Goal: Task Accomplishment & Management: Manage account settings

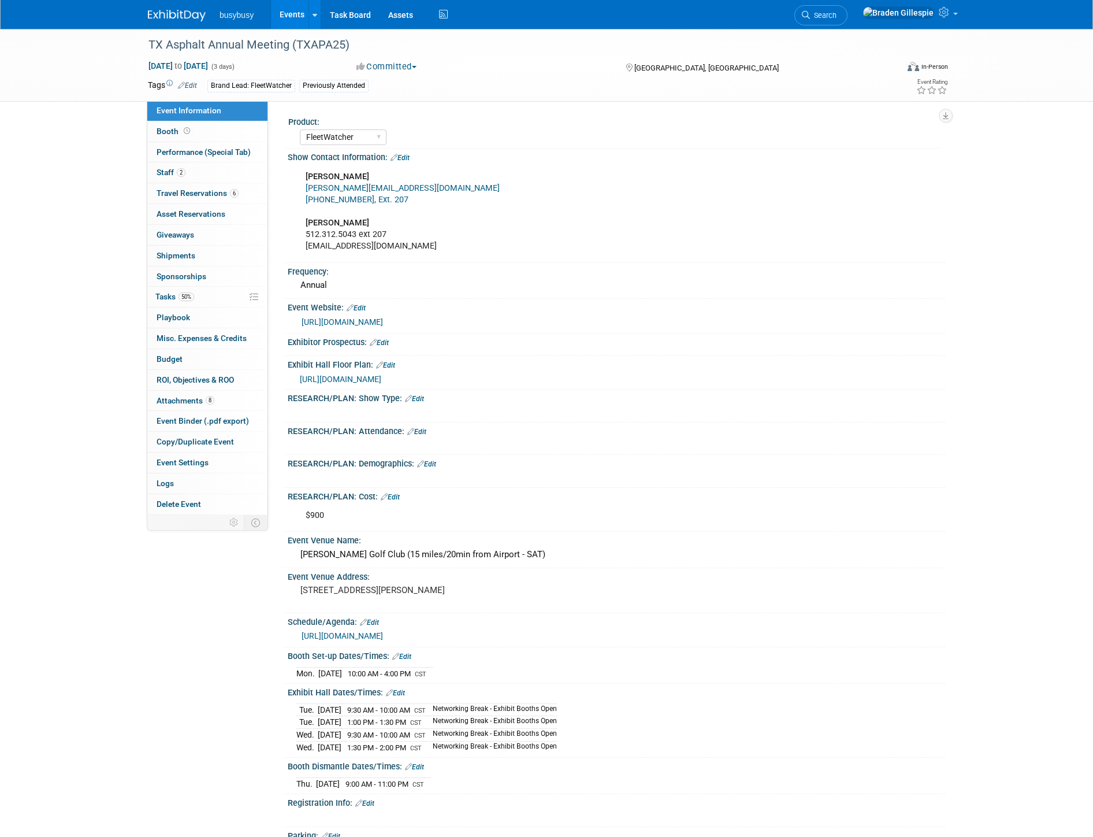
select select "FleetWatcher"
select select "Member"
click at [187, 9] on link at bounding box center [184, 9] width 72 height 9
select select "FleetWatcher"
select select "Member"
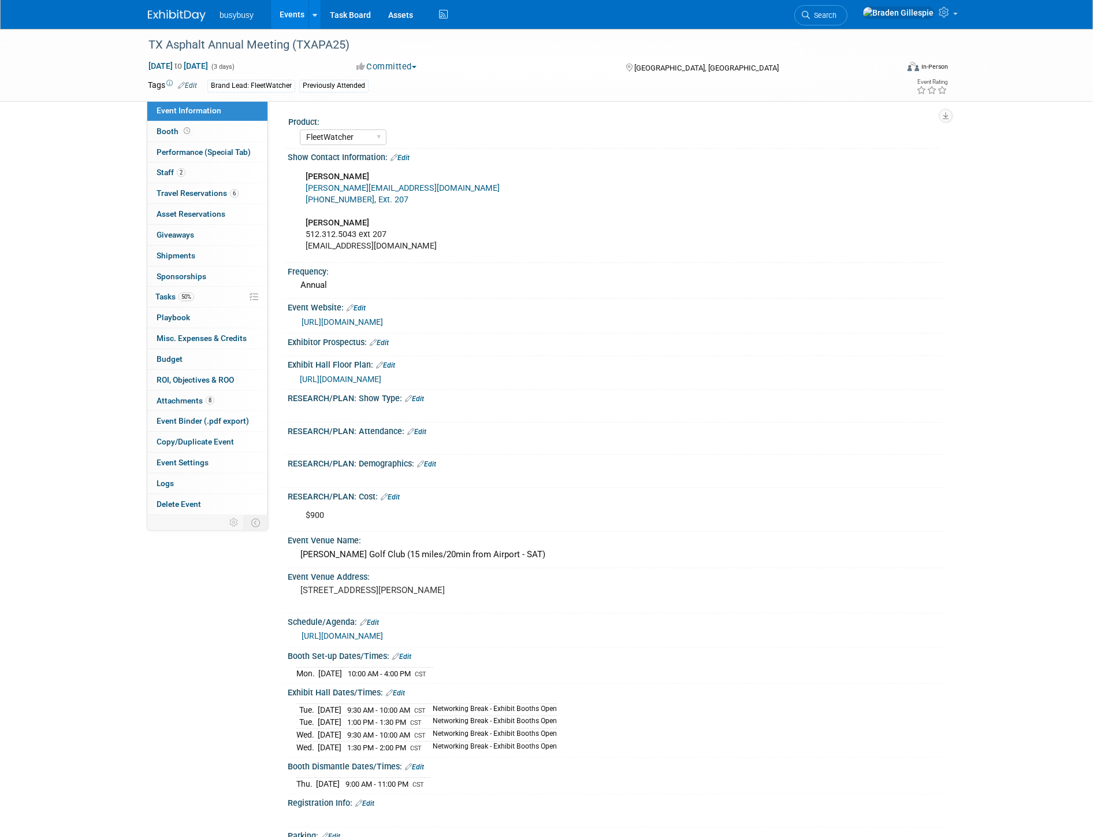
click at [166, 20] on img at bounding box center [177, 16] width 58 height 12
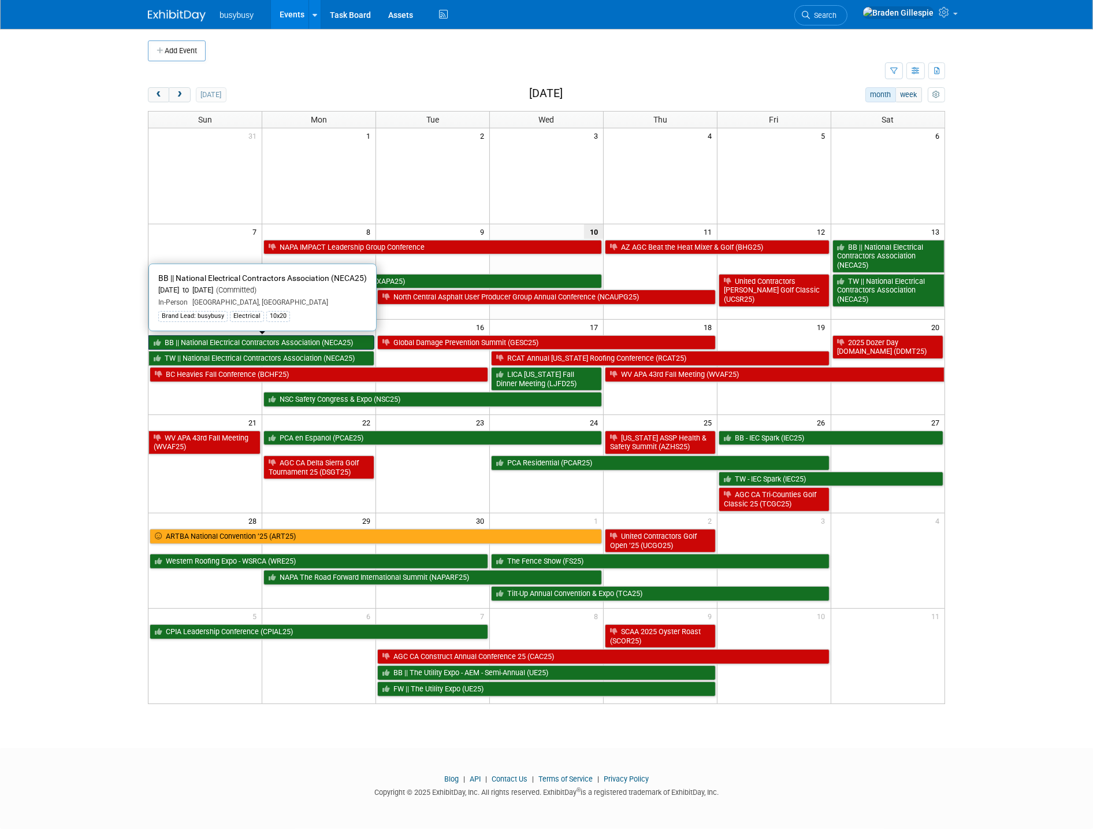
click at [203, 344] on link "BB || National Electrical Contractors Association (NECA25)" at bounding box center [262, 342] width 226 height 15
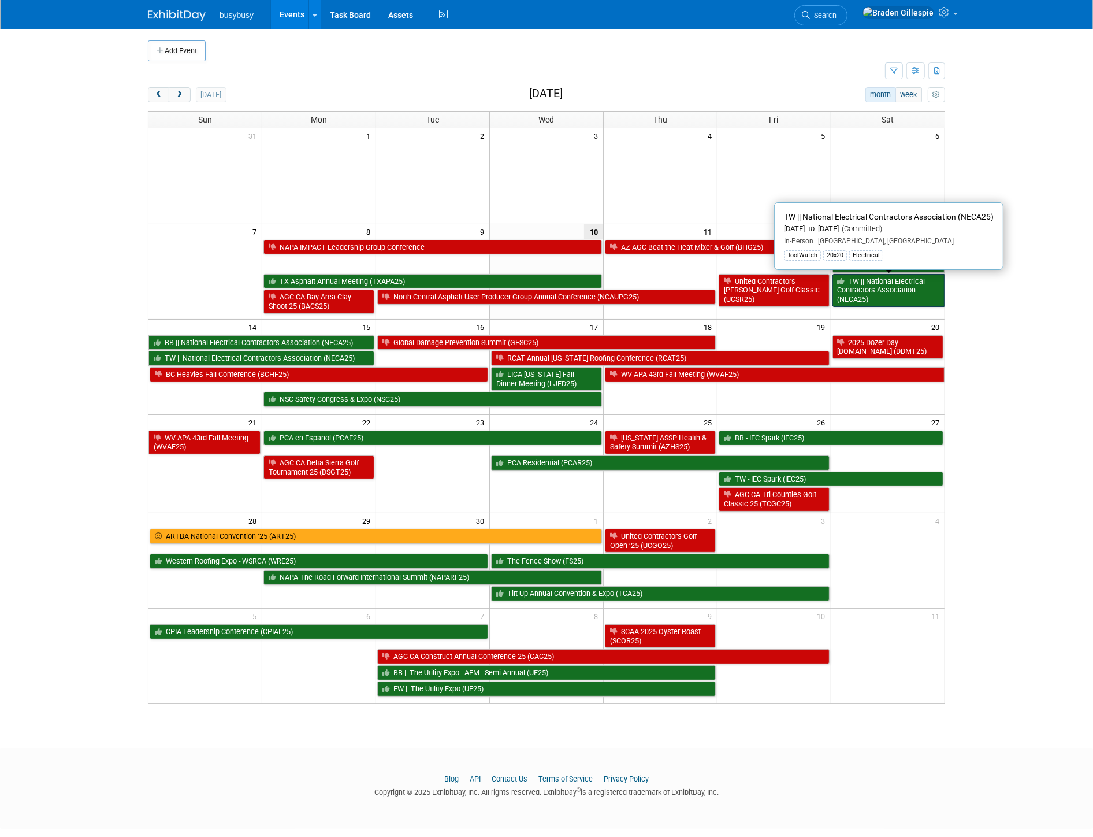
click at [887, 292] on link "TW || National Electrical Contractors Association (NECA25)" at bounding box center [889, 290] width 112 height 33
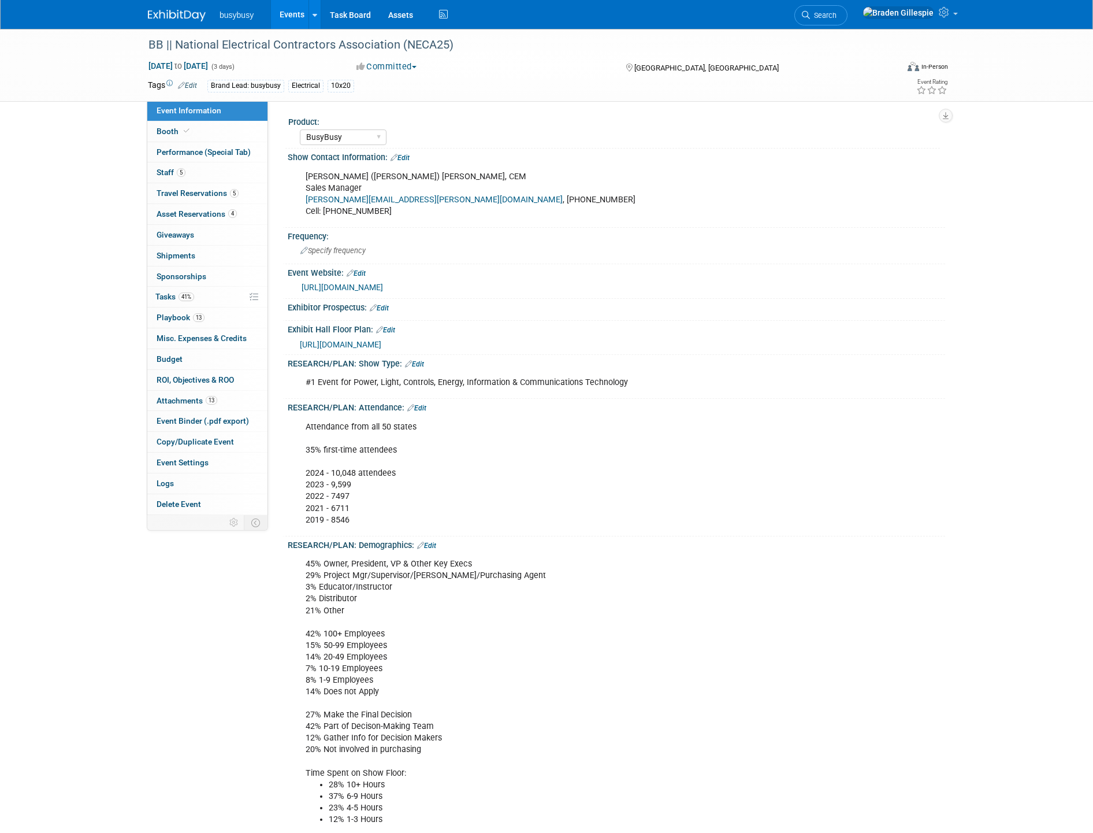
select select "BusyBusy"
click at [224, 198] on span "Travel Reservations 5" at bounding box center [198, 192] width 82 height 9
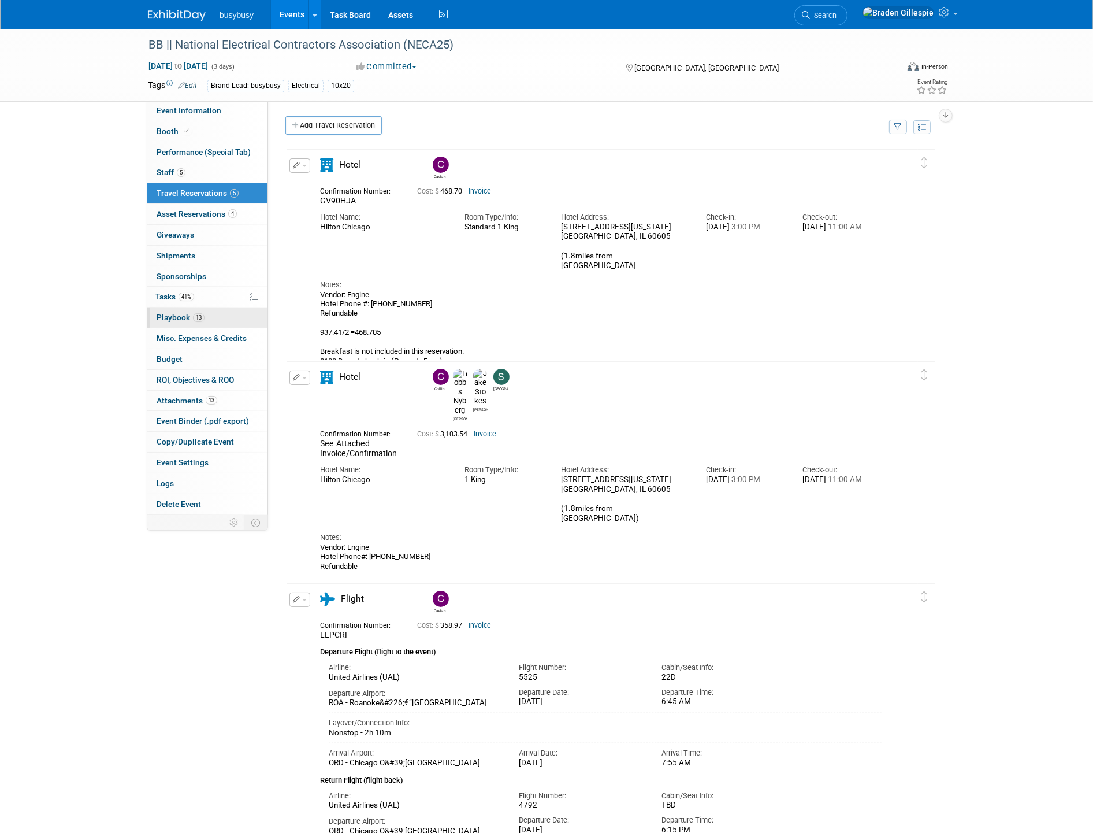
click at [211, 325] on link "13 Playbook 13" at bounding box center [207, 317] width 120 height 20
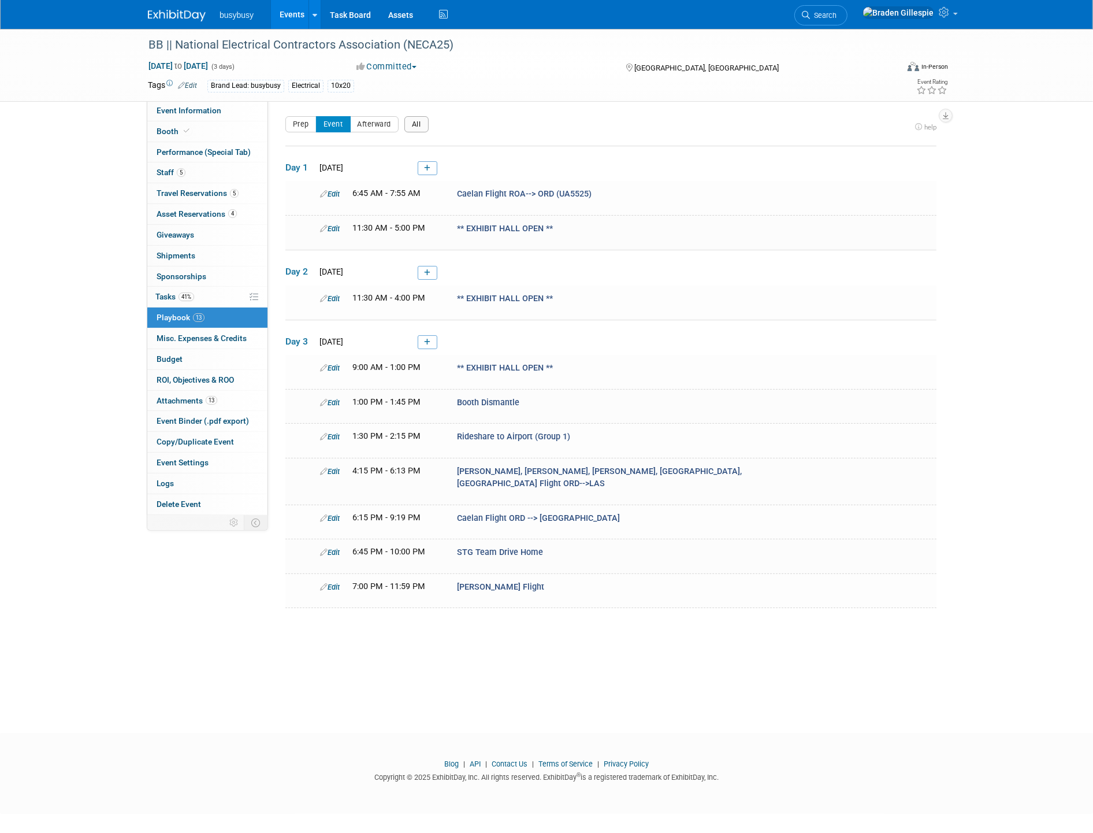
click at [414, 129] on button "All" at bounding box center [416, 124] width 24 height 16
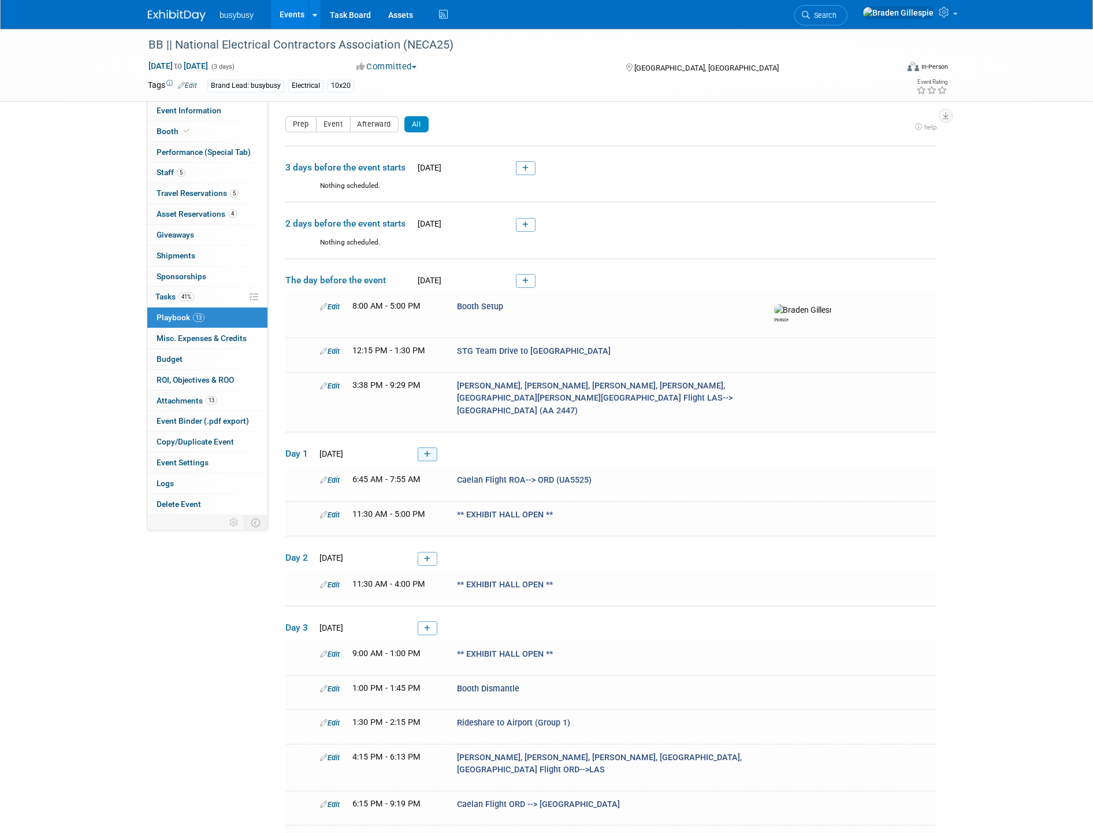
click at [426, 451] on icon at bounding box center [427, 454] width 6 height 7
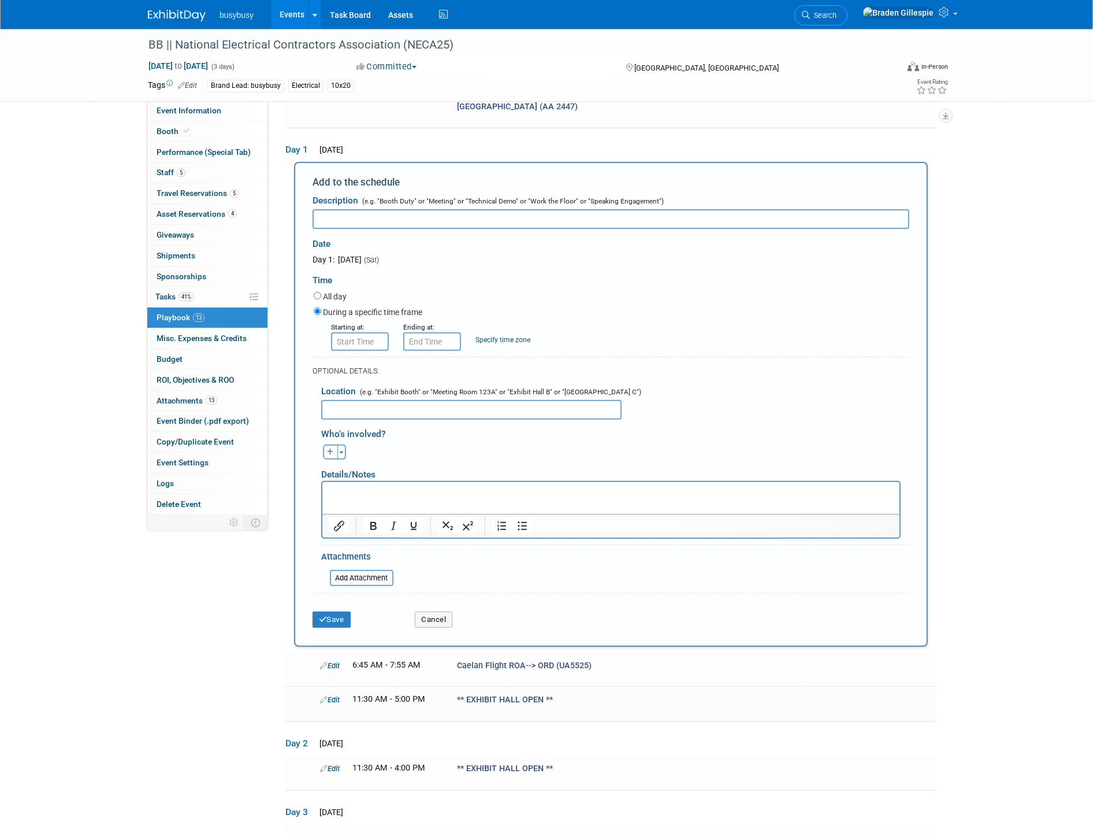
click at [341, 209] on input "text" at bounding box center [611, 219] width 597 height 20
paste input "!! Pre-Game Brief & Training !!"
type input "!! Pre-Game Brief & Training !!"
click at [358, 332] on input "8:00 AM" at bounding box center [360, 341] width 58 height 18
drag, startPoint x: 377, startPoint y: 317, endPoint x: 253, endPoint y: 317, distance: 124.8
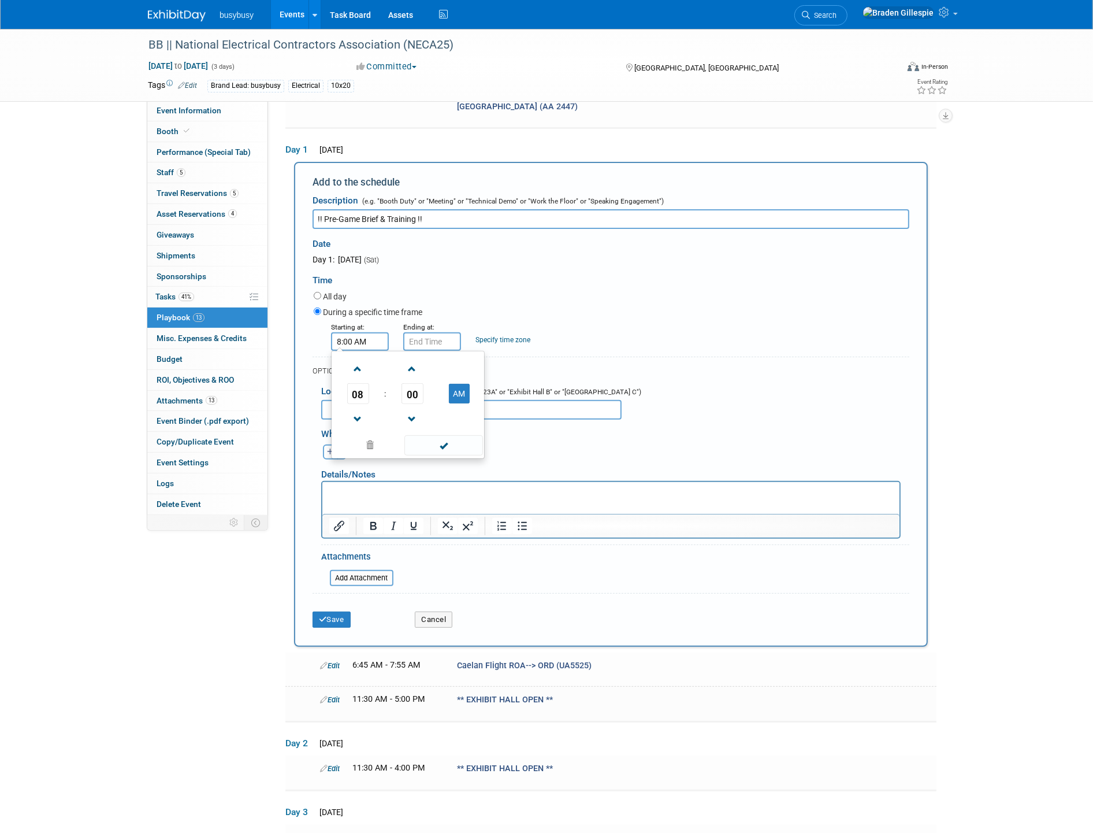
click at [247, 316] on div "Event Information Event Info Booth Booth Performance (Special Tab) Performance …" at bounding box center [546, 485] width 815 height 1514
type input "10:45 AM"
click at [436, 332] on input "10:45 AM" at bounding box center [432, 341] width 58 height 18
drag, startPoint x: 446, startPoint y: 318, endPoint x: 391, endPoint y: 319, distance: 54.9
click at [391, 321] on div "Starting at: 10:45 AM Ending at: 10:45 AM 10 : 45 AM 12 01 02 03 04 05 06 07 08…" at bounding box center [611, 336] width 613 height 30
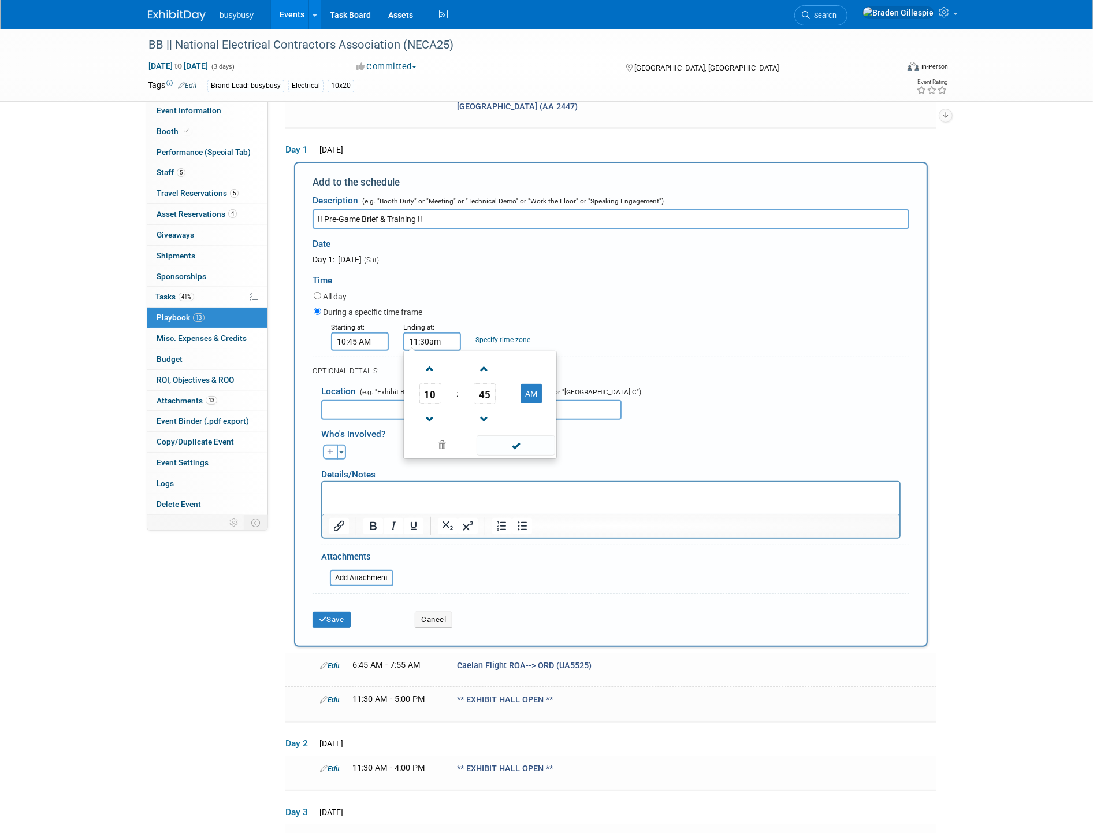
type input "11:30 AM"
click at [374, 400] on input "text" at bounding box center [471, 410] width 300 height 20
click at [493, 209] on input "!! Pre-Game Brief & Training !!" at bounding box center [611, 219] width 597 height 20
type input "!! Pre-Game Brief & Training !! @ ToolWatch Booth"
click at [396, 400] on input "text" at bounding box center [471, 410] width 300 height 20
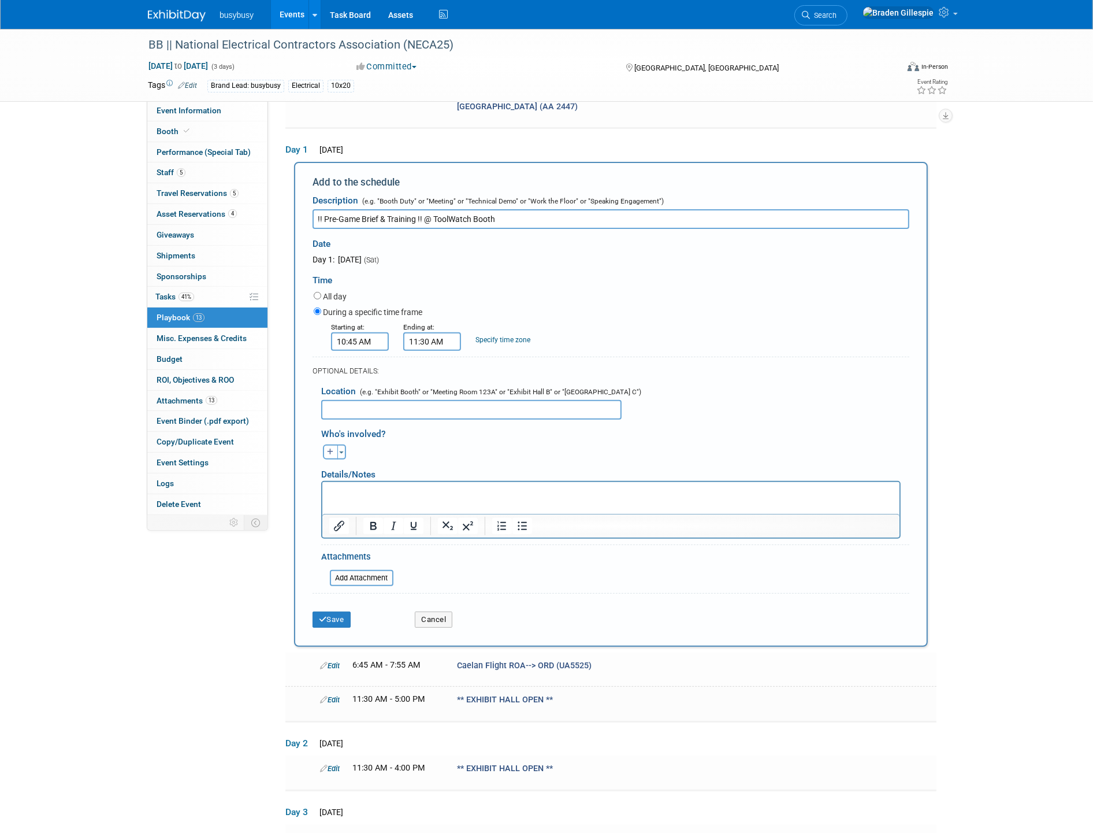
type input "#"
type input "Booth#4438"
drag, startPoint x: 396, startPoint y: 388, endPoint x: 207, endPoint y: 395, distance: 189.6
click at [207, 395] on div "Event Information Event Info Booth Booth Performance (Special Tab) Performance …" at bounding box center [546, 485] width 815 height 1514
click at [517, 209] on input "!! Pre-Game Brief & Training !! @ ToolWatch Booth" at bounding box center [611, 219] width 597 height 20
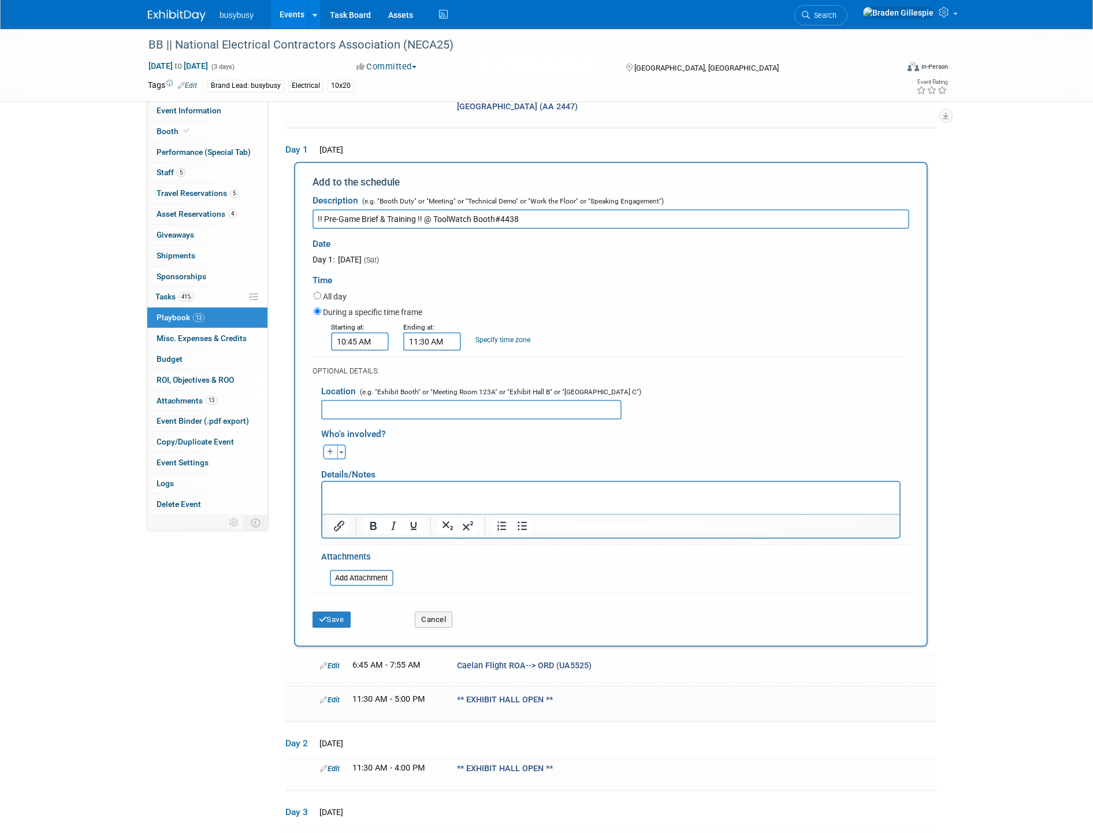
type input "!! Pre-Game Brief & Training !! @ ToolWatch Booth#4438"
click at [380, 498] on html at bounding box center [610, 489] width 577 height 16
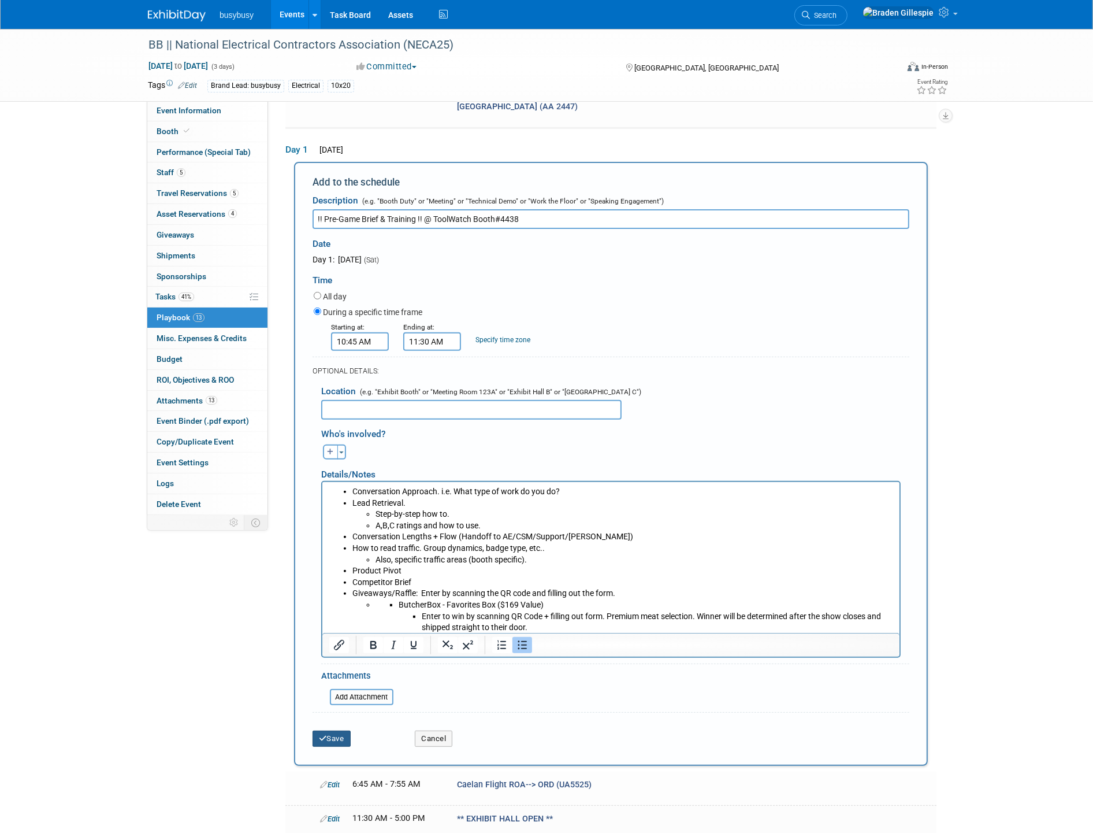
click at [327, 730] on button "Save" at bounding box center [332, 738] width 38 height 16
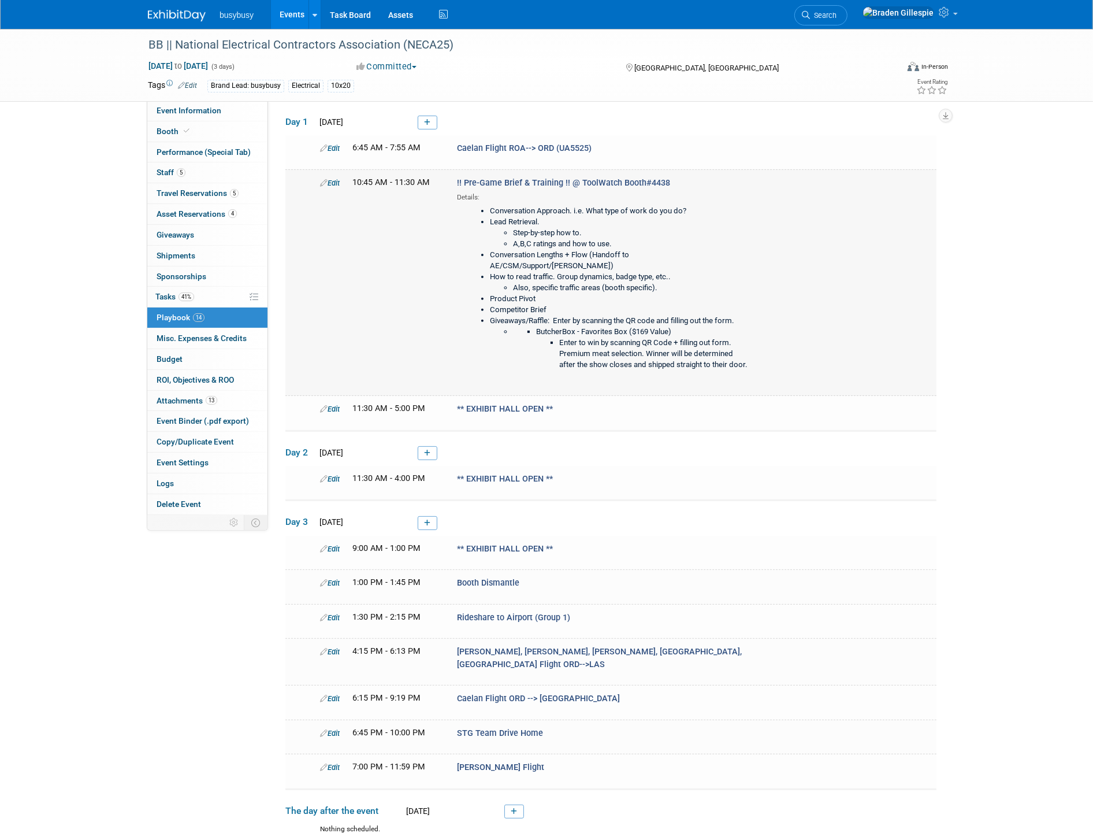
scroll to position [268, 0]
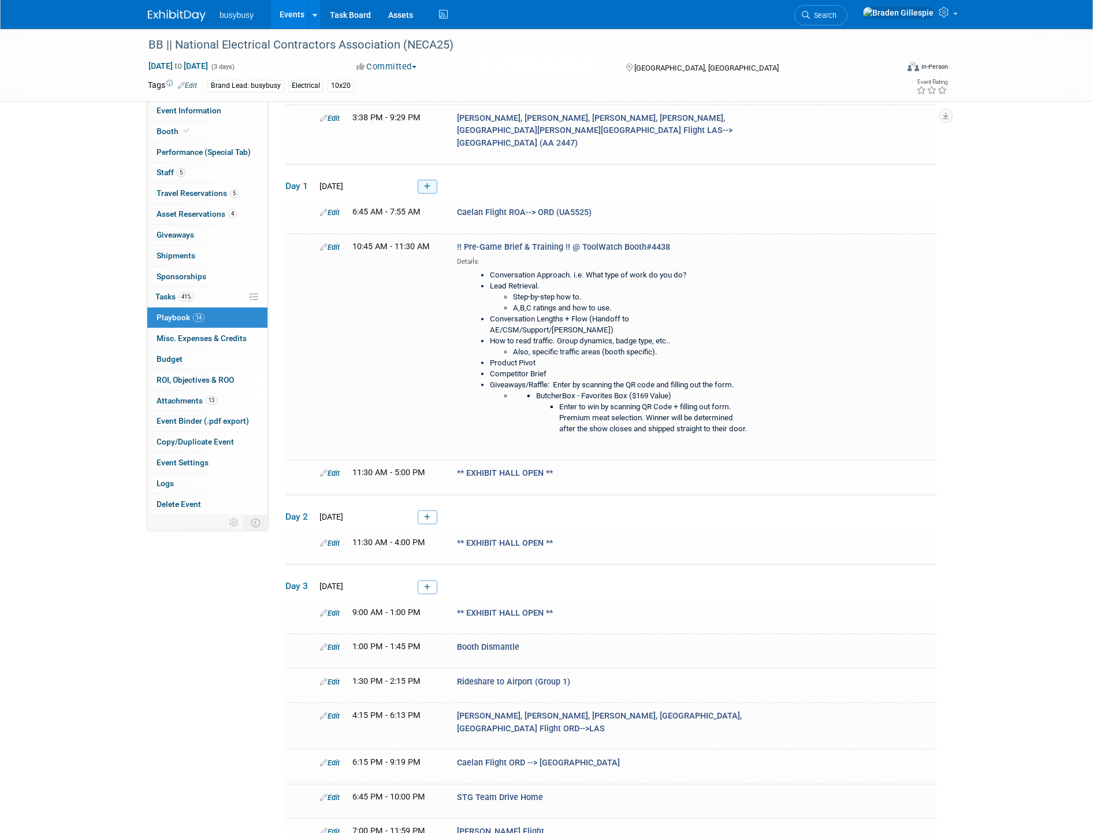
click at [428, 183] on icon at bounding box center [427, 186] width 6 height 7
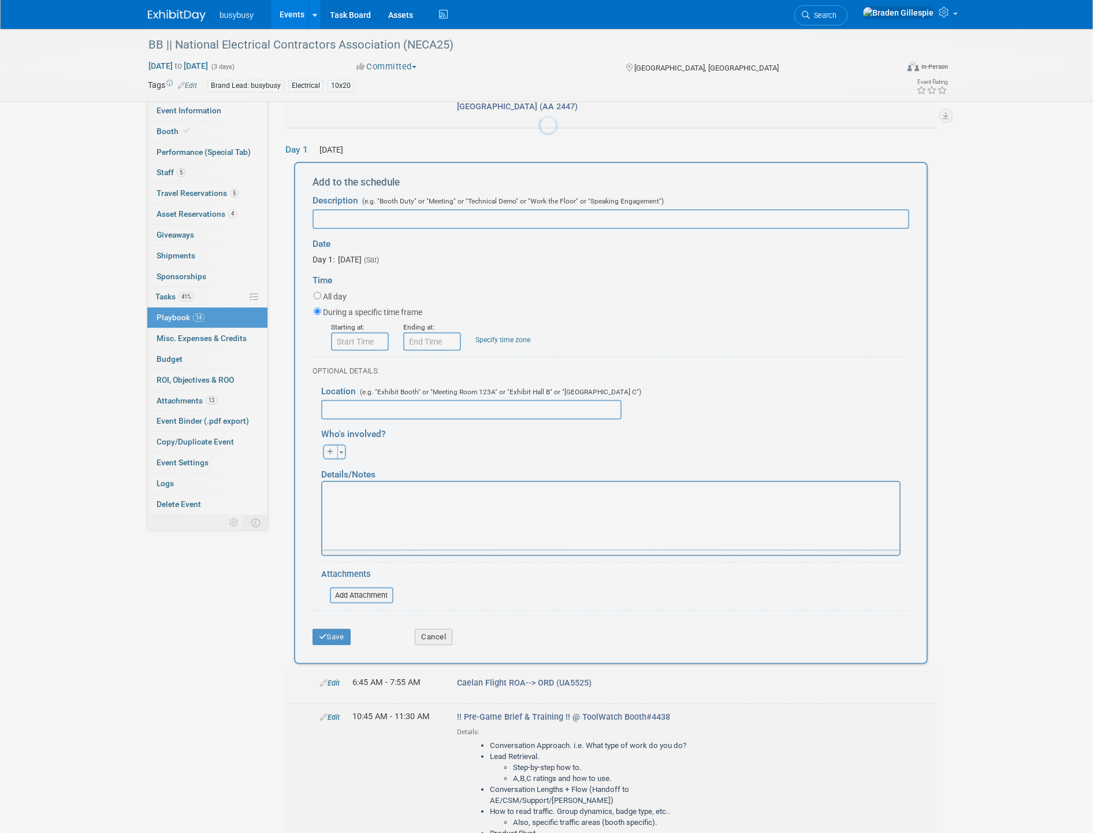
scroll to position [0, 0]
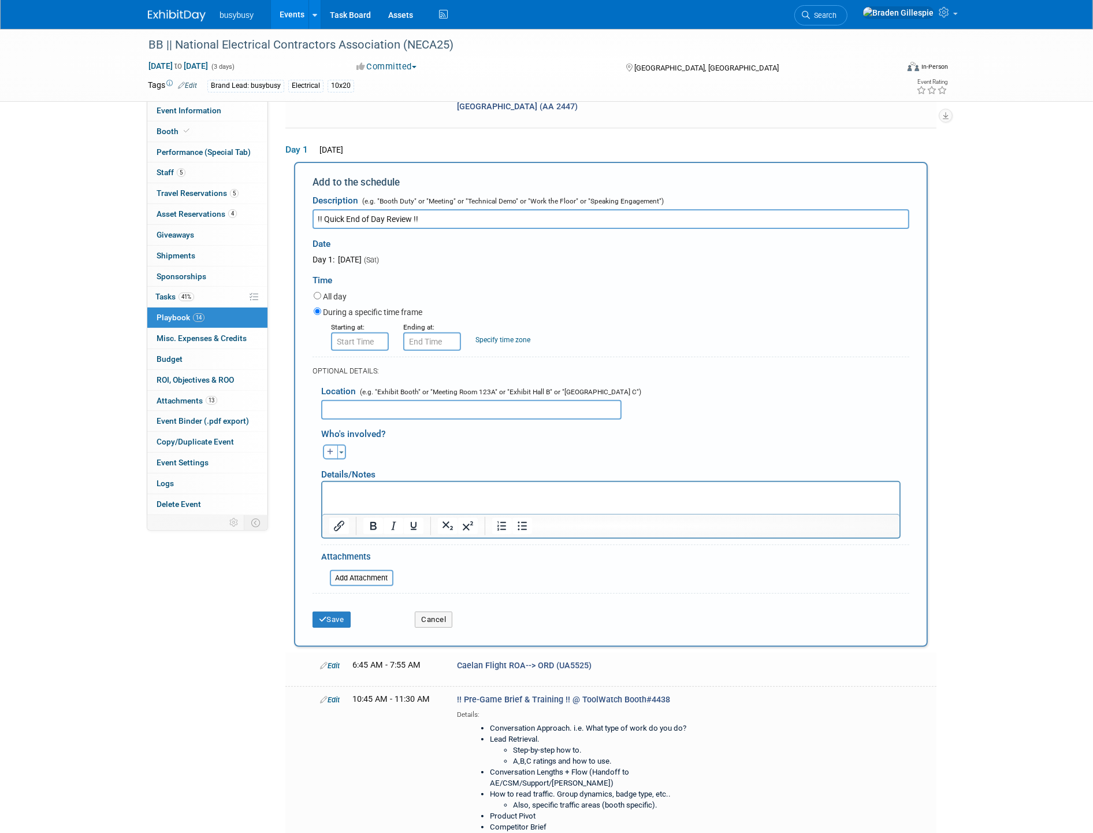
type input "!! Quick End of Day Review !!"
click at [368, 332] on input "8:00 AM" at bounding box center [360, 341] width 58 height 18
click at [353, 359] on span at bounding box center [358, 369] width 20 height 20
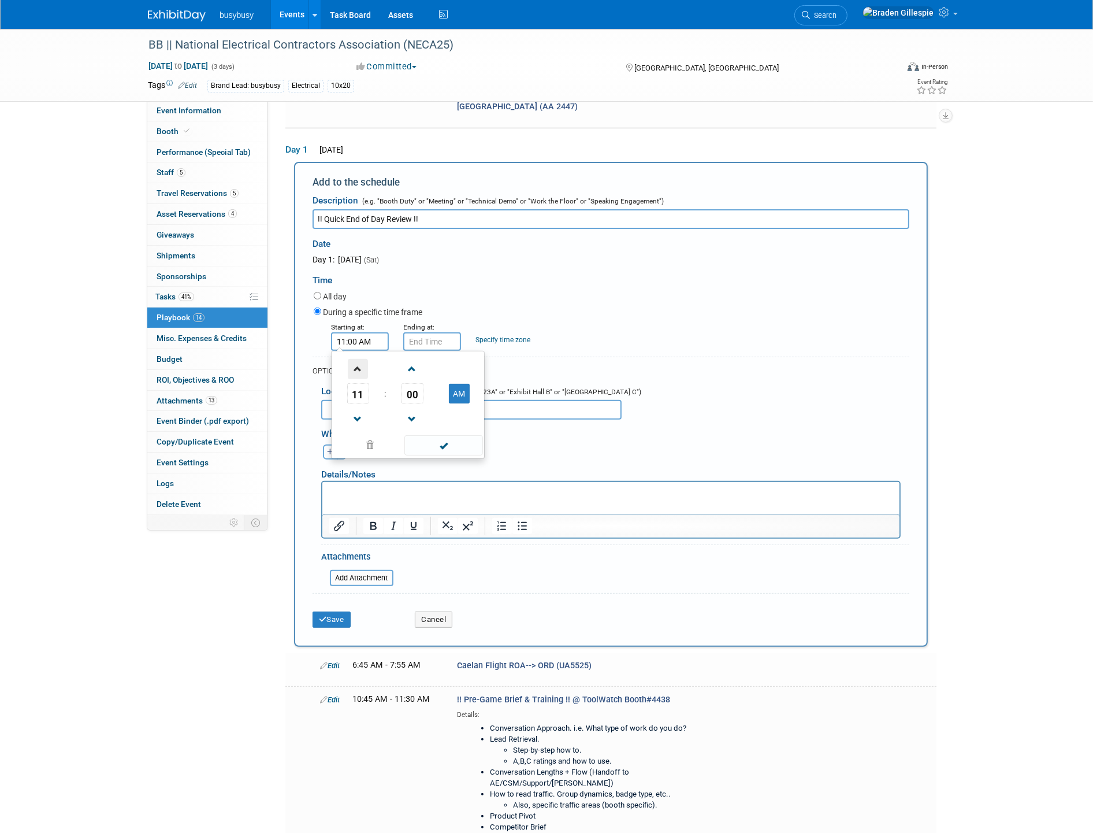
click at [353, 359] on span at bounding box center [358, 369] width 20 height 20
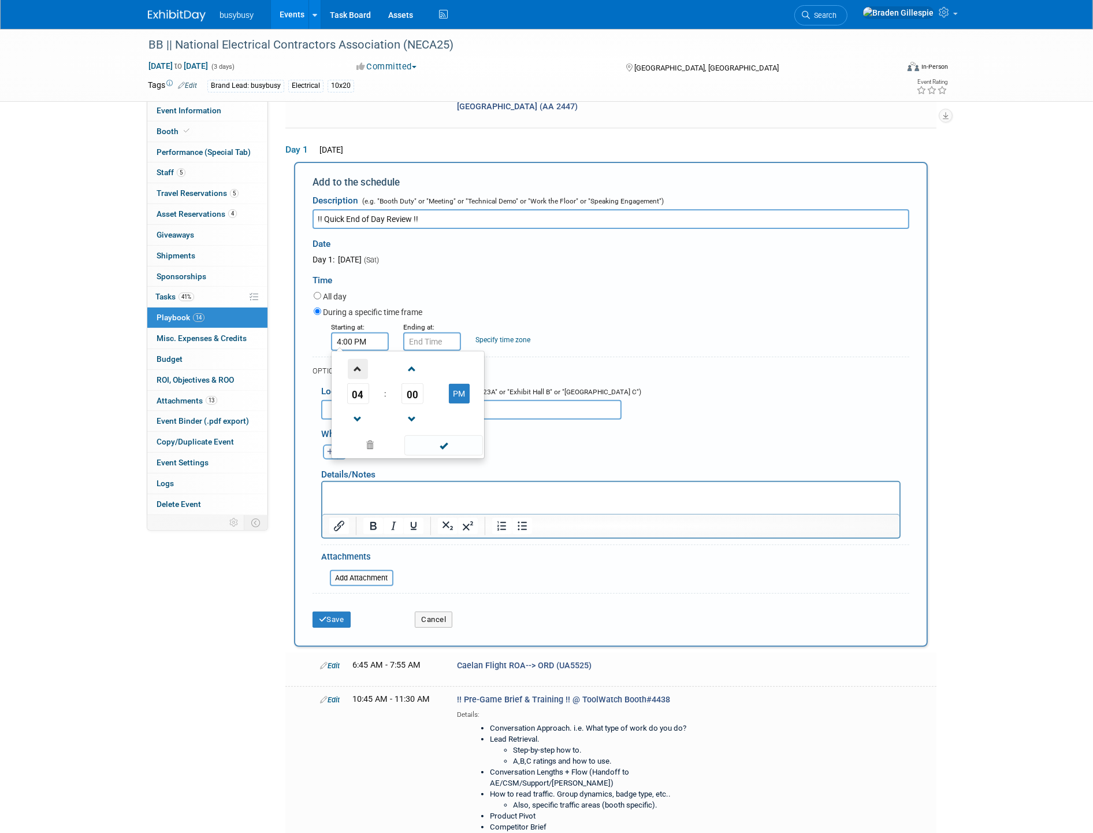
click at [353, 359] on span at bounding box center [358, 369] width 20 height 20
type input "5:00 PM"
click at [429, 332] on input "5:00 PM" at bounding box center [432, 341] width 58 height 18
click at [488, 383] on span "00" at bounding box center [485, 393] width 22 height 21
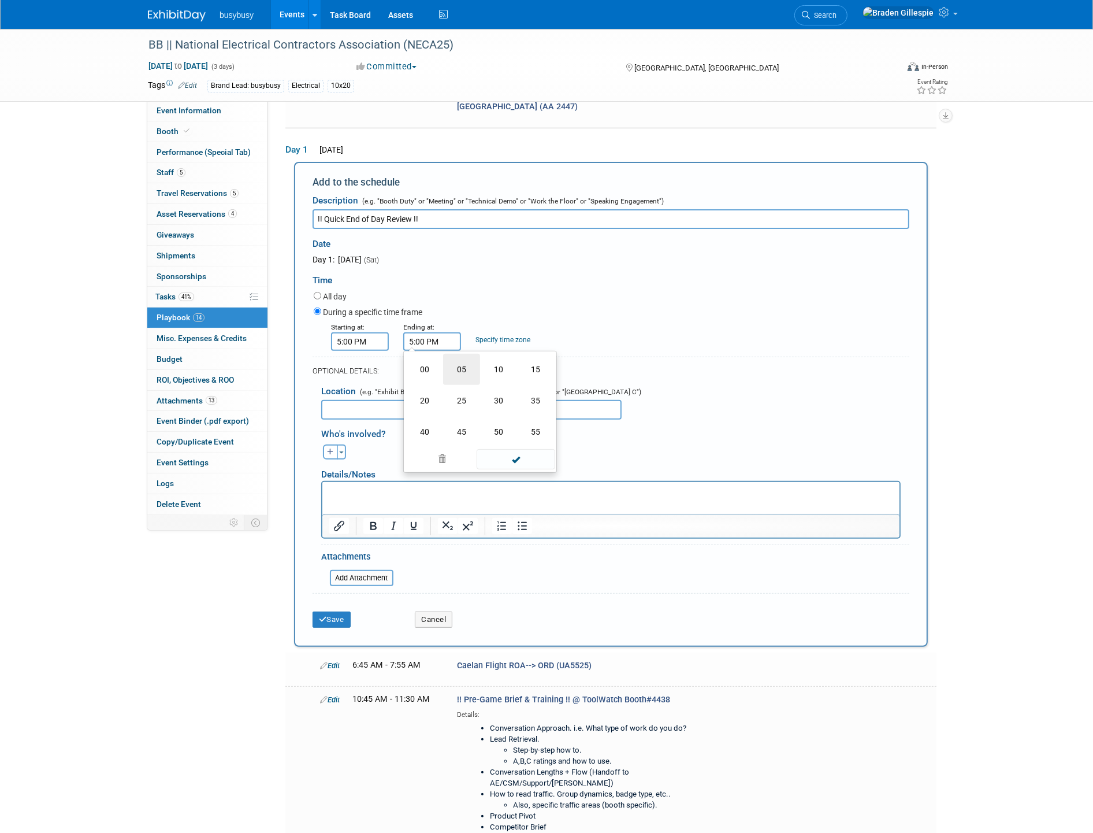
click at [472, 354] on td "05" at bounding box center [461, 369] width 37 height 31
type input "5:05 PM"
click at [534, 435] on span at bounding box center [516, 445] width 78 height 20
click at [402, 400] on input "text" at bounding box center [471, 410] width 300 height 20
click at [331, 611] on button "Save" at bounding box center [332, 619] width 38 height 16
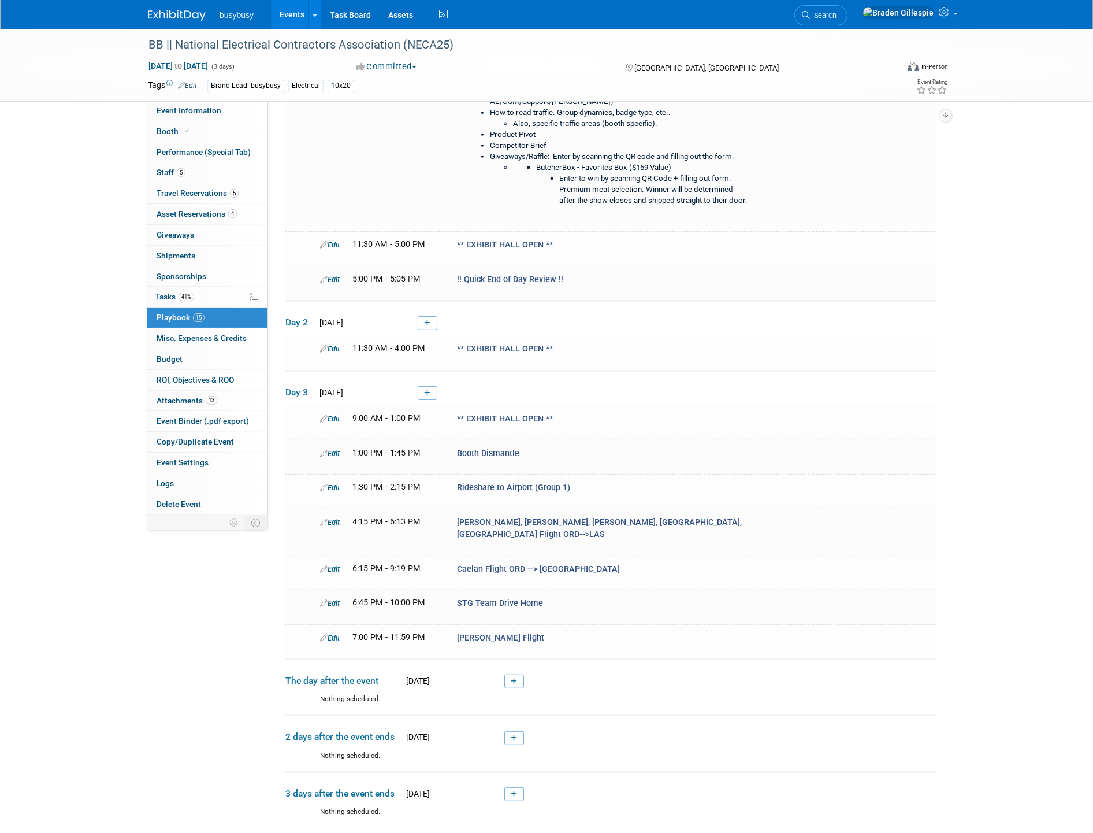
scroll to position [495, 0]
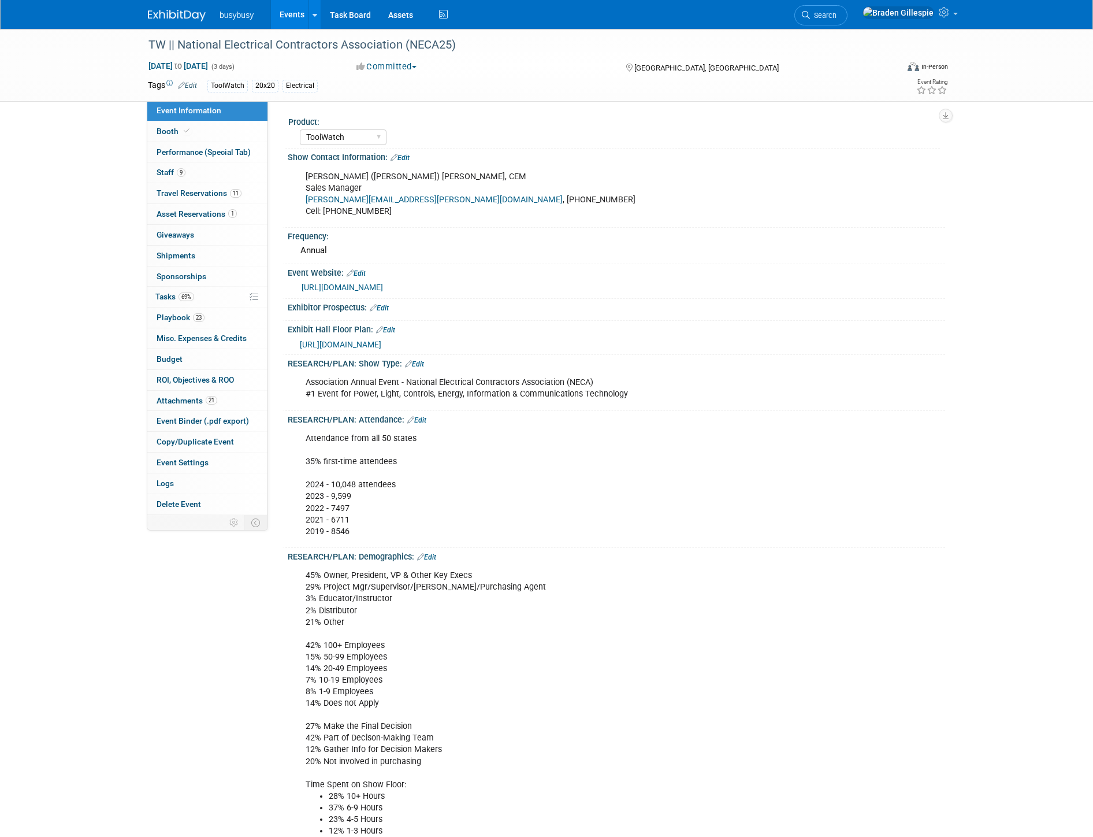
select select "ToolWatch"
click at [213, 313] on link "23 Playbook 23" at bounding box center [207, 317] width 120 height 20
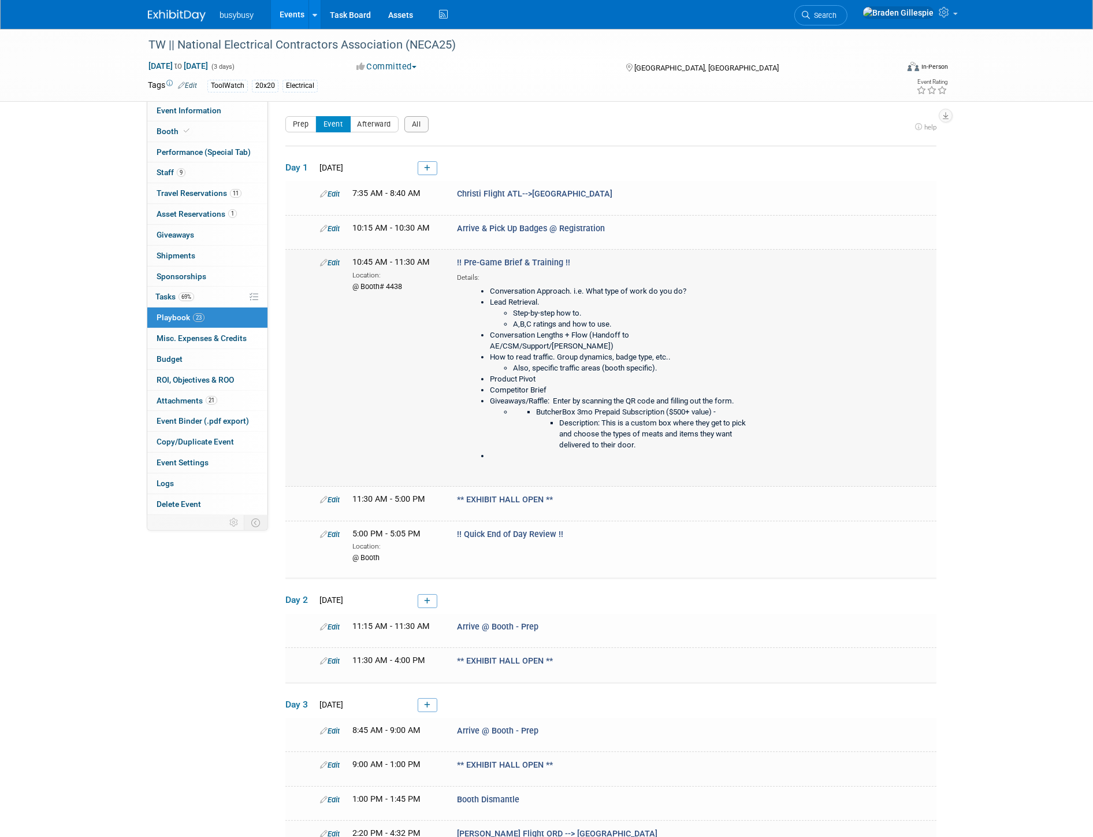
drag, startPoint x: 582, startPoint y: 257, endPoint x: 451, endPoint y: 262, distance: 131.8
click at [451, 262] on div "!! Pre-Game Brief & Training !! Details: Conversation Approach. i.e. What type …" at bounding box center [605, 364] width 314 height 215
copy span "!! Pre-Game Brief & Training !!"
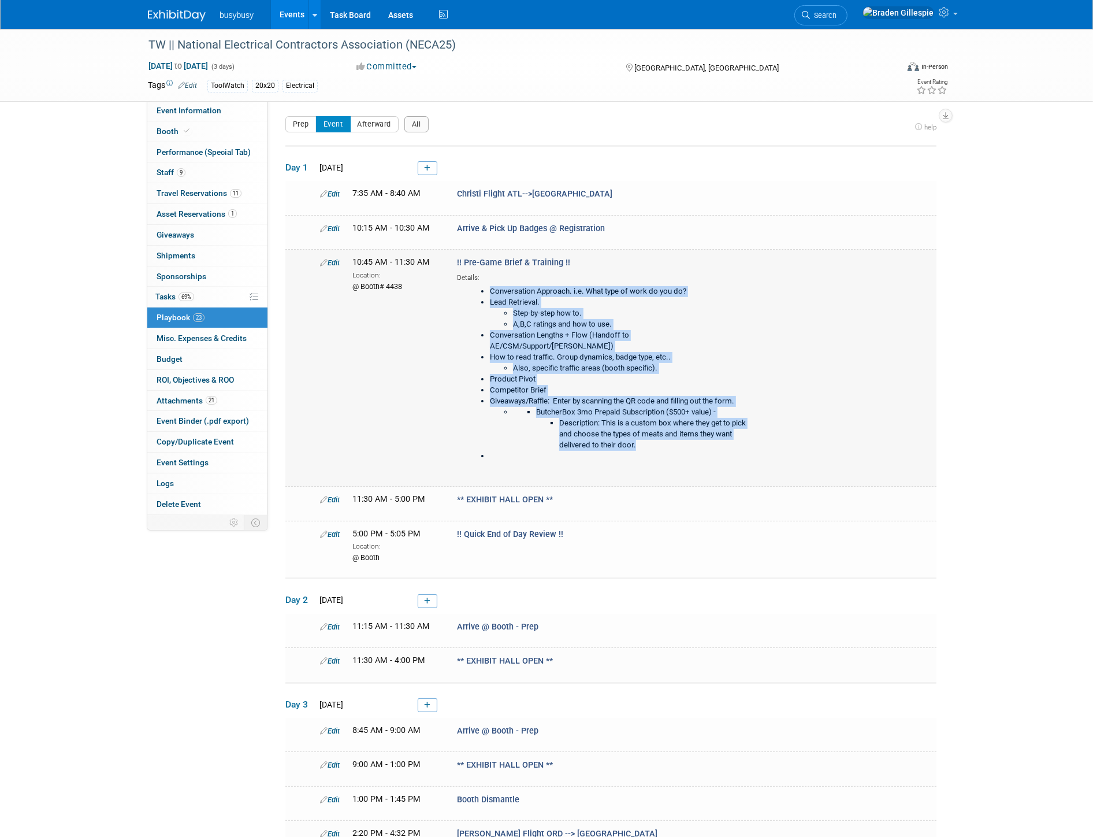
drag, startPoint x: 487, startPoint y: 289, endPoint x: 674, endPoint y: 444, distance: 243.0
click at [674, 444] on ul "Conversation Approach. i.e. What type of work do you do? Lead Retrieval. Step-b…" at bounding box center [607, 374] width 281 height 176
click at [335, 262] on link "Edit" at bounding box center [330, 262] width 20 height 9
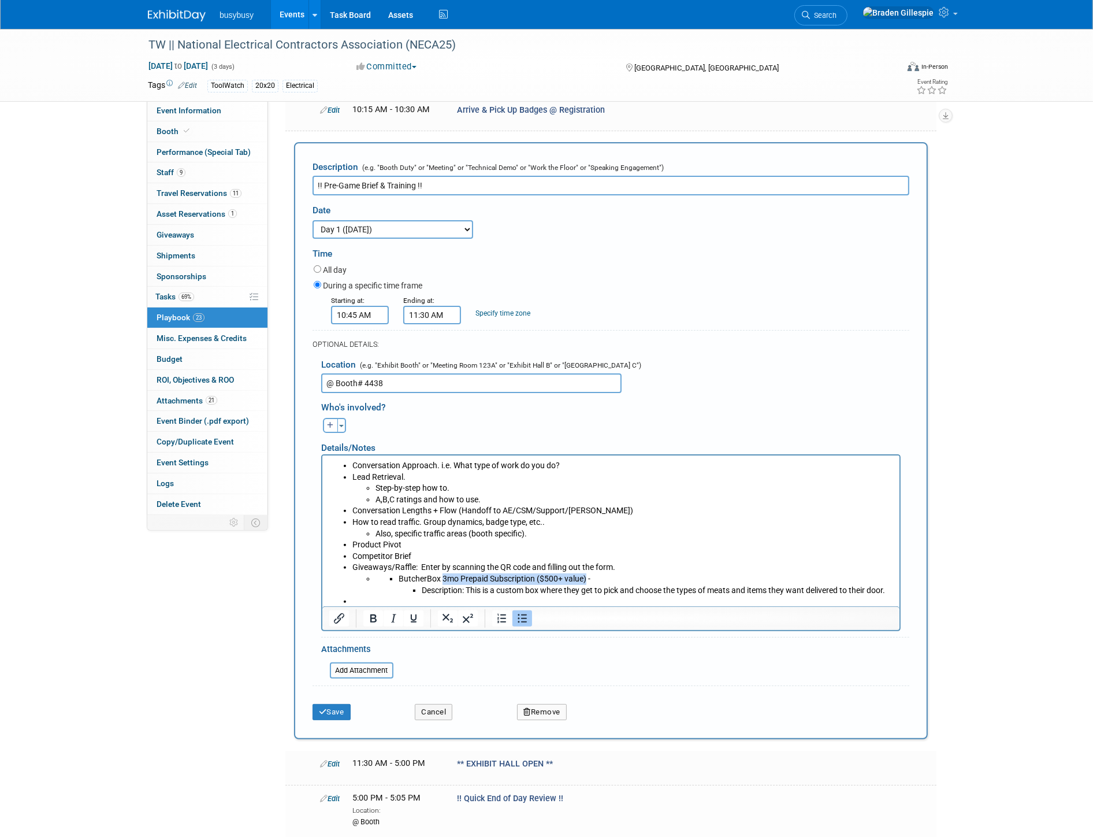
drag, startPoint x: 442, startPoint y: 577, endPoint x: 586, endPoint y: 580, distance: 143.9
click at [586, 580] on li "ButcherBox 3mo Prepaid Subscription ($500+ value) - Description: This is a cust…" at bounding box center [645, 584] width 495 height 23
drag, startPoint x: 893, startPoint y: 593, endPoint x: 420, endPoint y: 593, distance: 472.7
click at [420, 593] on ul "Description: This is a custom box where they get to pick and choose the types o…" at bounding box center [645, 591] width 495 height 12
click at [483, 582] on li "ButcherBox -" at bounding box center [645, 584] width 495 height 23
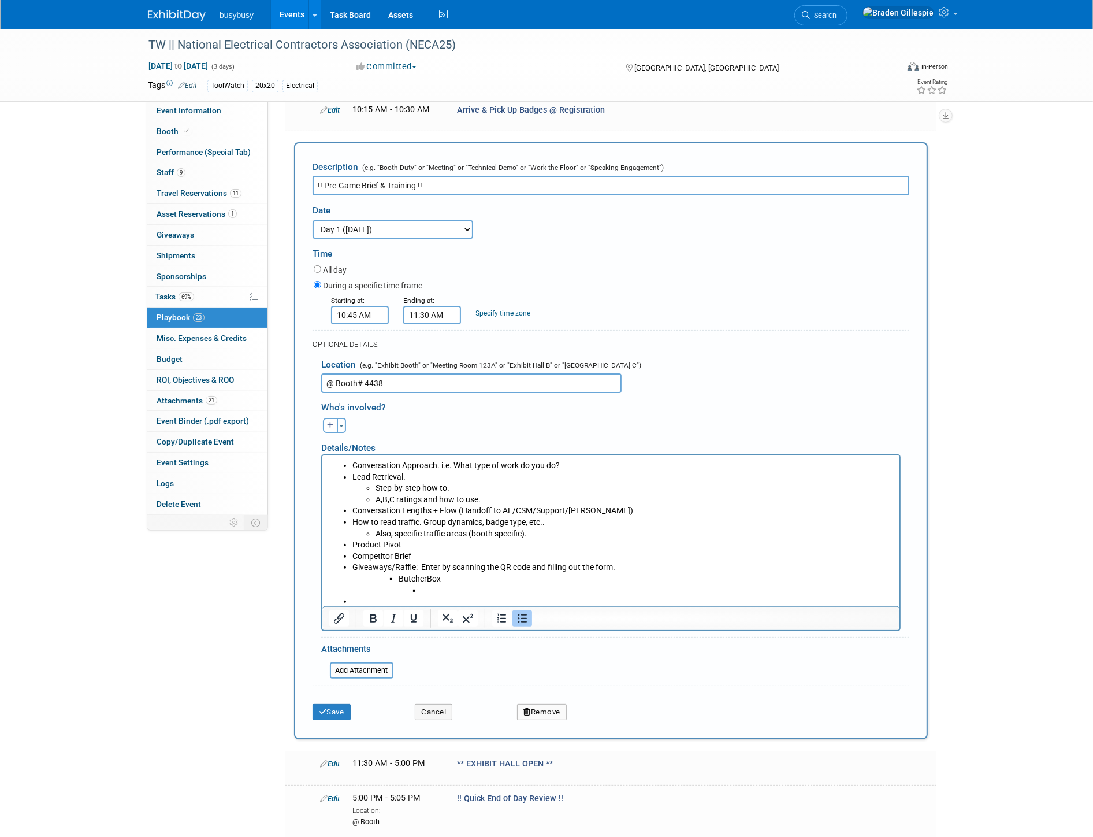
click at [480, 578] on li "ButcherBox -" at bounding box center [645, 584] width 495 height 23
click at [448, 579] on li "ButcherBox -" at bounding box center [645, 584] width 495 height 23
click at [454, 579] on li "ButcherBox -" at bounding box center [645, 584] width 495 height 23
click at [439, 578] on li "ButcherBox -" at bounding box center [645, 584] width 495 height 23
click at [446, 578] on li "ButcherBox -" at bounding box center [645, 584] width 495 height 23
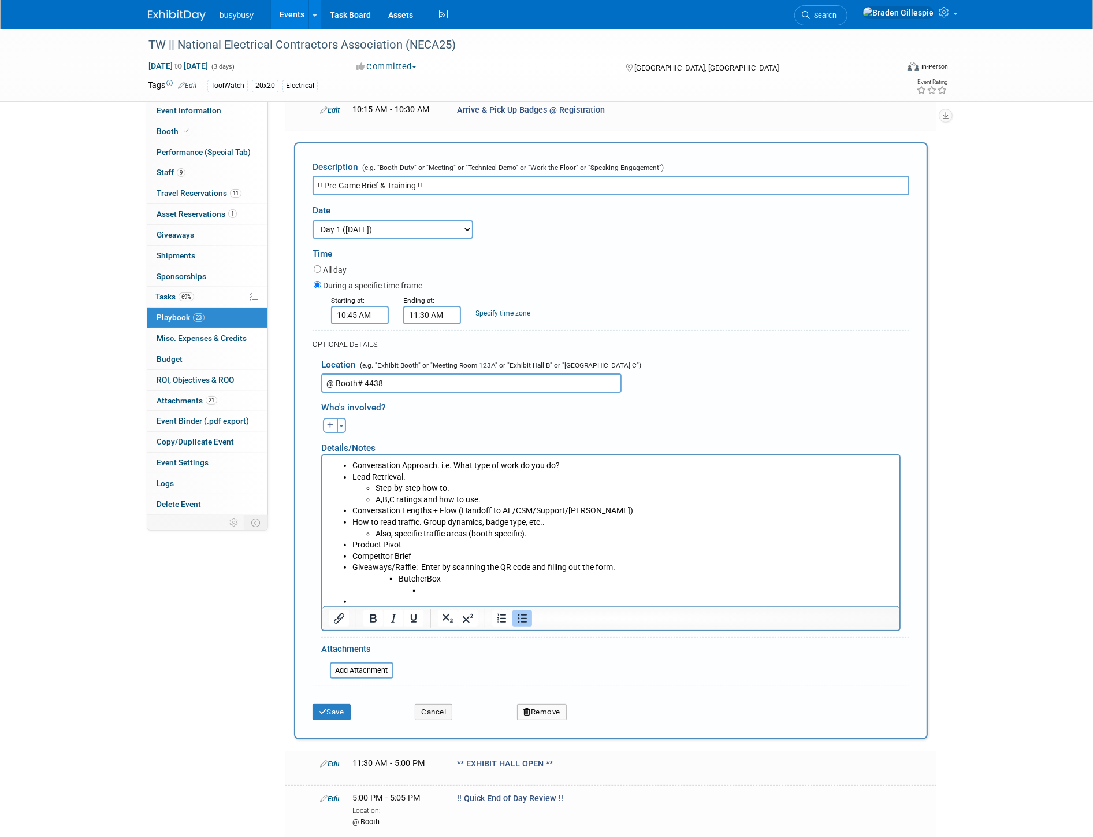
click at [446, 581] on li "ButcherBox -" at bounding box center [645, 584] width 495 height 23
click at [422, 600] on li "Rich Text Area. Press ALT-0 for help." at bounding box center [622, 602] width 541 height 12
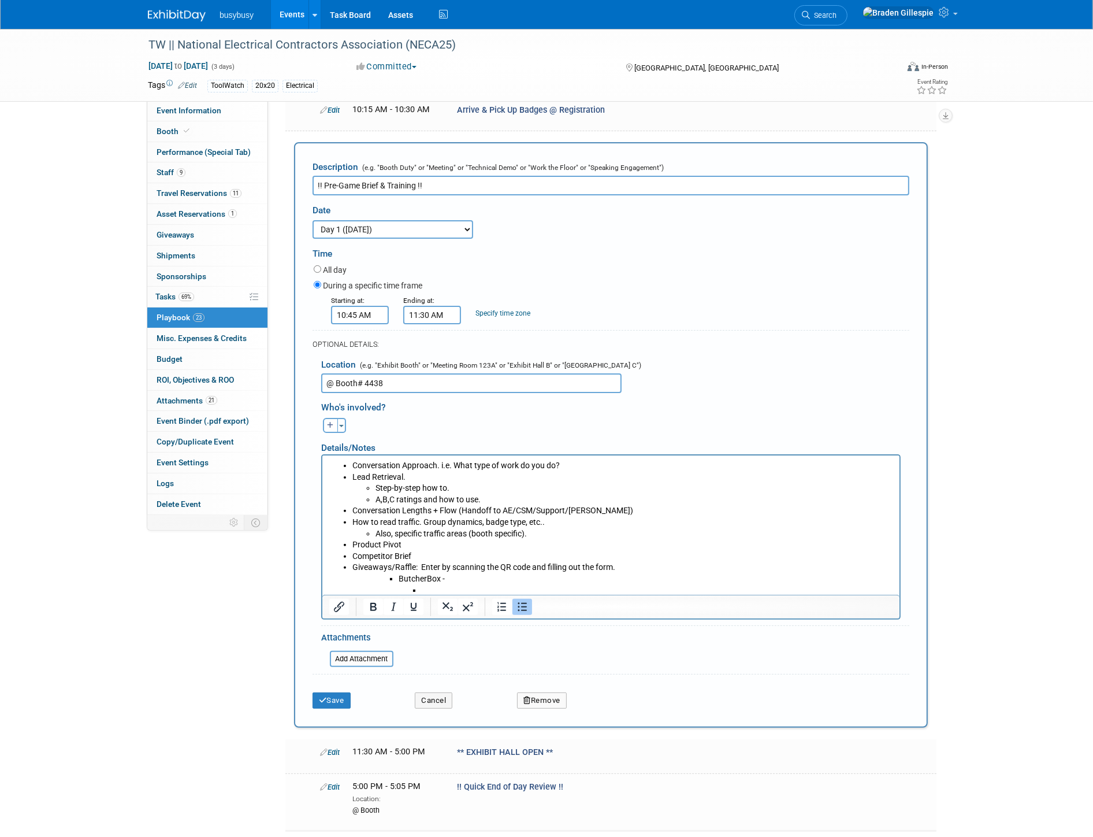
click at [452, 579] on li "ButcherBox -" at bounding box center [645, 584] width 495 height 23
click at [449, 581] on li "ButcherBox -" at bounding box center [645, 584] width 495 height 23
click at [443, 581] on li "ButcherBox -" at bounding box center [645, 584] width 495 height 23
click at [449, 591] on li "Rich Text Area. Press ALT-0 for help." at bounding box center [657, 591] width 472 height 12
click at [521, 580] on li "ButcherBox - Favorites Box" at bounding box center [645, 584] width 495 height 23
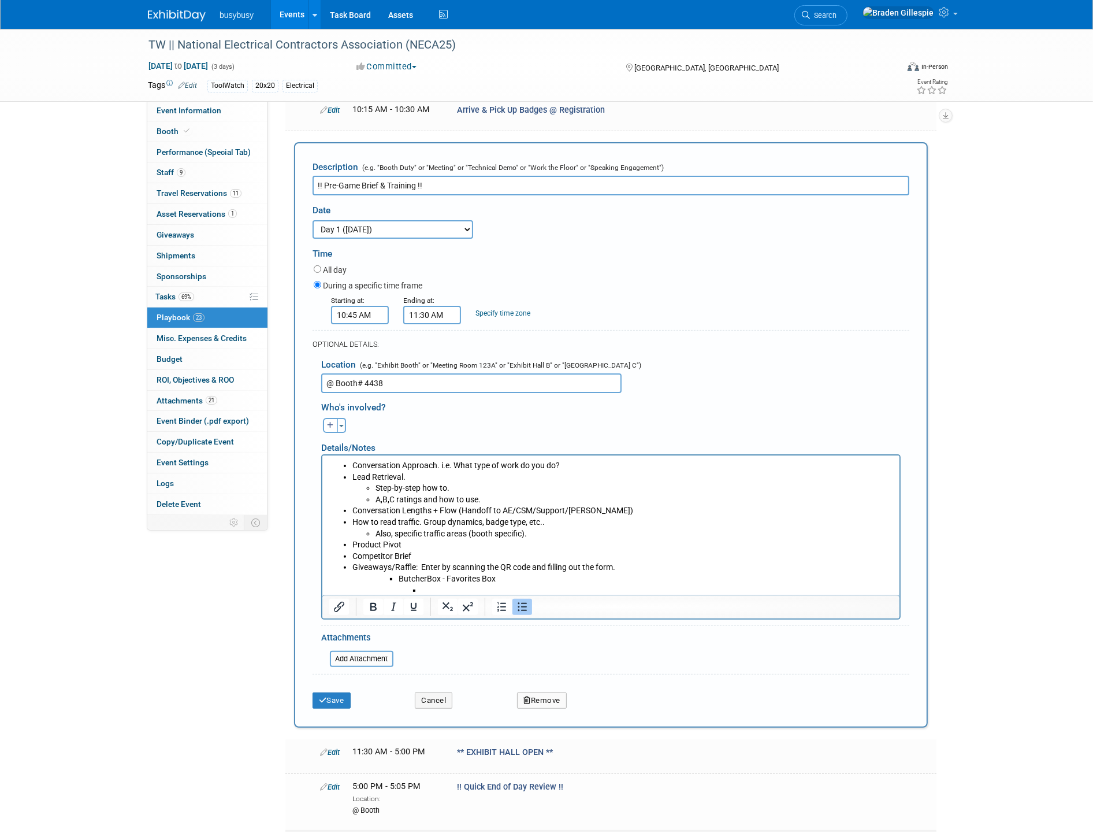
click at [497, 577] on li "ButcherBox - Favorites Box" at bounding box center [645, 584] width 495 height 23
click at [482, 588] on li "Rich Text Area. Press ALT-0 for help." at bounding box center [657, 591] width 472 height 12
click at [528, 578] on li "ButcherBox - Favorites Box" at bounding box center [645, 584] width 495 height 23
click at [507, 577] on li "ButcherBox - Favorites Box" at bounding box center [645, 584] width 495 height 23
click at [478, 587] on li "Rich Text Area. Press ALT-0 for help." at bounding box center [657, 591] width 472 height 12
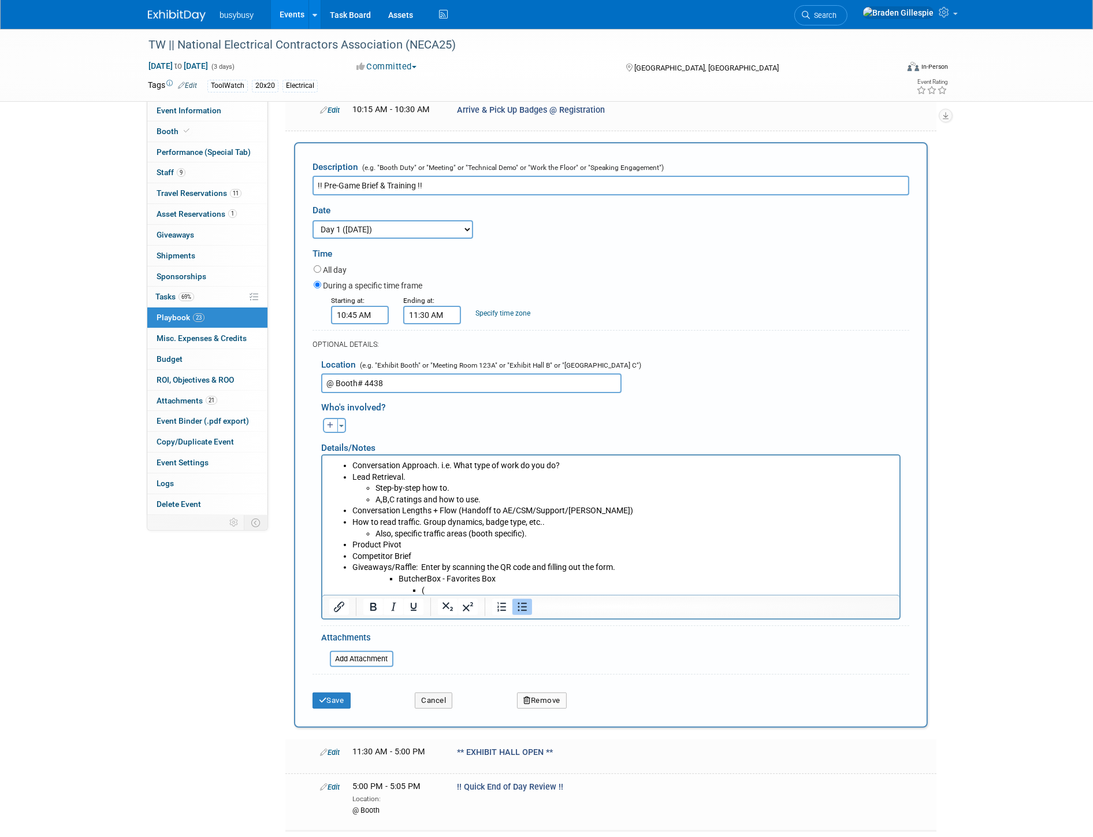
click at [512, 580] on li "ButcherBox - Favorites Box (" at bounding box center [645, 584] width 495 height 23
click at [500, 578] on li "ButcherBox - Favorites Box (" at bounding box center [645, 584] width 495 height 23
click at [493, 578] on li "ButcherBox - Favorites Box (" at bounding box center [645, 584] width 495 height 23
click at [498, 580] on li "ButcherBox - Favorites Box ($169 Value) (" at bounding box center [645, 584] width 495 height 23
click at [496, 585] on li "(" at bounding box center [657, 591] width 472 height 12
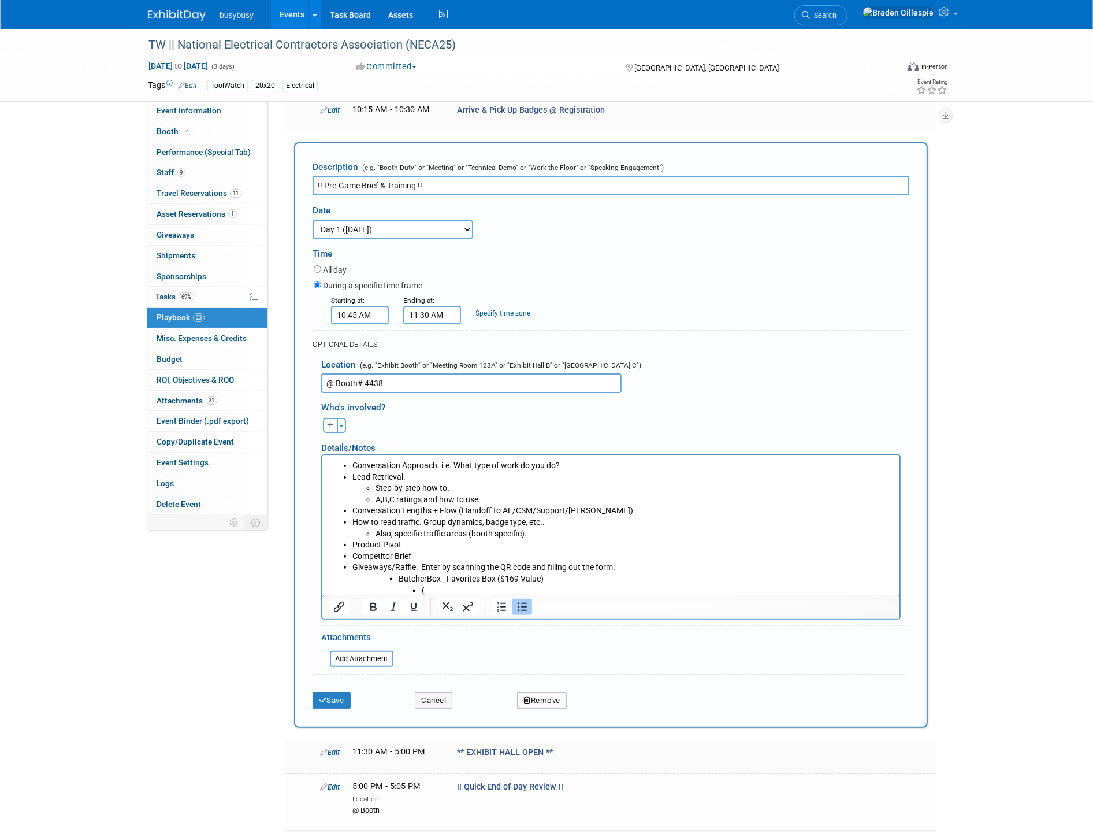
click at [503, 578] on li "ButcherBox - Favorites Box ($169 Value) (" at bounding box center [645, 584] width 495 height 23
click at [558, 580] on li "ButcherBox - Favorites Box ($169 Value) (" at bounding box center [645, 584] width 495 height 23
click at [435, 589] on li "(" at bounding box center [657, 591] width 472 height 12
click at [422, 591] on li "Premium meat selection" at bounding box center [657, 591] width 472 height 12
click at [725, 591] on li "Enter to win by scanning QR Code + filling out form. Premium meat selection" at bounding box center [657, 591] width 472 height 12
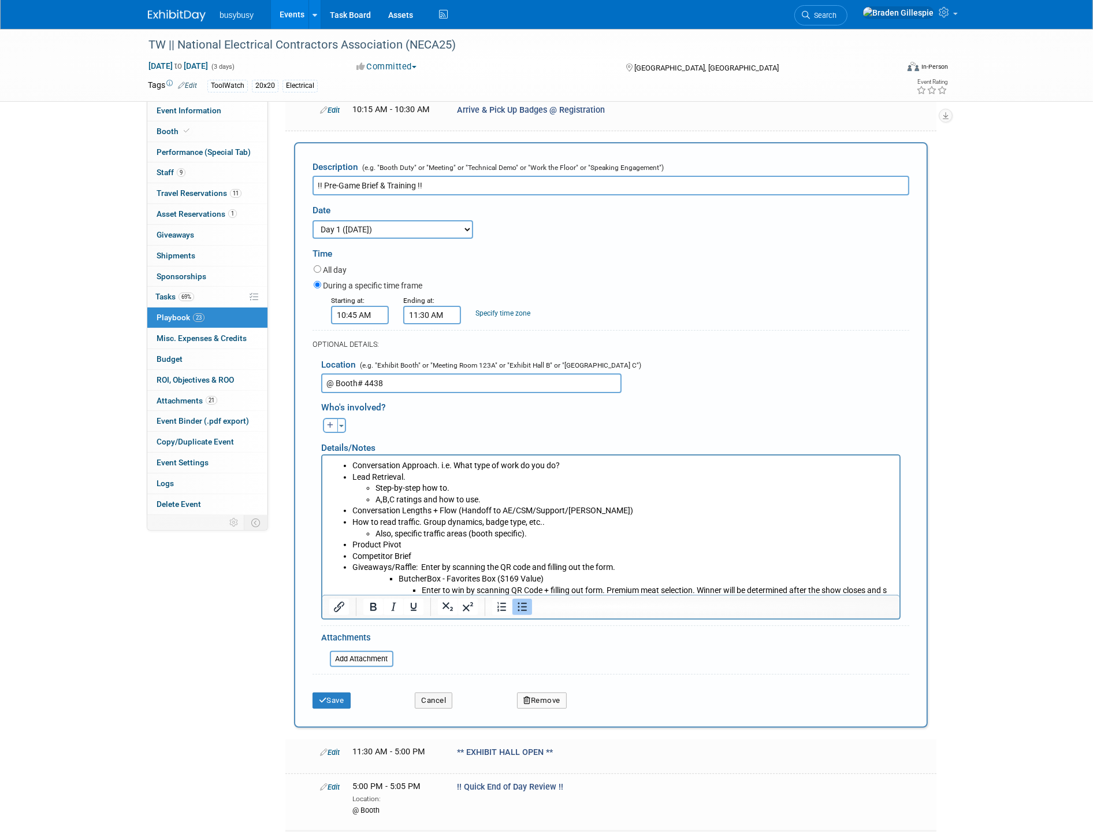
scroll to position [1, 0]
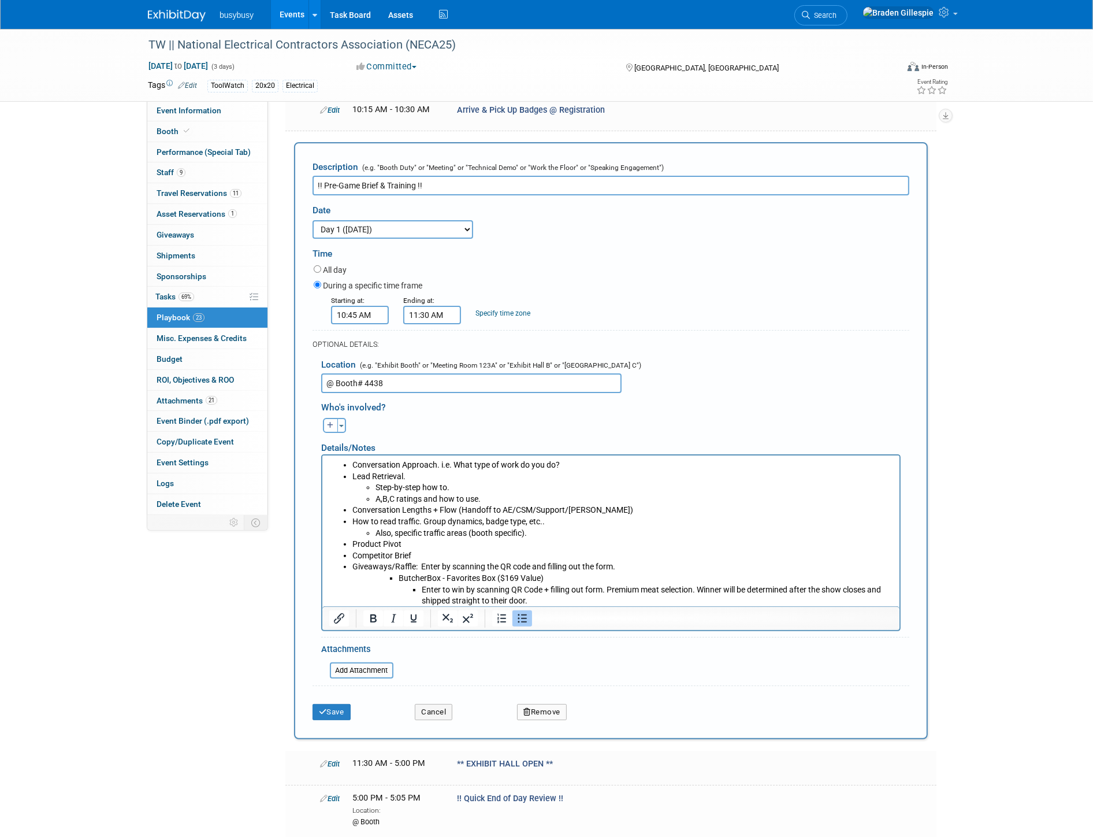
drag, startPoint x: 565, startPoint y: 597, endPoint x: 307, endPoint y: 451, distance: 296.3
click at [322, 455] on html "Conversation Approach. i.e. What type of work do you do? Lead Retrieval. Step-b…" at bounding box center [610, 531] width 577 height 152
copy ul "Conversation Approach. i.e. What type of work do you do? Lead Retrieval. Step-b…"
click at [333, 707] on button "Save" at bounding box center [332, 712] width 38 height 16
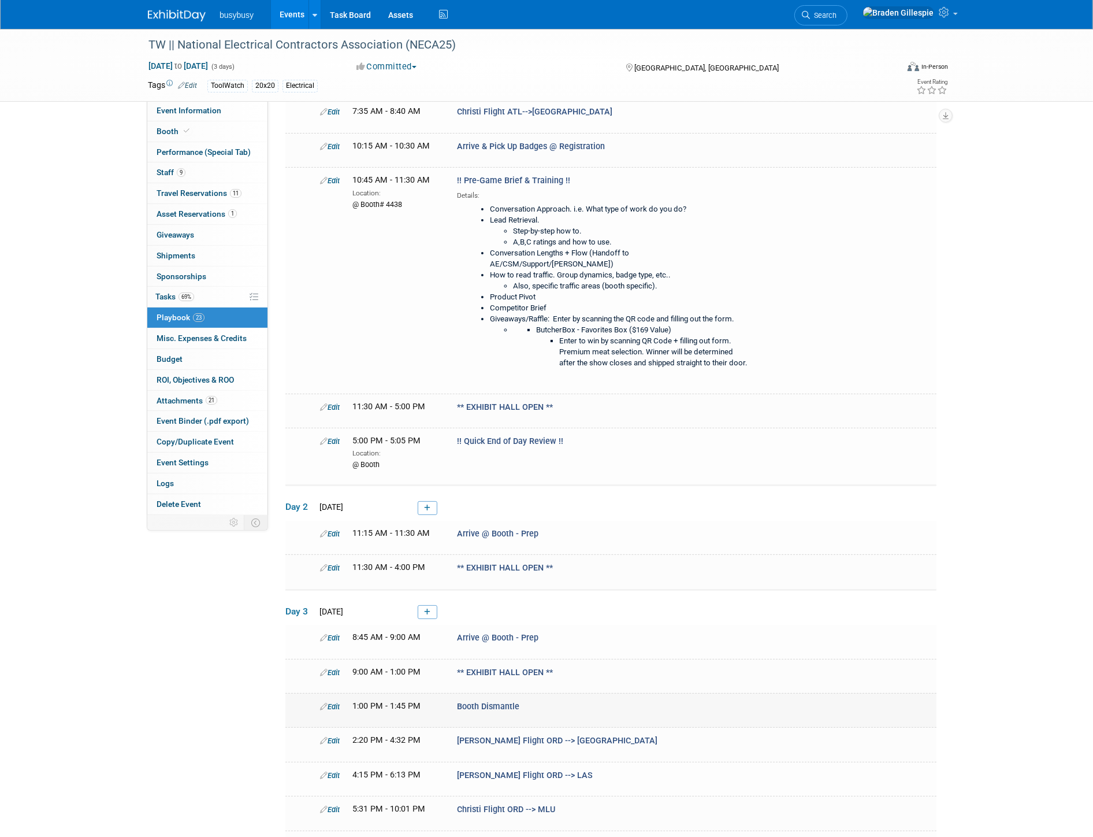
scroll to position [103, 0]
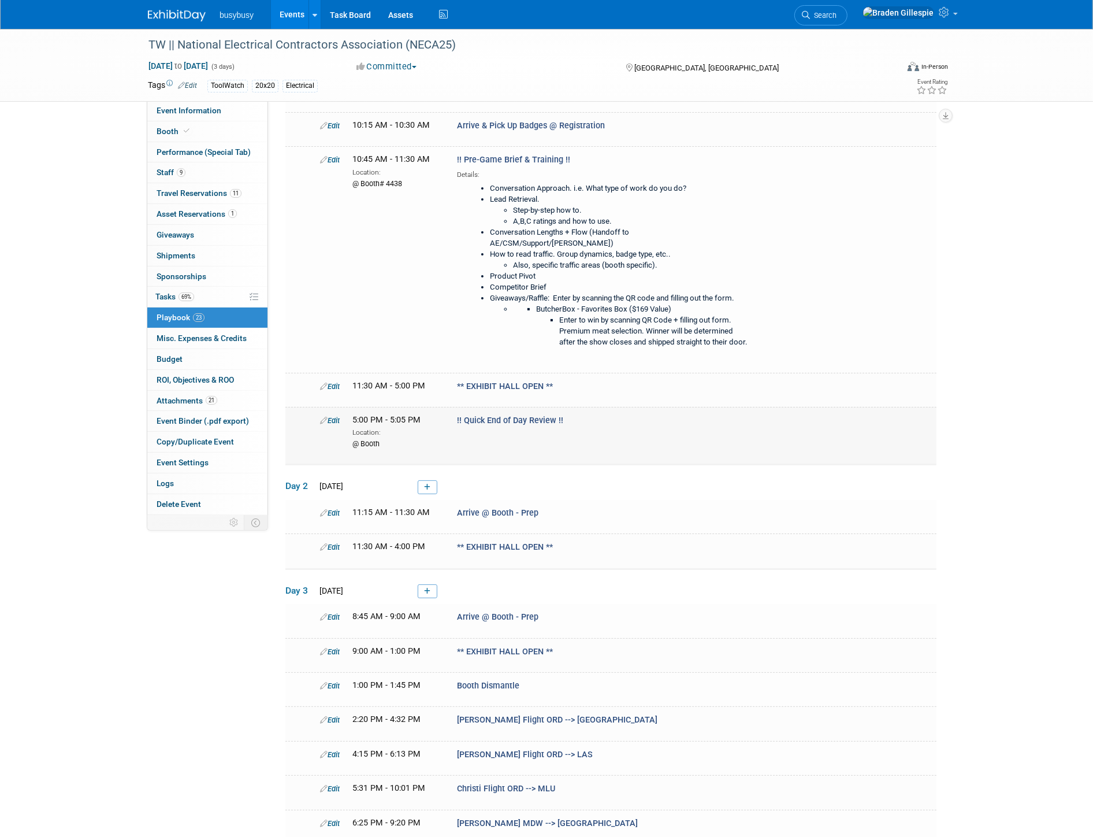
drag, startPoint x: 566, startPoint y: 406, endPoint x: 455, endPoint y: 406, distance: 111.5
click at [455, 414] on div "!! Quick End of Day Review !!" at bounding box center [605, 420] width 314 height 12
copy span "!! Quick End of Day Review !!"
click at [165, 12] on img at bounding box center [177, 16] width 58 height 12
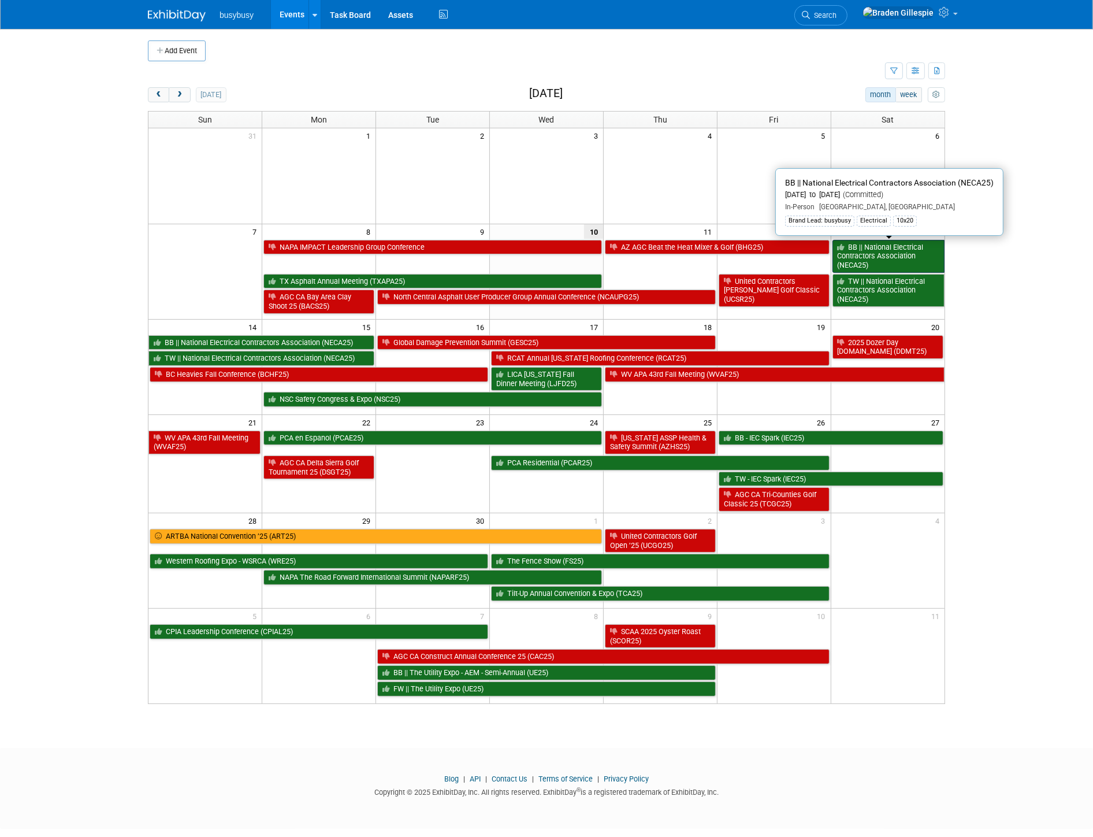
click at [874, 261] on link "BB || National Electrical Contractors Association (NECA25)" at bounding box center [889, 256] width 112 height 33
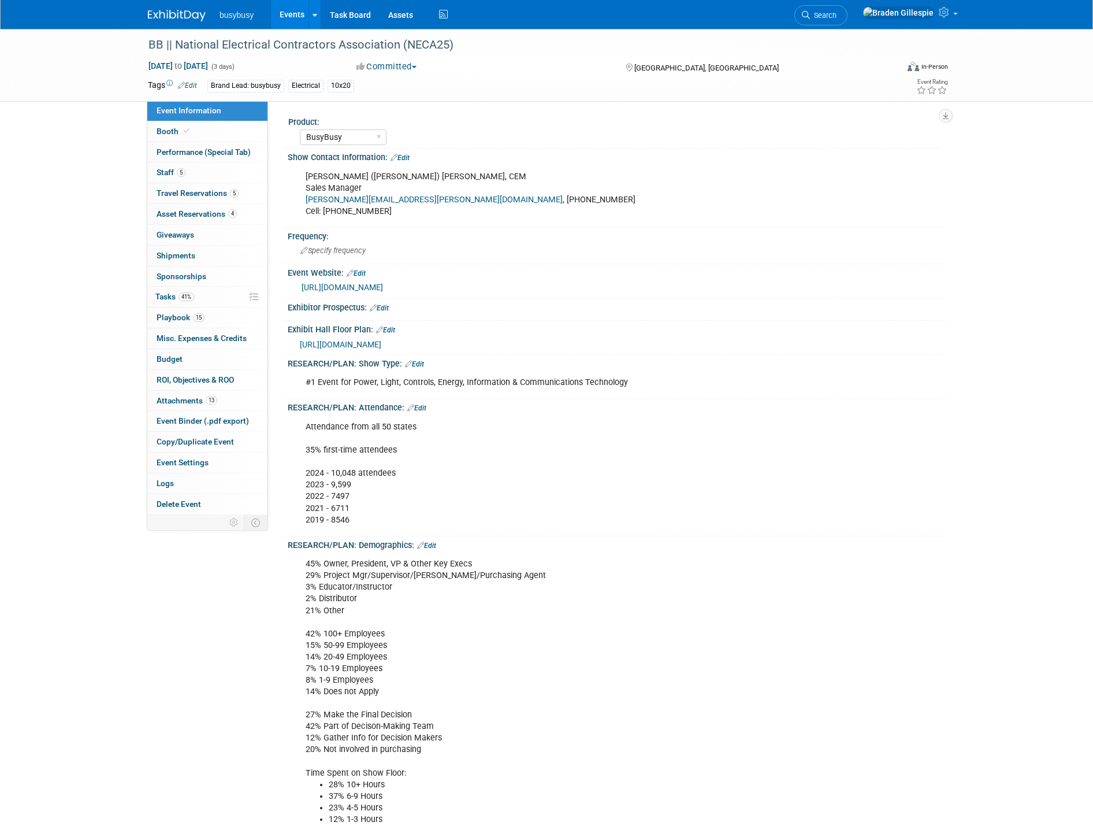
select select "BusyBusy"
click at [381, 341] on span "https://www.necashow.org/neca2025/Public/eventmap.aspx?shmode=E&ID=7084&sortMen…" at bounding box center [340, 344] width 81 height 9
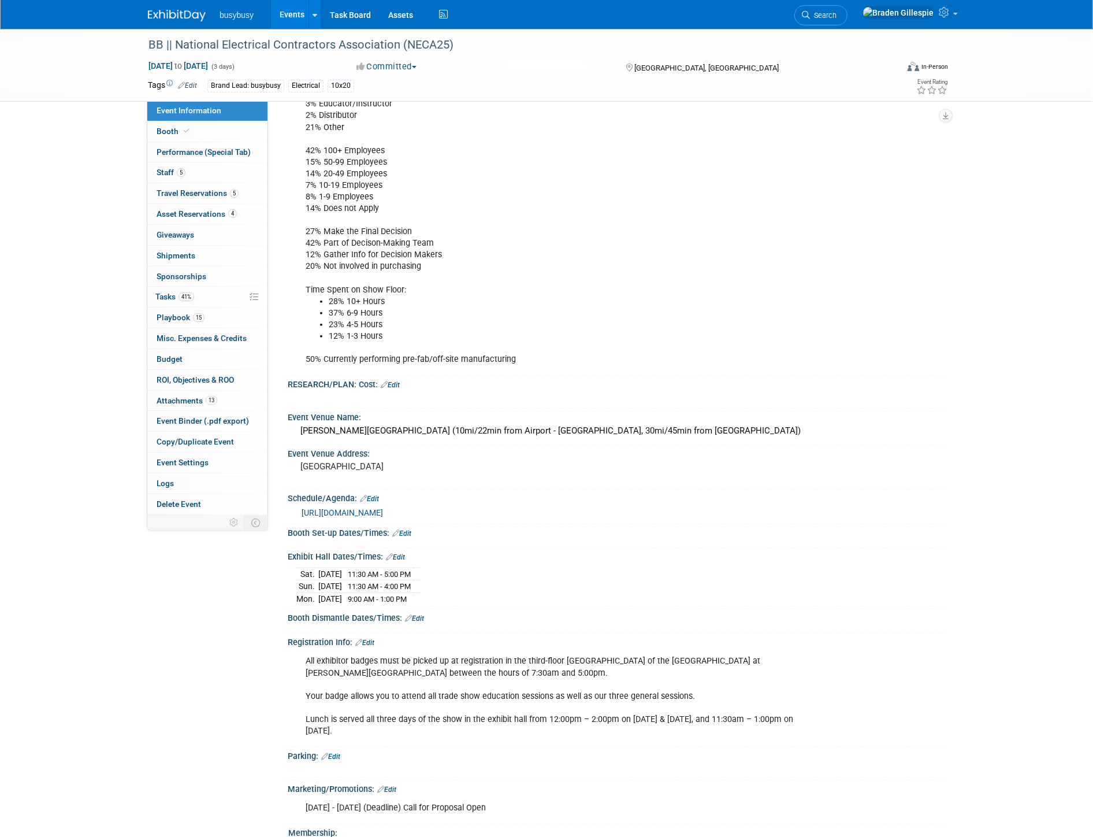
scroll to position [513, 0]
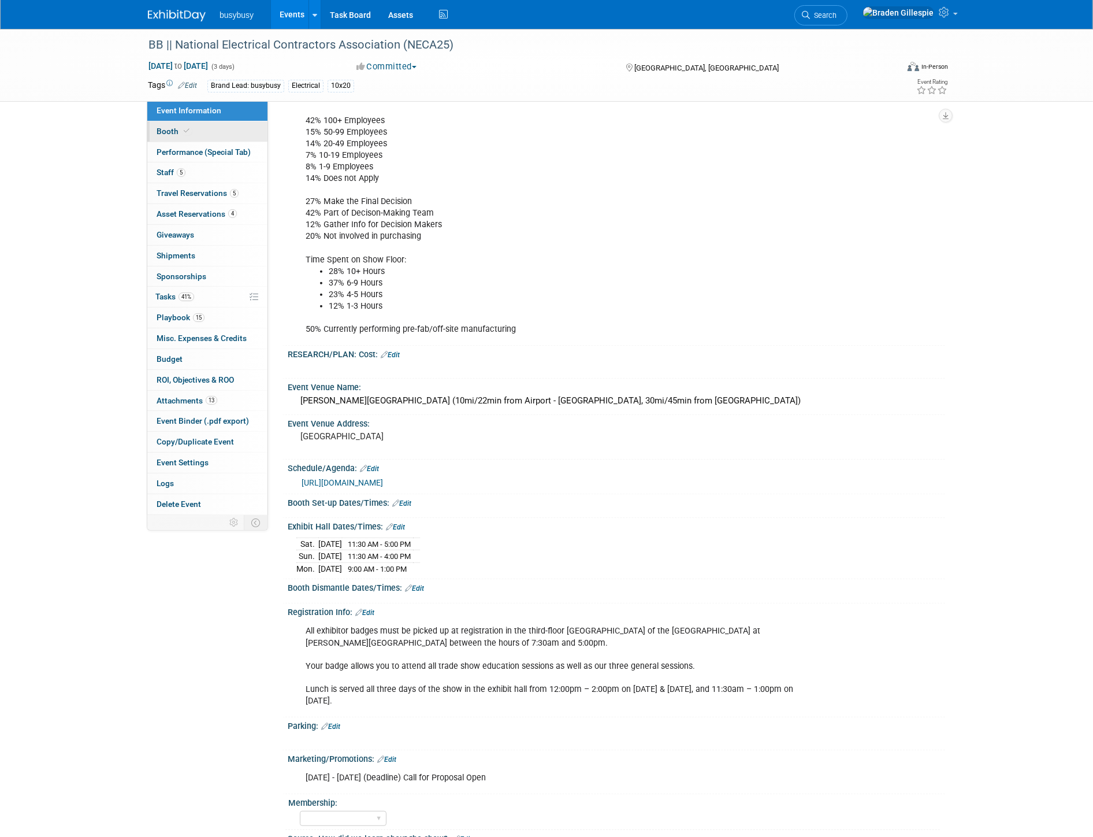
click at [241, 128] on link "Booth" at bounding box center [207, 131] width 120 height 20
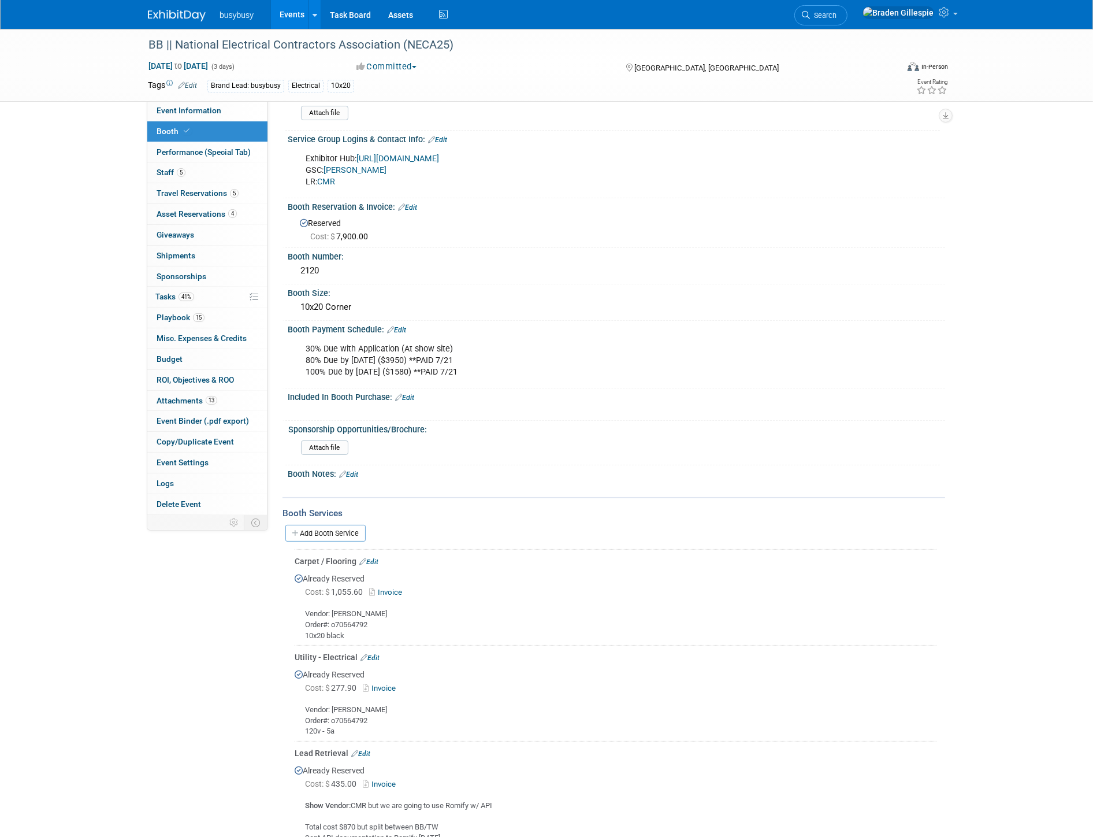
scroll to position [196, 0]
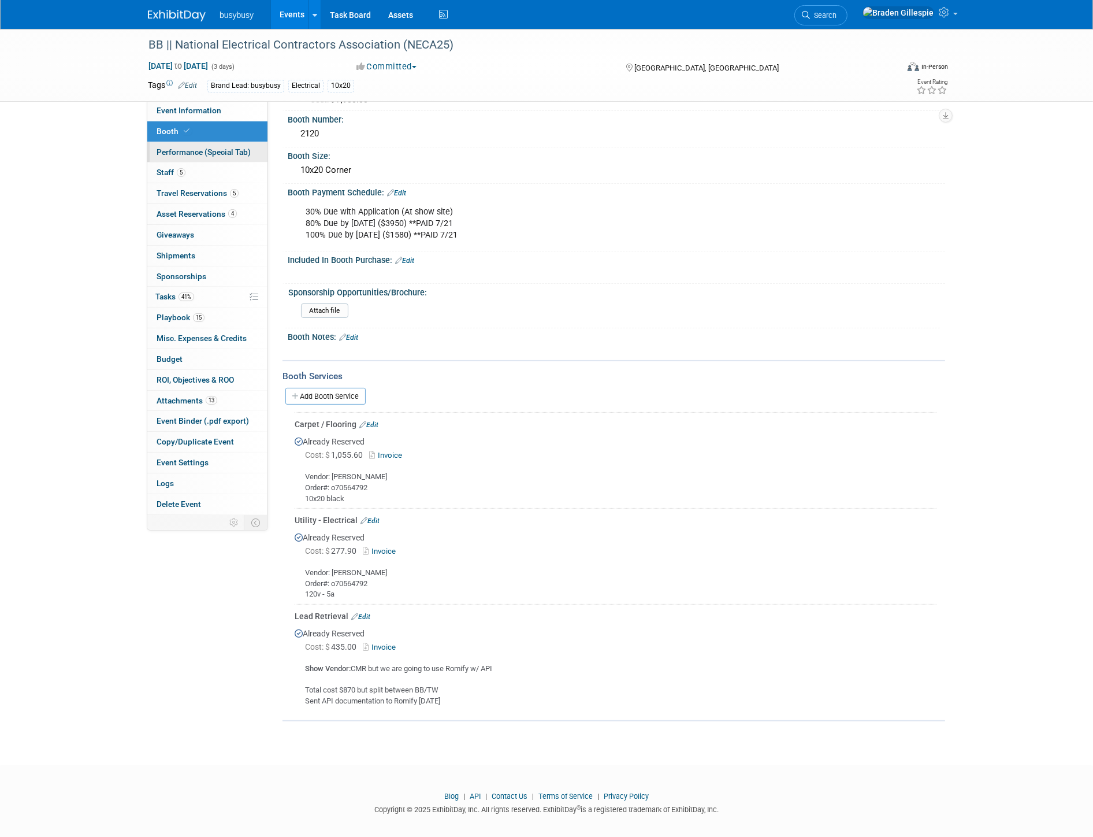
click at [228, 148] on span "Performance (Special Tab)" at bounding box center [204, 151] width 94 height 9
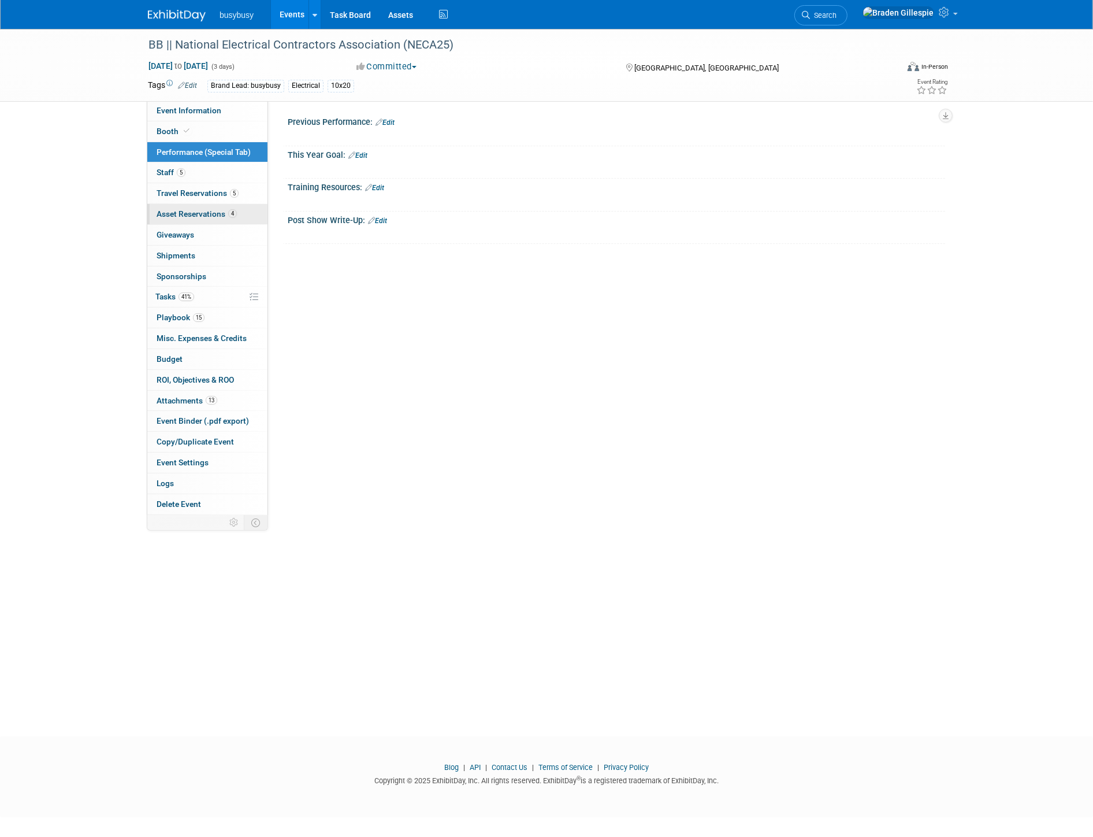
drag, startPoint x: 221, startPoint y: 220, endPoint x: 221, endPoint y: 213, distance: 6.9
click at [221, 218] on link "4 Asset Reservations 4" at bounding box center [207, 214] width 120 height 20
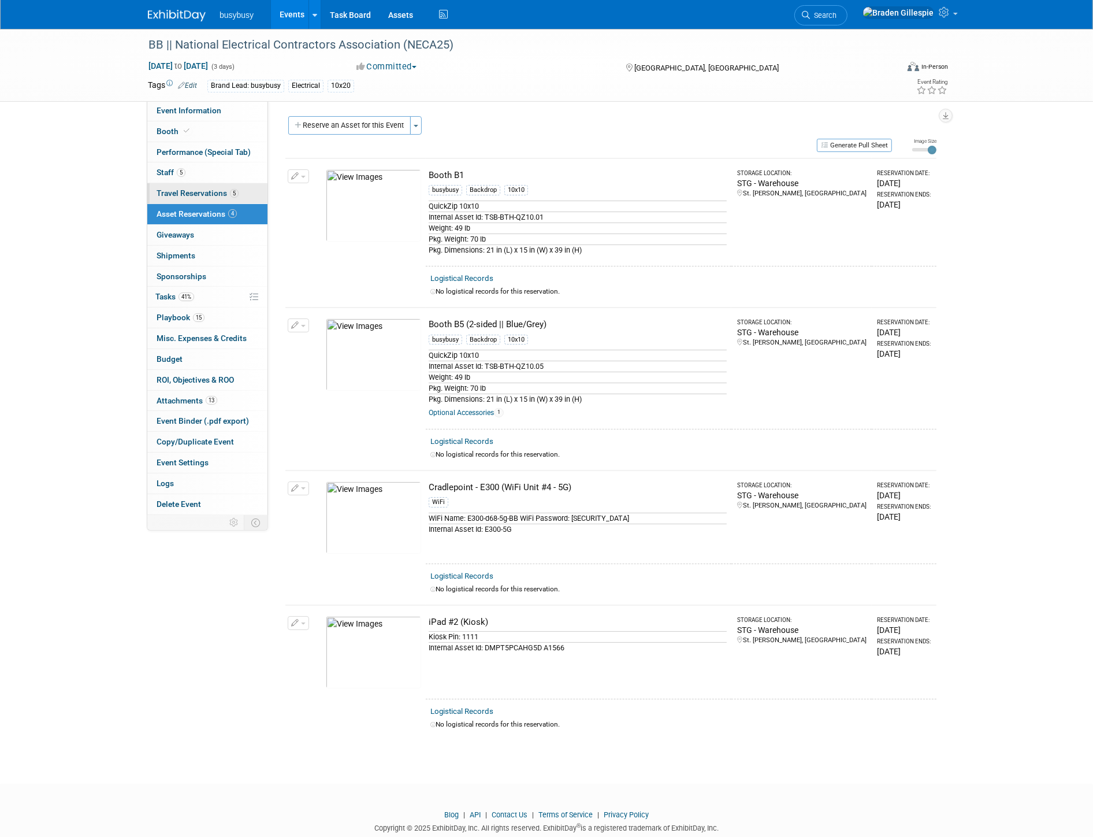
click at [209, 190] on span "Travel Reservations 5" at bounding box center [198, 192] width 82 height 9
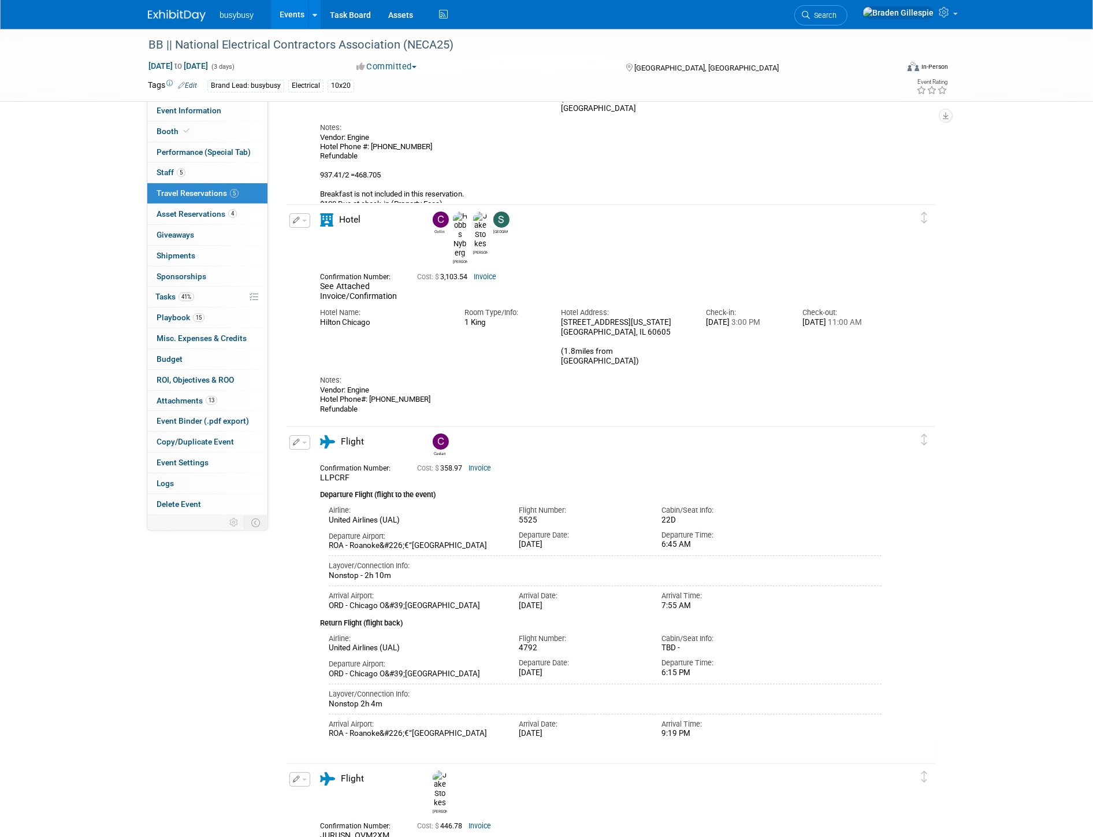
scroll to position [128, 0]
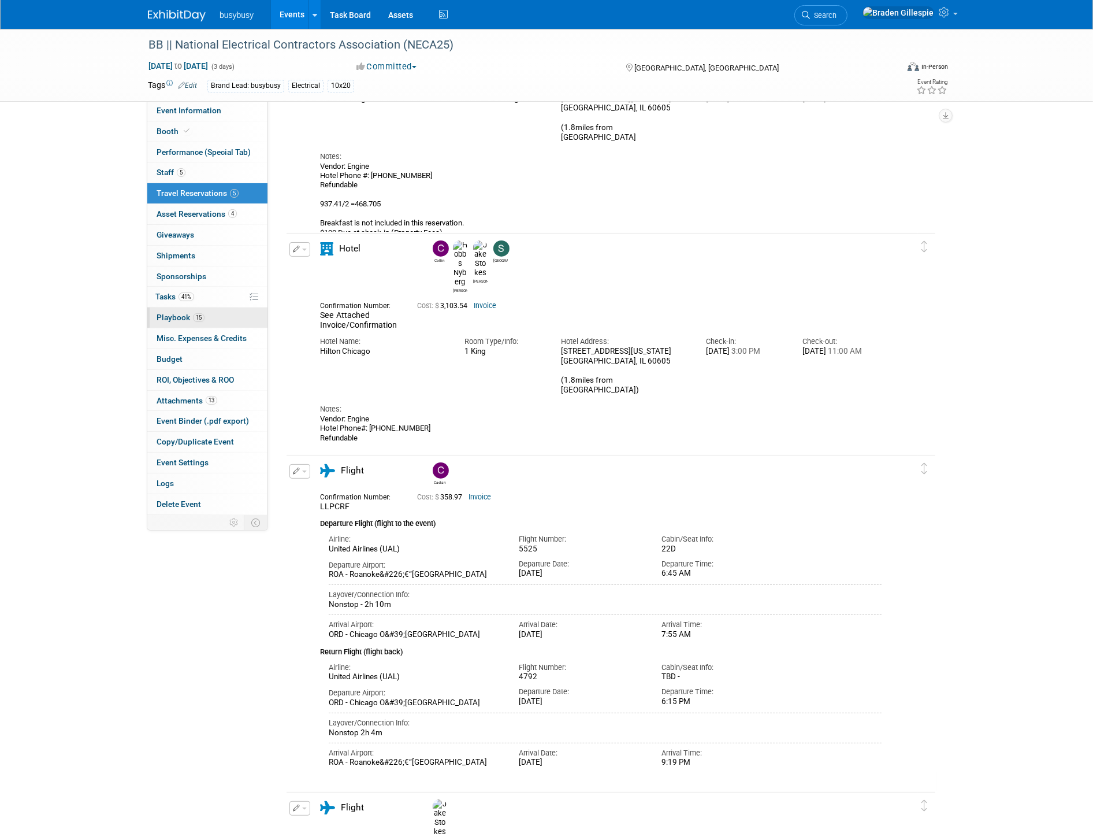
click at [183, 322] on link "15 Playbook 15" at bounding box center [207, 317] width 120 height 20
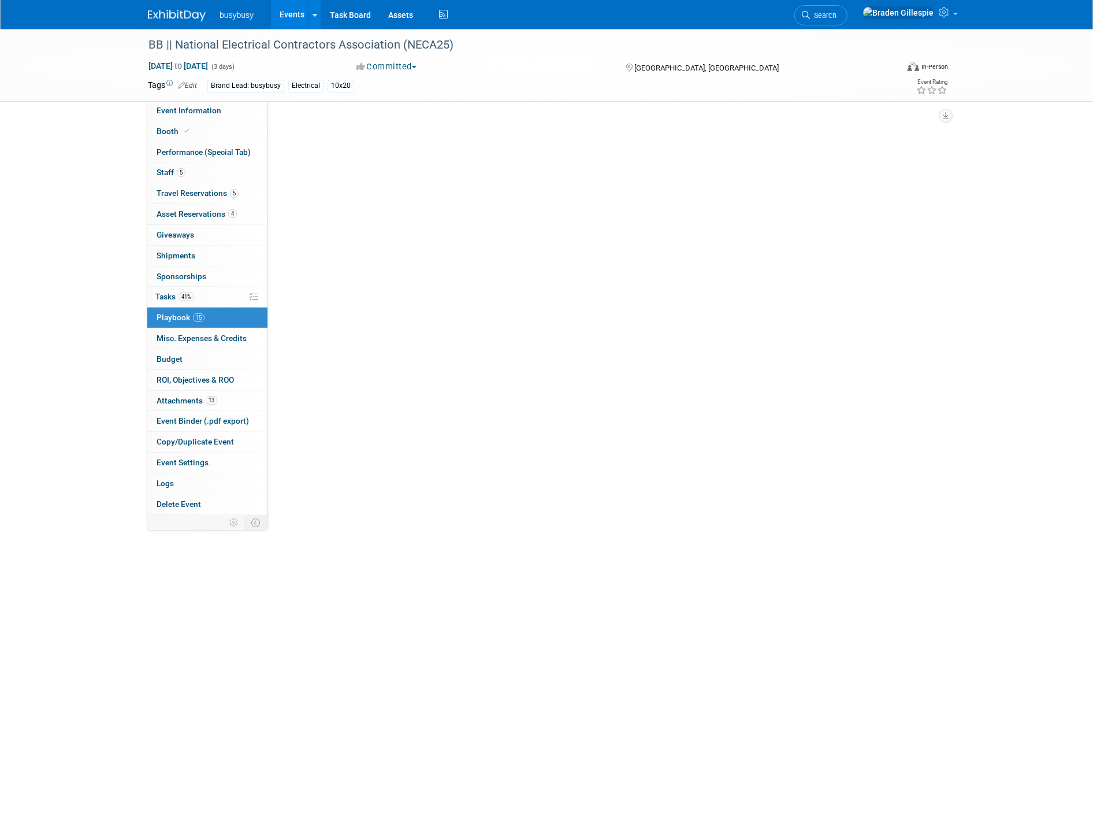
scroll to position [0, 0]
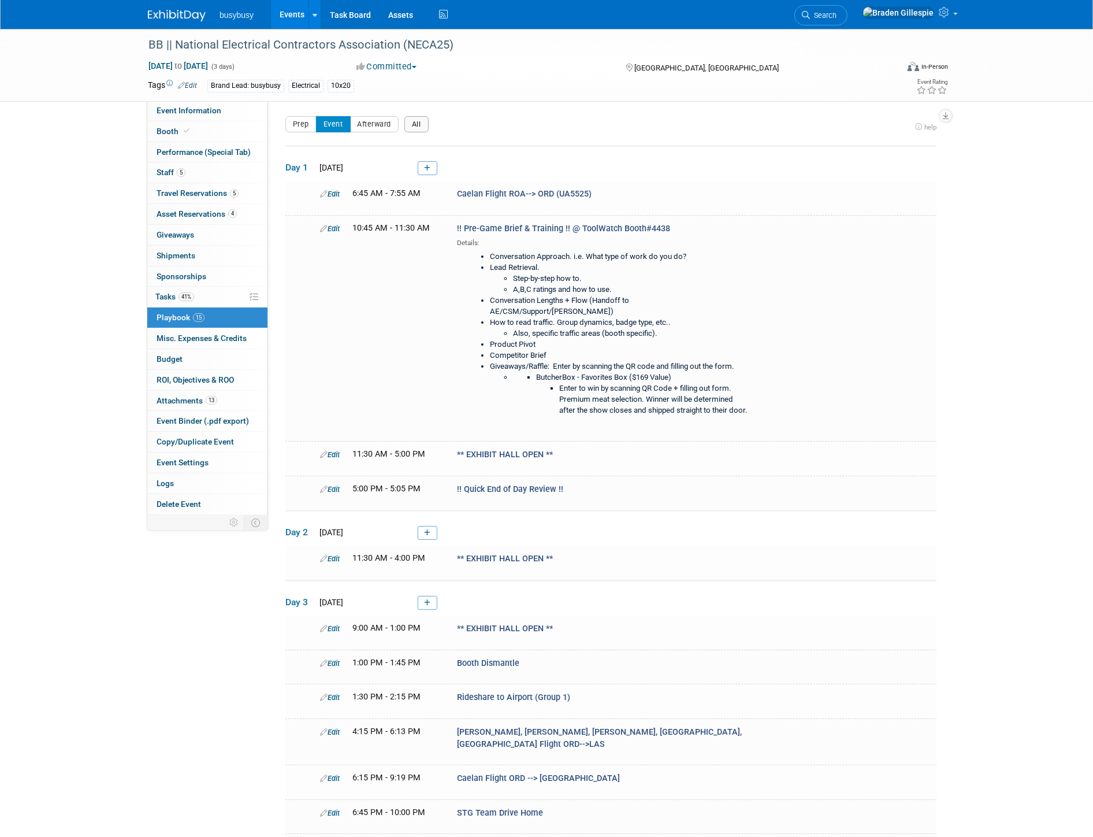
click at [417, 122] on button "All" at bounding box center [416, 124] width 24 height 16
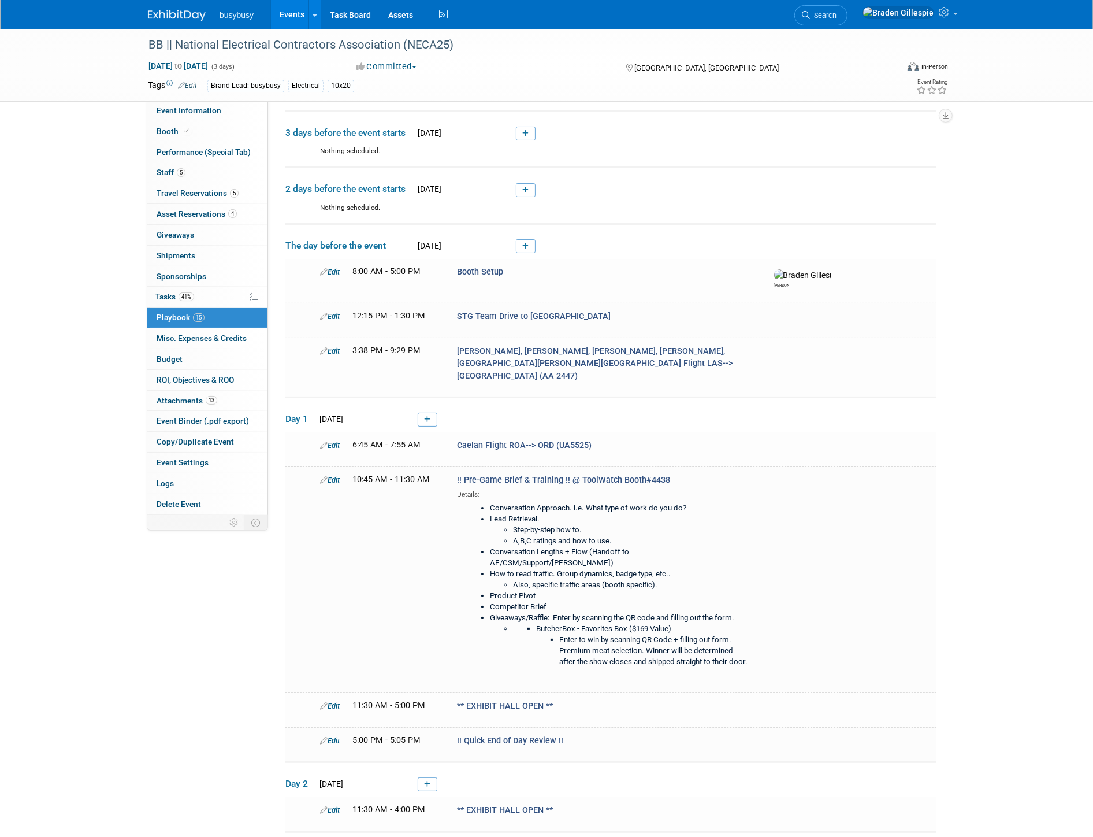
scroll to position [64, 0]
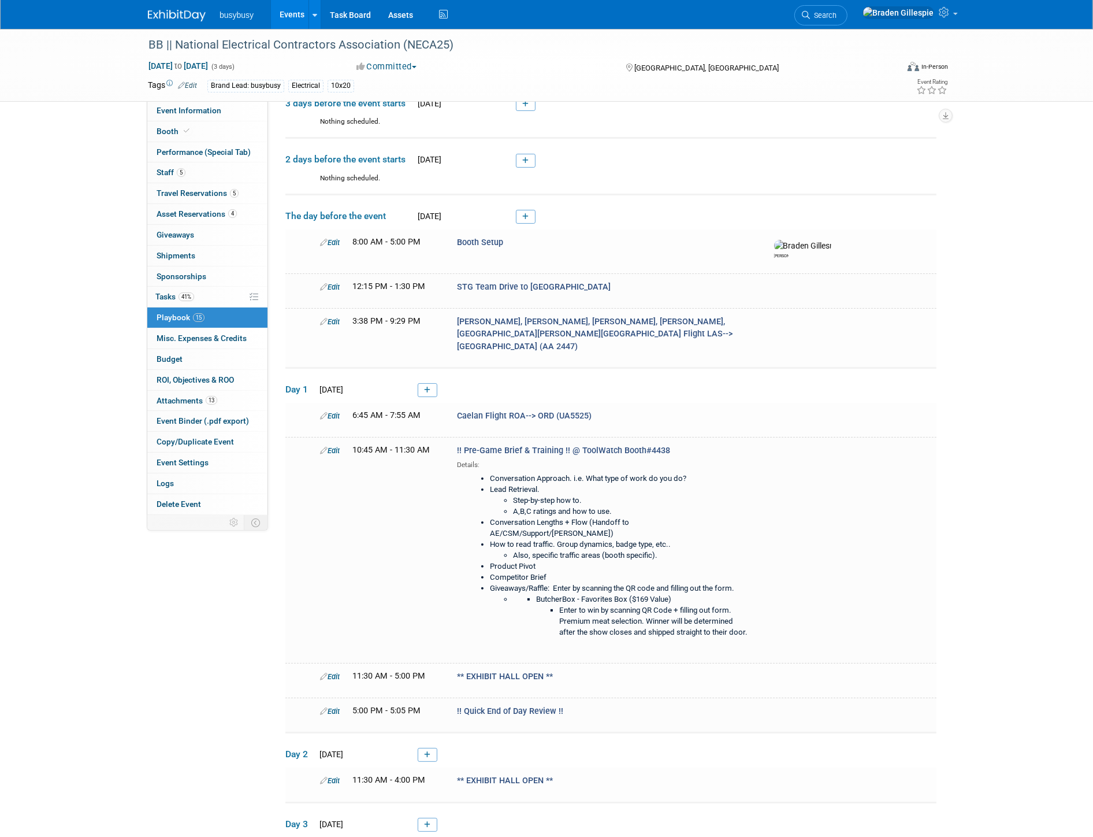
drag, startPoint x: 511, startPoint y: 360, endPoint x: 525, endPoint y: 347, distance: 19.2
drag, startPoint x: 525, startPoint y: 347, endPoint x: 558, endPoint y: 311, distance: 48.7
click at [560, 311] on td "Edit 3:38 PM - 9:29 PM Jake, Bret, Collin, Bret, Hobbs, Sydney Flight LAS-->ORD…" at bounding box center [610, 338] width 651 height 60
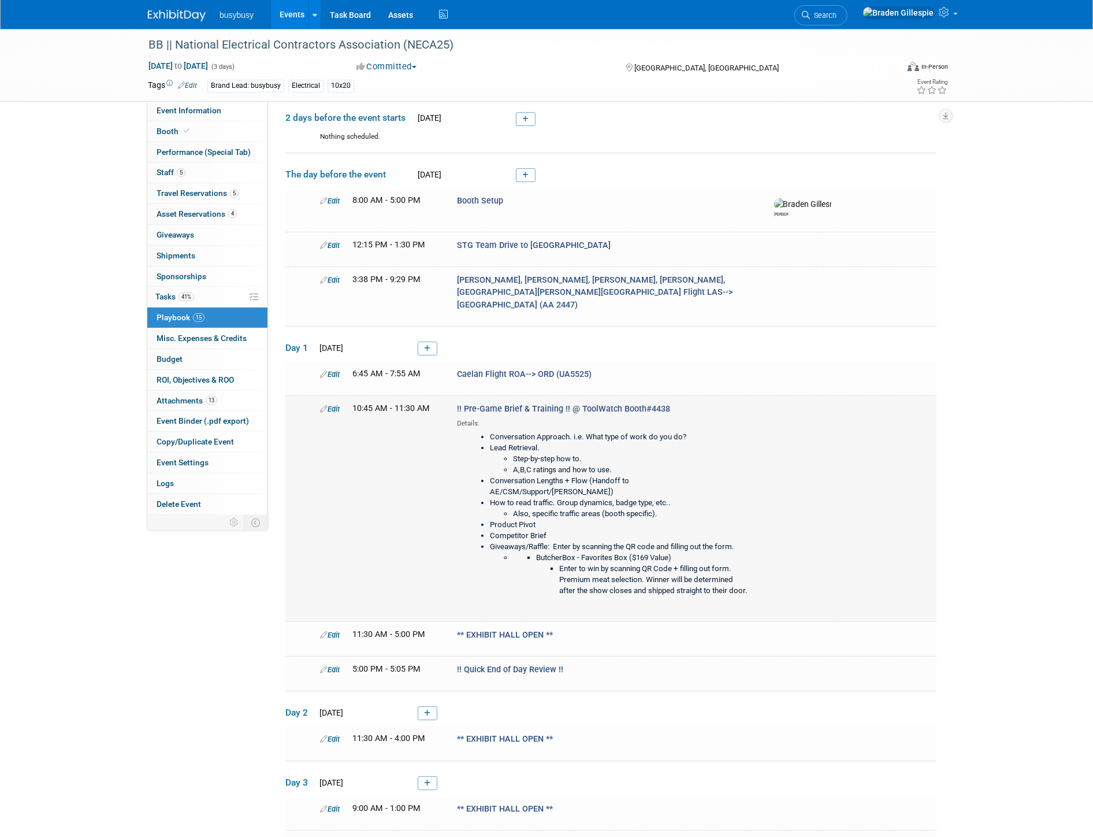
scroll to position [128, 0]
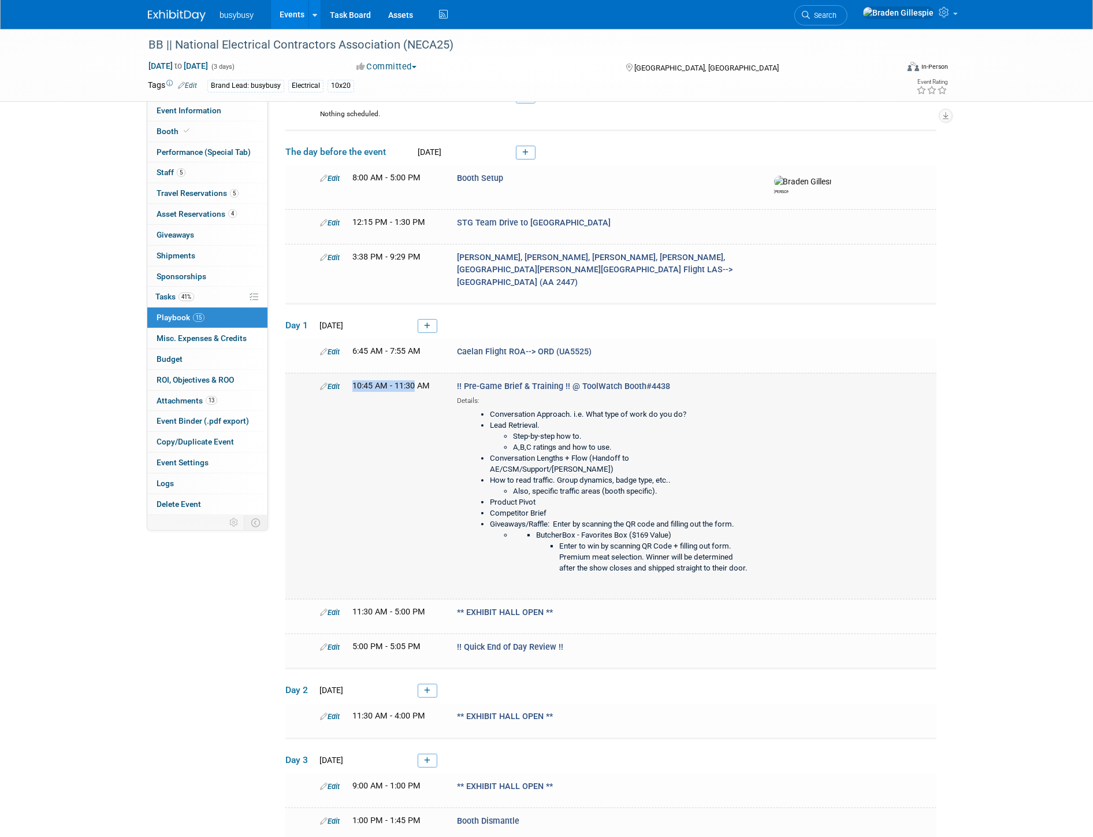
drag, startPoint x: 349, startPoint y: 361, endPoint x: 414, endPoint y: 354, distance: 65.7
click at [414, 373] on td "Edit 10:45 AM - 11:30 AM !! Pre-Game Brief & Training !! @ ToolWatch Booth#4438…" at bounding box center [610, 486] width 651 height 226
click at [424, 381] on span "10:45 AM - 11:30 AM" at bounding box center [390, 386] width 77 height 10
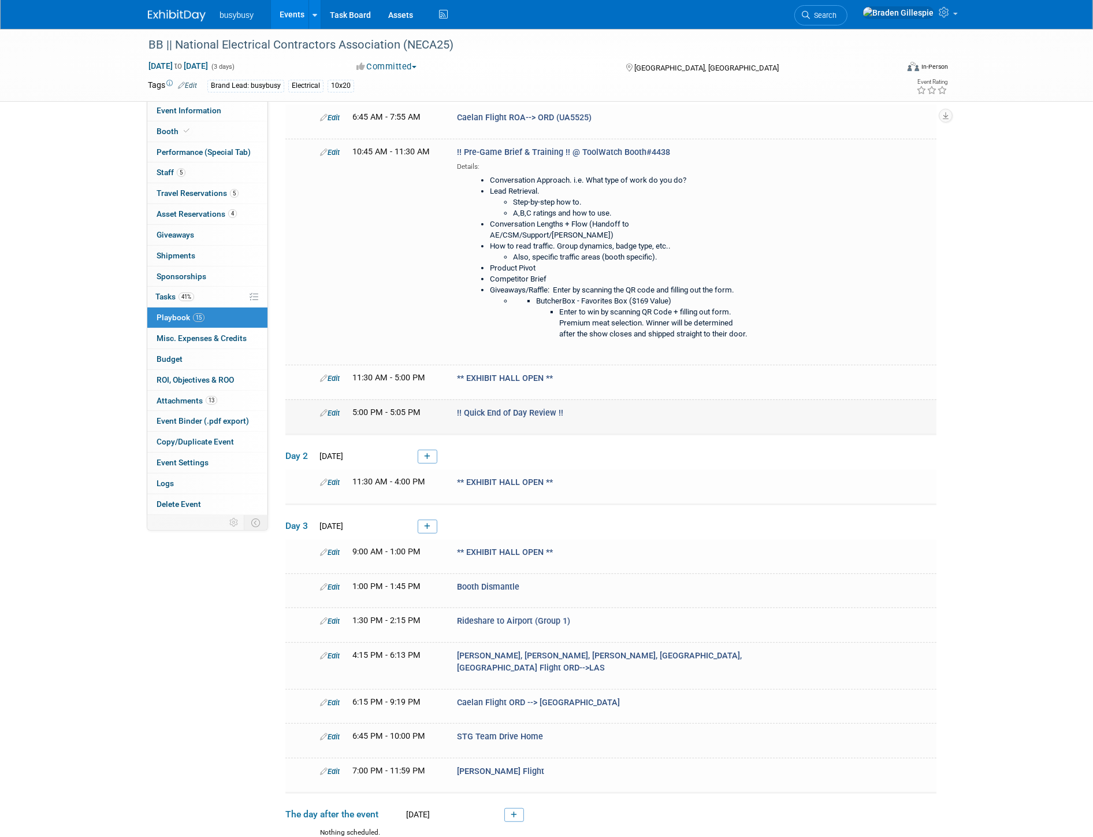
scroll to position [385, 0]
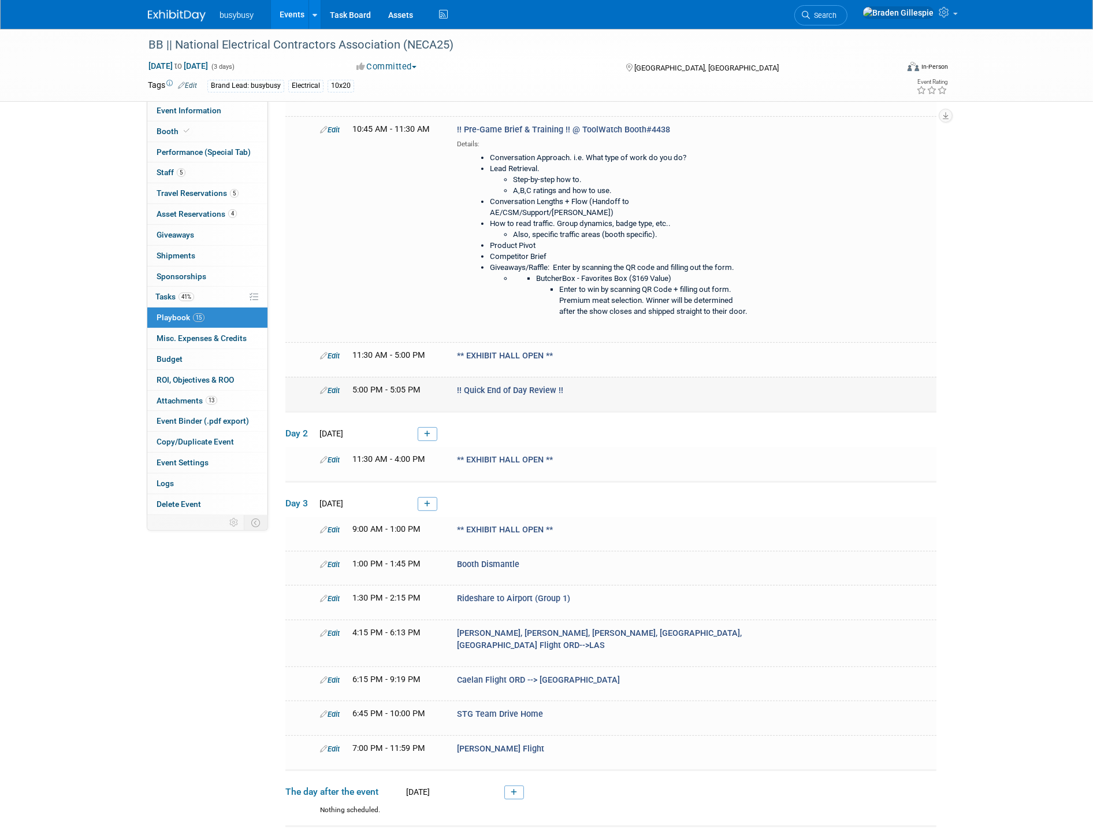
drag, startPoint x: 573, startPoint y: 353, endPoint x: 516, endPoint y: 357, distance: 56.7
click at [516, 384] on div "!! Quick End of Day Review !!" at bounding box center [605, 390] width 314 height 12
drag, startPoint x: 544, startPoint y: 326, endPoint x: 495, endPoint y: 331, distance: 49.9
click at [497, 343] on td "Edit 11:30 AM - 5:00 PM ** EXHIBIT HALL OPEN **" at bounding box center [610, 360] width 651 height 34
drag, startPoint x: 526, startPoint y: 354, endPoint x: 431, endPoint y: 364, distance: 95.9
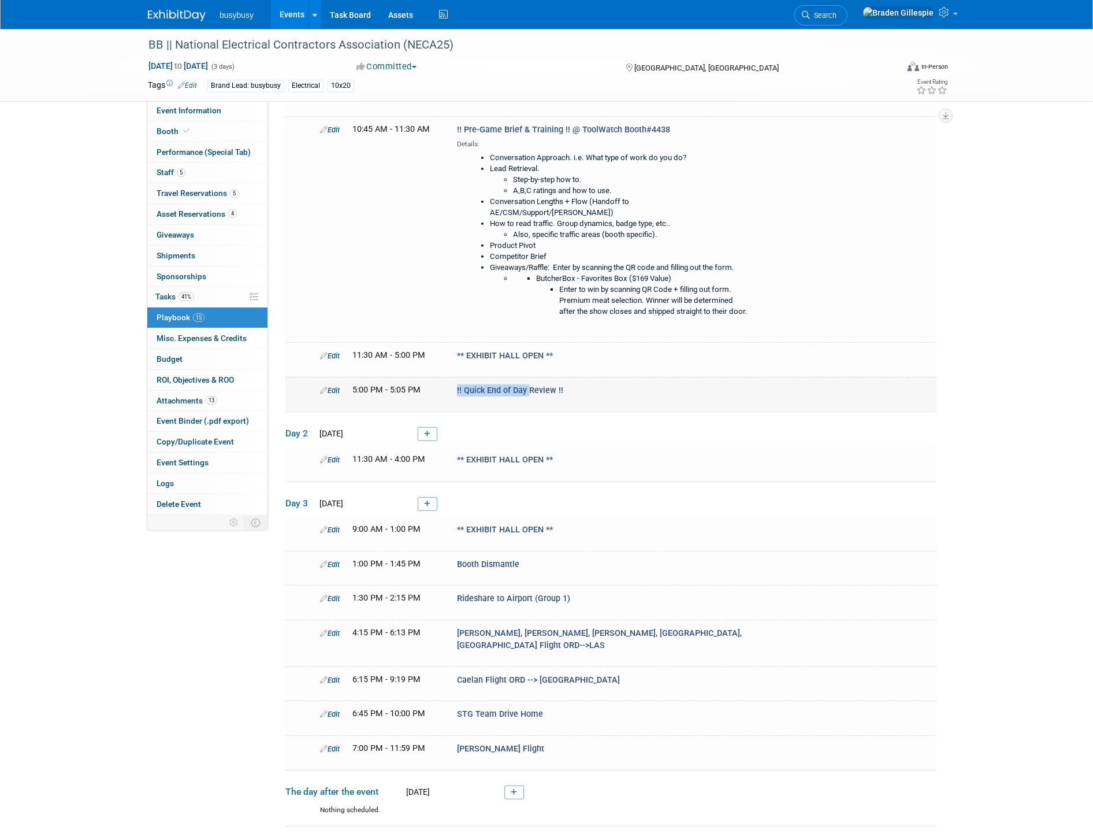
click at [432, 377] on td "Edit 5:00 PM - 5:05 PM !! Quick End of Day Review !!" at bounding box center [610, 394] width 651 height 35
click at [528, 385] on span "!! Quick End of Day Review !!" at bounding box center [510, 390] width 106 height 10
drag, startPoint x: 563, startPoint y: 351, endPoint x: 454, endPoint y: 365, distance: 110.0
click at [454, 377] on td "Edit 5:00 PM - 5:05 PM !! Quick End of Day Review !!" at bounding box center [610, 394] width 651 height 35
click at [587, 384] on div "!! Quick End of Day Review !!" at bounding box center [605, 390] width 314 height 12
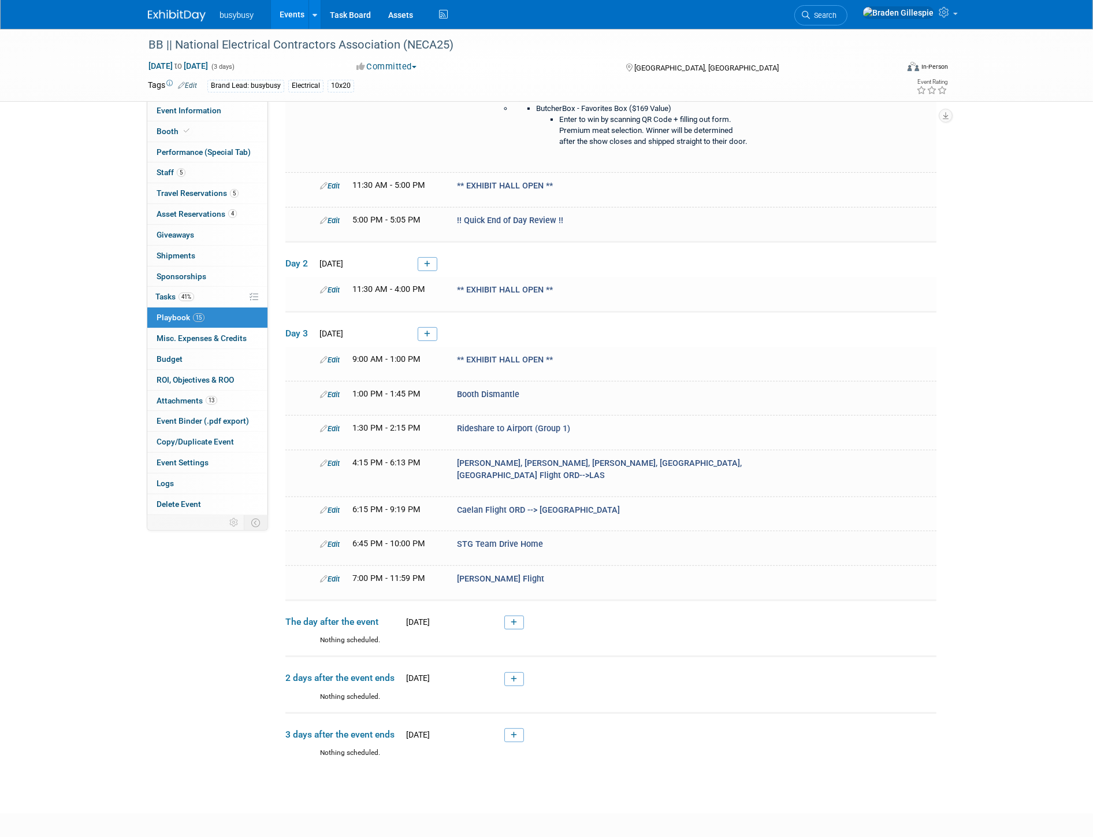
scroll to position [555, 0]
drag, startPoint x: 455, startPoint y: 321, endPoint x: 478, endPoint y: 314, distance: 24.1
click at [478, 353] on div "** EXHIBIT HALL OPEN **" at bounding box center [605, 359] width 314 height 12
click at [468, 354] on span "** EXHIBIT HALL OPEN **" at bounding box center [505, 359] width 96 height 10
click at [460, 353] on div "** EXHIBIT HALL OPEN **" at bounding box center [605, 359] width 314 height 12
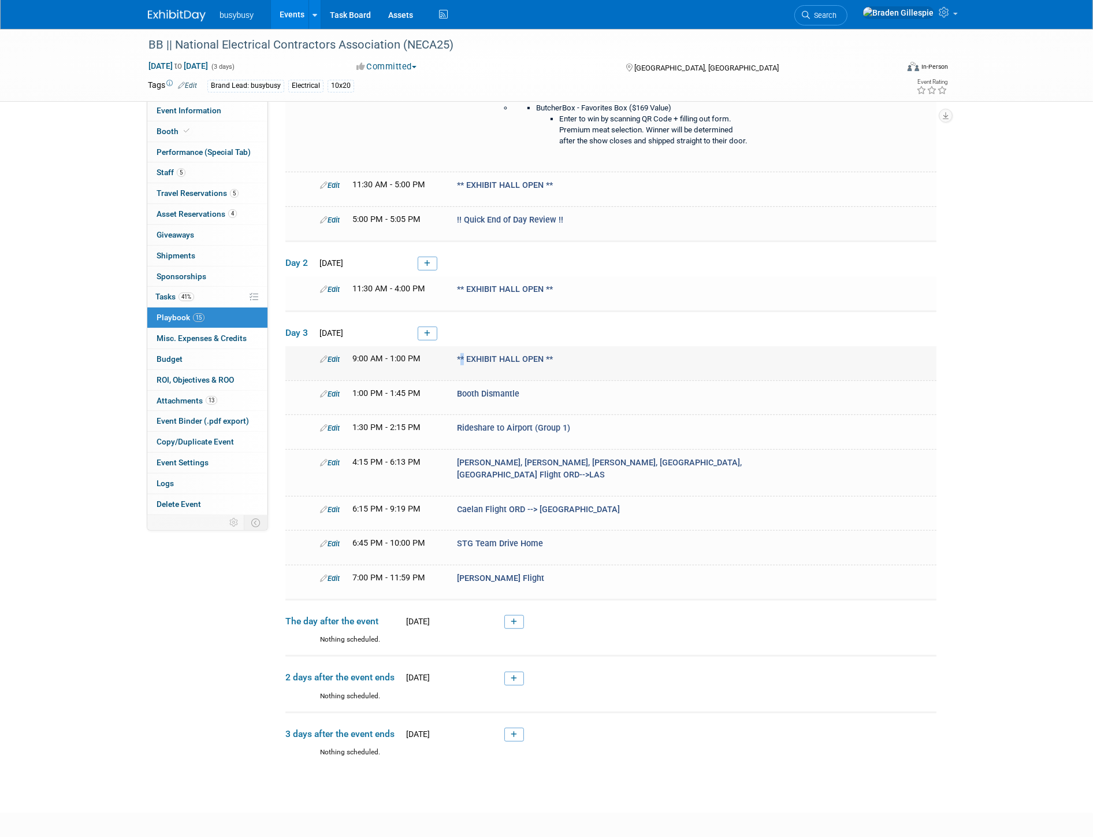
click at [461, 346] on td "Edit 9:00 AM - 1:00 PM ** EXHIBIT HALL OPEN **" at bounding box center [610, 363] width 651 height 34
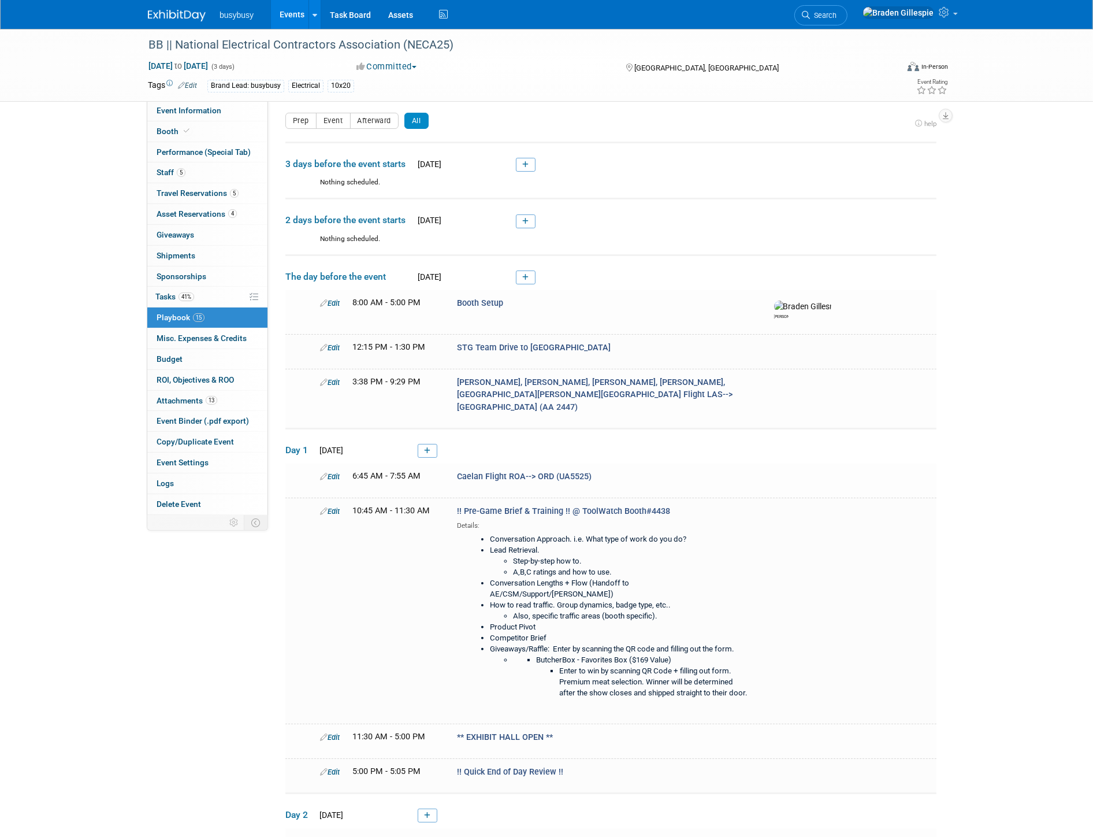
scroll to position [0, 0]
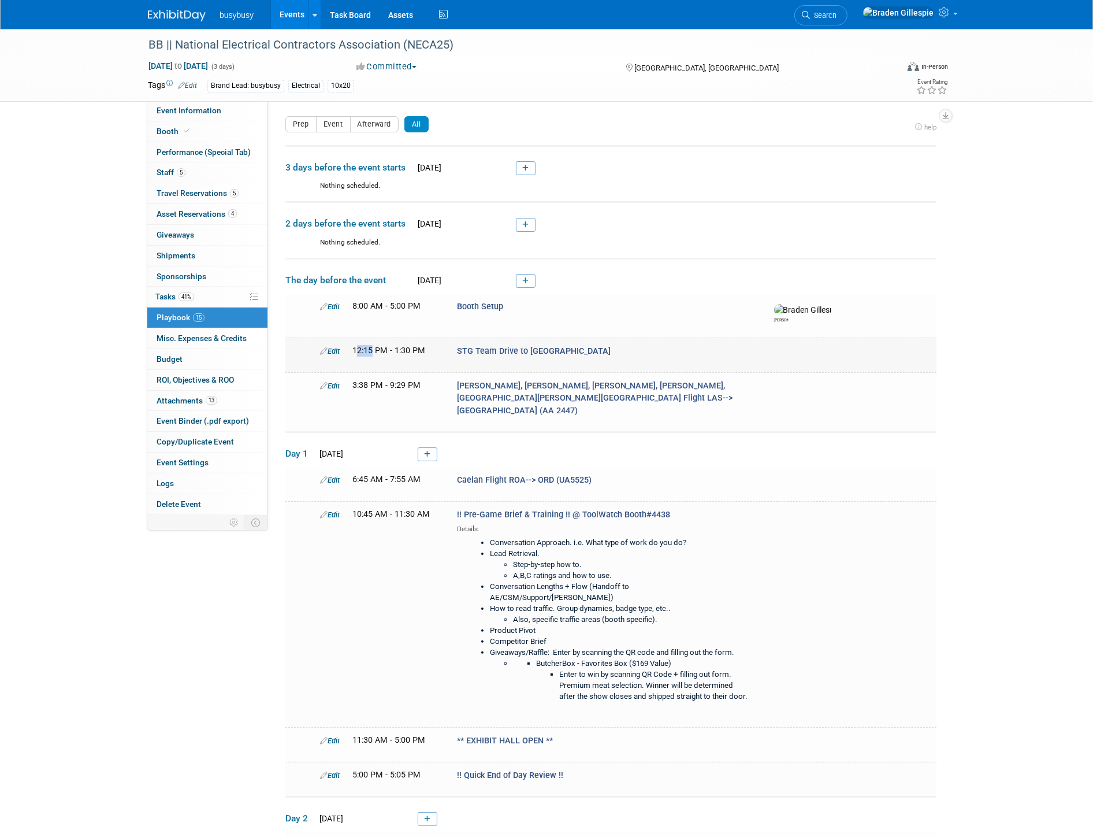
drag, startPoint x: 372, startPoint y: 354, endPoint x: 357, endPoint y: 353, distance: 15.6
click at [357, 353] on span "12:15 PM - 1:30 PM" at bounding box center [388, 351] width 73 height 10
click at [447, 355] on div "Edit 12:15 PM - 1:30 PM STG Team Drive to Las Vegas" at bounding box center [625, 351] width 628 height 12
drag, startPoint x: 377, startPoint y: 350, endPoint x: 332, endPoint y: 350, distance: 44.5
click at [332, 350] on div "Edit 12:15 PM - 1:30 PM STG Team Drive to Las Vegas" at bounding box center [625, 351] width 628 height 12
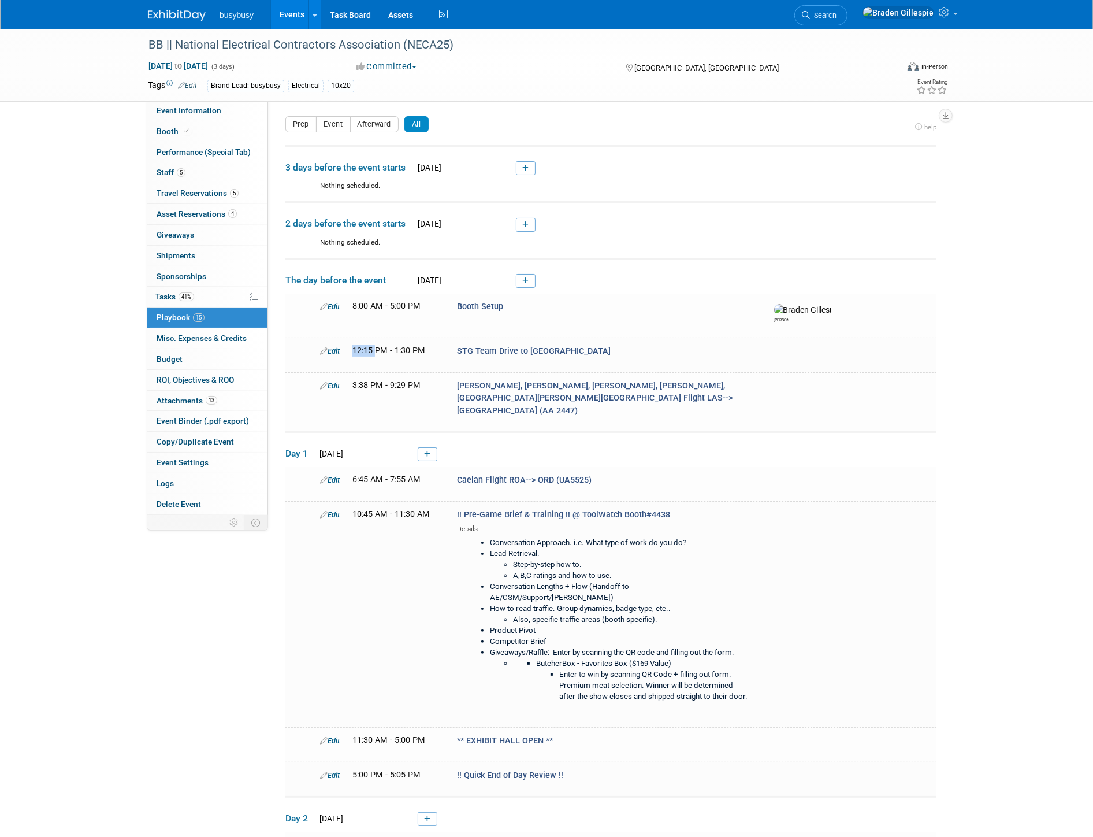
click at [192, 20] on img at bounding box center [177, 16] width 58 height 12
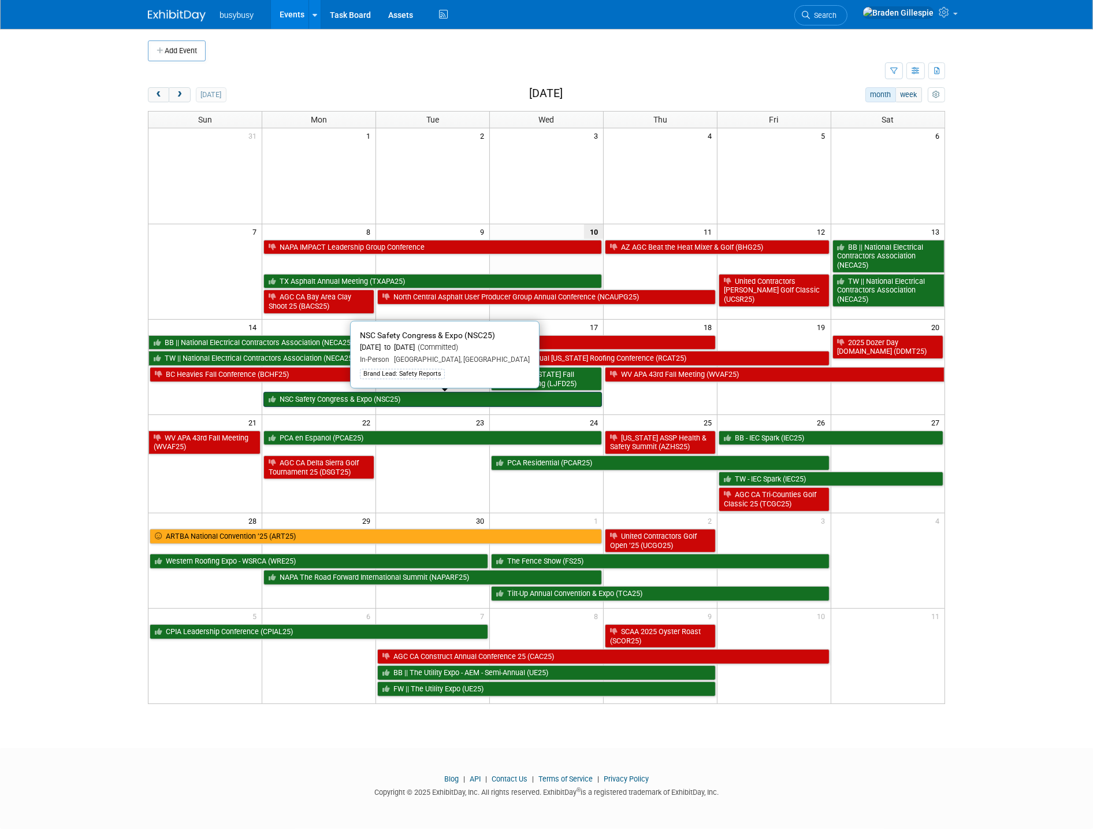
click at [493, 401] on link "NSC Safety Congress & Expo (NSC25)" at bounding box center [432, 399] width 339 height 15
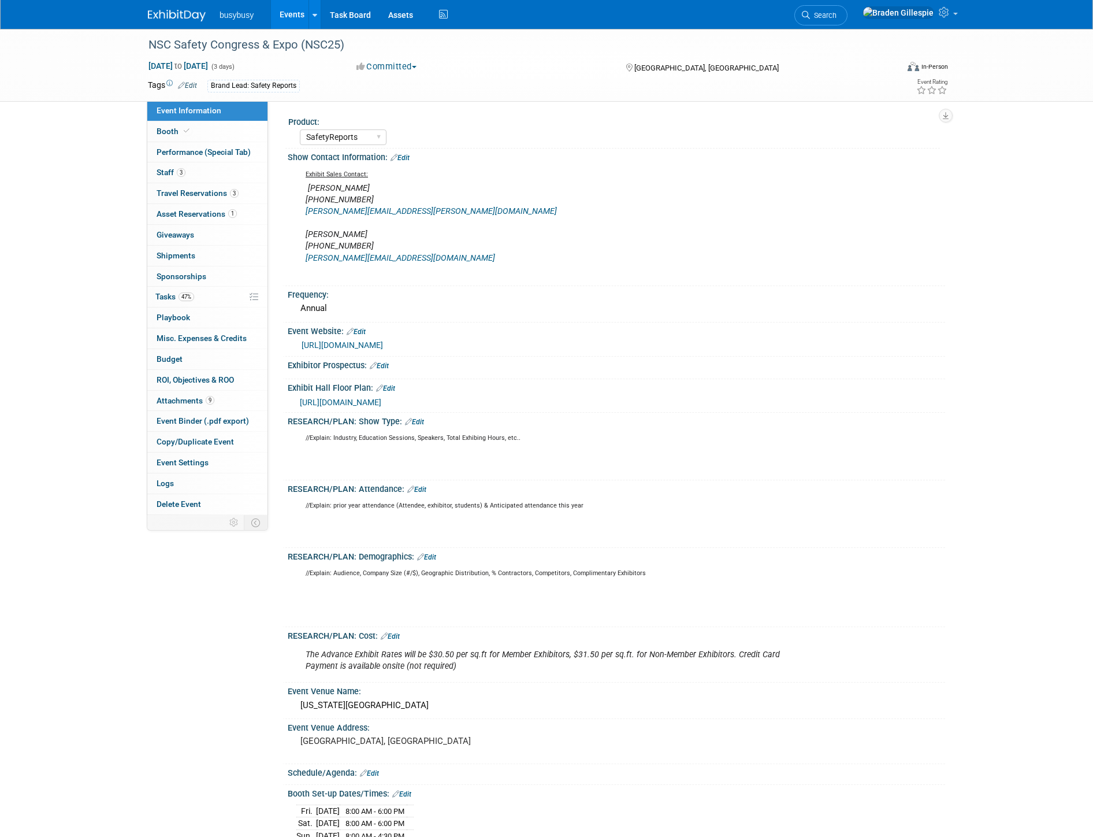
select select "SafetyReports"
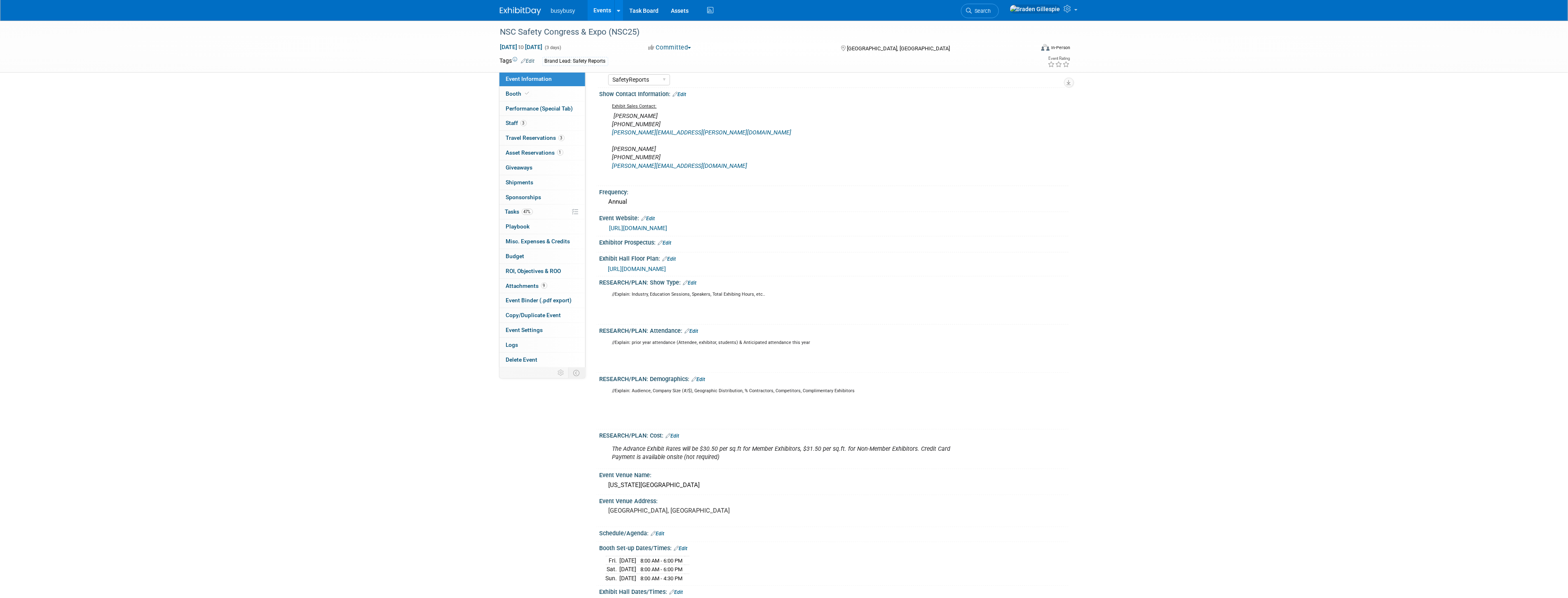
scroll to position [46, 0]
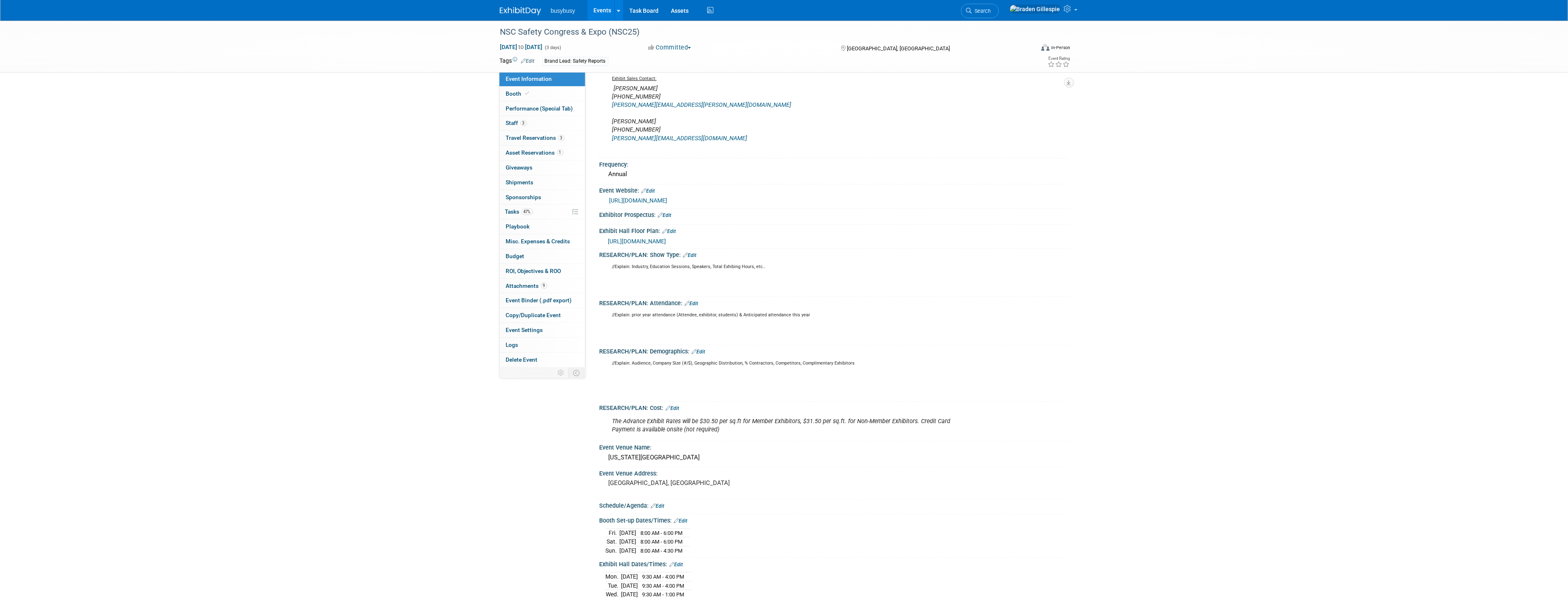
click at [666, 242] on span "[URL][DOMAIN_NAME]" at bounding box center [637, 240] width 58 height 6
click at [528, 96] on link "Booth" at bounding box center [542, 93] width 86 height 14
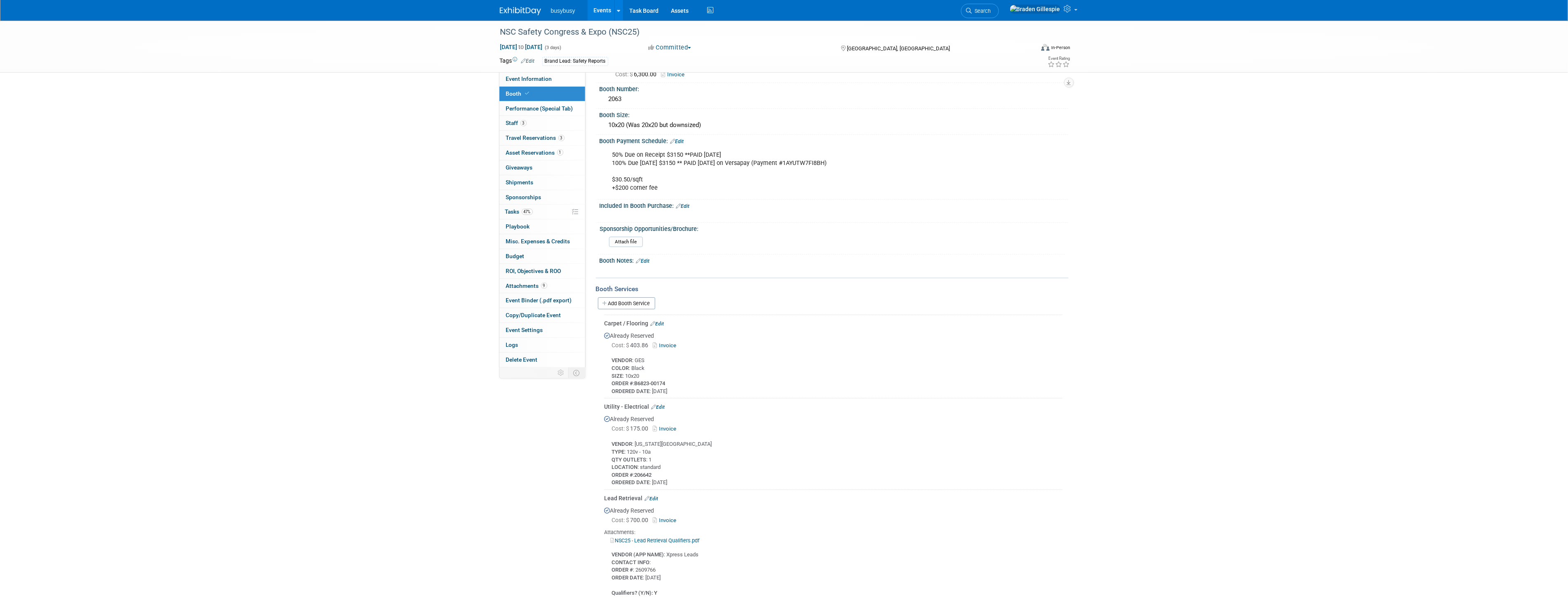
scroll to position [137, 0]
click at [560, 78] on link "Event Information" at bounding box center [542, 79] width 86 height 14
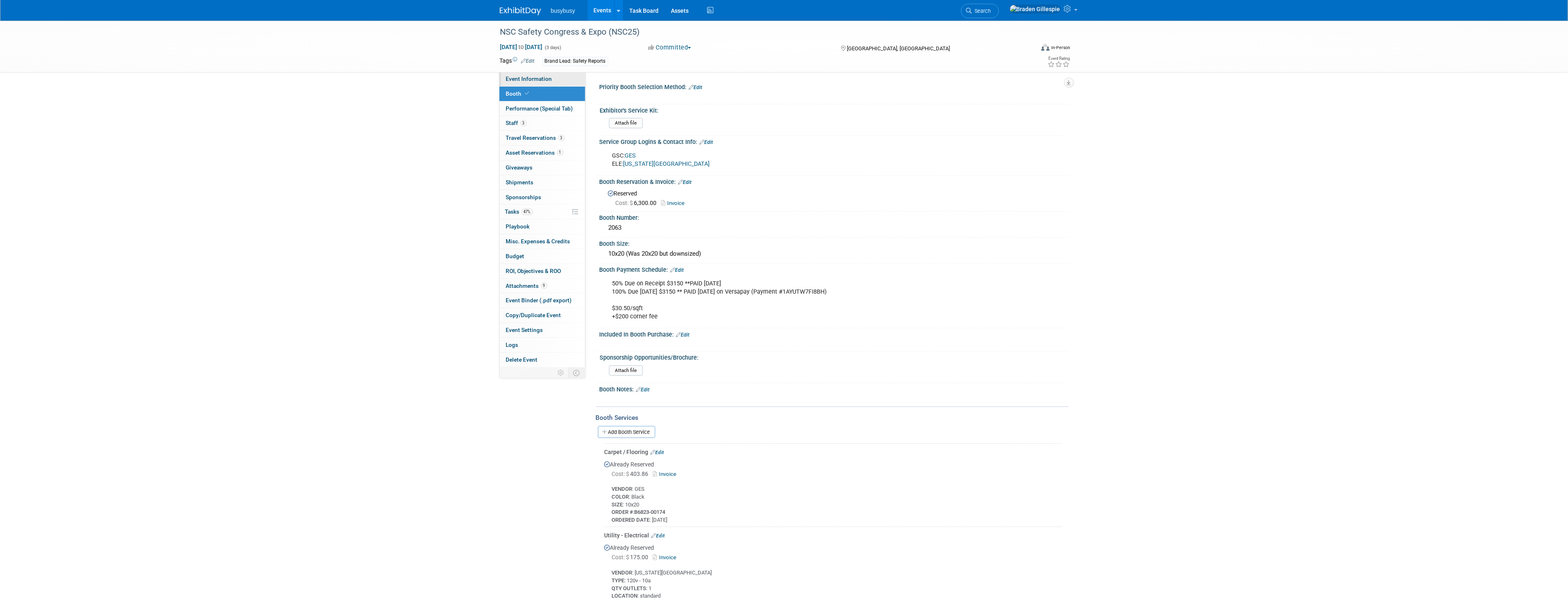
select select "SafetyReports"
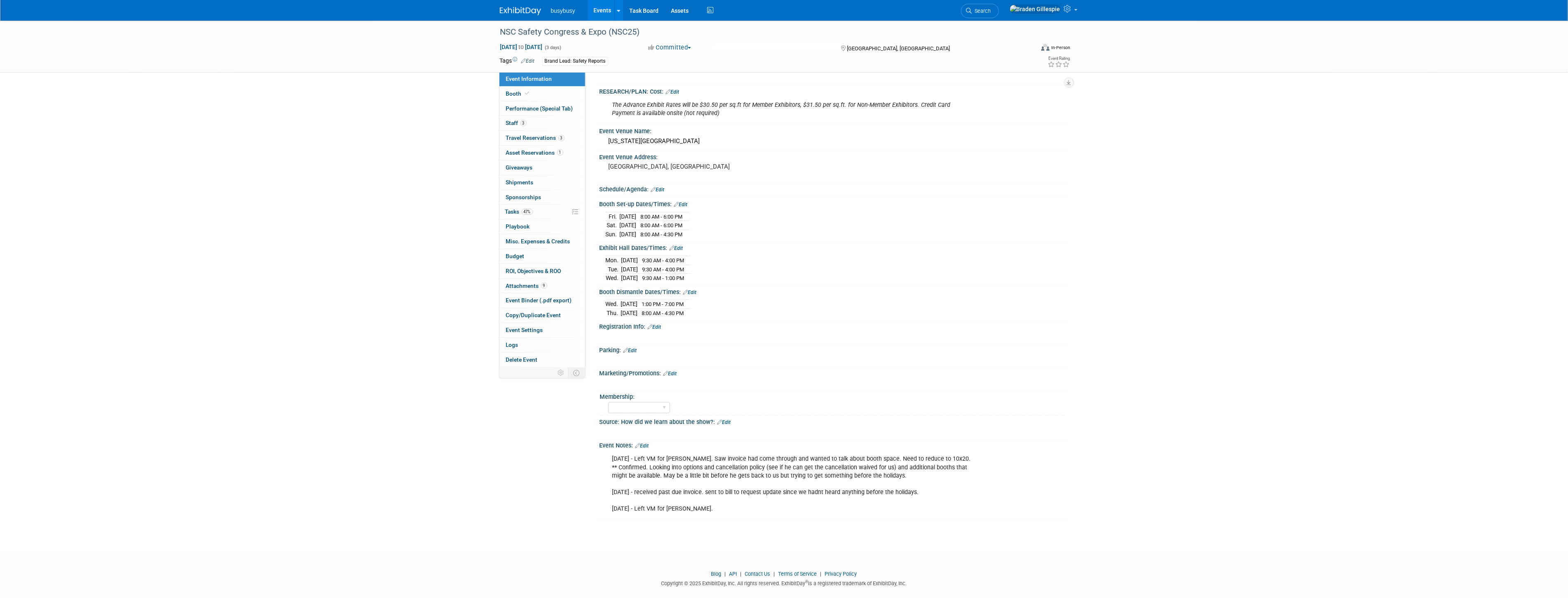
scroll to position [366, 0]
click at [533, 141] on link "3 Travel Reservations 3" at bounding box center [542, 138] width 86 height 14
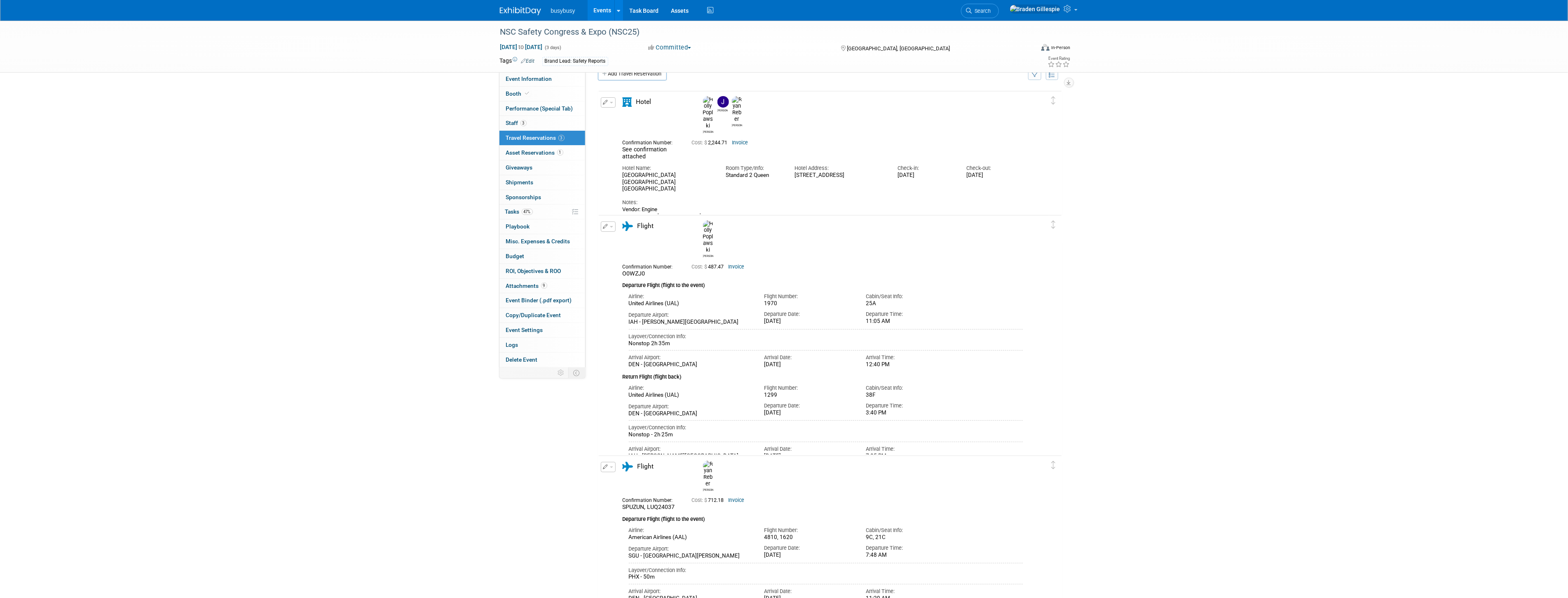
scroll to position [0, 0]
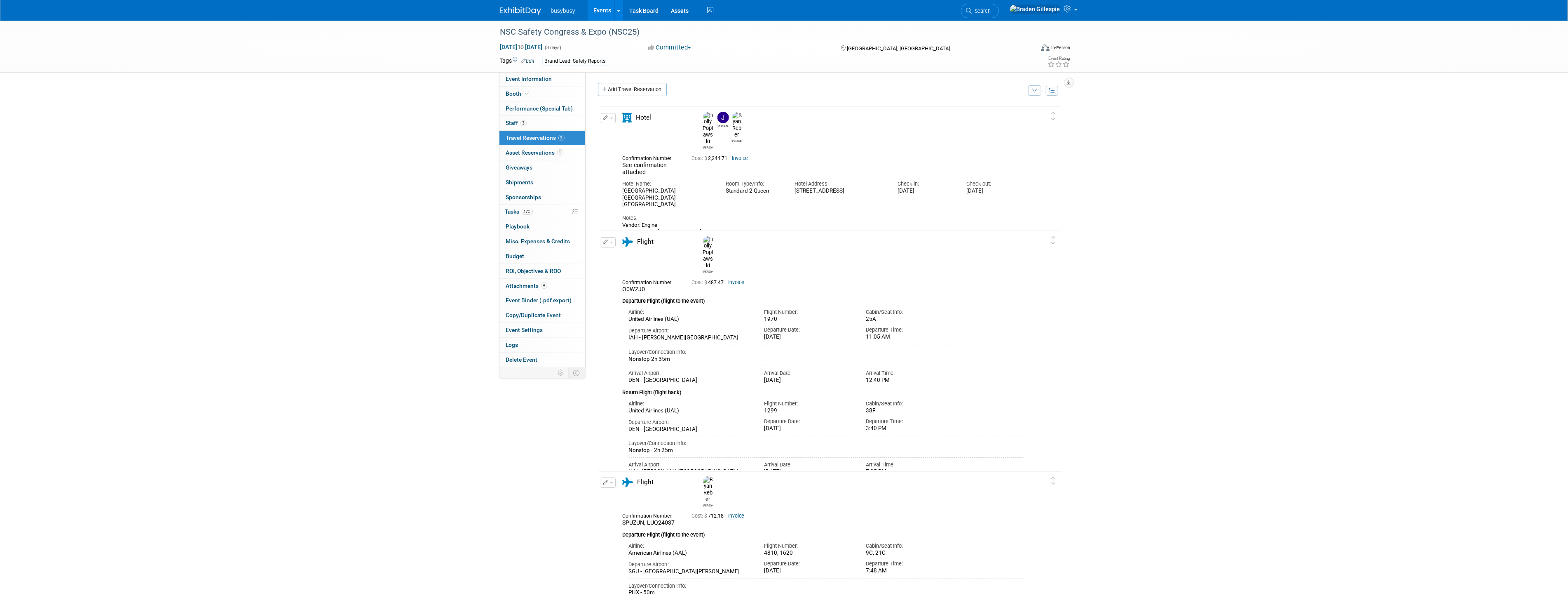
click at [734, 156] on link "Invoice" at bounding box center [740, 158] width 16 height 6
drag, startPoint x: 625, startPoint y: 221, endPoint x: 721, endPoint y: 228, distance: 96.3
click at [724, 228] on td "Delete Reservation Holly Jacob Ryan Cost: $ 2,244.71" at bounding box center [824, 183] width 451 height 151
click at [779, 223] on div "Vendor: Engine Hotel Phone#: 720.806.7251 Refundable Breakfast is not included …" at bounding box center [823, 238] width 401 height 34
drag, startPoint x: 809, startPoint y: 181, endPoint x: 782, endPoint y: 173, distance: 28.2
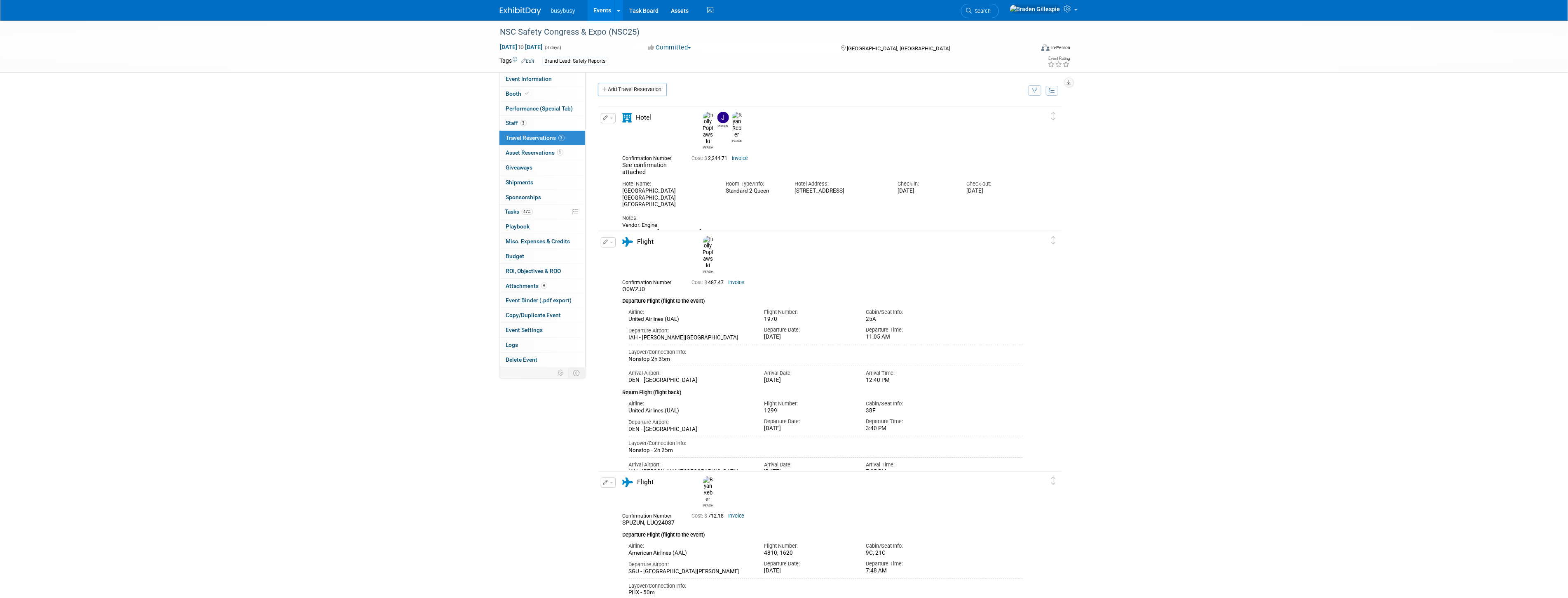
click at [779, 173] on div "Confirmation Number: See confirmation attached Cost: $ 2,244.71 Invoice Hotel N…" at bounding box center [823, 204] width 401 height 104
click at [779, 208] on div "Notes: Vendor: Engine Hotel Phone#: 720.806.7251 Refundable Breakfast is not in…" at bounding box center [823, 232] width 401 height 47
drag, startPoint x: 816, startPoint y: 176, endPoint x: 794, endPoint y: 171, distance: 22.6
click at [779, 188] on div "3601 Brighton Blvd, Denver, CO 80216" at bounding box center [839, 191] width 91 height 7
copy div "3601 Brighton Blvd, Denver, CO 80216"
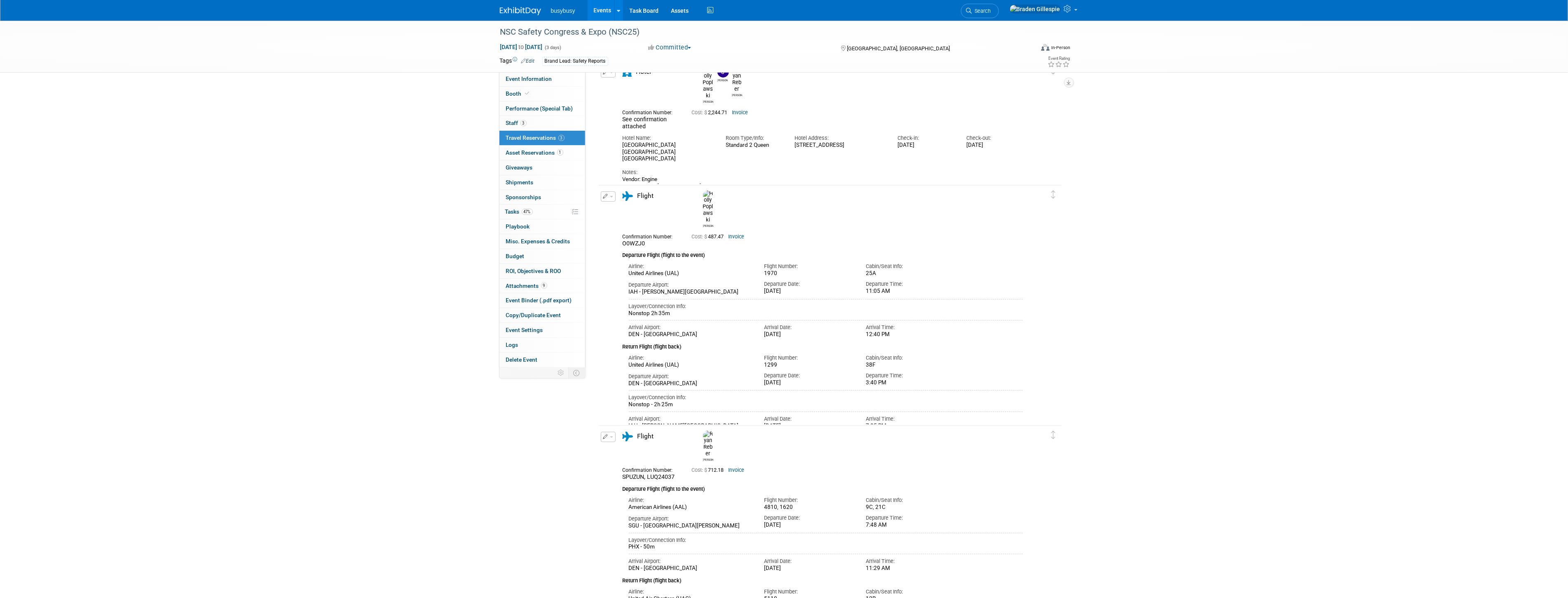
scroll to position [91, 0]
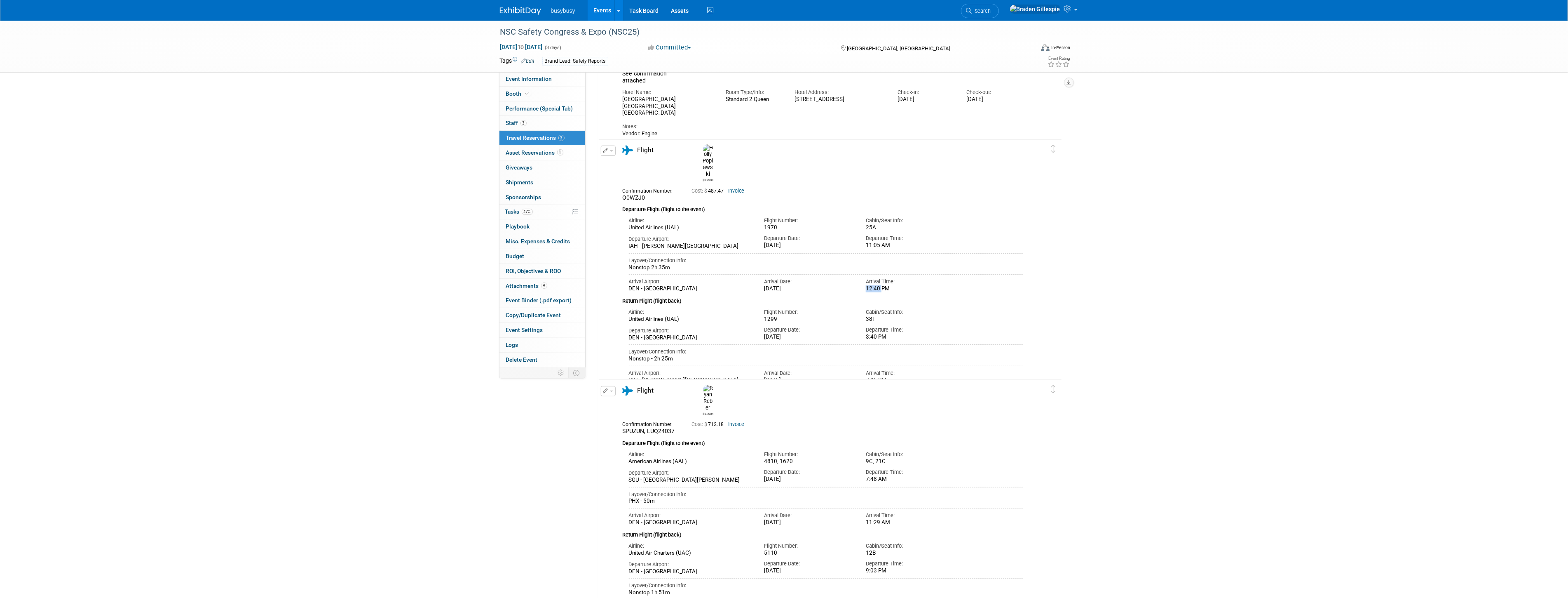
drag, startPoint x: 881, startPoint y: 273, endPoint x: 860, endPoint y: 271, distance: 21.1
click at [779, 275] on div "Arrival Time: 12:40 PM" at bounding box center [910, 283] width 102 height 18
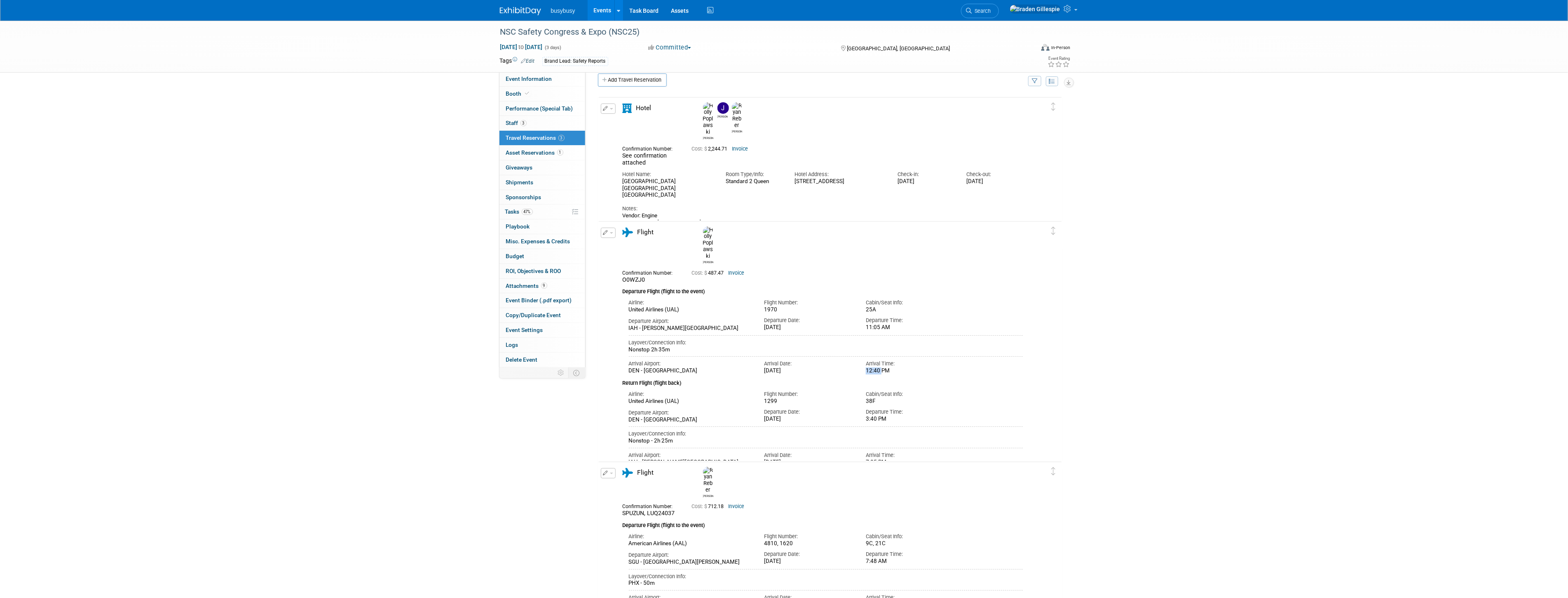
scroll to position [0, 0]
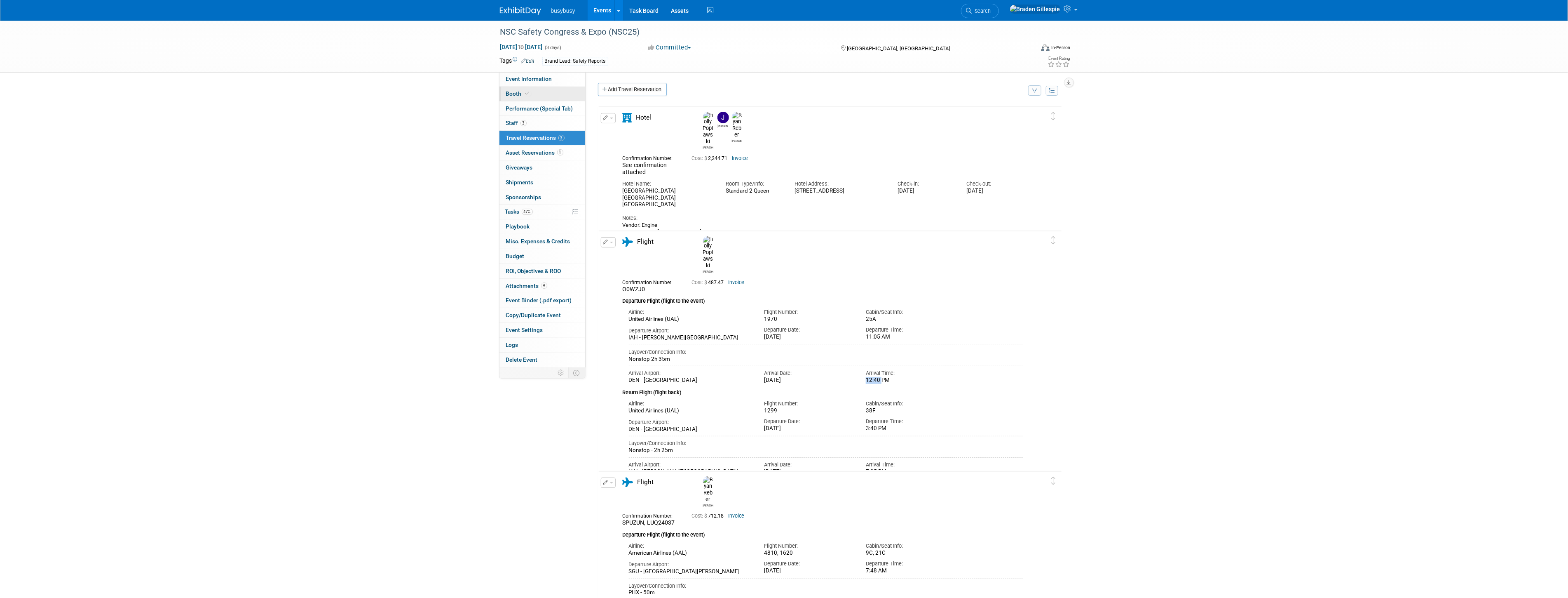
click at [546, 94] on link "Booth" at bounding box center [542, 93] width 86 height 14
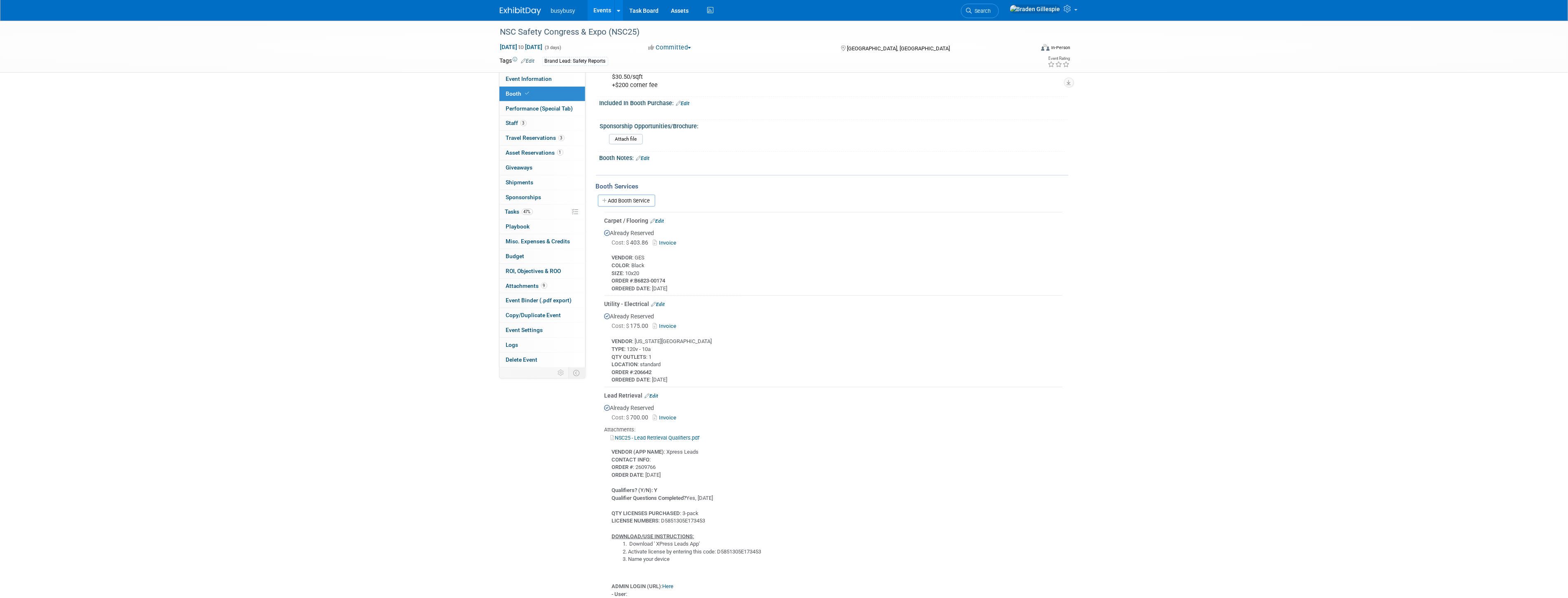
scroll to position [320, 0]
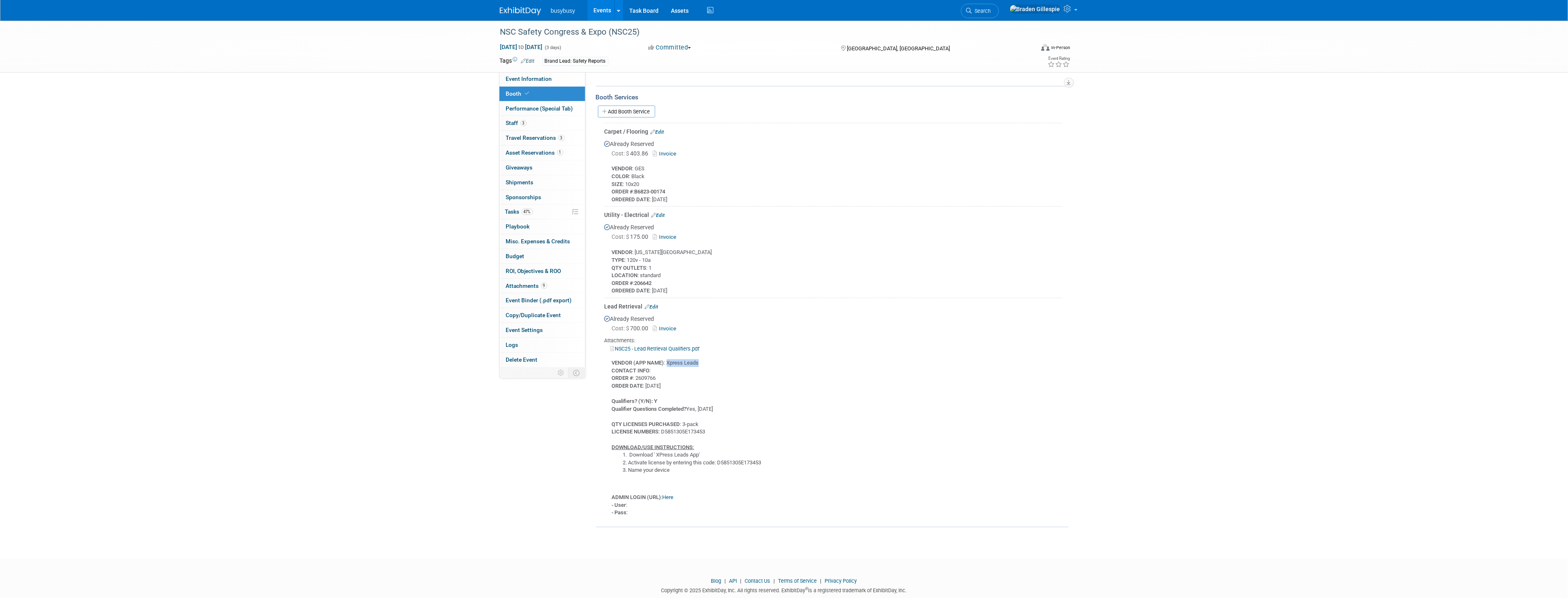
drag, startPoint x: 700, startPoint y: 355, endPoint x: 668, endPoint y: 357, distance: 32.1
click at [668, 357] on div "VENDOR (APP NAME) : Xpress Leads CONTACT INFO : ORDER # : 2609766 ORDER DATE : …" at bounding box center [834, 435] width 458 height 164
drag, startPoint x: 709, startPoint y: 425, endPoint x: 662, endPoint y: 427, distance: 47.0
click at [662, 427] on div "VENDOR (APP NAME) : Xpress Leads CONTACT INFO : ORDER # : 2609766 ORDER DATE : …" at bounding box center [834, 435] width 458 height 164
click at [714, 434] on div "VENDOR (APP NAME) : Xpress Leads CONTACT INFO : ORDER # : 2609766 ORDER DATE : …" at bounding box center [834, 435] width 458 height 164
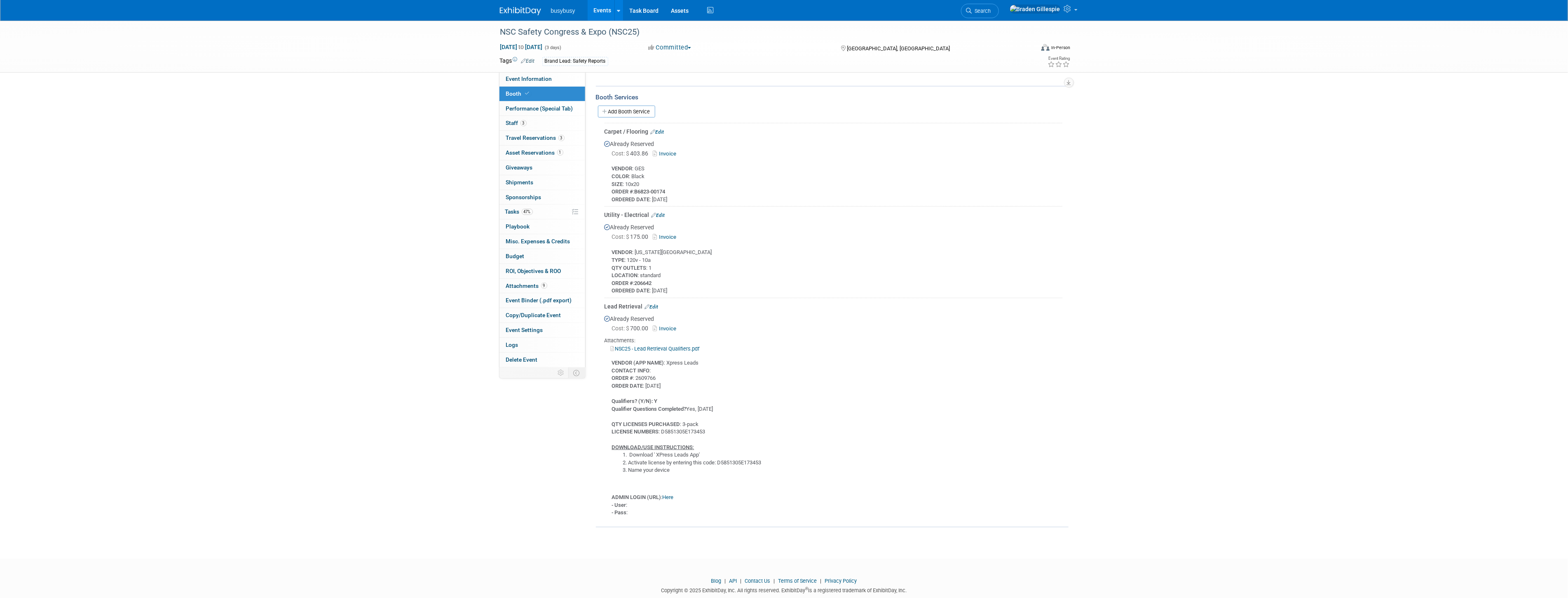
drag, startPoint x: 682, startPoint y: 467, endPoint x: 628, endPoint y: 445, distance: 58.3
click at [628, 451] on ol "Download ' XPress Leads App' Activate license by entering this code: D5851305E1…" at bounding box center [837, 462] width 451 height 23
click at [732, 470] on div "VENDOR (APP NAME) : Xpress Leads CONTACT INFO : ORDER # : 2609766 ORDER DATE : …" at bounding box center [834, 435] width 458 height 164
click at [540, 76] on span "Event Information" at bounding box center [529, 78] width 46 height 6
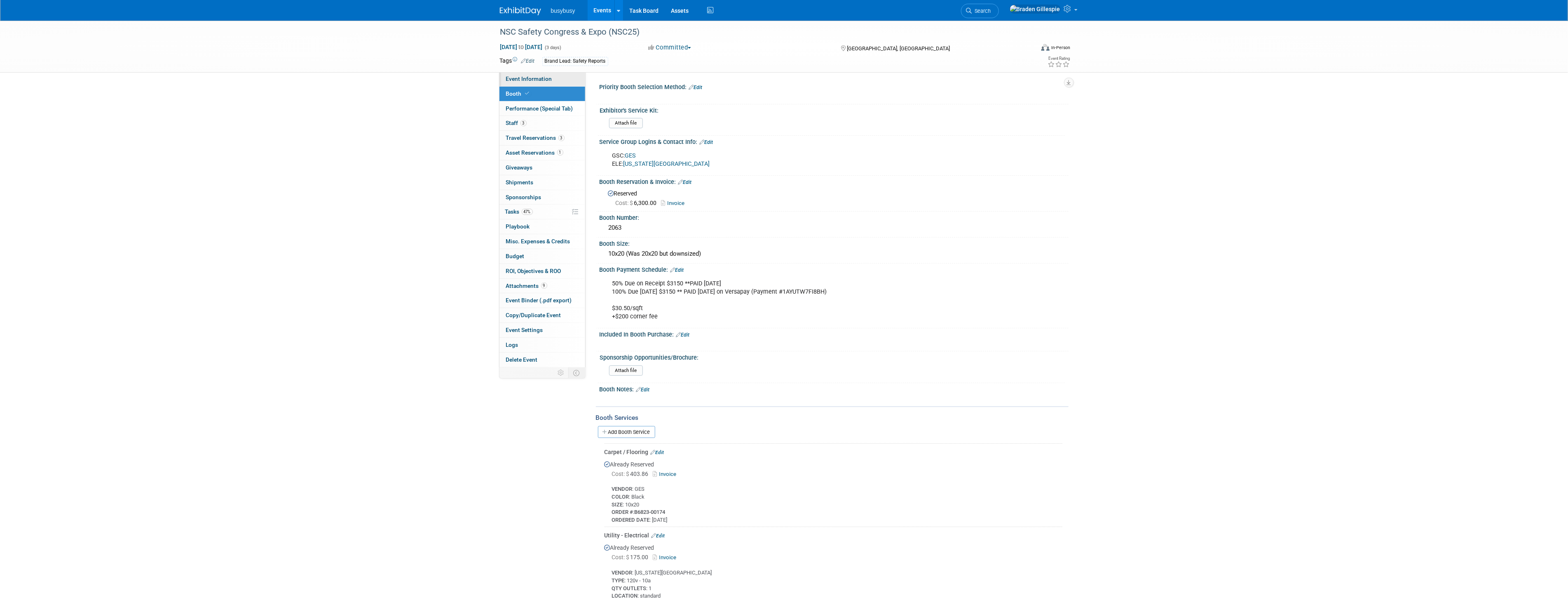
select select "SafetyReports"
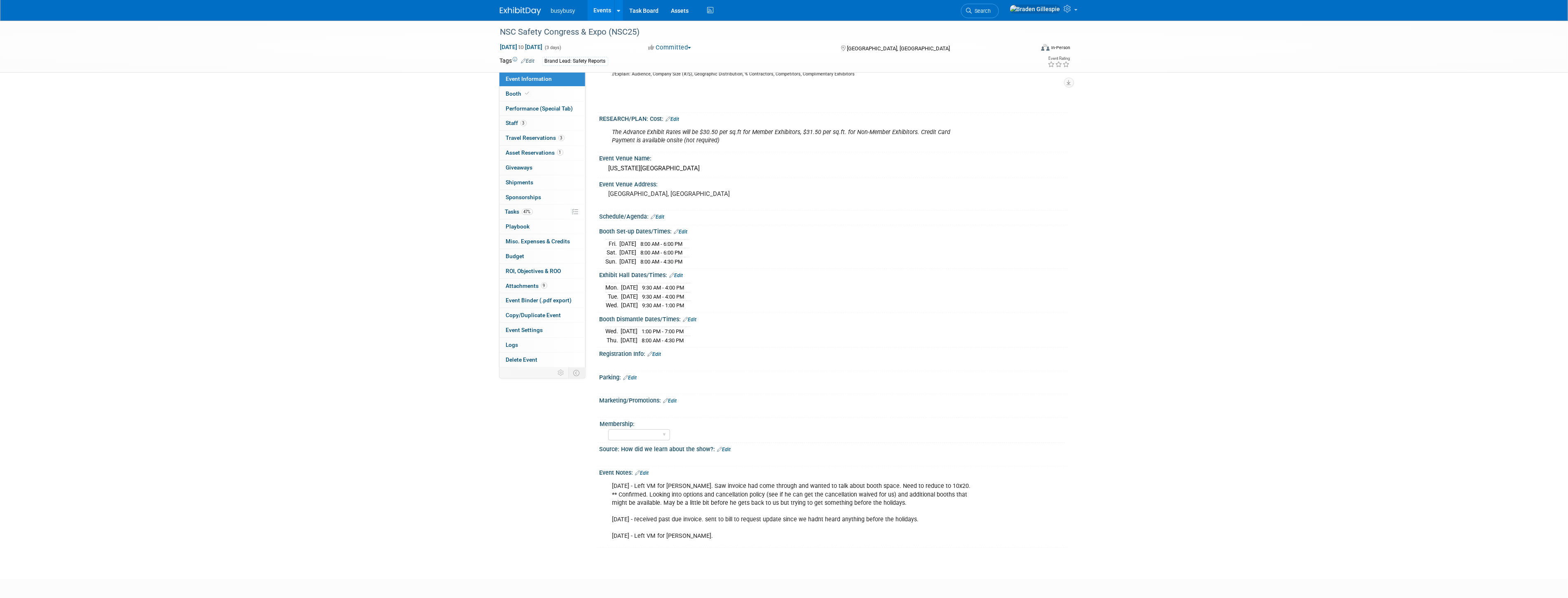
scroll to position [366, 0]
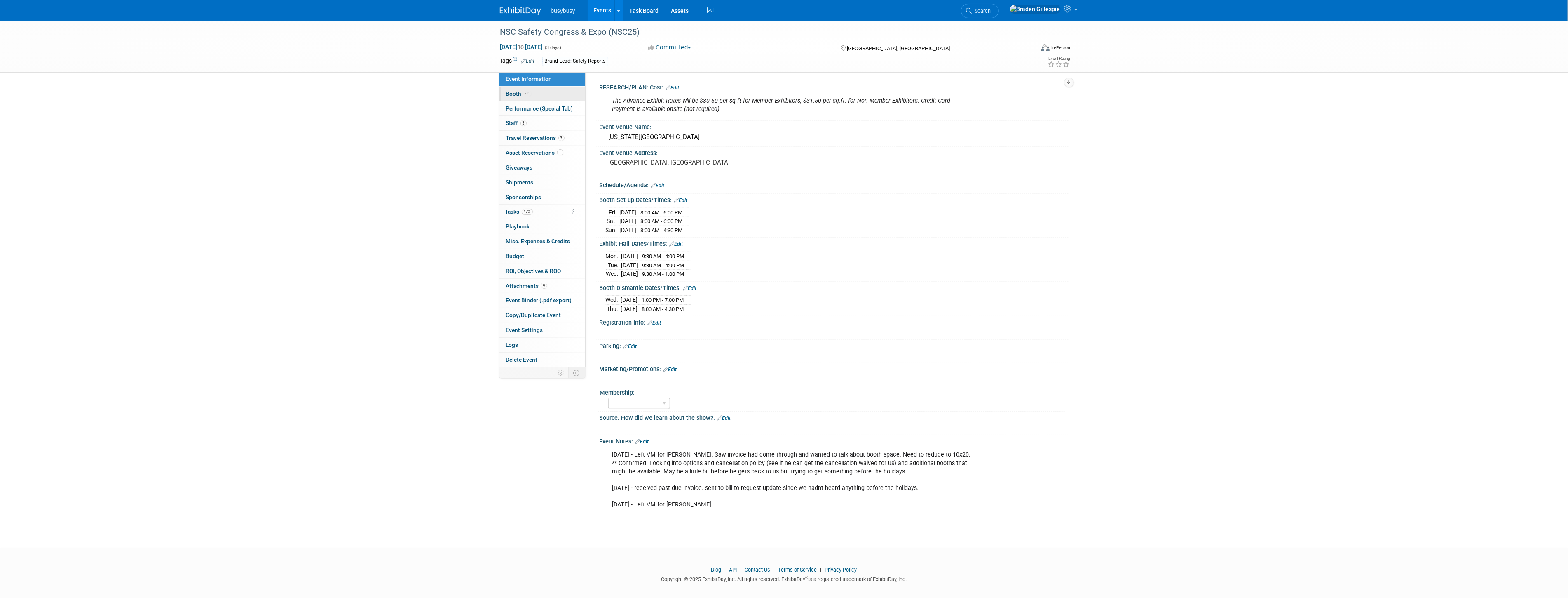
click at [544, 95] on link "Booth" at bounding box center [542, 93] width 86 height 14
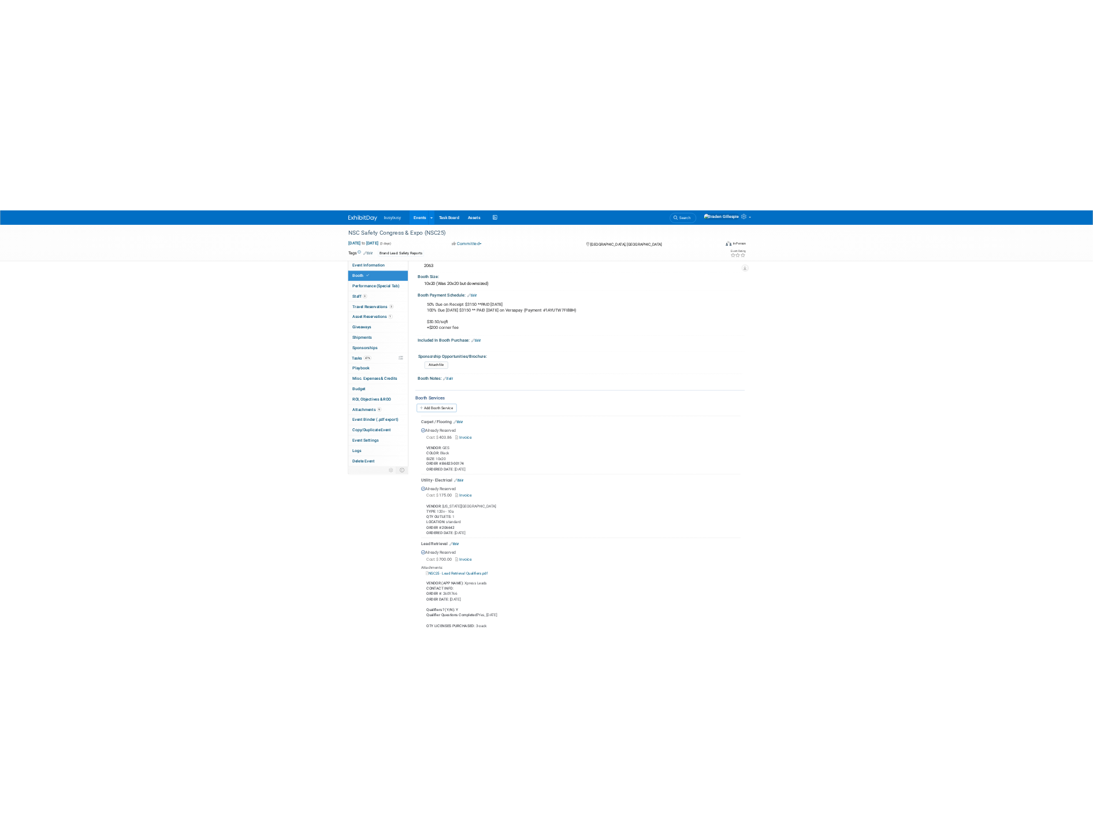
scroll to position [0, 0]
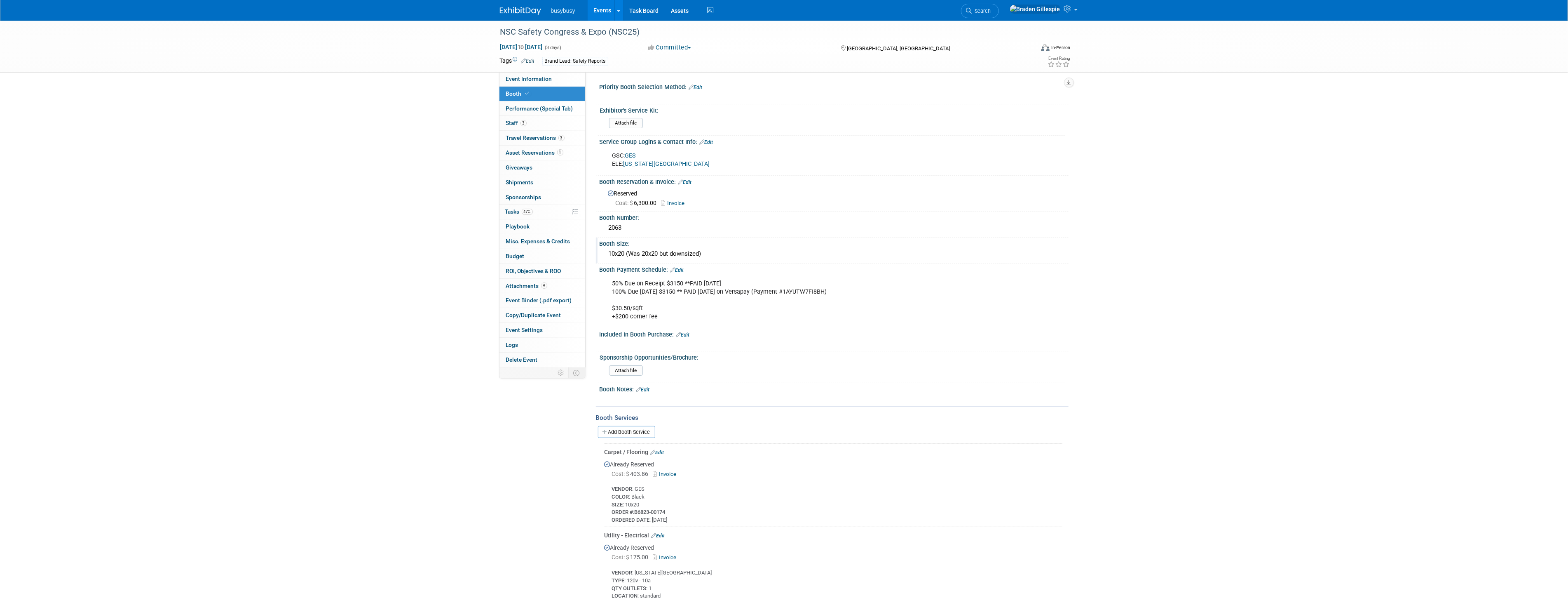
click at [711, 250] on div "10x20 (Was 20x20 but downsized)" at bounding box center [834, 254] width 456 height 13
click at [779, 254] on button "button" at bounding box center [1003, 253] width 15 height 11
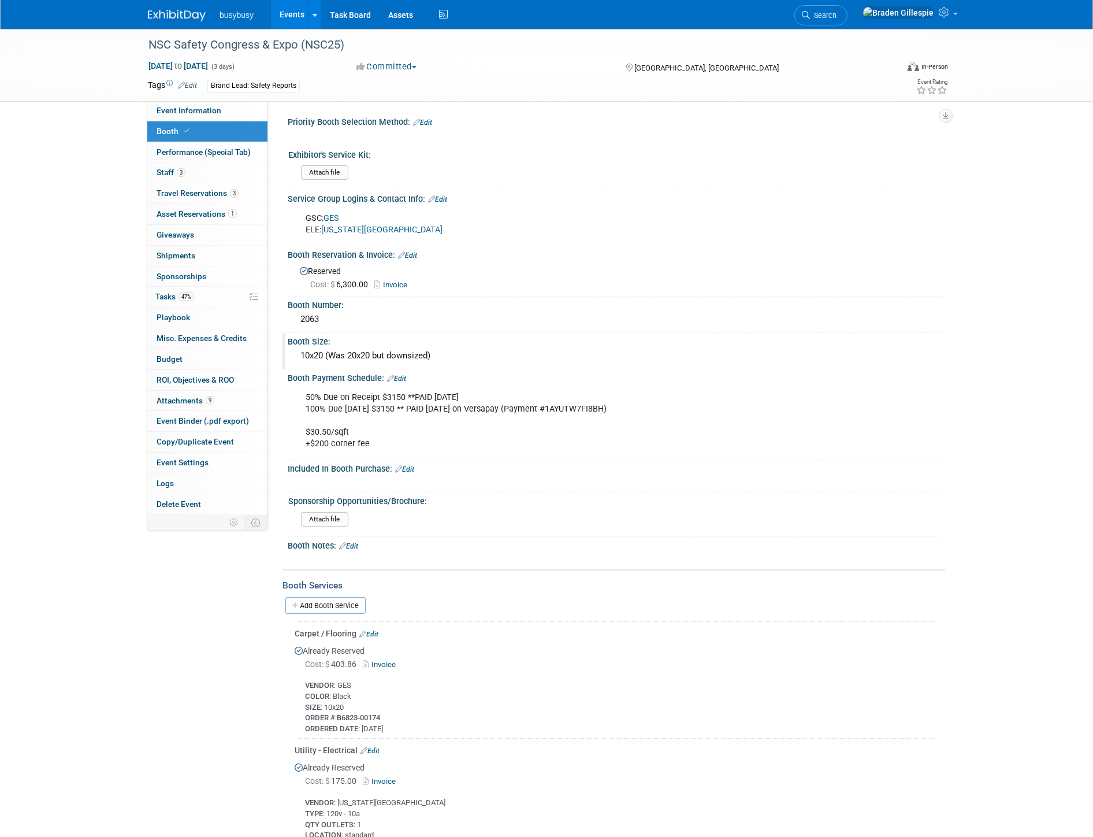
click at [922, 286] on div "Cost: $ 6,300.00 Invoice" at bounding box center [623, 285] width 626 height 12
click at [837, 13] on span "Search" at bounding box center [823, 15] width 27 height 9
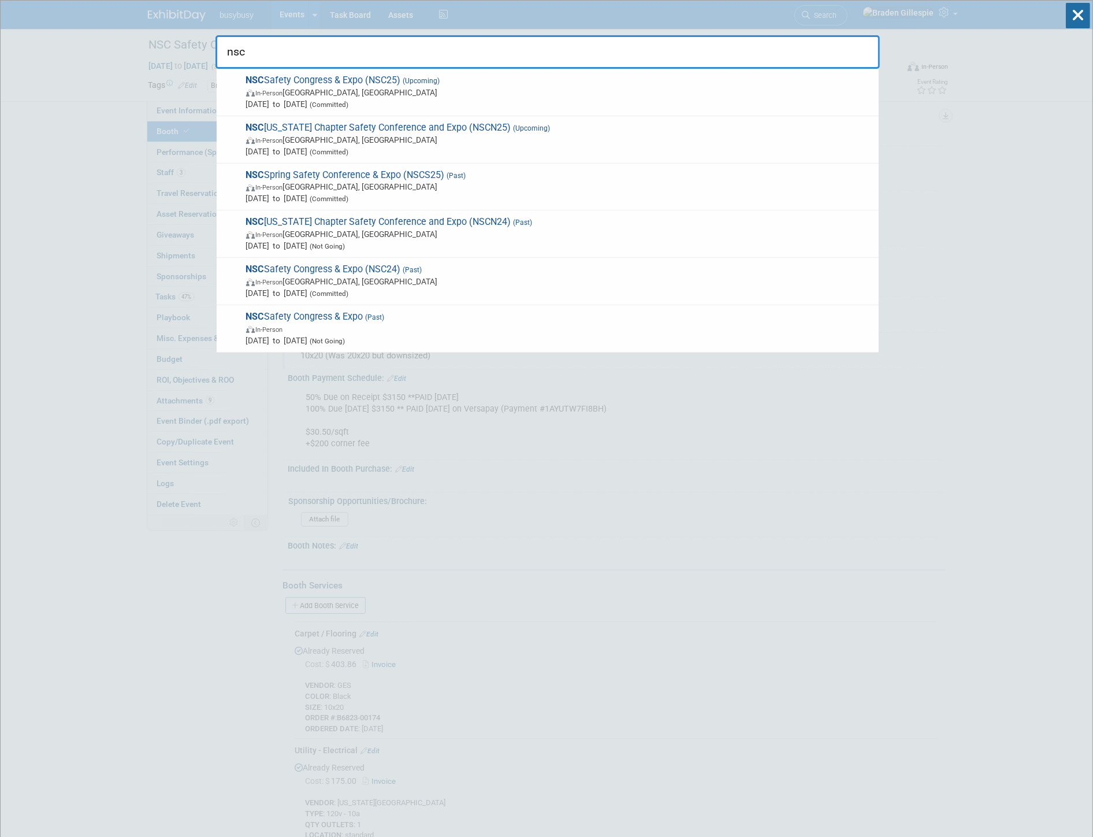
click at [782, 55] on input "nsc" at bounding box center [548, 52] width 664 height 34
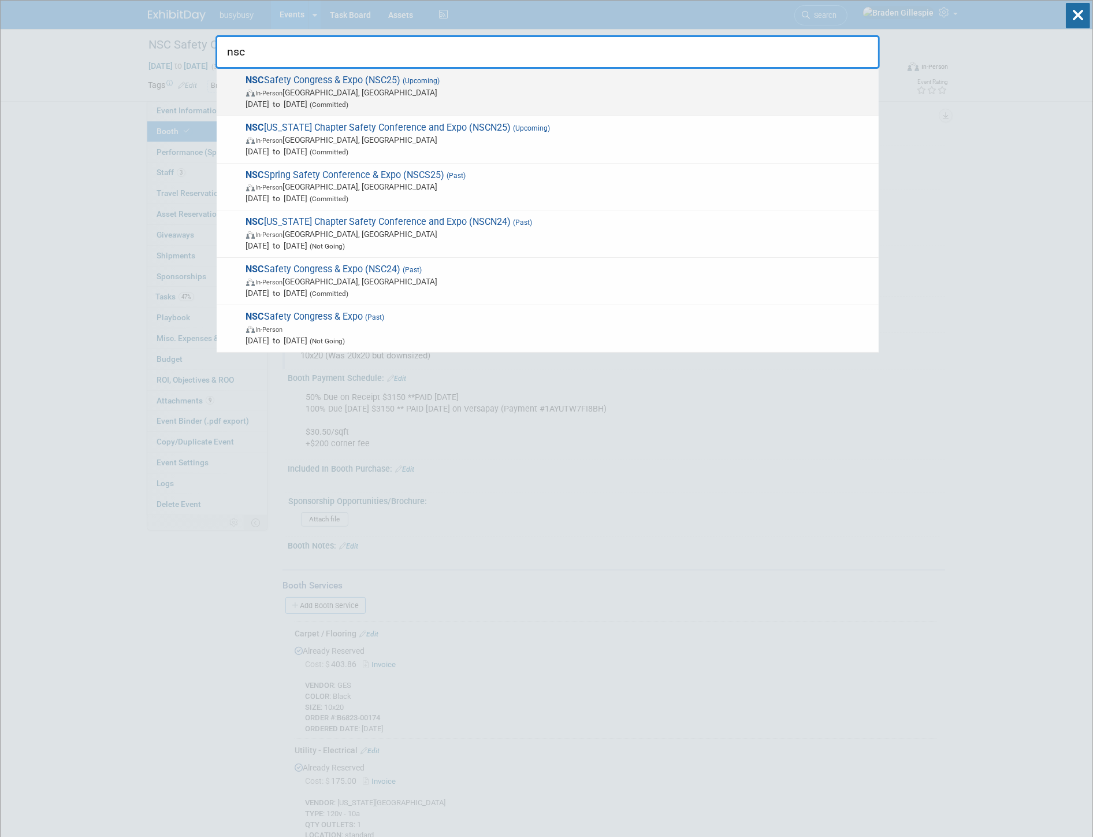
drag, startPoint x: 782, startPoint y: 55, endPoint x: 573, endPoint y: 73, distance: 209.4
click at [573, 69] on div "nsc NSC Safety Congress & Expo (NSC25) (Upcoming) In-Person Denver, CO Sep 15, …" at bounding box center [548, 48] width 664 height 39
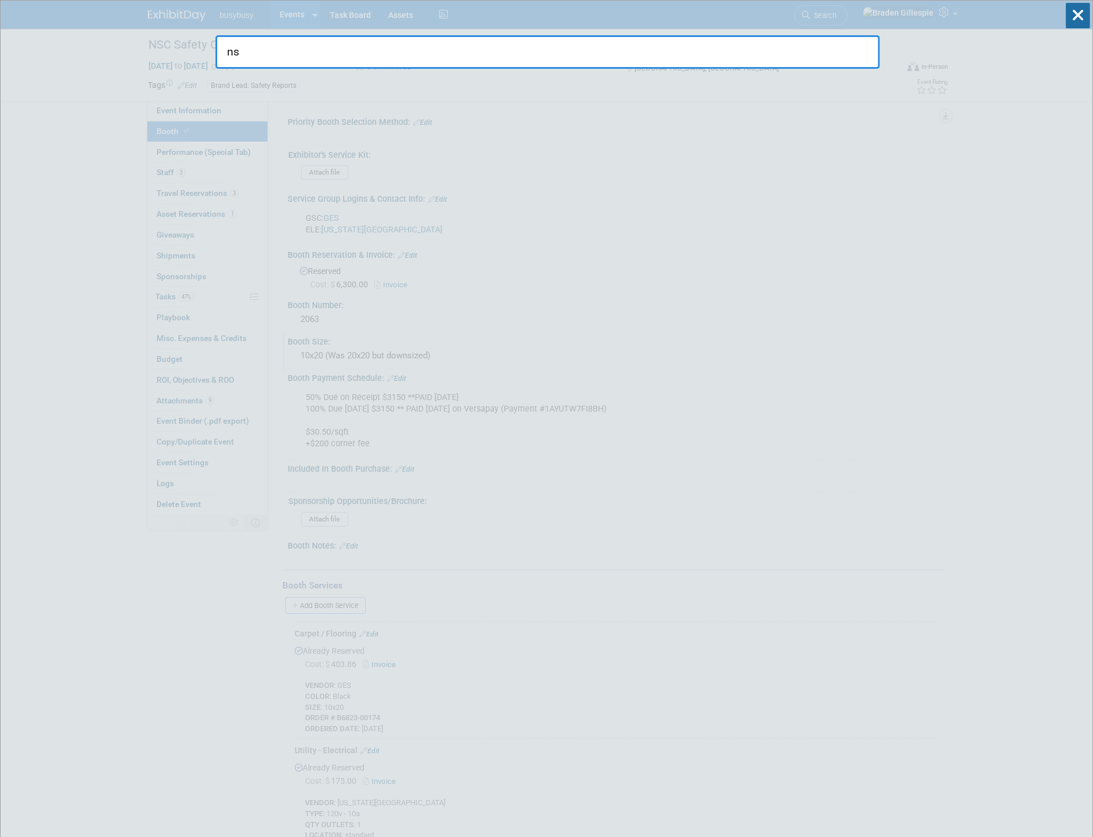
type input "n"
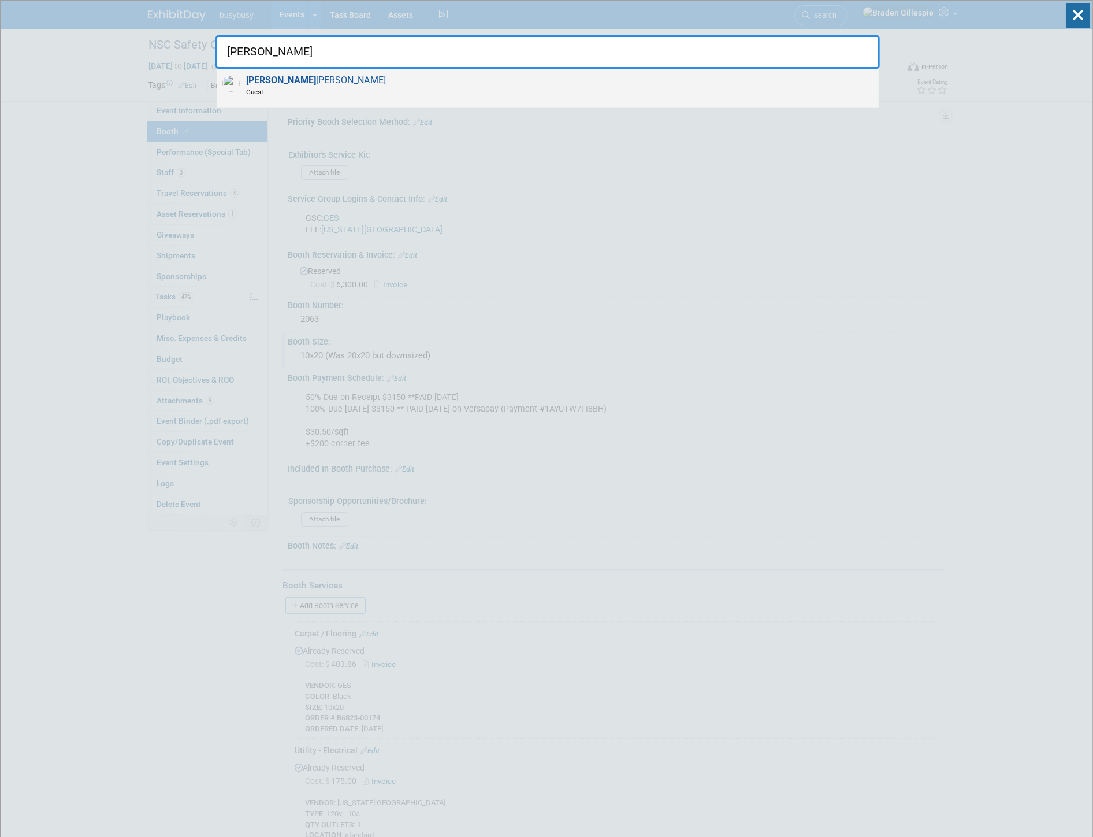
type input "holly"
click at [451, 95] on div "Holly Poplawski Guest" at bounding box center [548, 88] width 662 height 39
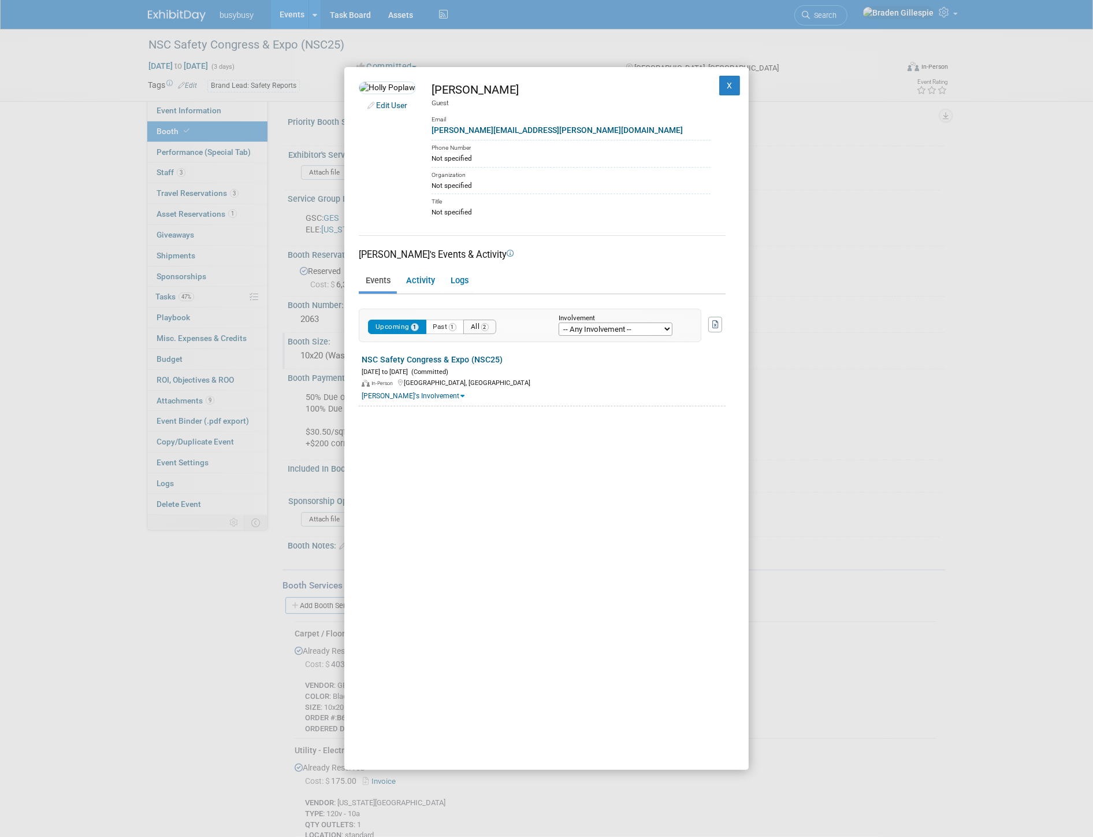
click at [489, 325] on span "2" at bounding box center [485, 327] width 8 height 8
click at [723, 81] on button "X" at bounding box center [729, 86] width 21 height 20
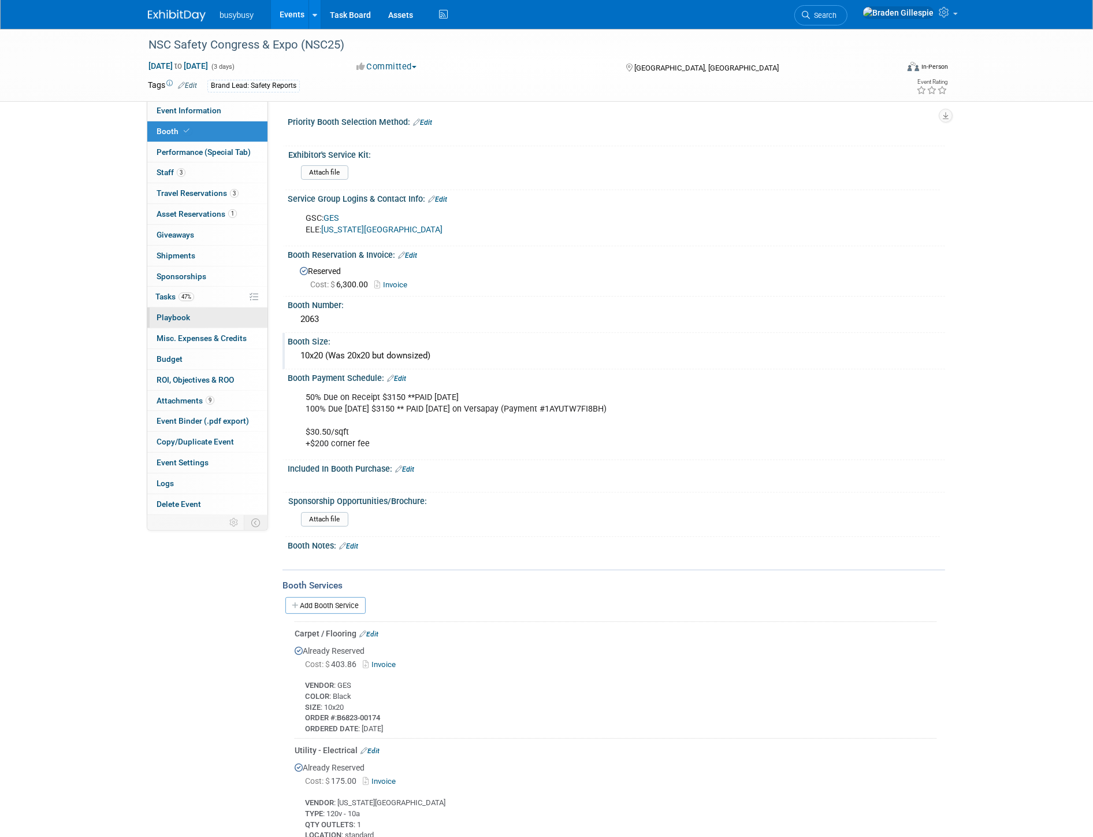
click at [184, 324] on link "0 Playbook 0" at bounding box center [207, 317] width 120 height 20
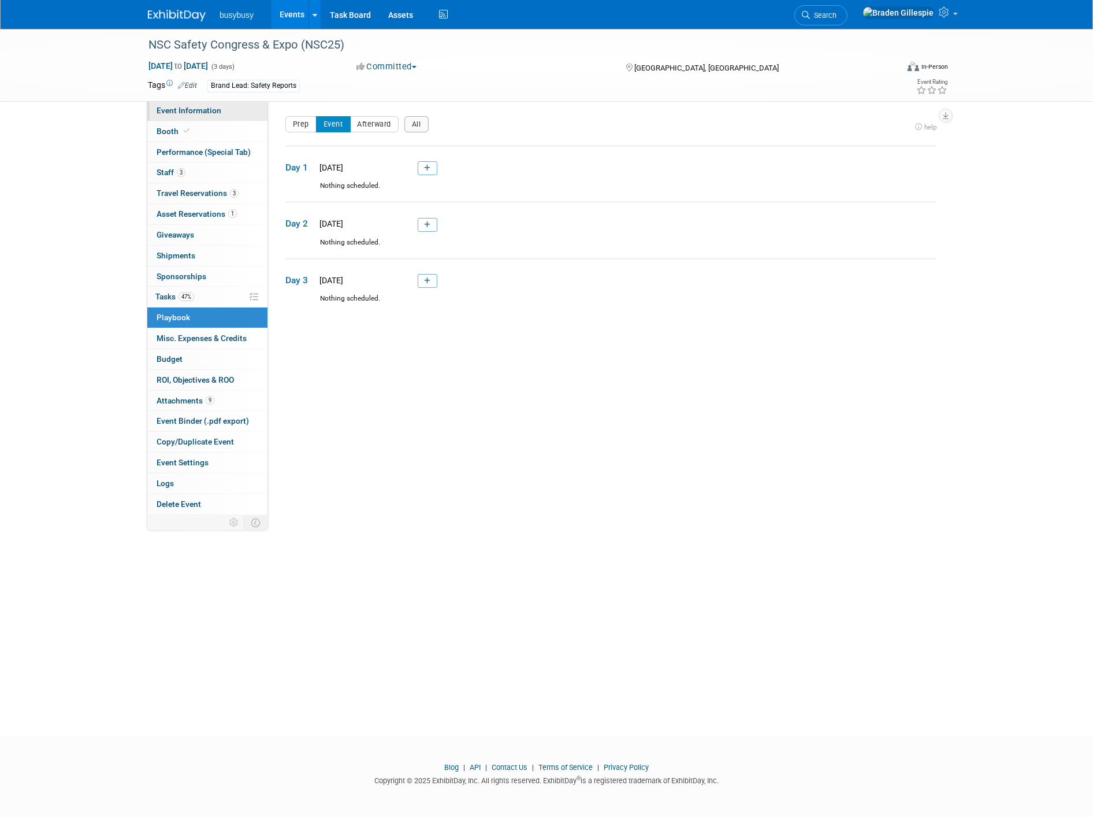
click at [216, 112] on span "Event Information" at bounding box center [189, 110] width 65 height 9
select select "SafetyReports"
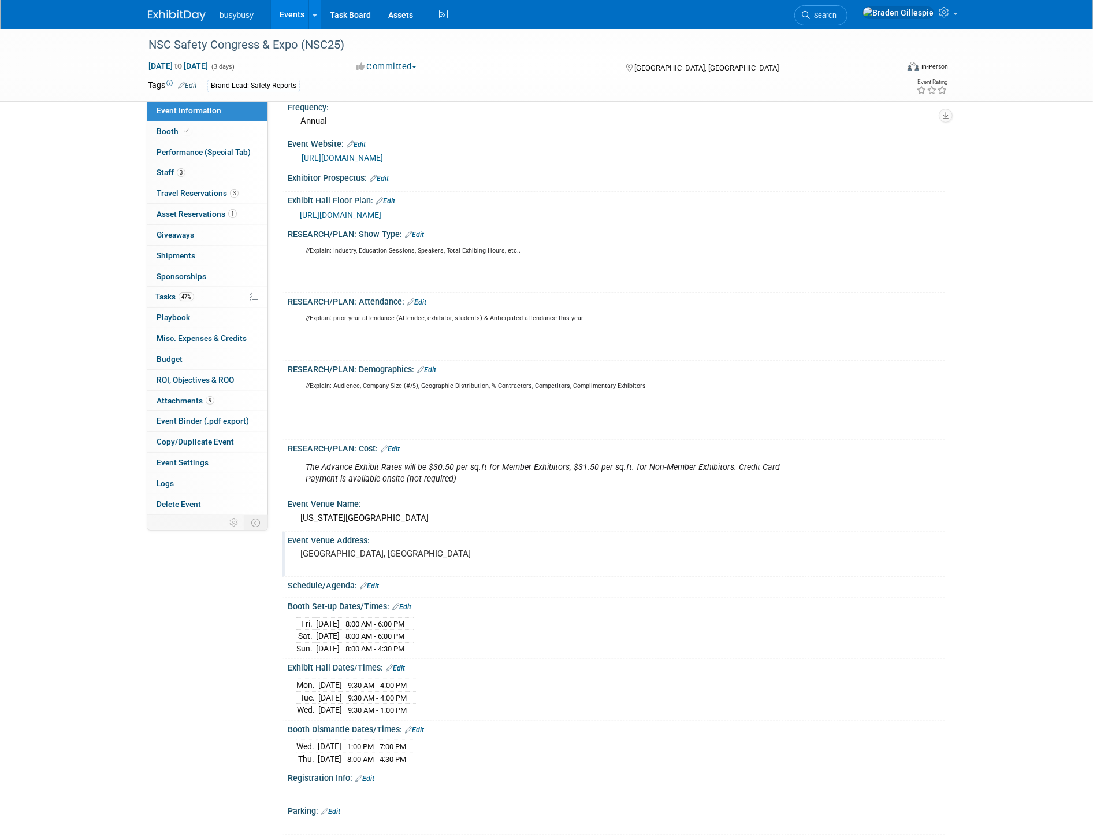
scroll to position [192, 0]
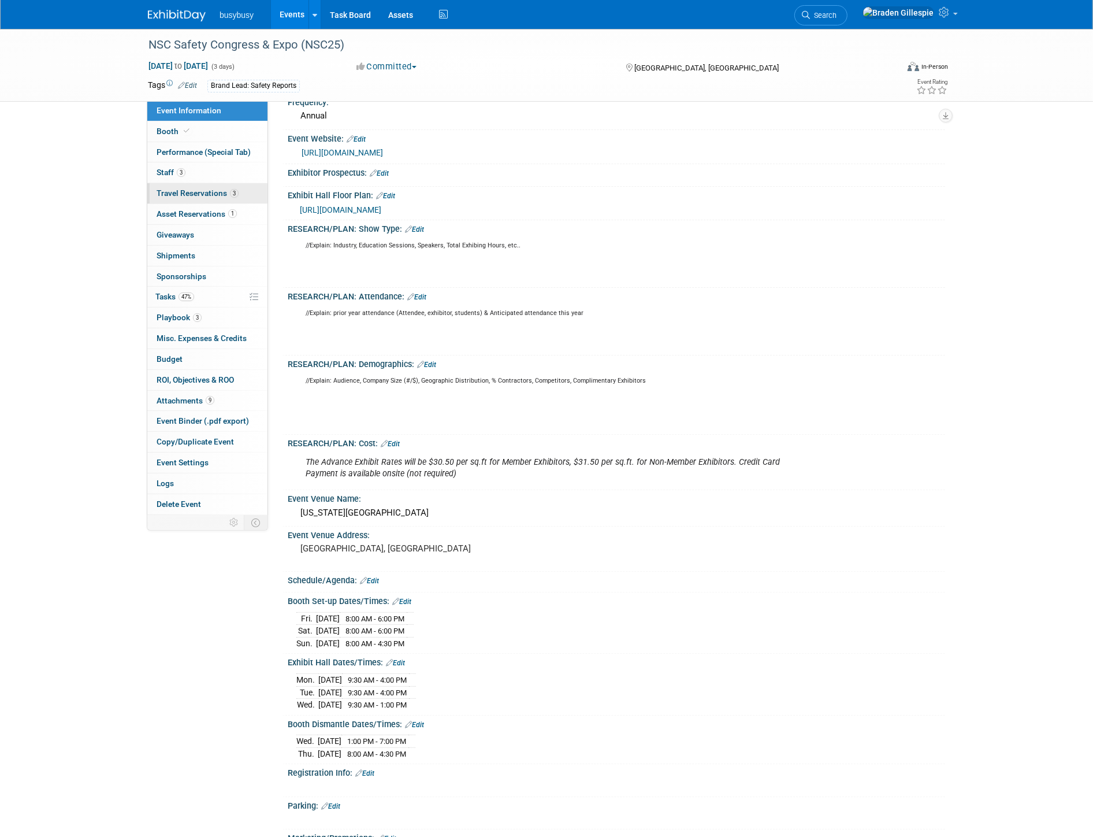
click at [180, 196] on span "Travel Reservations 3" at bounding box center [198, 192] width 82 height 9
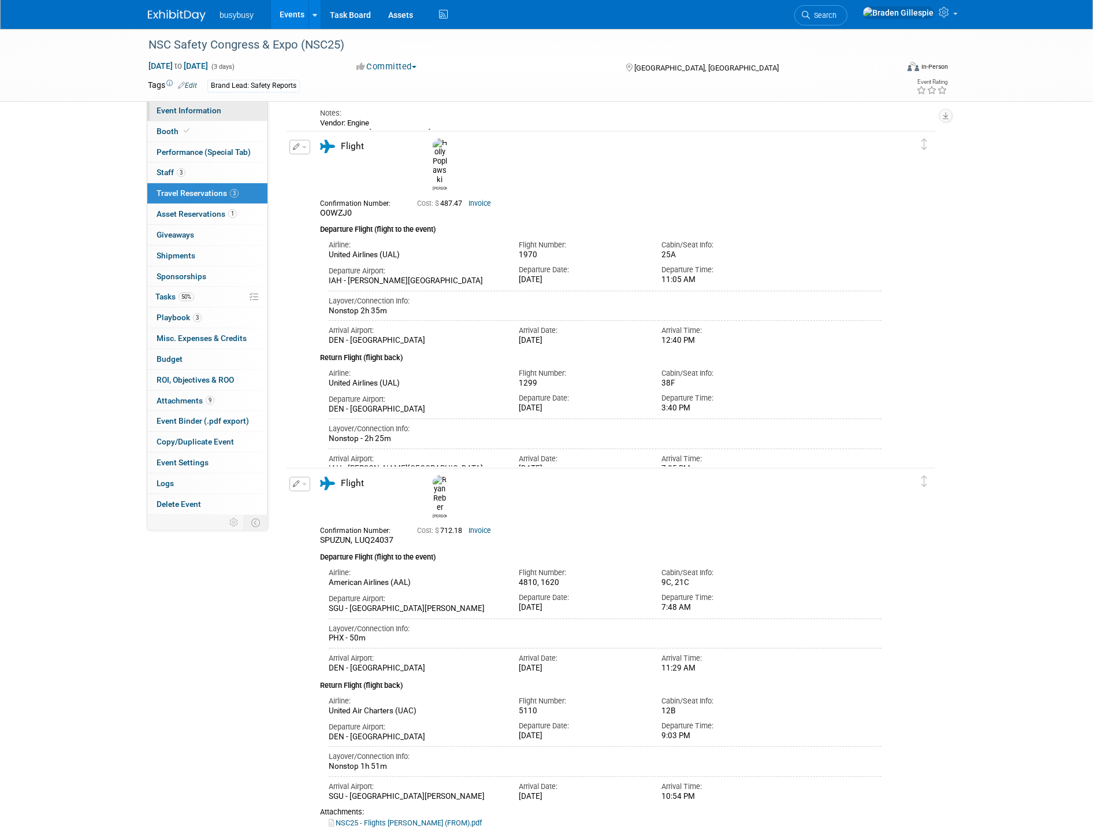
click at [241, 117] on link "Event Information" at bounding box center [207, 111] width 120 height 20
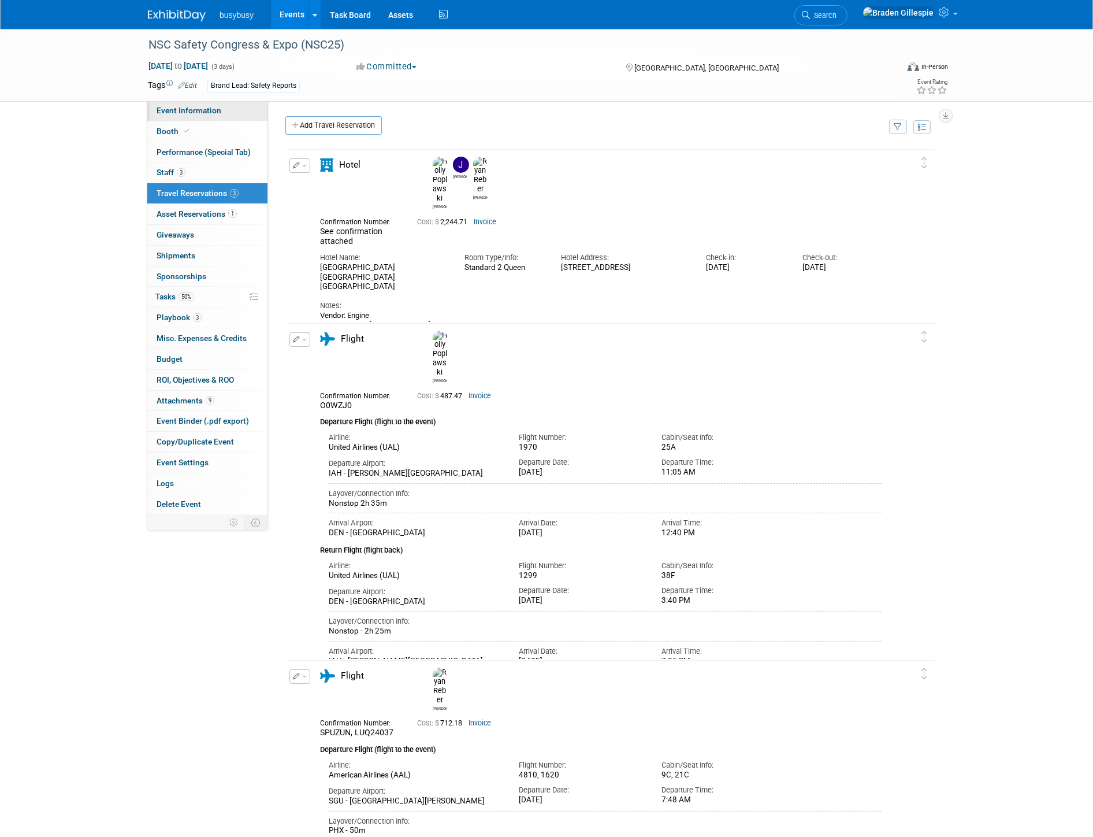
select select "SafetyReports"
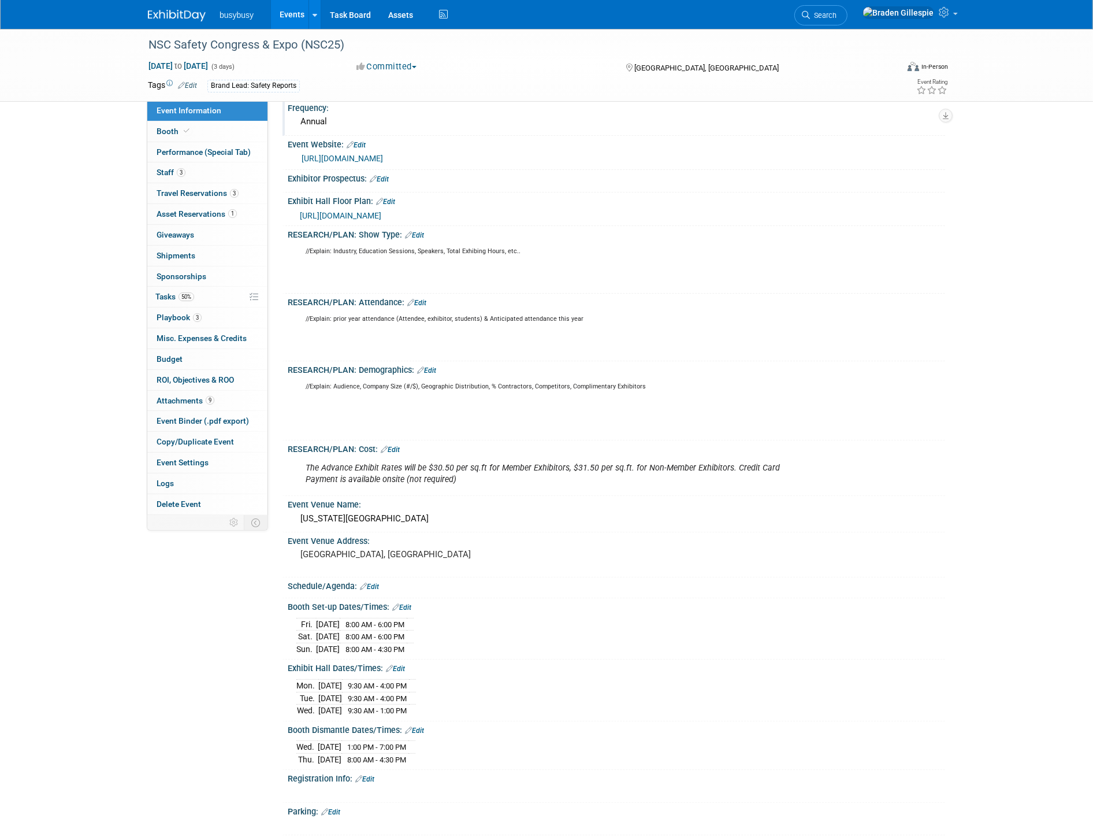
scroll to position [192, 0]
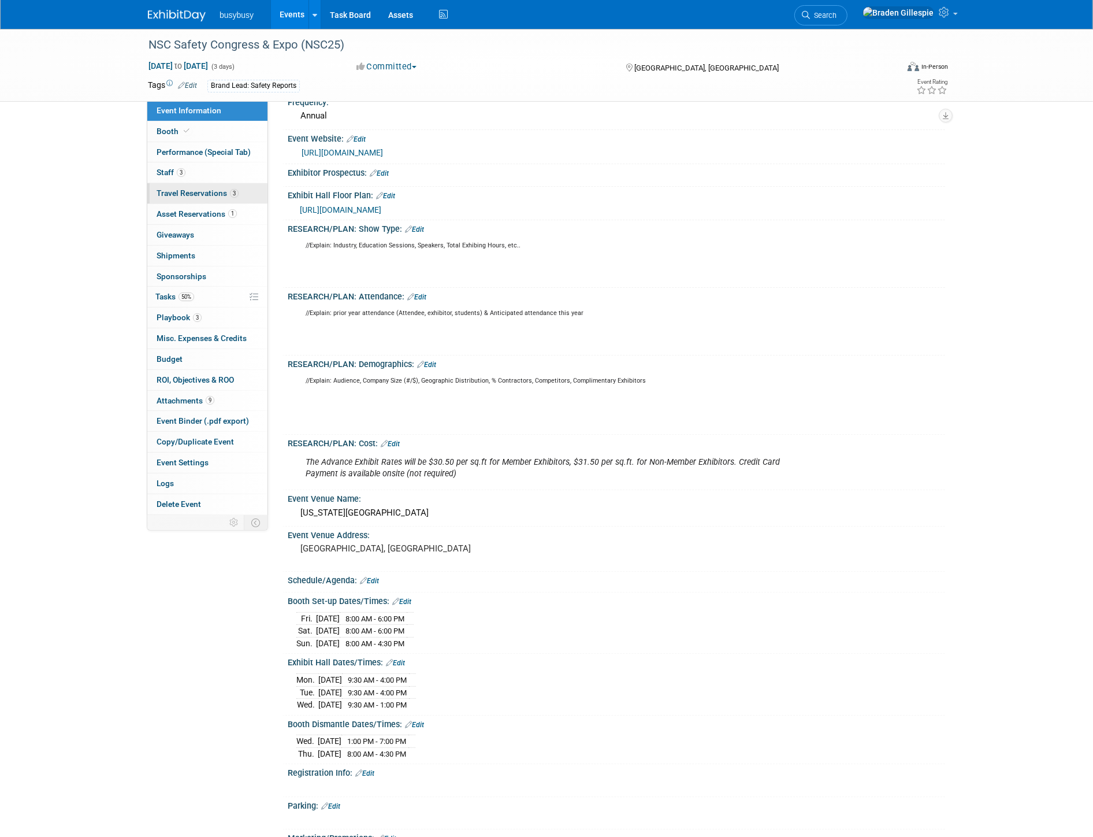
click at [224, 199] on link "3 Travel Reservations 3" at bounding box center [207, 193] width 120 height 20
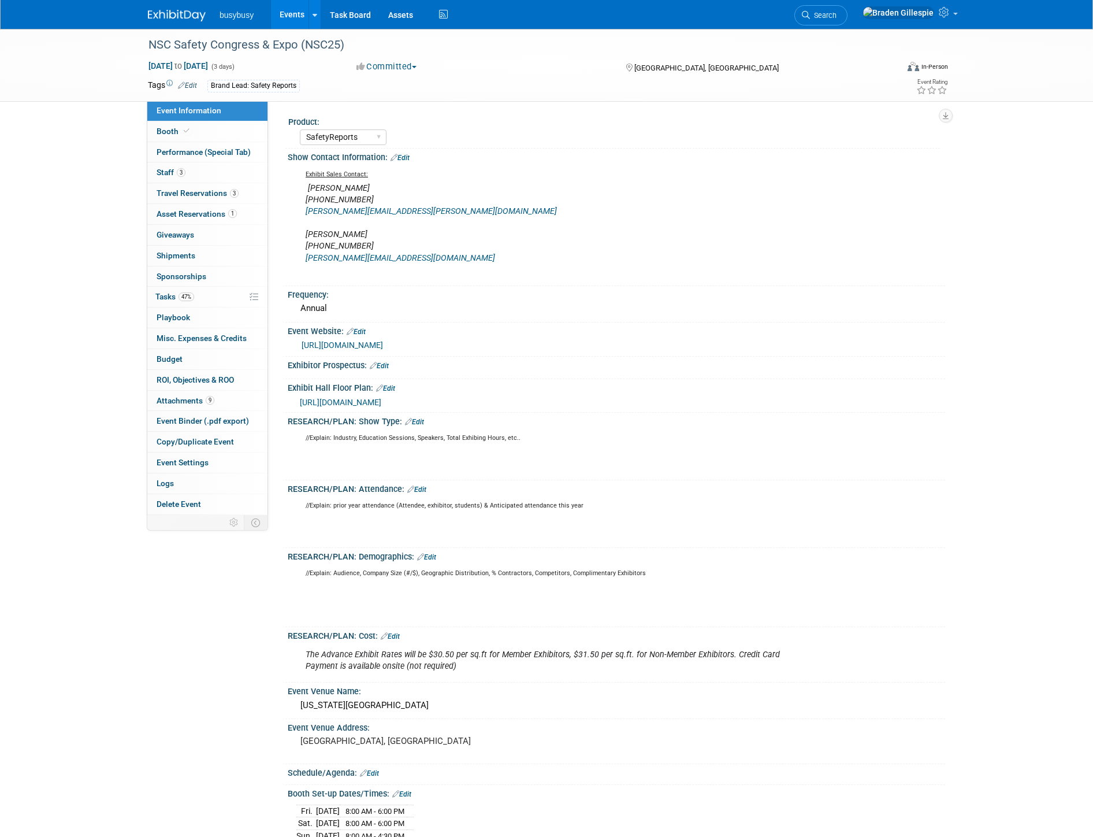
select select "SafetyReports"
click at [192, 322] on link "0 Playbook 0" at bounding box center [207, 317] width 120 height 20
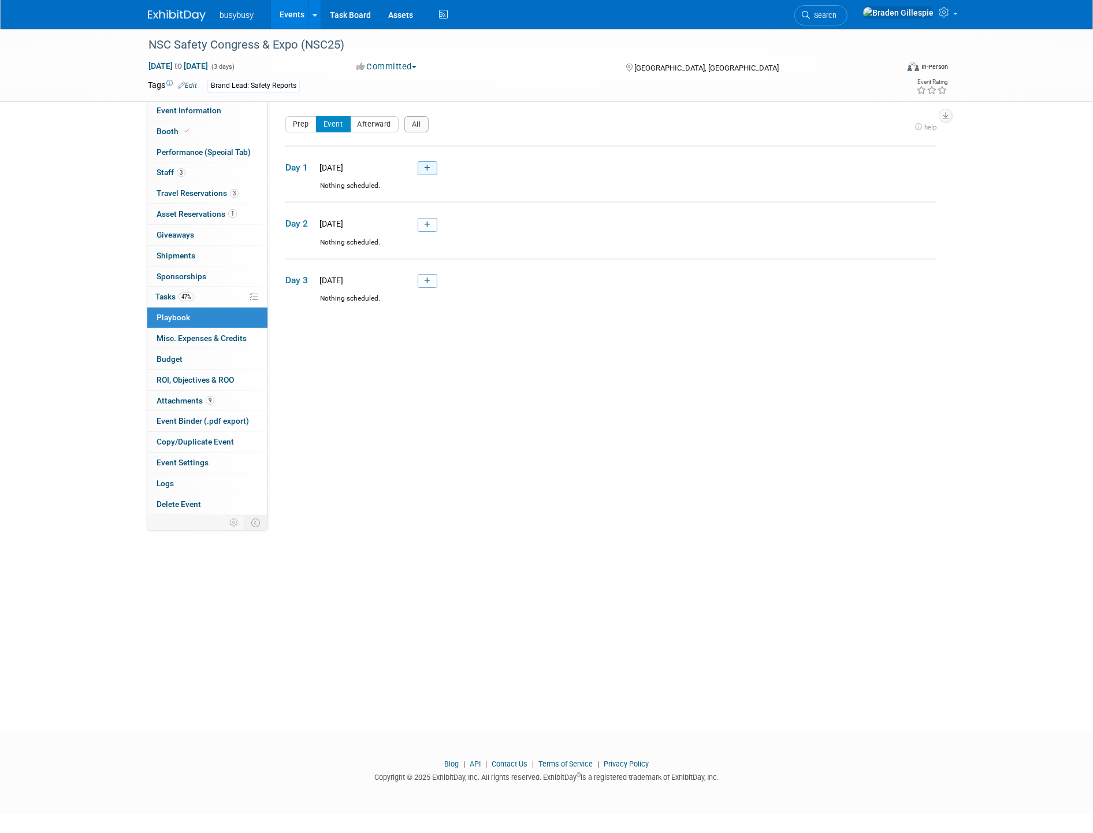
click at [422, 170] on link at bounding box center [428, 168] width 20 height 14
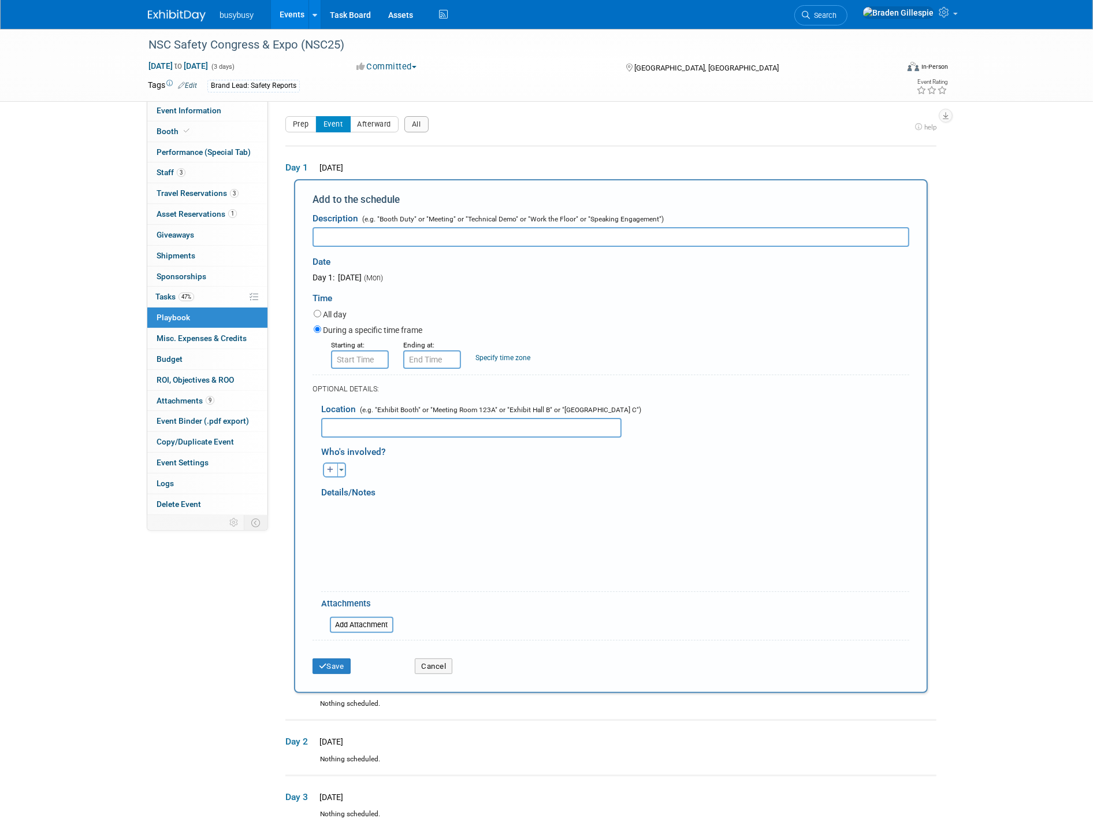
scroll to position [38, 0]
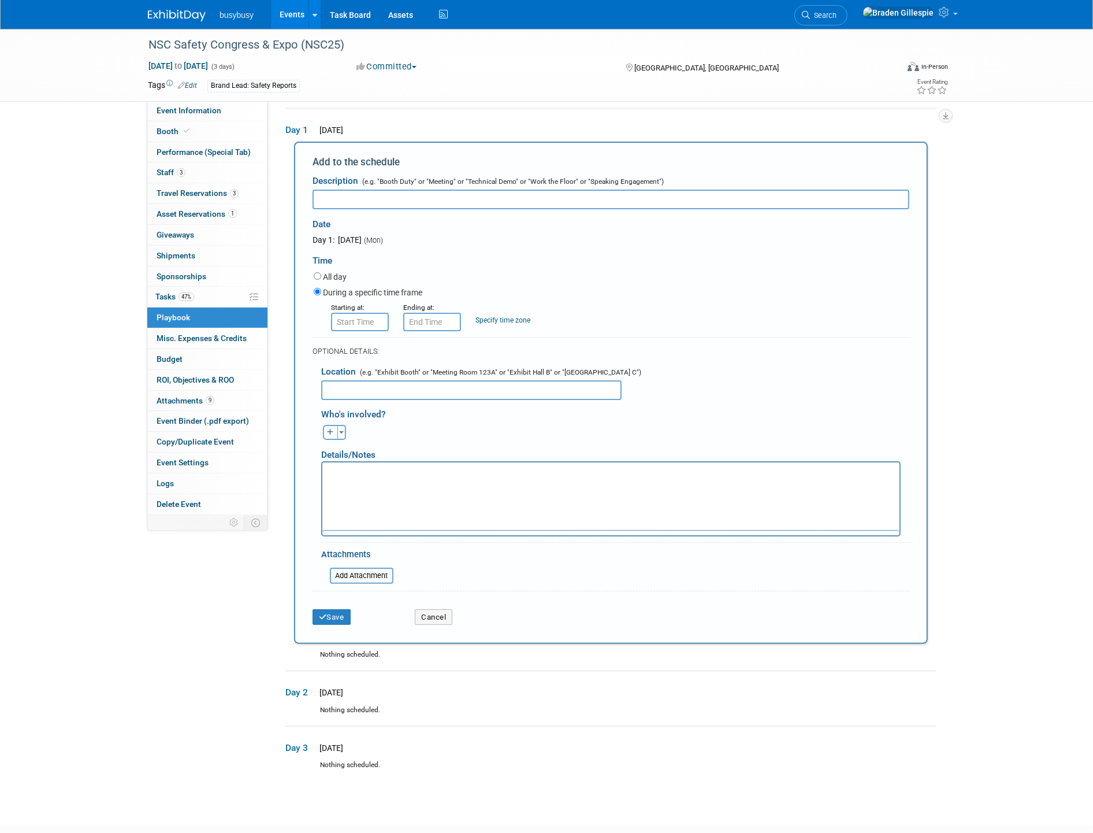
click at [403, 201] on input "text" at bounding box center [611, 200] width 597 height 20
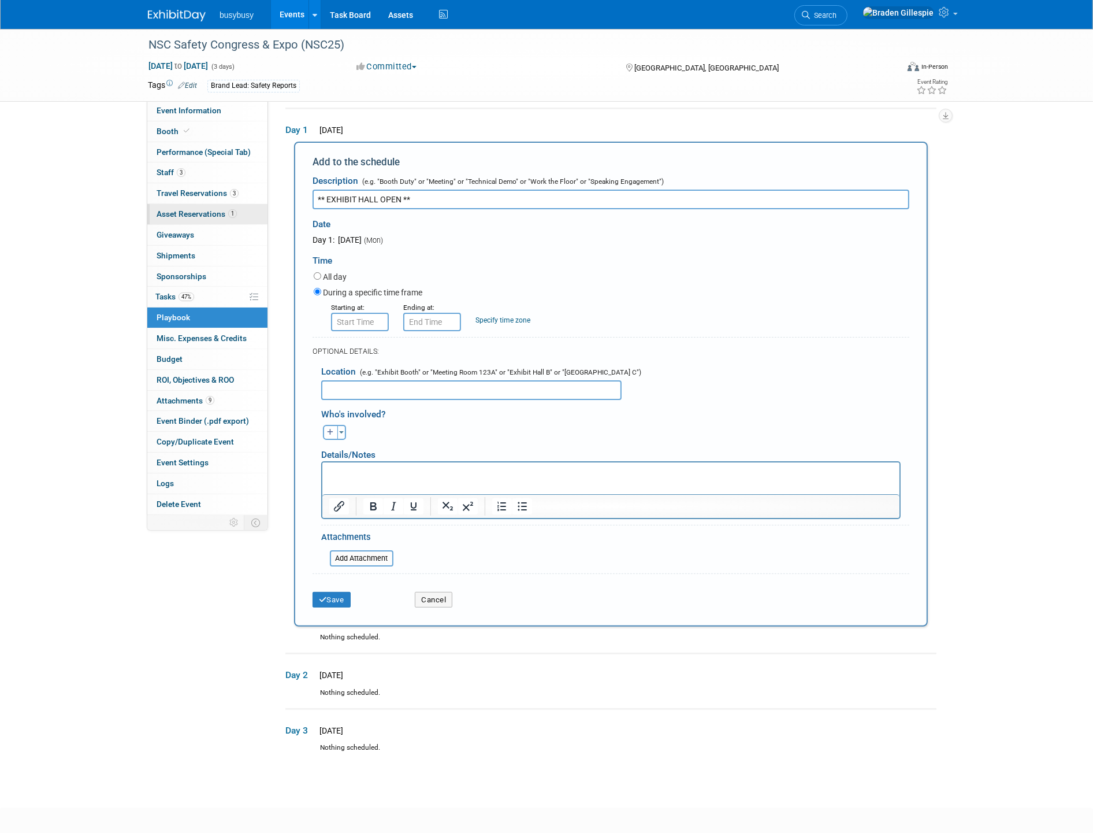
drag, startPoint x: 438, startPoint y: 202, endPoint x: 195, endPoint y: 208, distance: 242.8
click at [195, 208] on div "Event Information Event Info Booth Booth Performance (Special Tab) Performance …" at bounding box center [546, 377] width 815 height 773
type input "** EXHIBIT HALL OPEN **"
click at [350, 315] on input "8:00 AM" at bounding box center [360, 322] width 58 height 18
drag, startPoint x: 377, startPoint y: 322, endPoint x: 257, endPoint y: 322, distance: 119.6
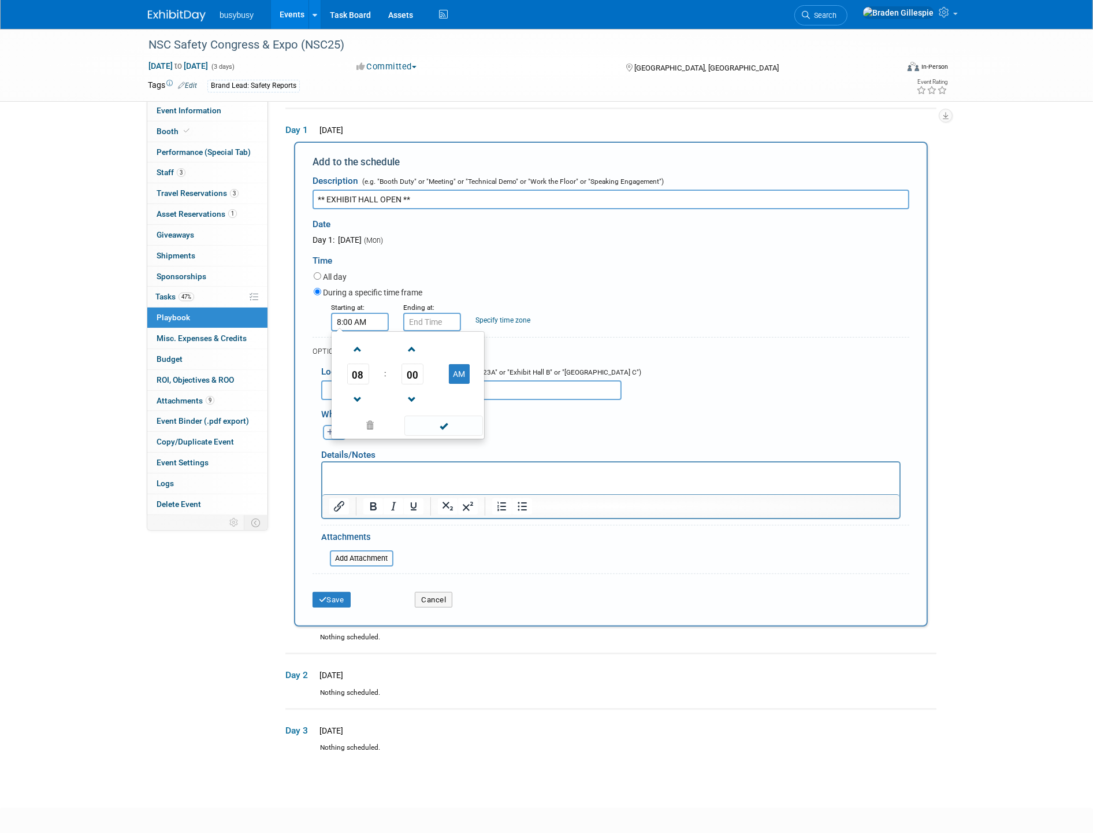
click at [280, 324] on div "Product: AlignOps BusyBusy FleetWatcher SafetyReports ToolWatch Show Contact In…" at bounding box center [606, 270] width 677 height 415
type input "9:30 AM"
drag, startPoint x: 438, startPoint y: 324, endPoint x: 390, endPoint y: 325, distance: 48.0
click at [403, 324] on input "9:30 AM" at bounding box center [432, 322] width 58 height 18
type input "4:00 PM"
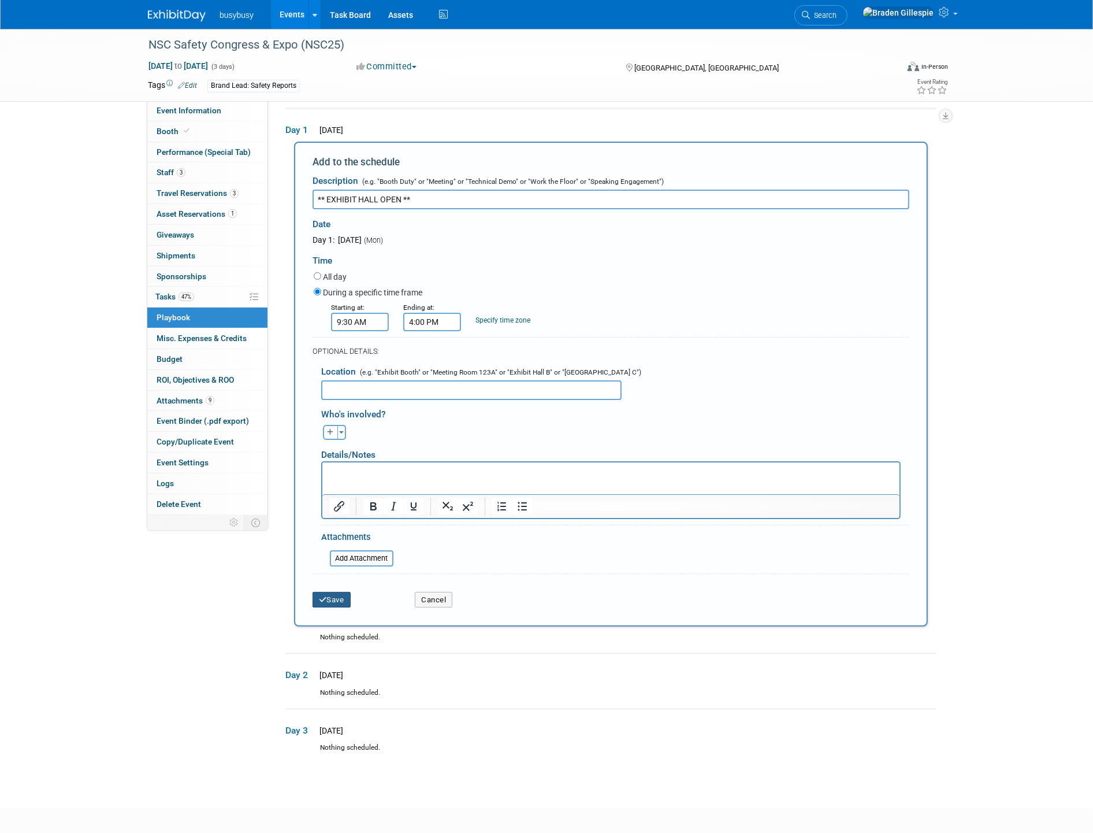
click at [341, 592] on button "Save" at bounding box center [332, 600] width 38 height 16
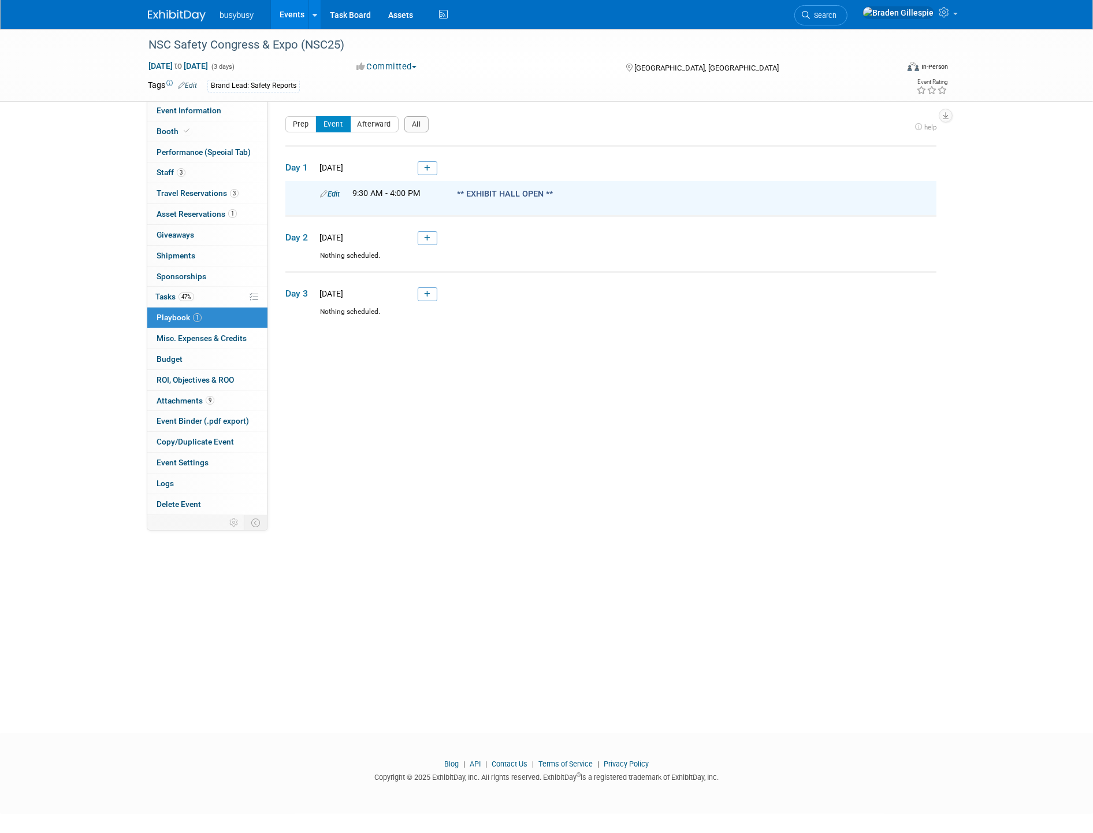
click at [432, 237] on link at bounding box center [428, 238] width 20 height 14
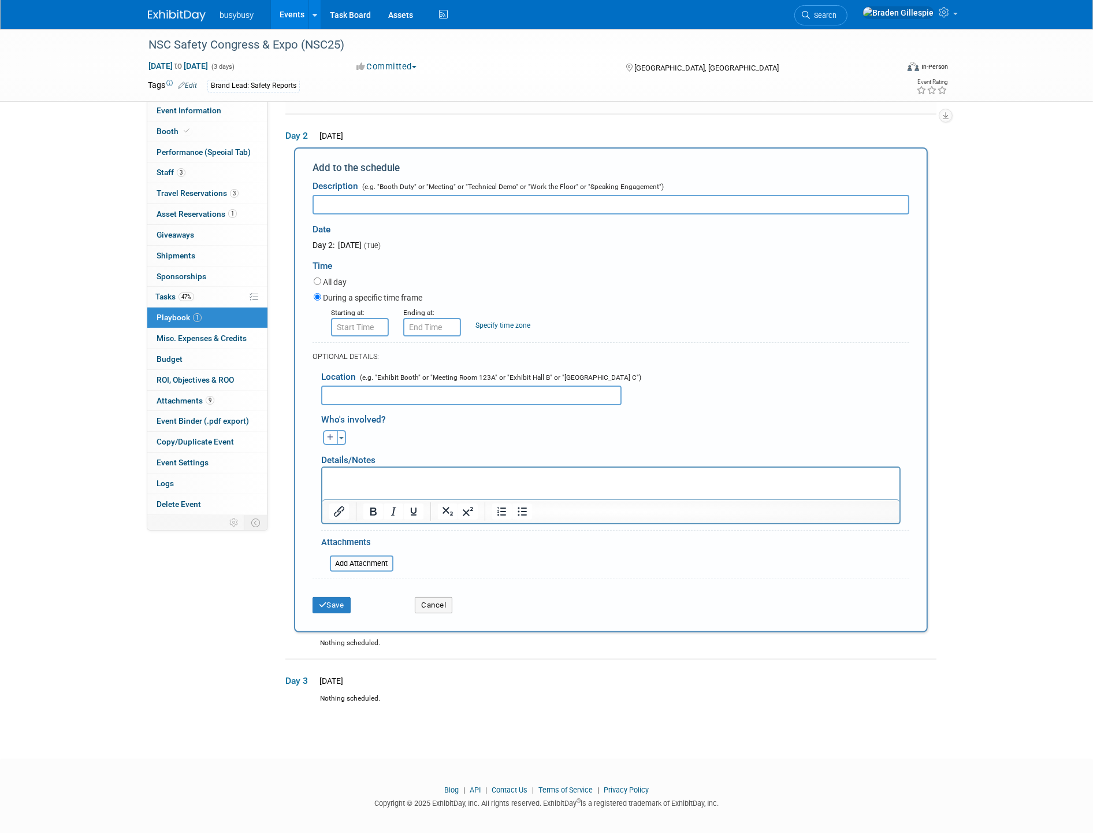
click at [363, 200] on input "text" at bounding box center [611, 205] width 597 height 20
paste input "** EXHIBIT HALL OPEN **"
type input "** EXHIBIT HALL OPEN **"
click at [376, 322] on input "8:00 AM" at bounding box center [360, 327] width 58 height 18
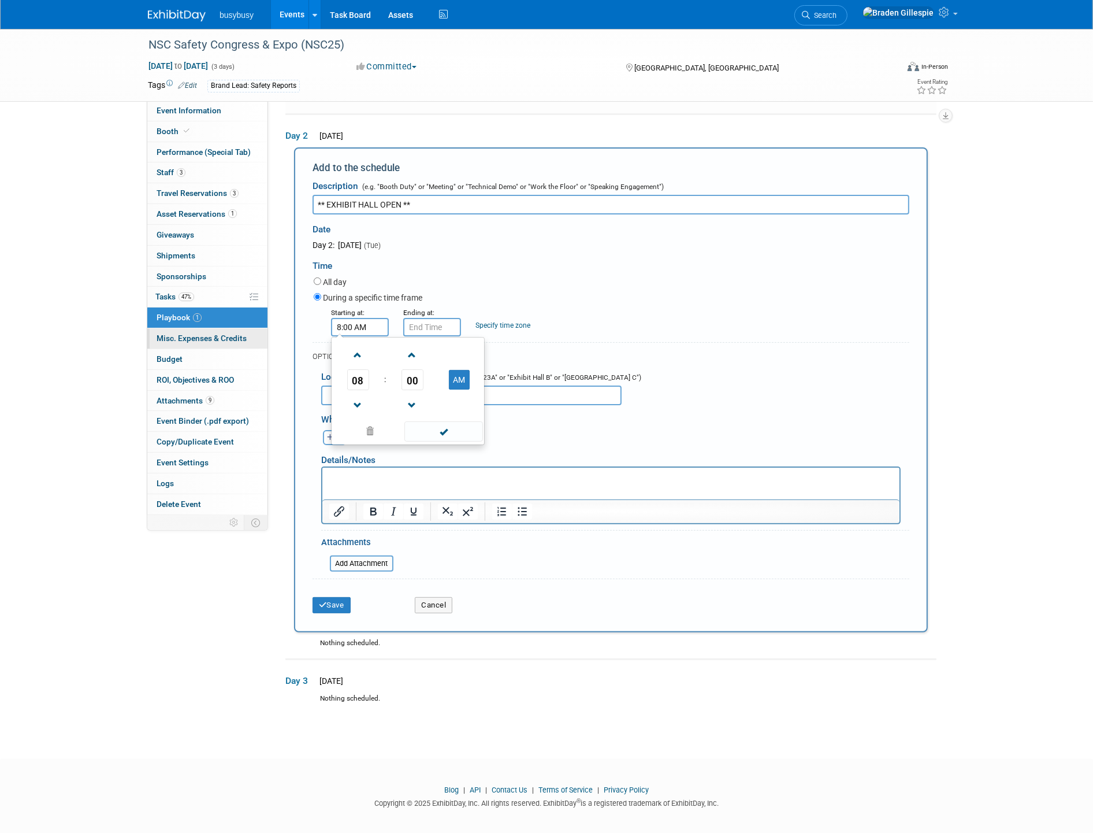
drag, startPoint x: 376, startPoint y: 322, endPoint x: 232, endPoint y: 336, distance: 143.9
click at [237, 333] on div "Event Information Event Info Booth Booth Performance (Special Tab) Performance …" at bounding box center [546, 321] width 815 height 786
type input "9:30 AM"
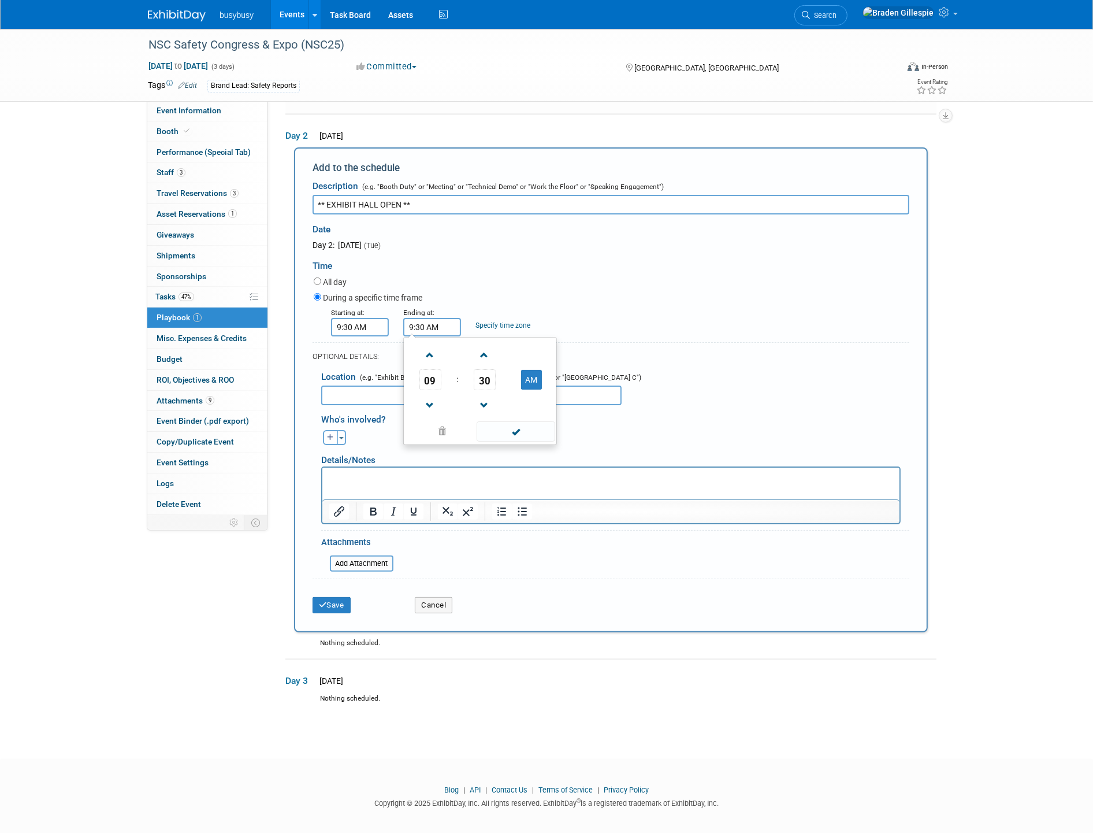
drag, startPoint x: 441, startPoint y: 325, endPoint x: 322, endPoint y: 337, distance: 119.7
click at [322, 337] on form "Description (e.g. "Booth Duty" or "Meeting" or "Technical Demo" or "Work the Fl…" at bounding box center [611, 397] width 597 height 444
type input "4:00 PM"
click at [328, 604] on button "Save" at bounding box center [332, 605] width 38 height 16
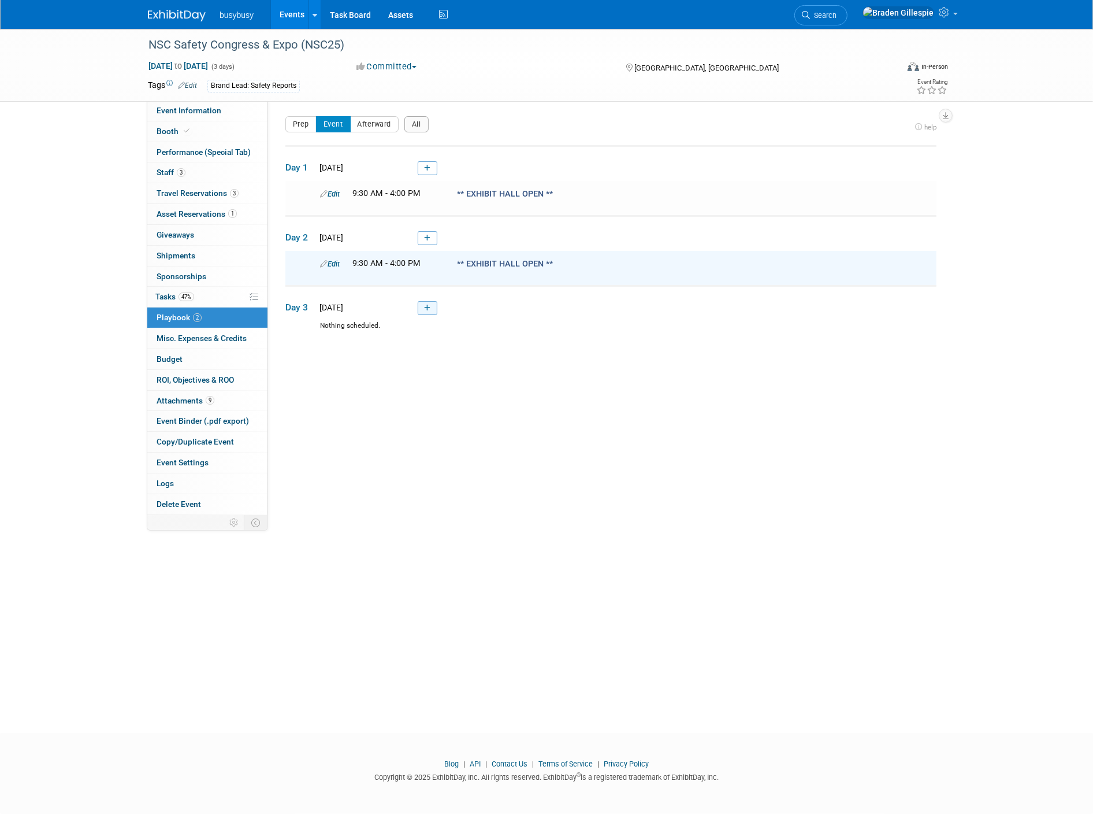
click at [424, 311] on link at bounding box center [428, 308] width 20 height 14
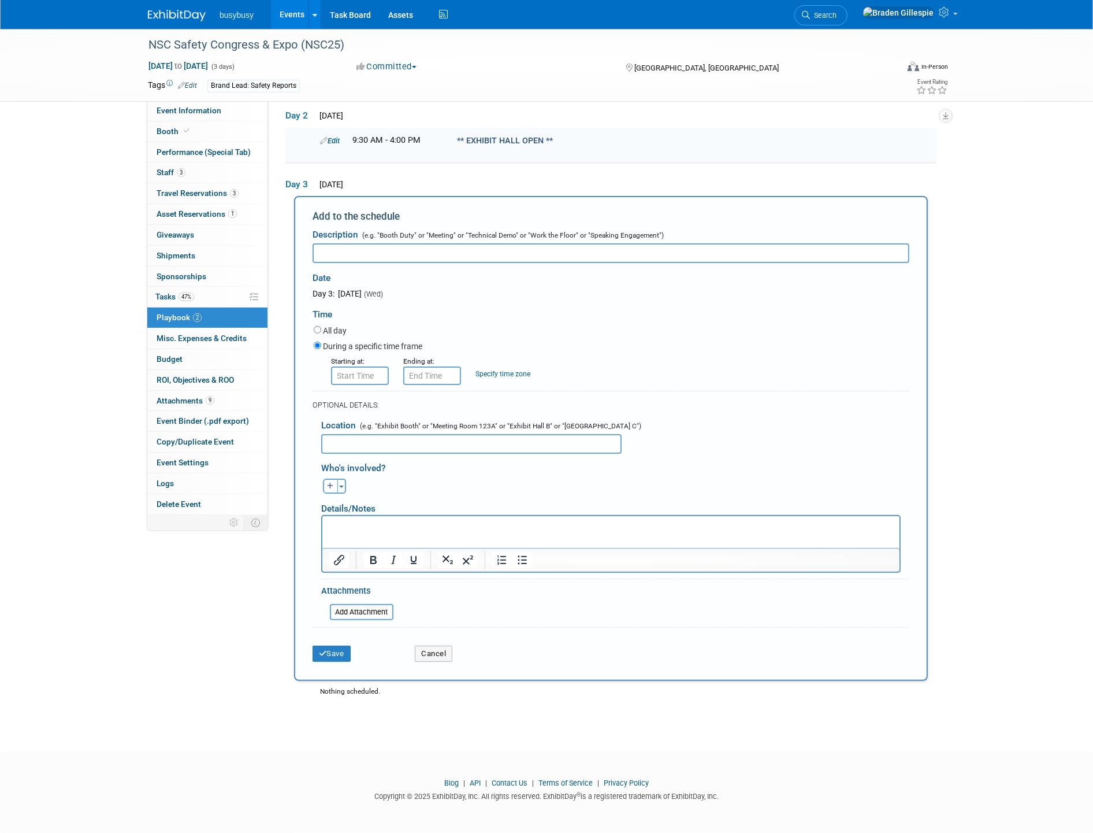
scroll to position [114, 0]
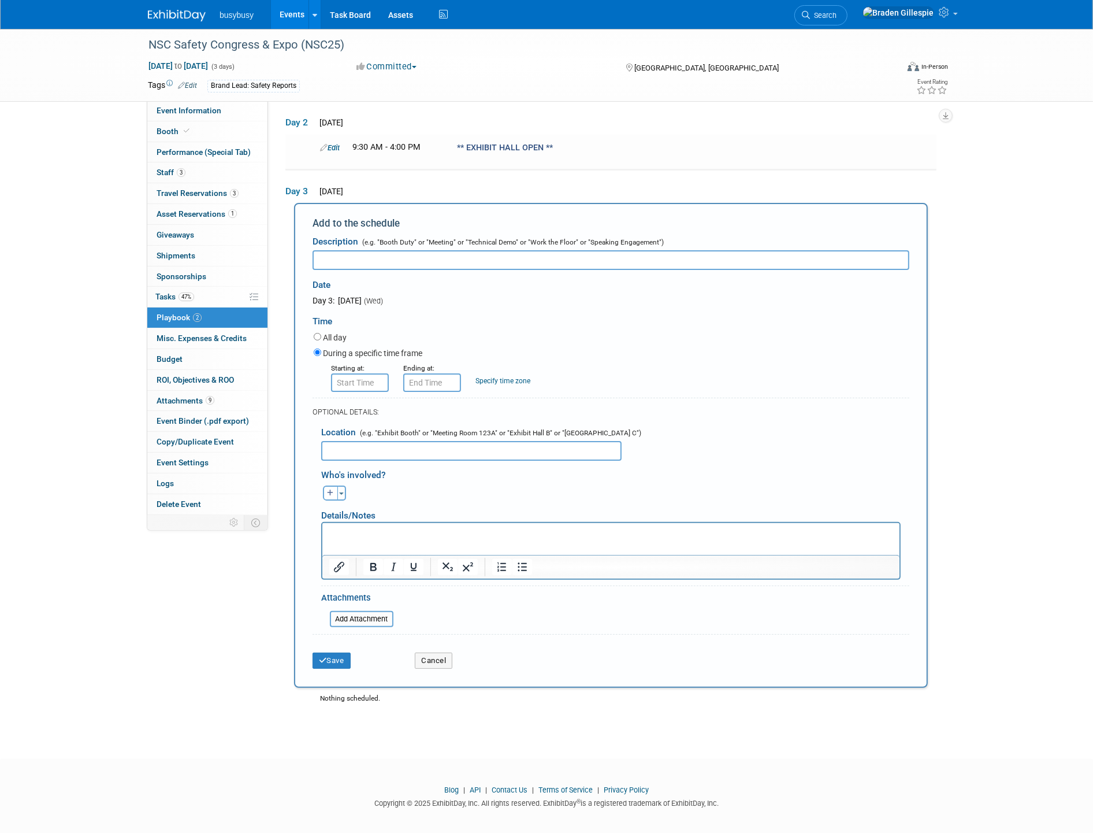
click at [359, 252] on input "text" at bounding box center [611, 260] width 597 height 20
paste input "** EXHIBIT HALL OPEN **"
type input "** EXHIBIT HALL OPEN **"
click at [360, 376] on input "8:00 AM" at bounding box center [360, 382] width 58 height 18
drag, startPoint x: 370, startPoint y: 378, endPoint x: 293, endPoint y: 389, distance: 78.3
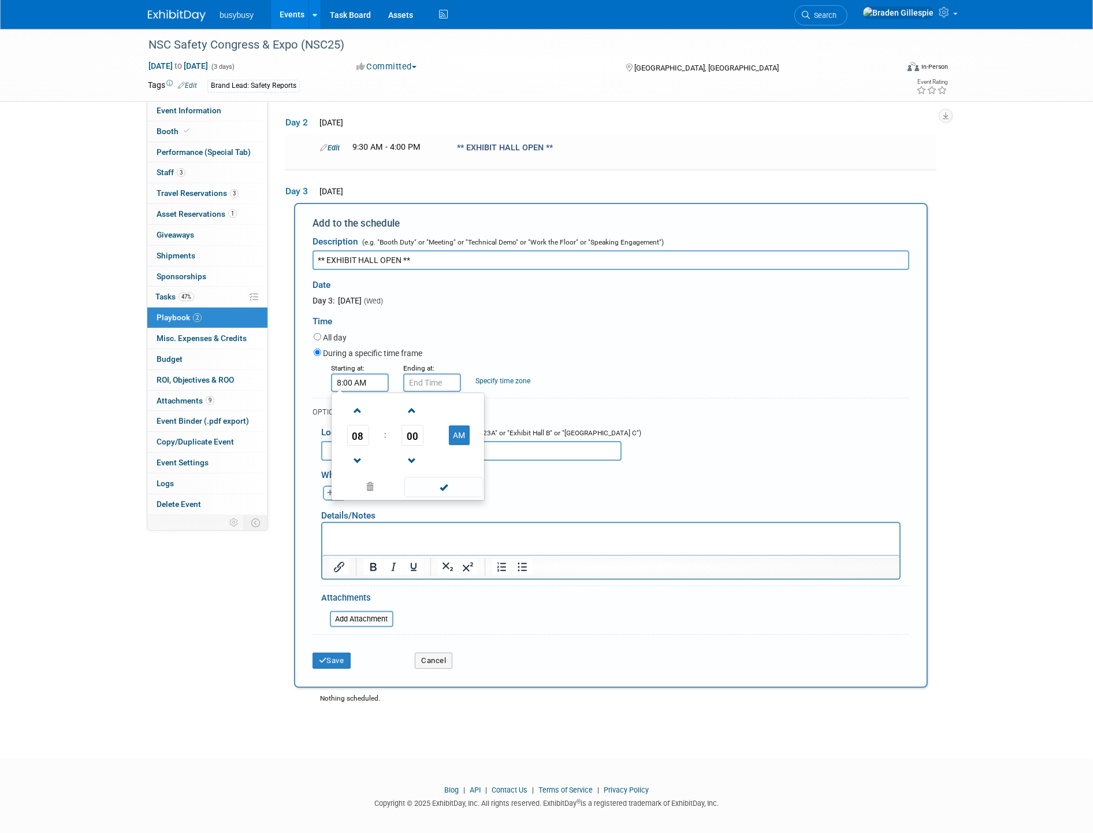
click at [293, 388] on div "Add to the schedule Description (e.g. "Booth Duty" or "Meeting" or "Technical D…" at bounding box center [610, 445] width 651 height 485
type input "9:30 AM"
drag, startPoint x: 366, startPoint y: 376, endPoint x: 358, endPoint y: 380, distance: 8.8
click at [361, 377] on div "Starting at: 9:30 AM Ending at: 9:30 AM 09 : 30 AM 12 01 02 03 04 05 06 07 08 0…" at bounding box center [611, 377] width 613 height 30
type input "1:00 PM"
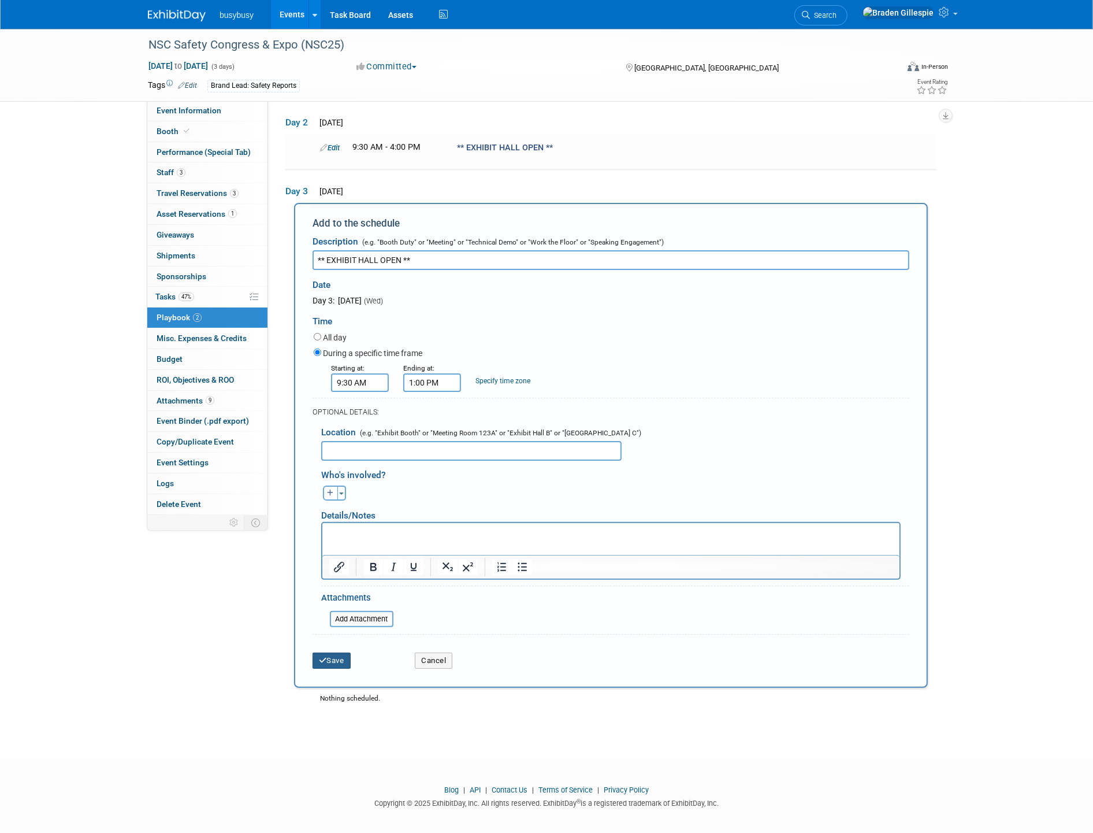
click at [332, 654] on button "Save" at bounding box center [332, 660] width 38 height 16
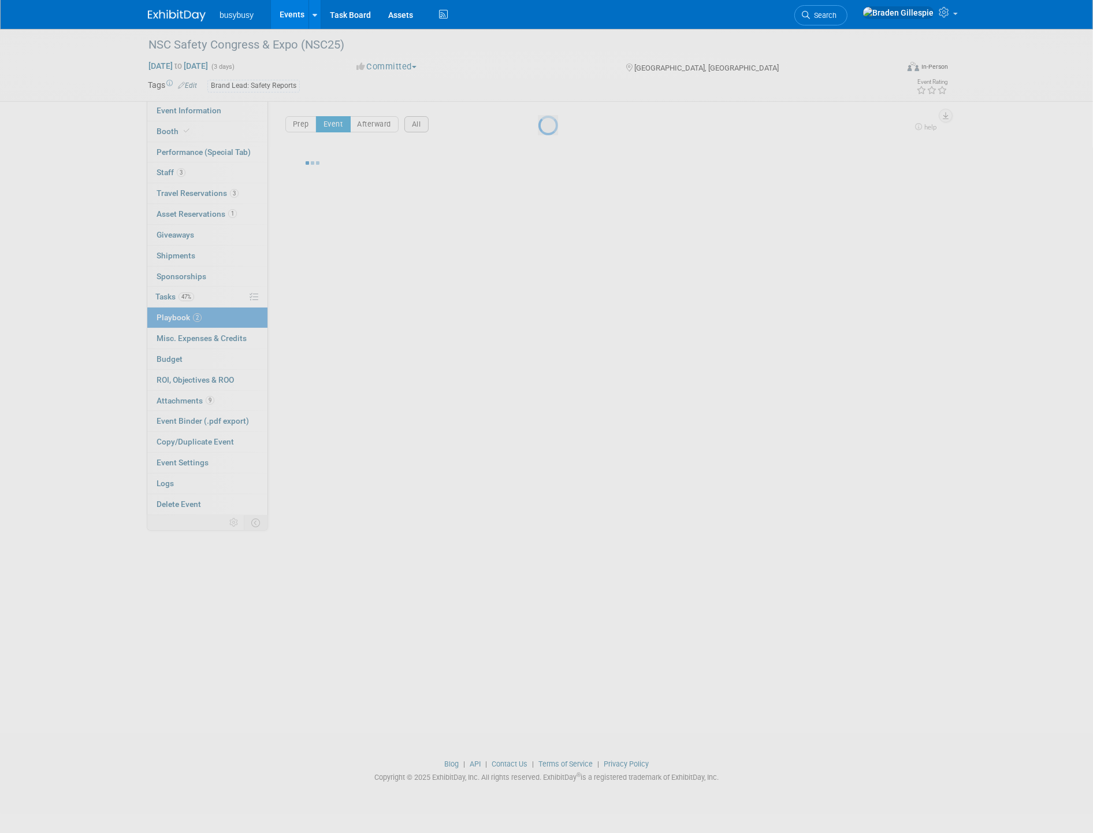
scroll to position [0, 0]
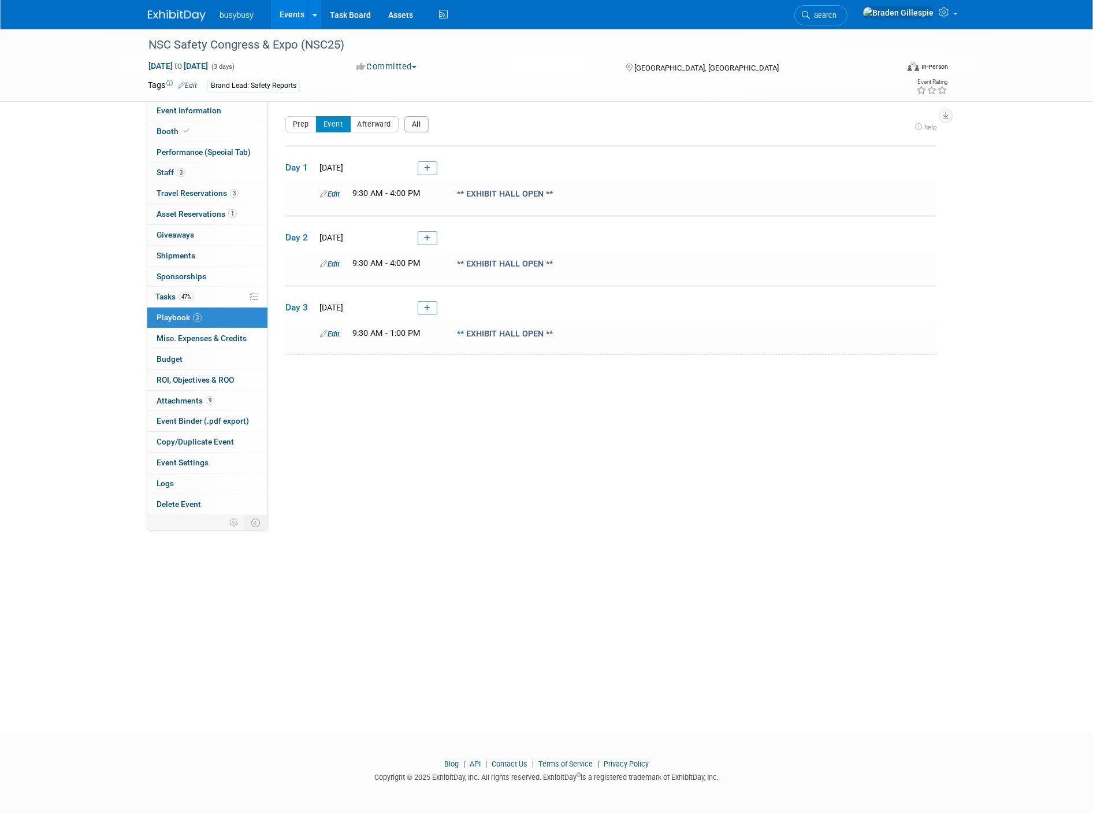
click at [418, 128] on button "All" at bounding box center [416, 124] width 24 height 16
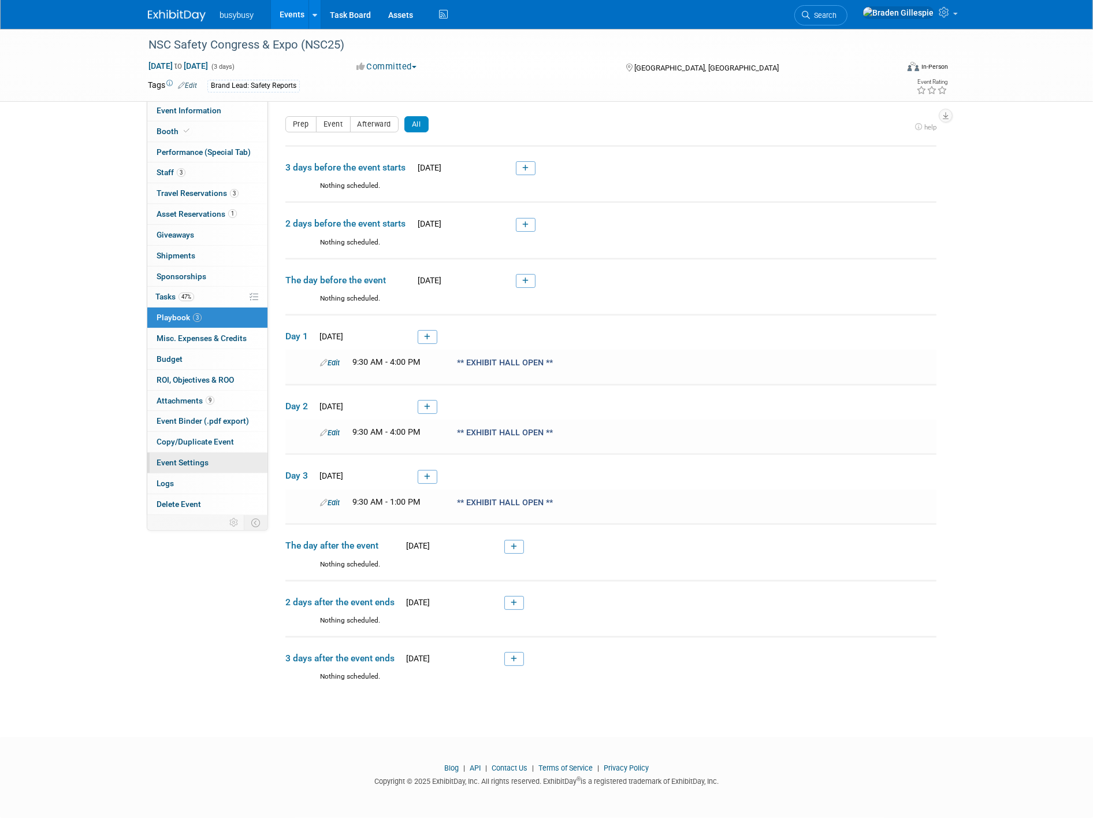
click at [181, 463] on span "Event Settings" at bounding box center [183, 462] width 52 height 9
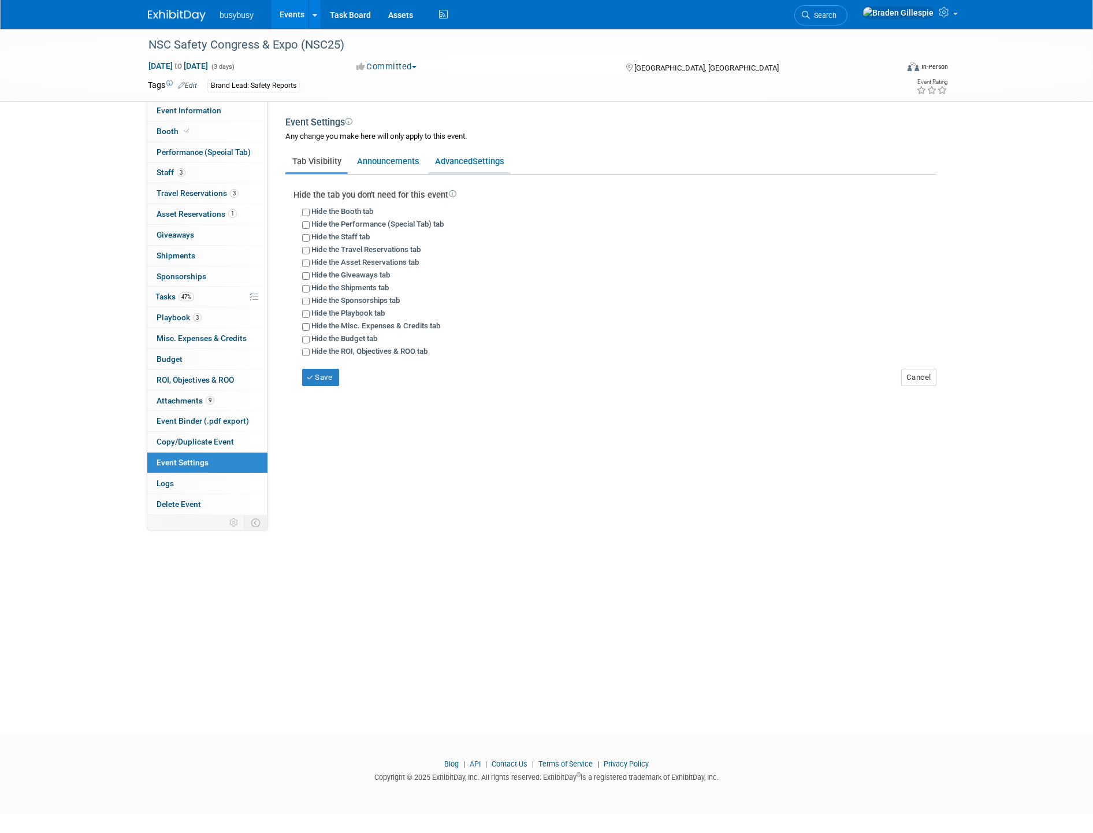
click at [474, 159] on span "Settings" at bounding box center [489, 161] width 32 height 10
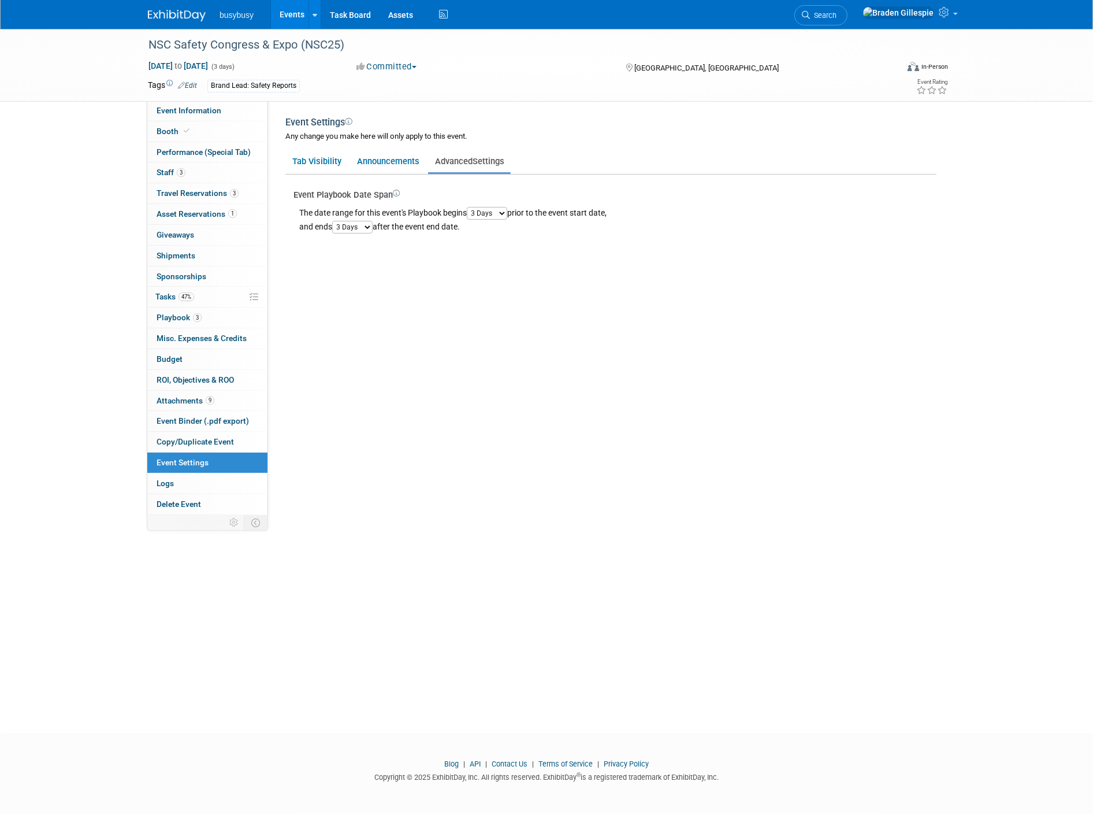
click at [497, 211] on select "1 Day 2 Days 3 Days 4 Days 5 Days 6 Days 7 Days 8 Days 9 Days 10 Days" at bounding box center [487, 213] width 40 height 13
select select "1"
click at [470, 207] on select "1 Day 2 Days 3 Days 4 Days 5 Days 6 Days 7 Days 8 Days 9 Days 10 Days" at bounding box center [487, 213] width 40 height 13
click at [361, 229] on select "1 Day 2 Days 3 Days 4 Days 5 Days 6 Days 7 Days 8 Days 9 Days 10 Days" at bounding box center [352, 227] width 40 height 13
select select "1"
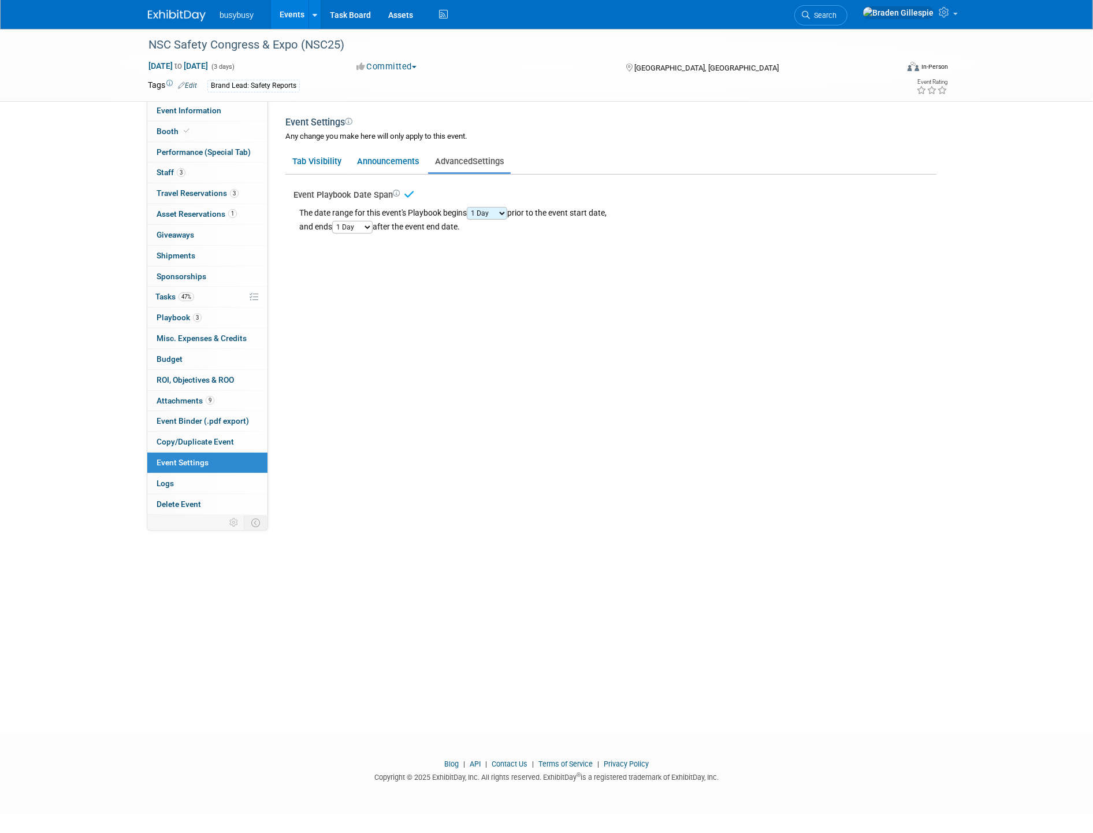
click at [334, 221] on select "1 Day 2 Days 3 Days 4 Days 5 Days 6 Days 7 Days 8 Days 9 Days 10 Days" at bounding box center [352, 227] width 40 height 13
click at [198, 325] on link "3 Playbook 3" at bounding box center [207, 317] width 120 height 20
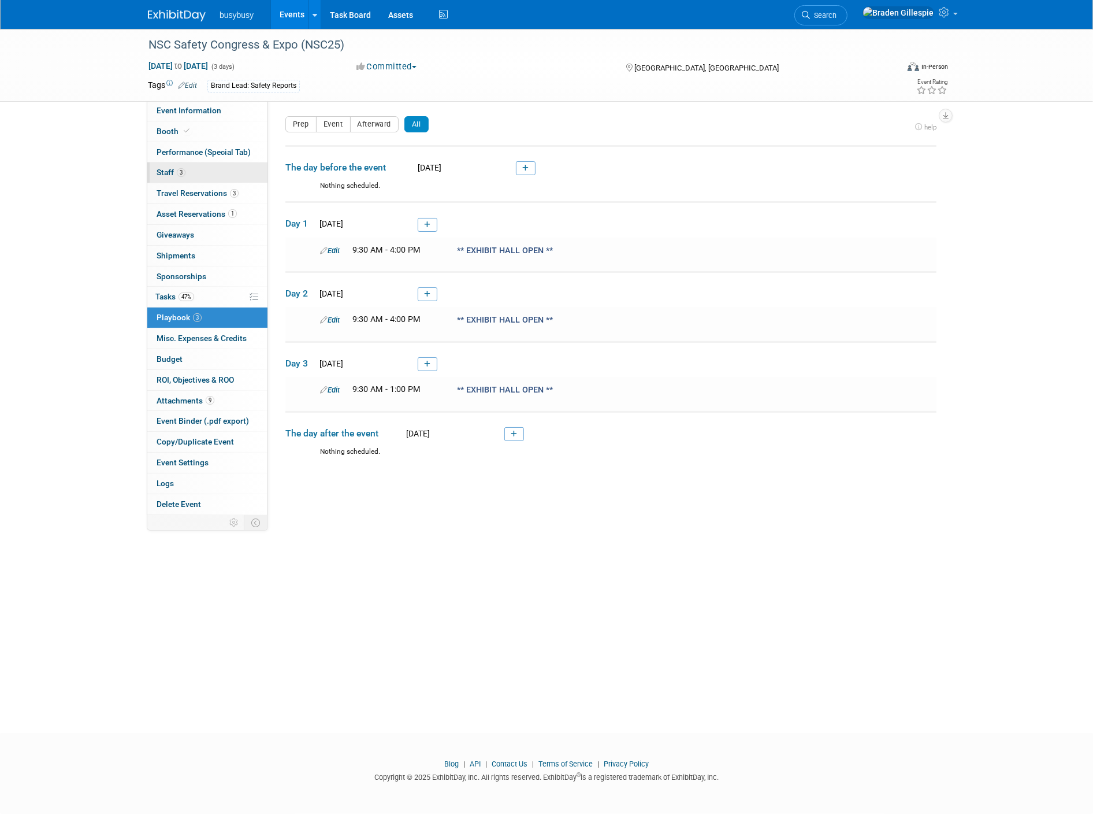
click at [209, 176] on link "3 Staff 3" at bounding box center [207, 172] width 120 height 20
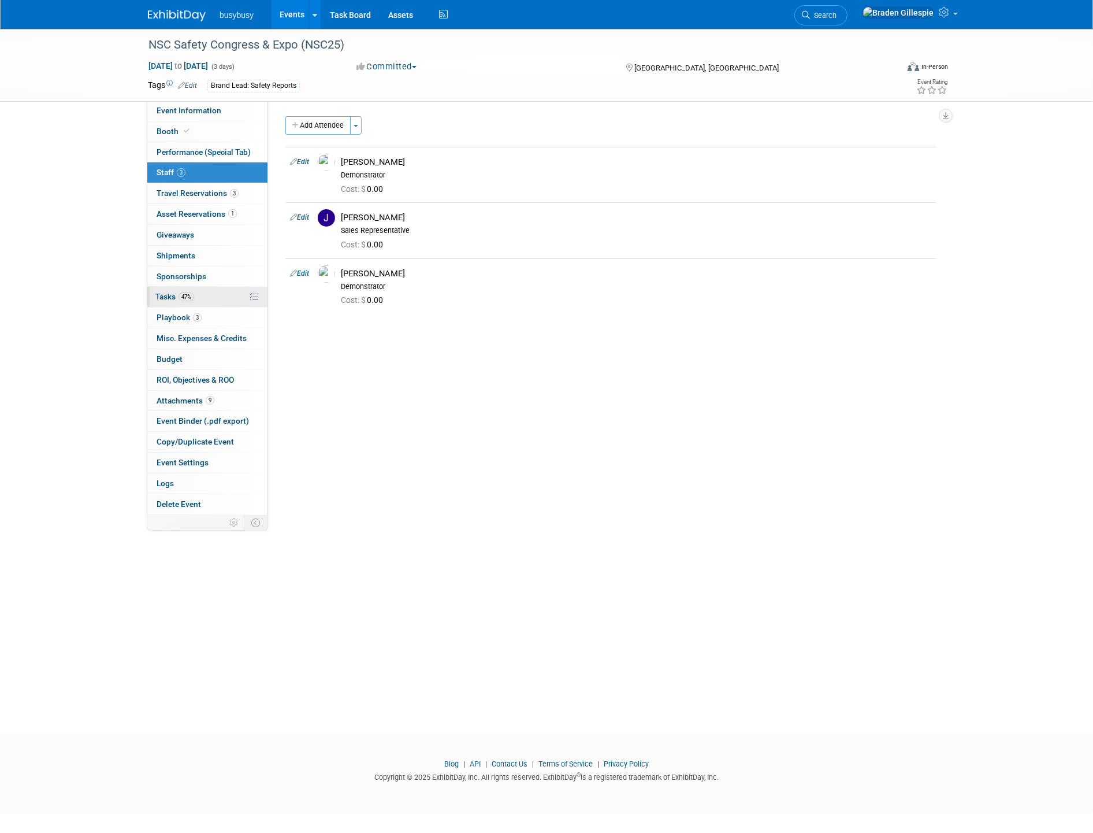
click at [209, 299] on link "47% Tasks 47%" at bounding box center [207, 297] width 120 height 20
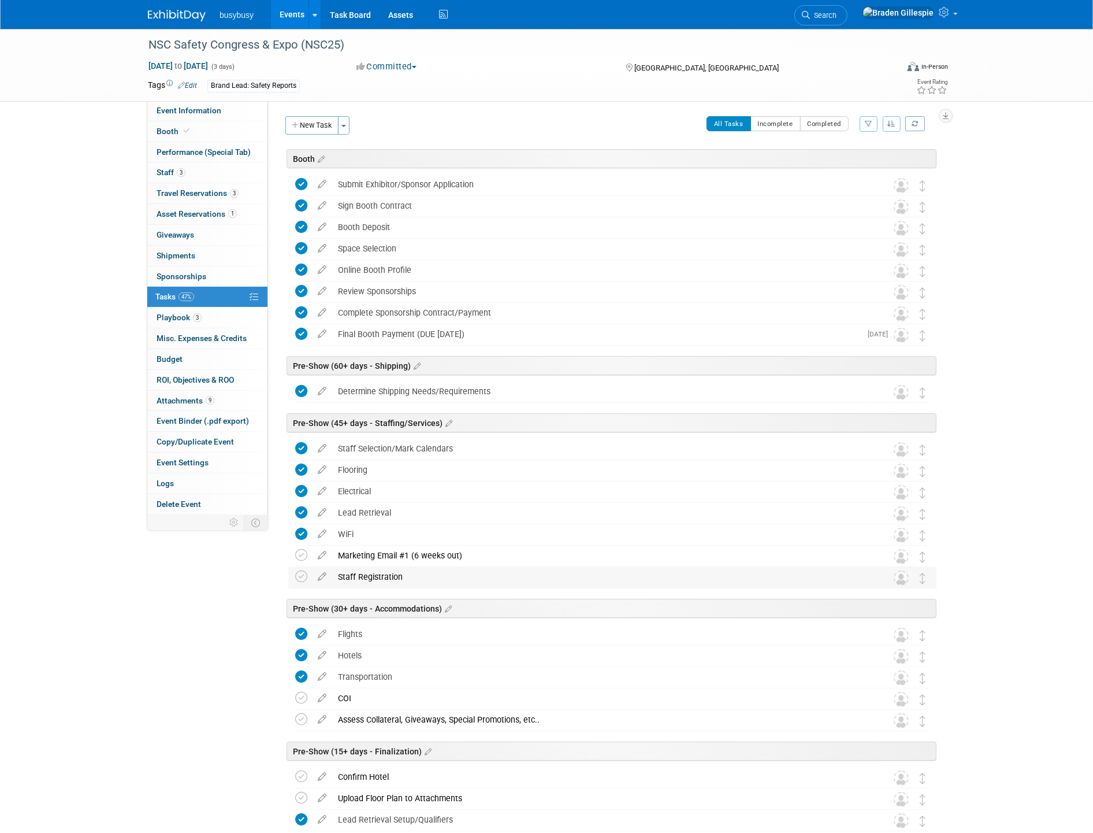
drag, startPoint x: 298, startPoint y: 557, endPoint x: 298, endPoint y: 569, distance: 12.1
click at [298, 558] on icon at bounding box center [301, 555] width 12 height 12
click at [227, 403] on link "9 Attachments 9" at bounding box center [207, 401] width 120 height 20
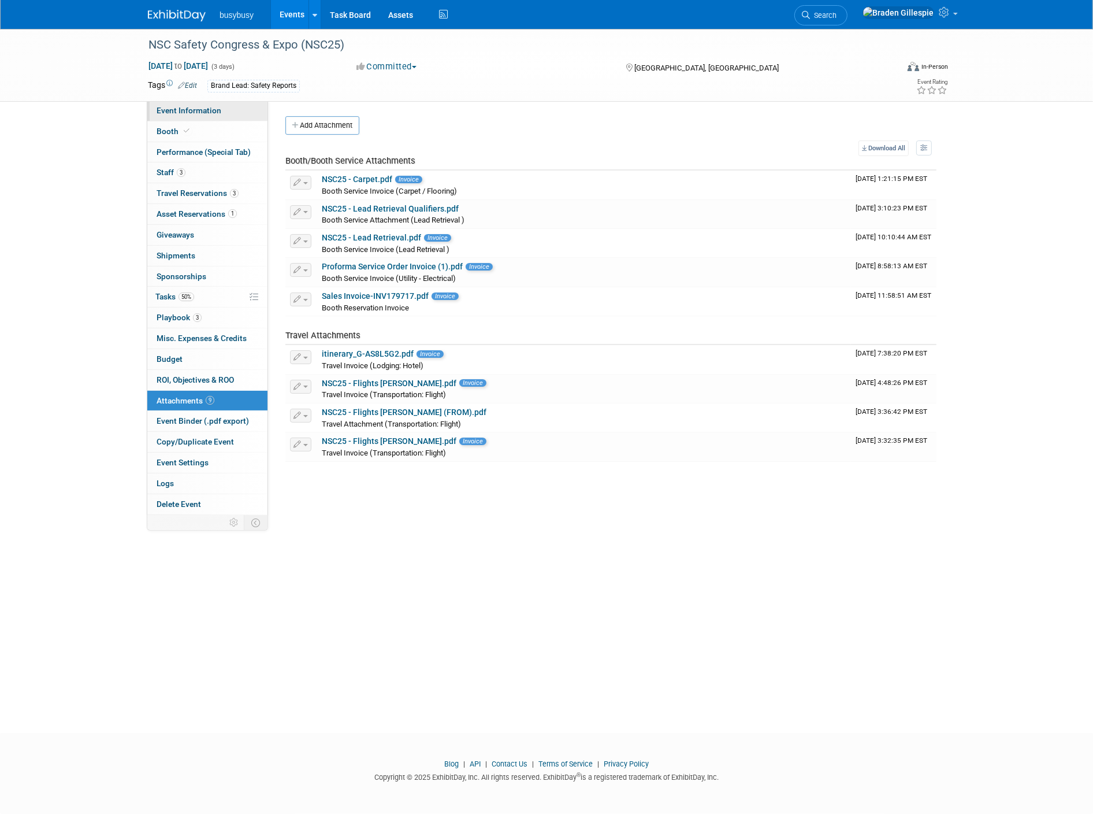
click at [191, 111] on span "Event Information" at bounding box center [189, 110] width 65 height 9
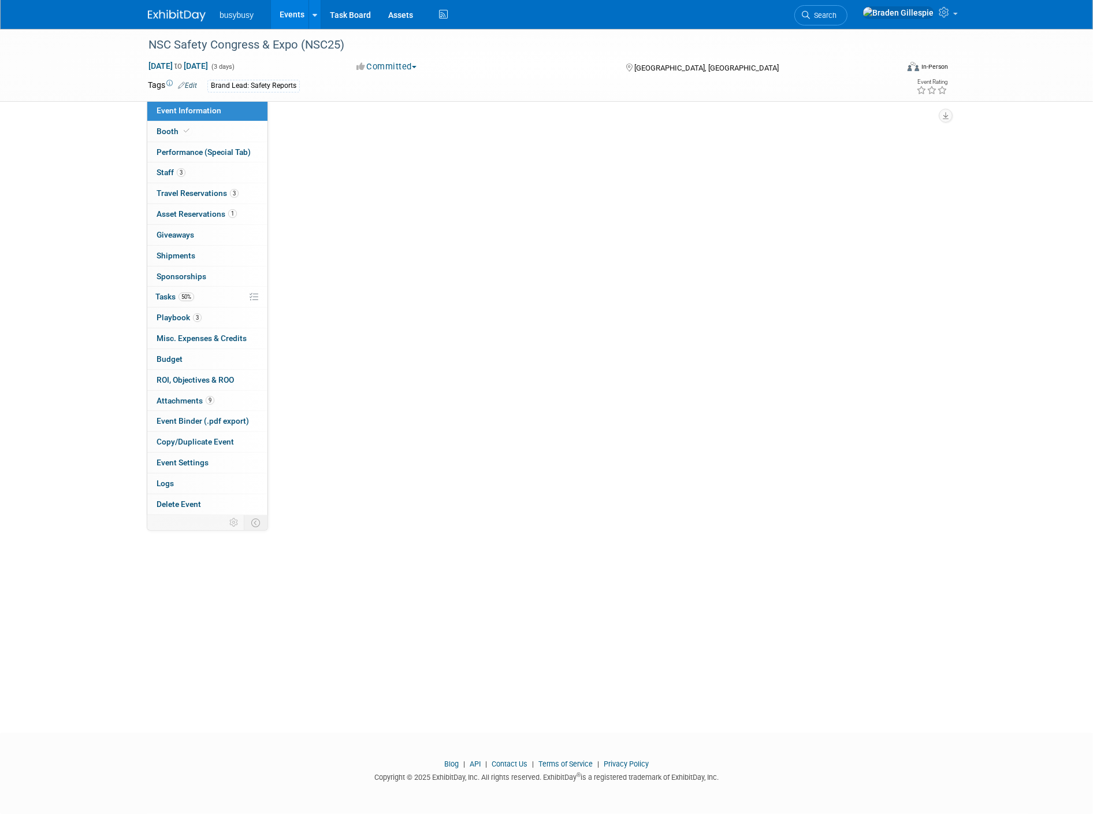
select select "SafetyReports"
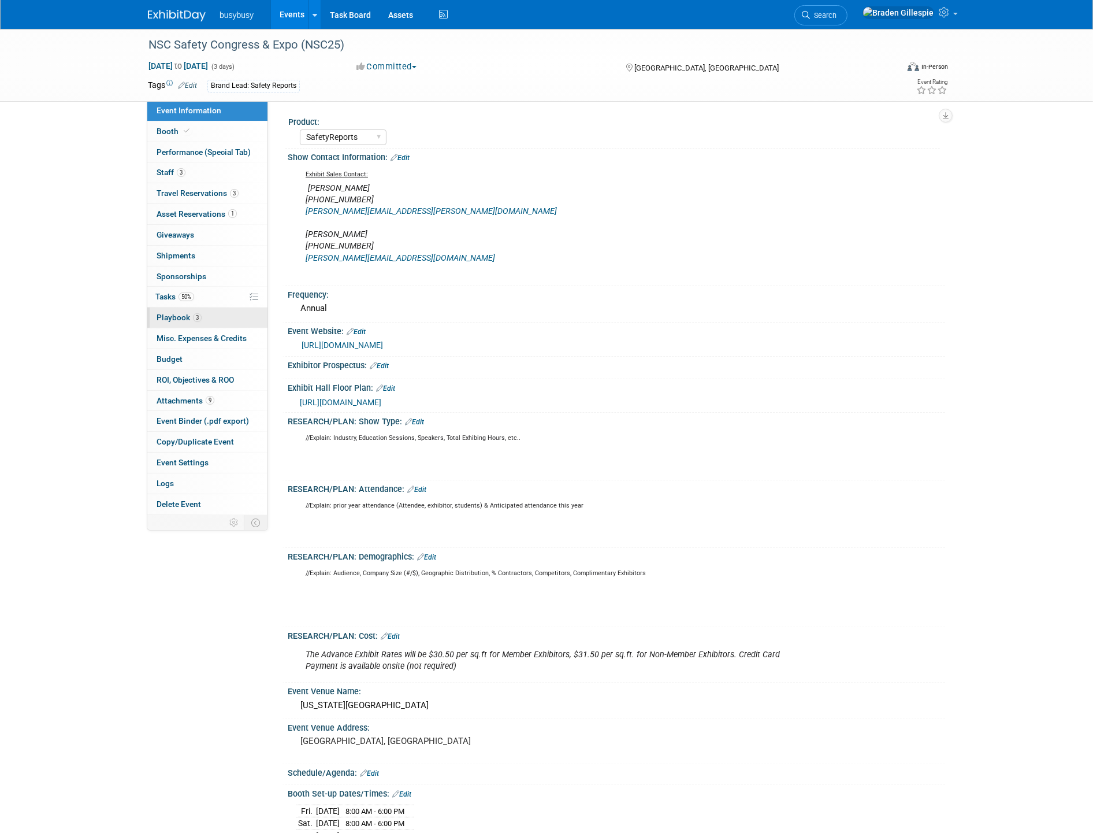
click at [214, 322] on link "3 Playbook 3" at bounding box center [207, 317] width 120 height 20
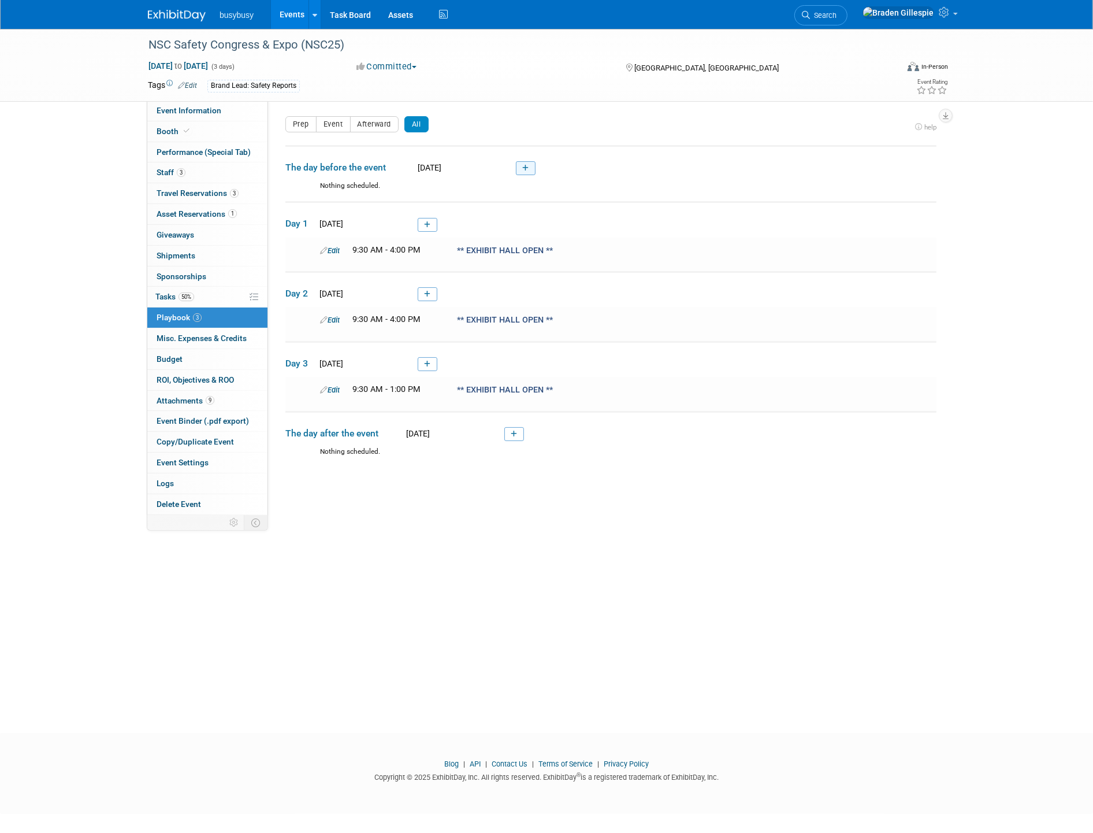
click at [522, 168] on icon at bounding box center [525, 168] width 6 height 7
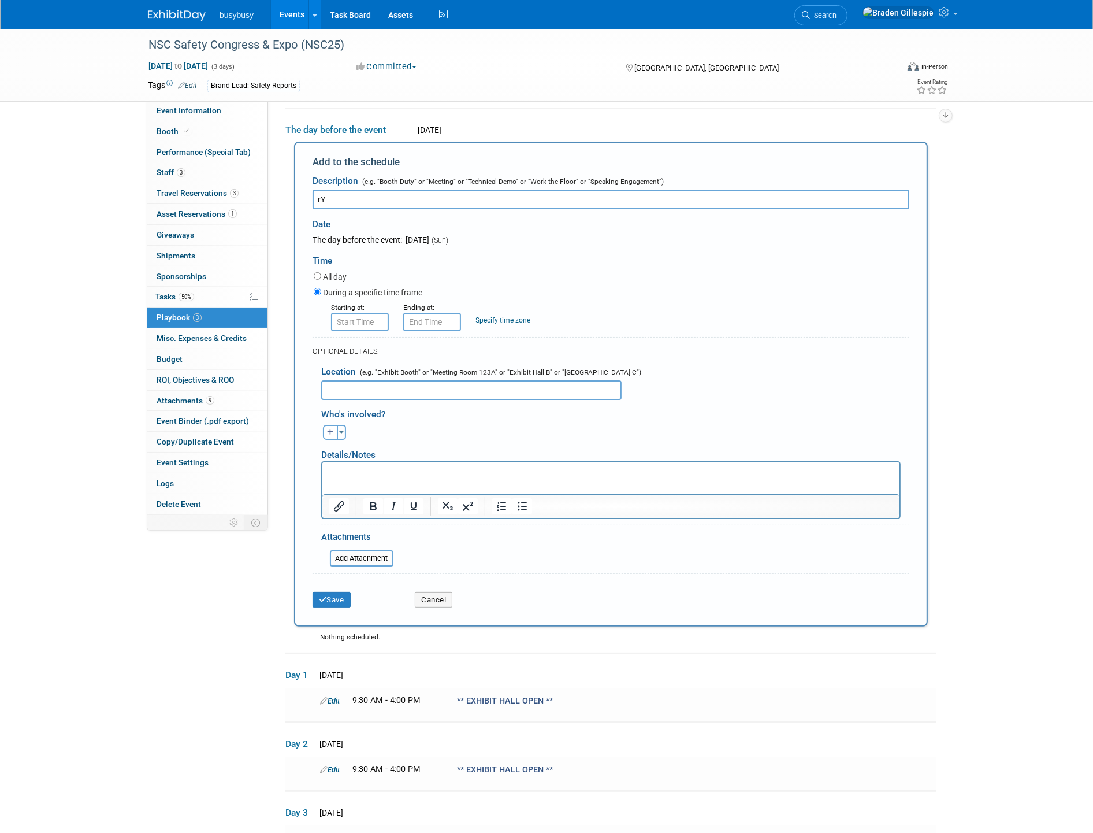
type input "r"
type input "[PERSON_NAME]"
click at [437, 315] on input "text" at bounding box center [432, 322] width 58 height 18
drag, startPoint x: 437, startPoint y: 315, endPoint x: 344, endPoint y: 315, distance: 93.6
click at [344, 315] on div "Starting at: Ending at: 2:26 PM 02 : 26 PM 12 01 02 03 04 05 06 07 08 09 10 11 …" at bounding box center [611, 316] width 613 height 30
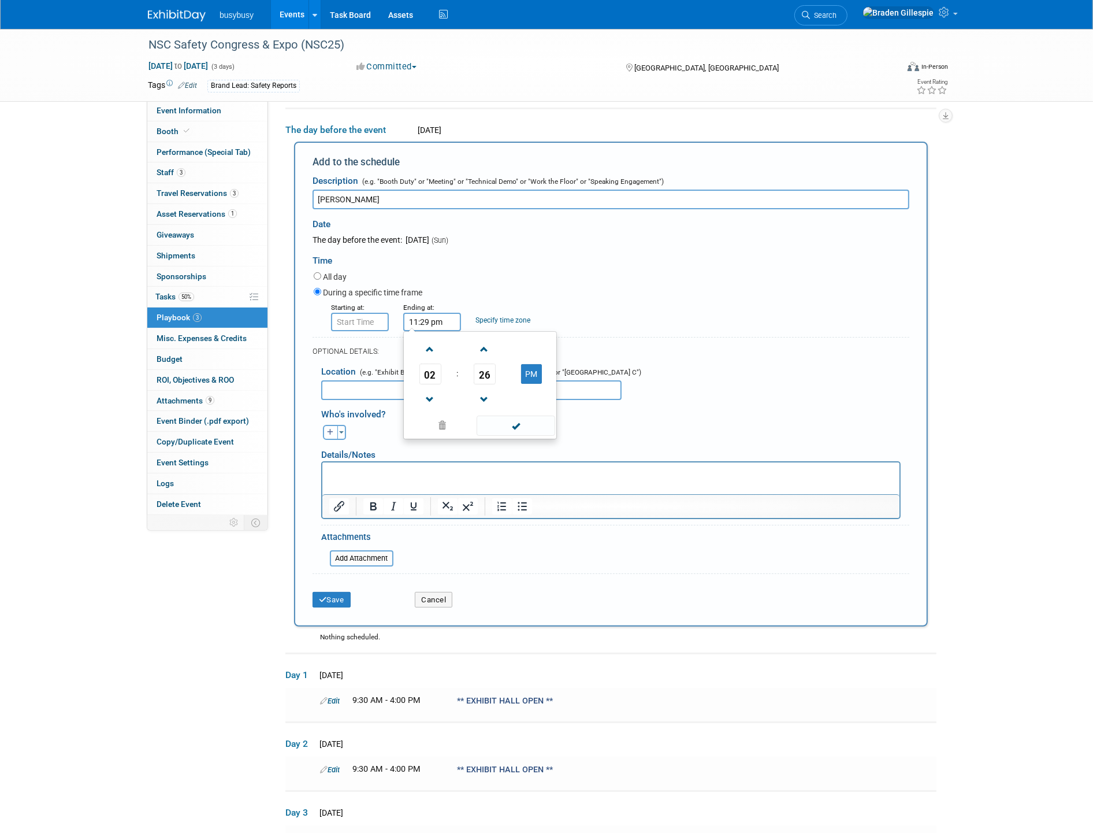
type input "11:29 PM"
click at [373, 315] on input "8:00 AM" at bounding box center [360, 322] width 58 height 18
drag, startPoint x: 350, startPoint y: 322, endPoint x: 281, endPoint y: 331, distance: 68.7
click at [305, 328] on div "Starting at: 8:00 AM 08 : 00 AM 12 01 02 03 04 05 06 07 08 09 10 11 00 05 10 15…" at bounding box center [611, 316] width 613 height 30
click at [376, 321] on input "11:29 PM" at bounding box center [360, 322] width 58 height 18
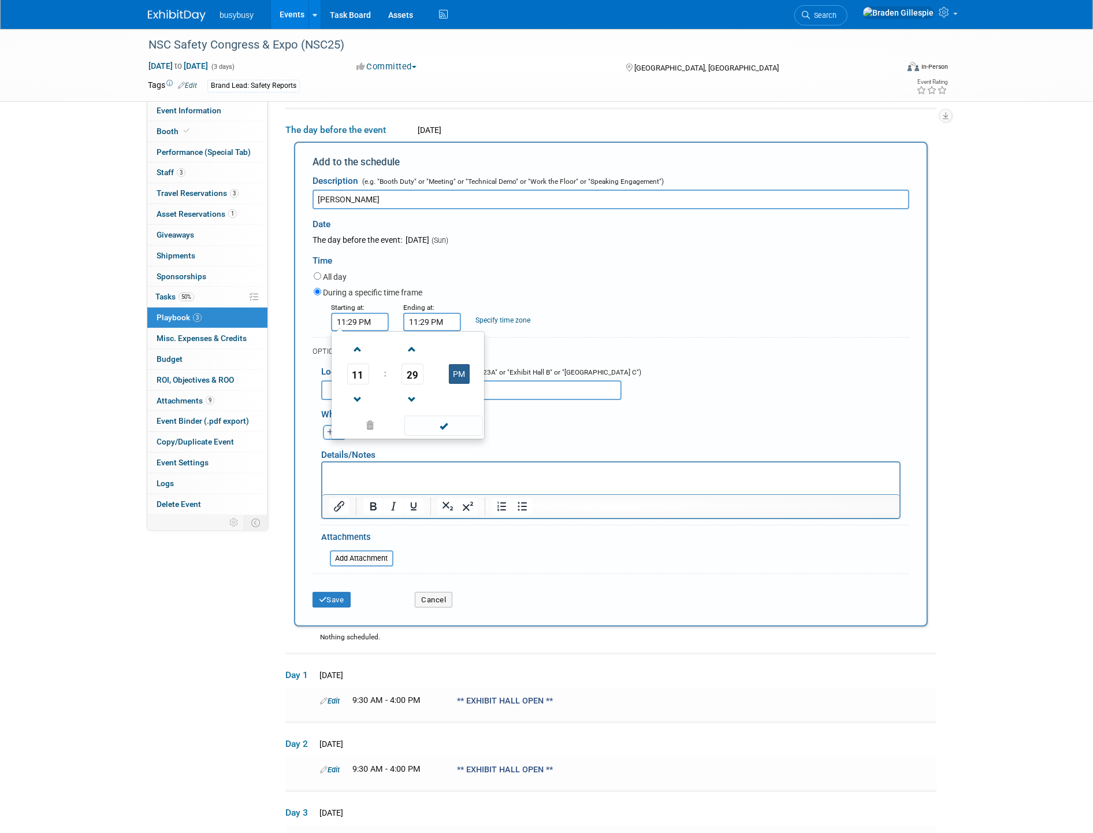
click at [455, 373] on button "PM" at bounding box center [459, 374] width 21 height 20
type input "11:29 AM"
click at [451, 314] on input "11:29 PM" at bounding box center [432, 322] width 58 height 18
click at [532, 372] on button "PM" at bounding box center [531, 374] width 21 height 20
type input "11:29 AM"
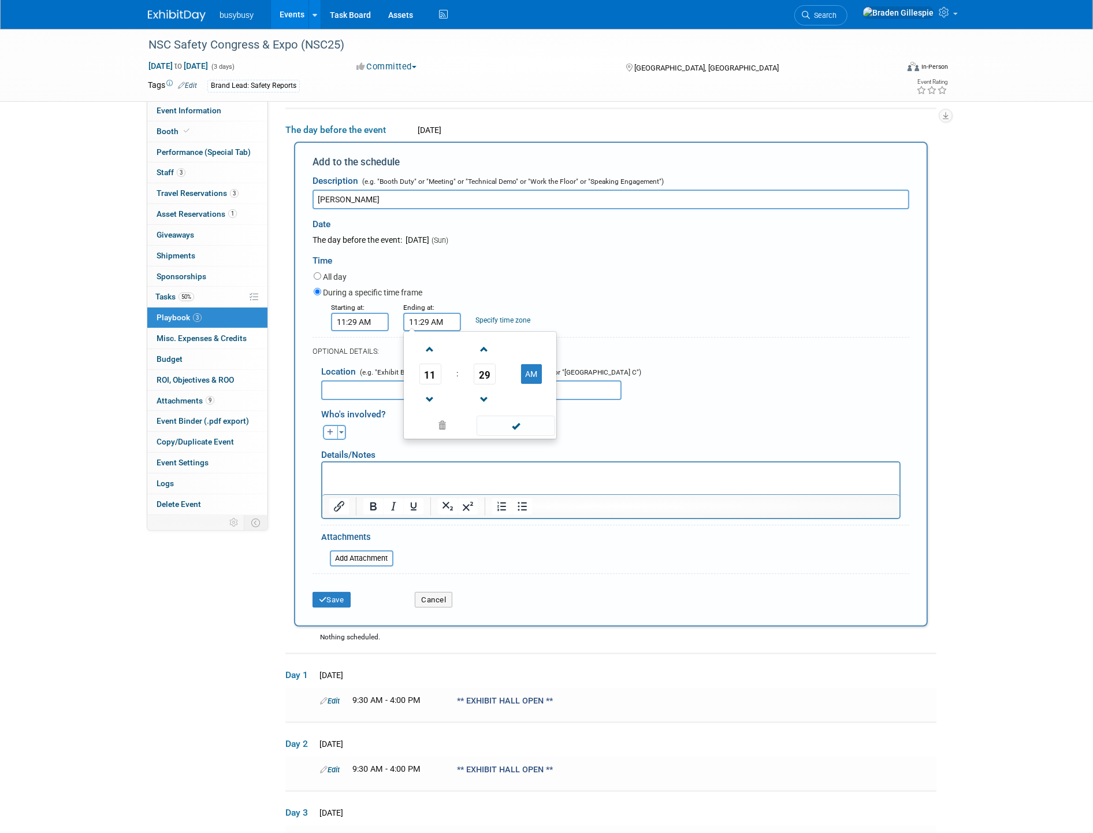
click at [337, 195] on input "[PERSON_NAME]" at bounding box center [611, 200] width 597 height 20
type input "[PERSON_NAME] Flight Arrival"
click at [324, 596] on icon "submit" at bounding box center [323, 600] width 8 height 8
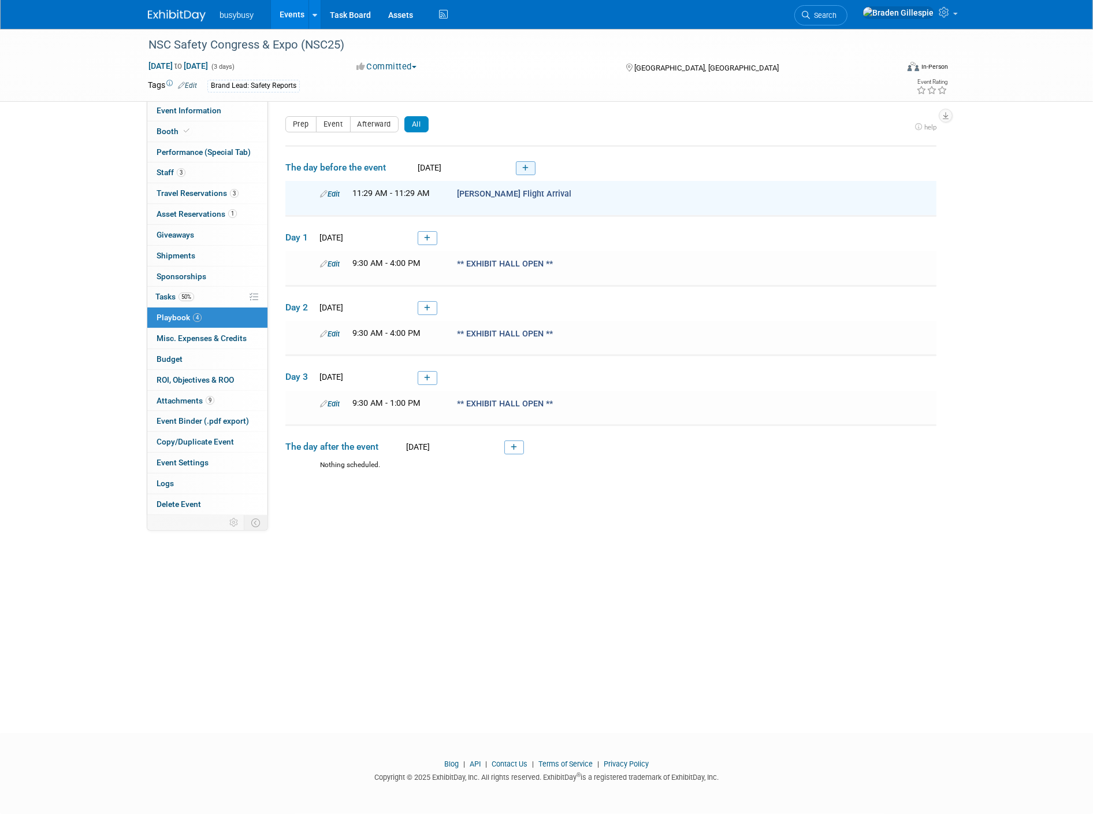
click at [534, 169] on link at bounding box center [526, 168] width 20 height 14
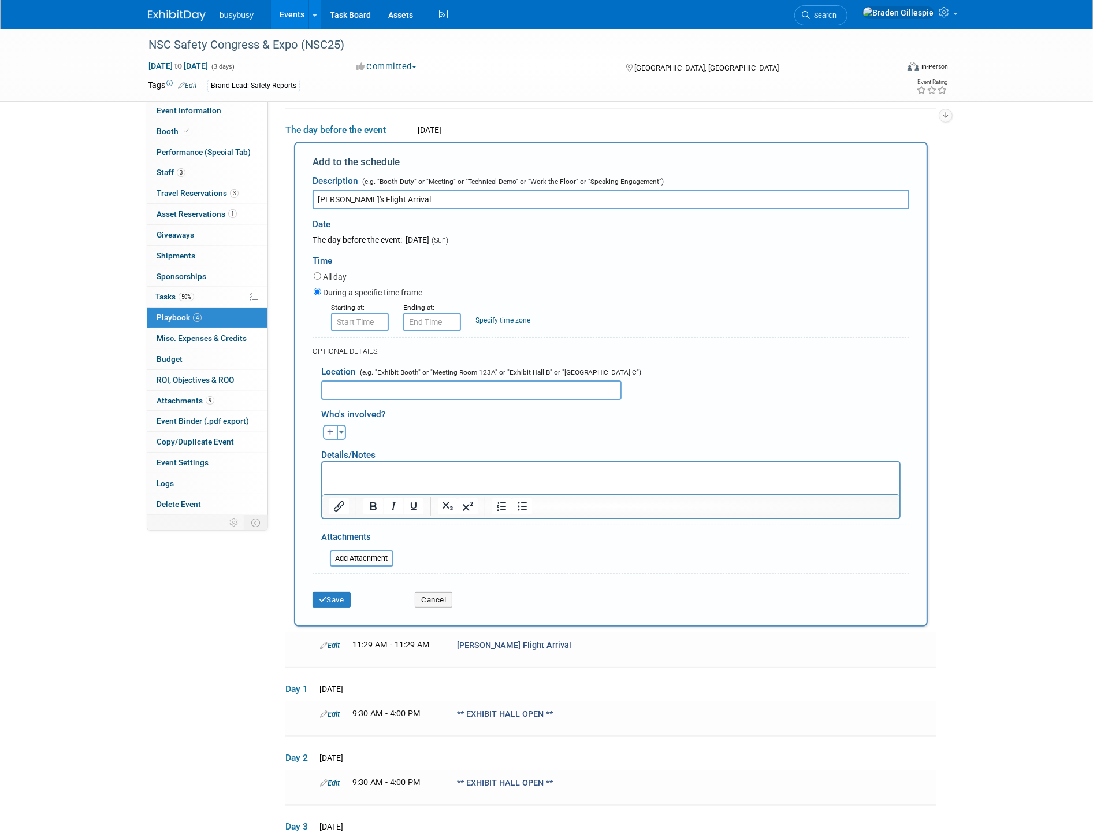
type input "[PERSON_NAME]'s Flight Arrival"
drag, startPoint x: 369, startPoint y: 321, endPoint x: 274, endPoint y: 326, distance: 94.3
click at [274, 324] on div "Product: AlignOps BusyBusy FleetWatcher SafetyReports ToolWatch Edit [PERSON_NA…" at bounding box center [606, 270] width 677 height 415
type input "12:40 pm"
type input "12:40 PM"
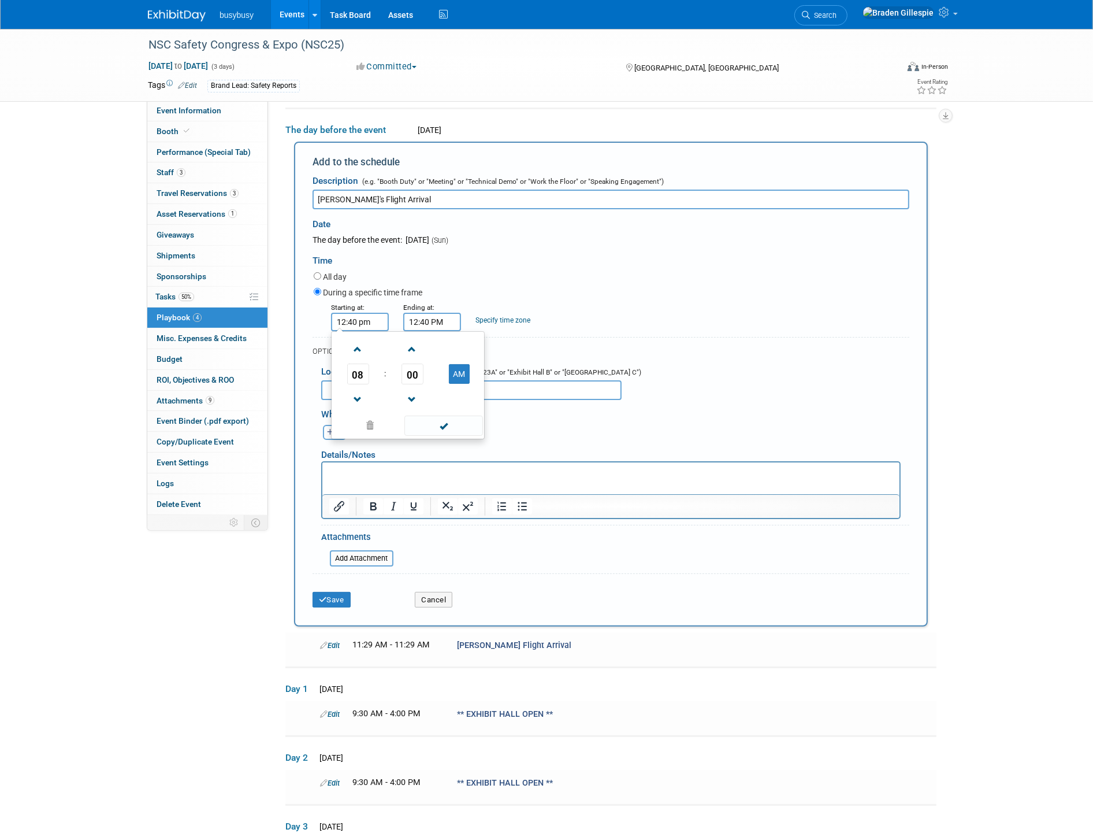
type input "12:40 PM"
click at [540, 422] on span at bounding box center [516, 425] width 78 height 20
click at [344, 599] on button "Save" at bounding box center [332, 600] width 38 height 16
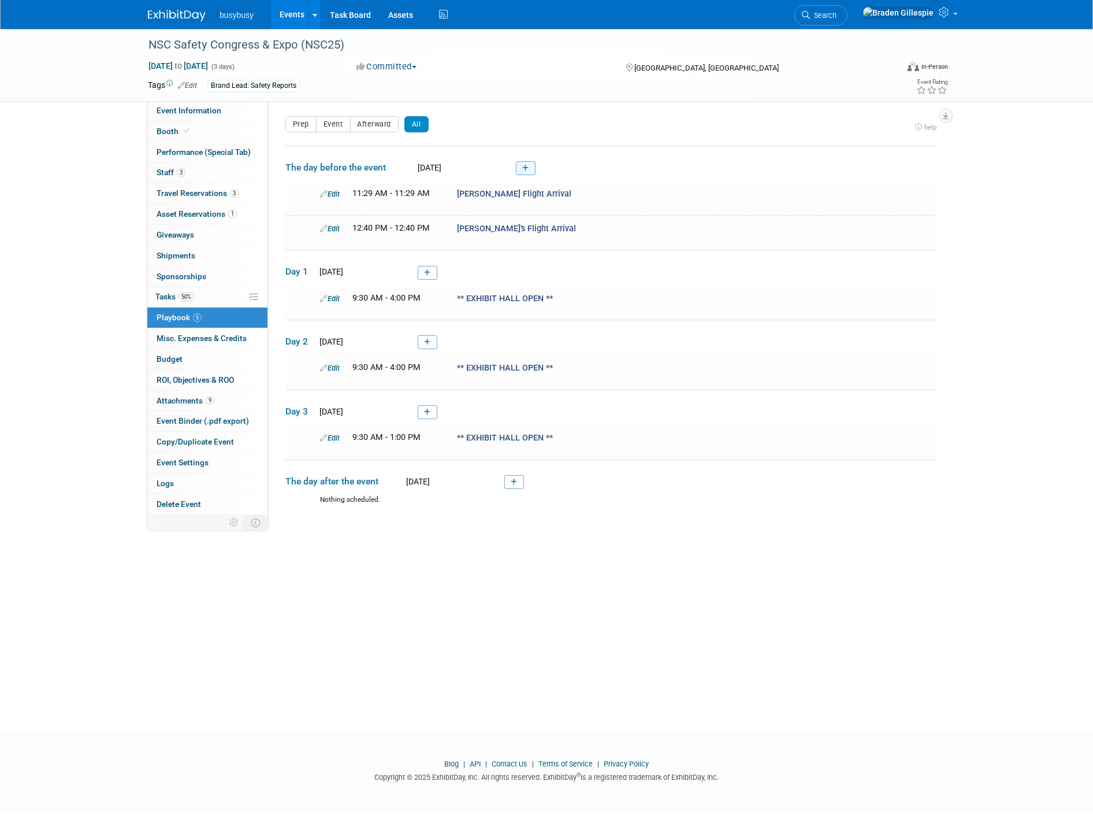
click at [530, 169] on link at bounding box center [526, 168] width 20 height 14
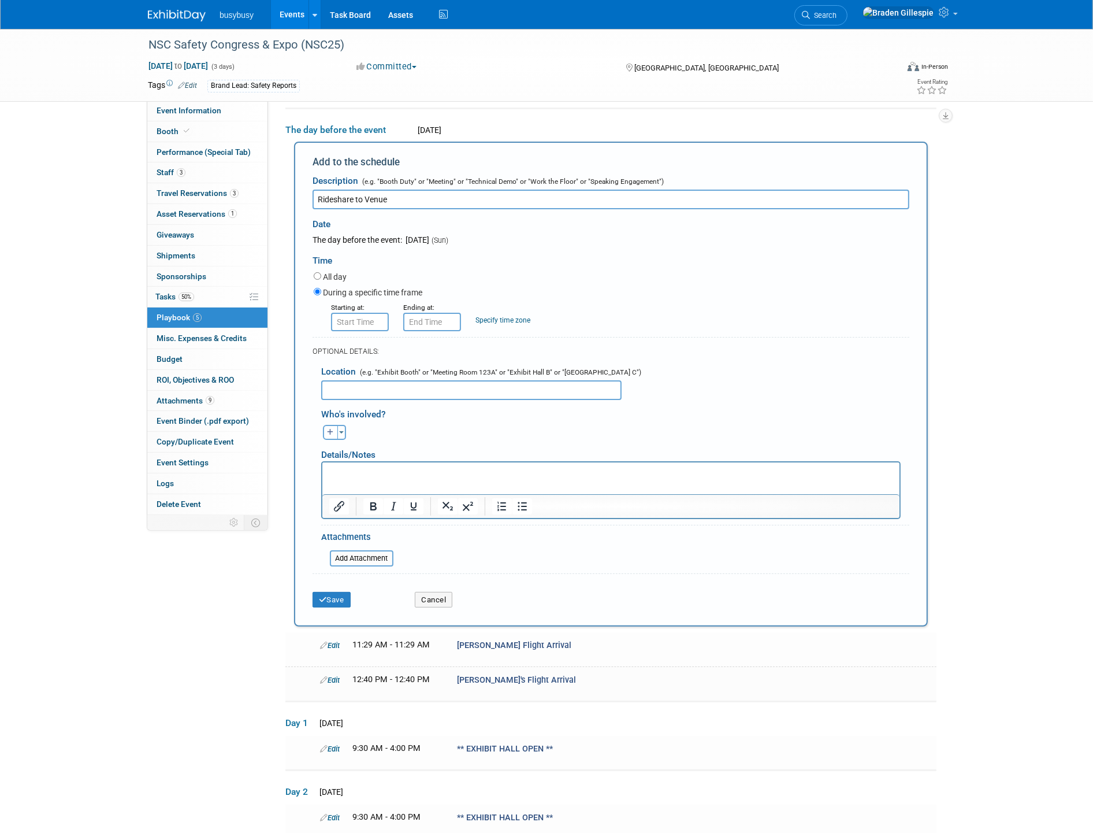
type input "Rideshare to Venue"
click at [370, 320] on input "text" at bounding box center [360, 322] width 58 height 18
drag, startPoint x: 374, startPoint y: 318, endPoint x: 279, endPoint y: 330, distance: 95.5
click at [283, 330] on div "Product: AlignOps BusyBusy FleetWatcher SafetyReports ToolWatch Edit [PERSON_NA…" at bounding box center [606, 270] width 677 height 415
type input "1:15 pm"
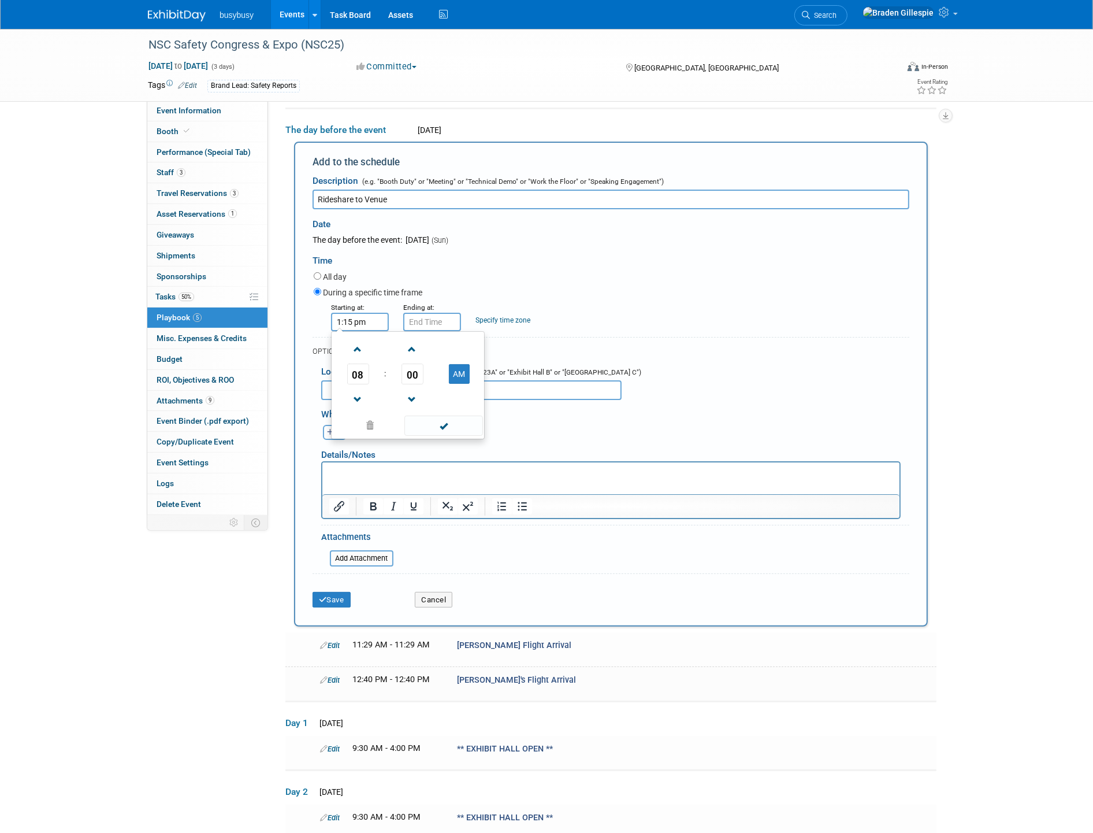
type input "1:15 PM"
click at [432, 351] on span at bounding box center [430, 349] width 20 height 20
click at [485, 374] on span "15" at bounding box center [485, 373] width 22 height 21
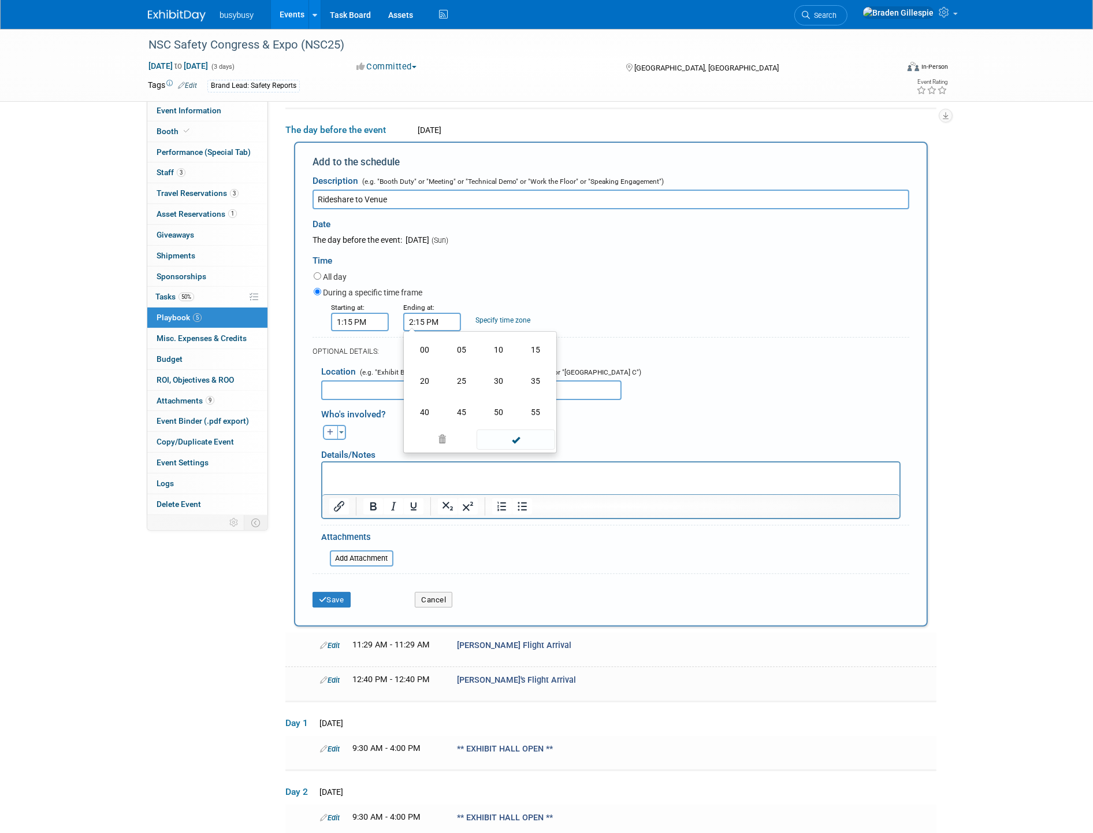
click at [428, 353] on td "00" at bounding box center [424, 349] width 37 height 31
type input "2:00 PM"
click at [519, 418] on span at bounding box center [516, 425] width 78 height 20
click at [341, 596] on button "Save" at bounding box center [332, 600] width 38 height 16
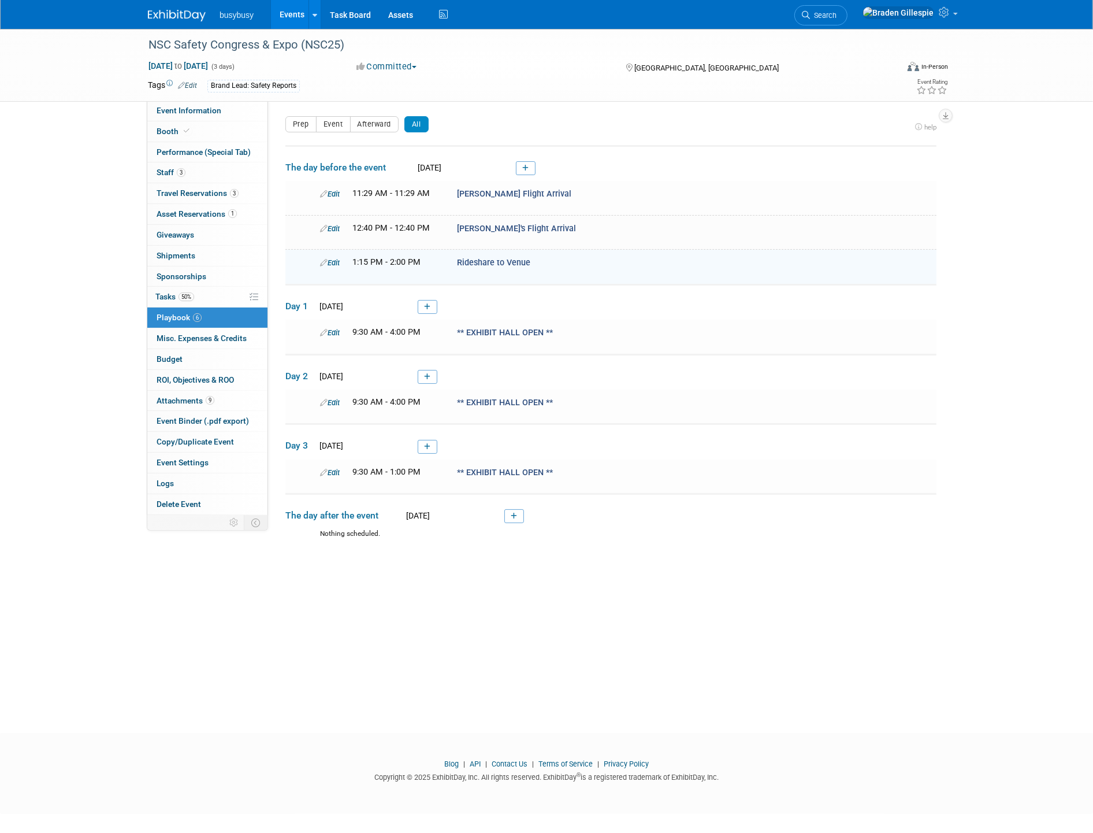
click at [528, 170] on icon at bounding box center [525, 168] width 6 height 7
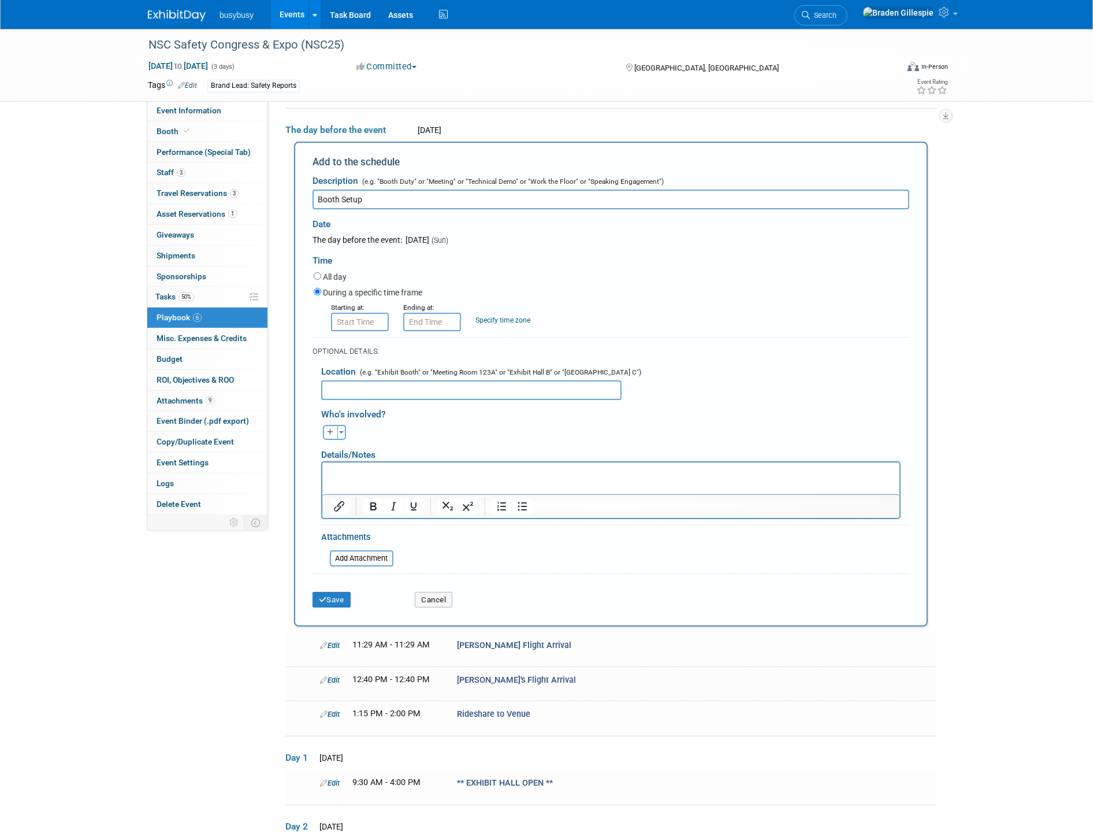
type input "Booth Setup"
click at [376, 314] on input "8:00 AM" at bounding box center [360, 322] width 58 height 18
click at [283, 324] on div "Product: AlignOps BusyBusy FleetWatcher SafetyReports ToolWatch Edit [PERSON_NA…" at bounding box center [606, 270] width 677 height 415
type input "2:15 PM"
click at [426, 347] on span at bounding box center [430, 349] width 20 height 20
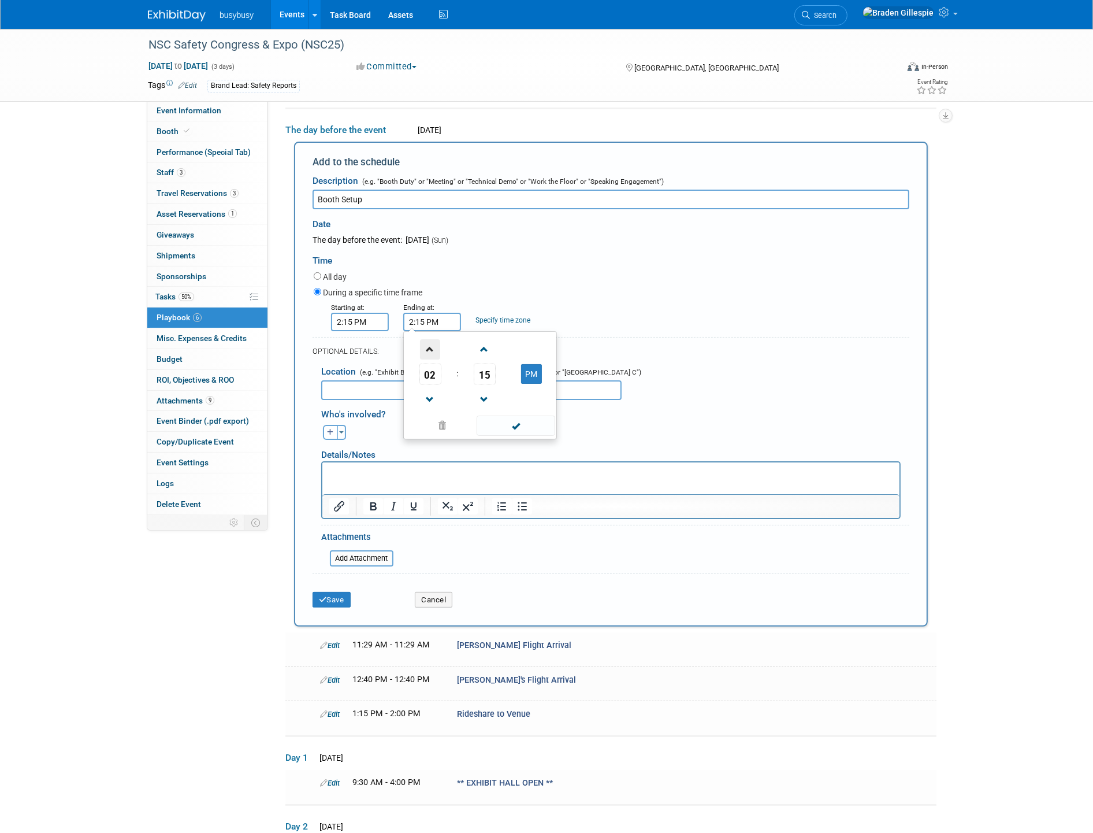
type input "3:15 PM"
click at [499, 426] on span at bounding box center [516, 425] width 78 height 20
click at [344, 599] on button "Save" at bounding box center [332, 600] width 38 height 16
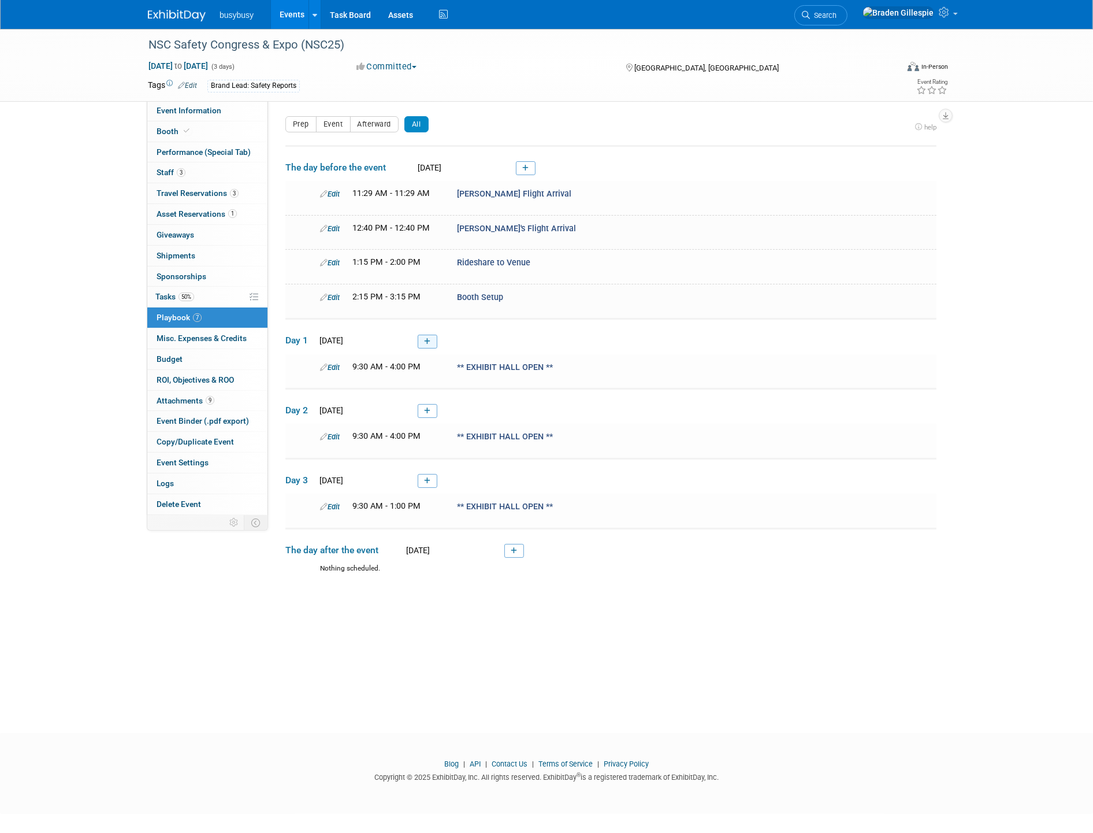
click at [422, 342] on link at bounding box center [428, 342] width 20 height 14
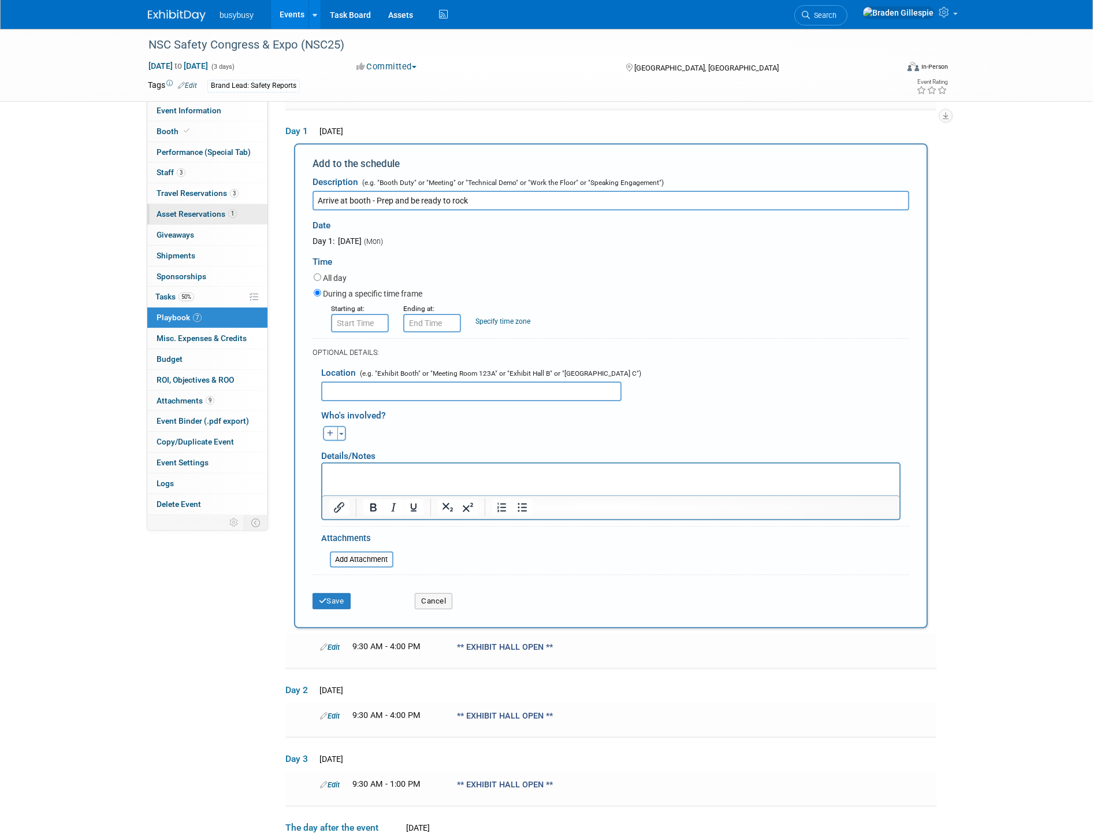
drag, startPoint x: 484, startPoint y: 195, endPoint x: 183, endPoint y: 215, distance: 301.7
click at [183, 215] on div "Event Information Event Info Booth Booth Performance (Special Tab) Performance …" at bounding box center [546, 341] width 815 height 1041
type input "Arrive at booth - Prep and be ready to rock"
click at [364, 325] on input "8:00 AM" at bounding box center [360, 323] width 58 height 18
drag, startPoint x: 376, startPoint y: 317, endPoint x: 250, endPoint y: 314, distance: 125.4
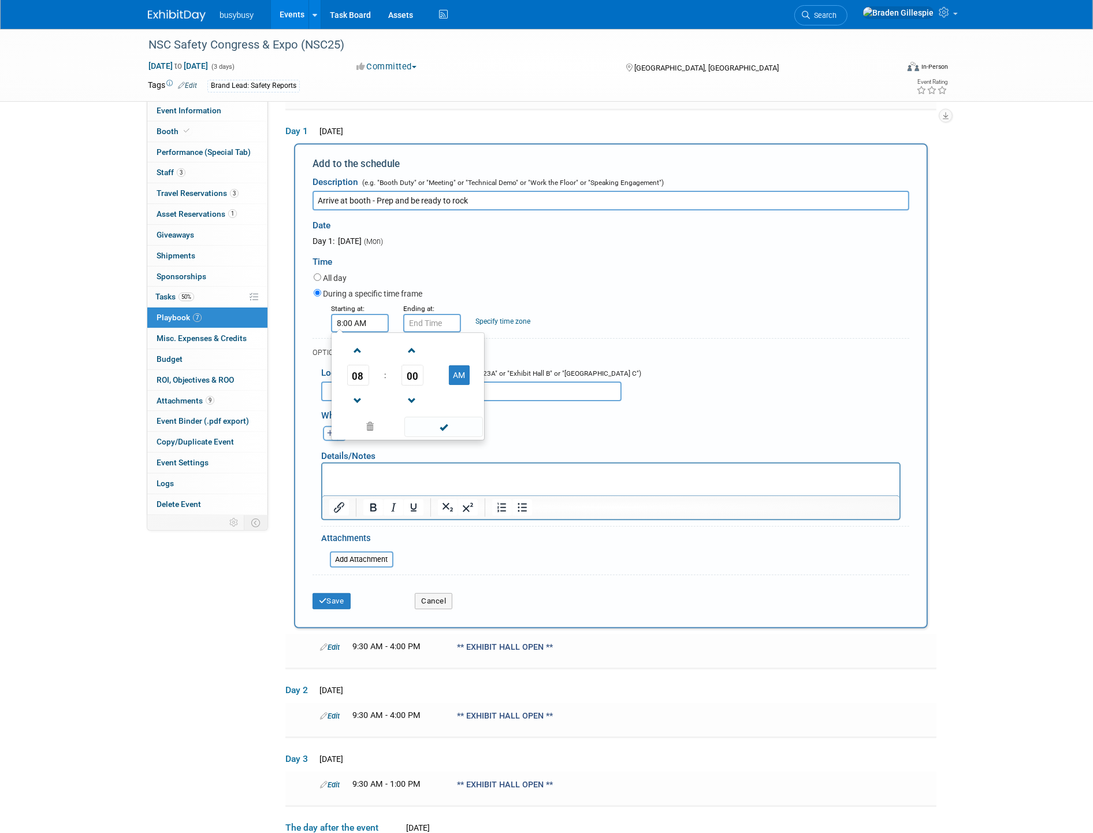
click at [253, 314] on div "Event Information Event Info Booth Booth Performance (Special Tab) Performance …" at bounding box center [546, 341] width 815 height 1041
type input "9:00 AM"
click at [420, 320] on input "9:00 AM" at bounding box center [432, 323] width 58 height 18
click at [489, 372] on span "00" at bounding box center [485, 375] width 22 height 21
click at [500, 377] on td "30" at bounding box center [498, 381] width 37 height 31
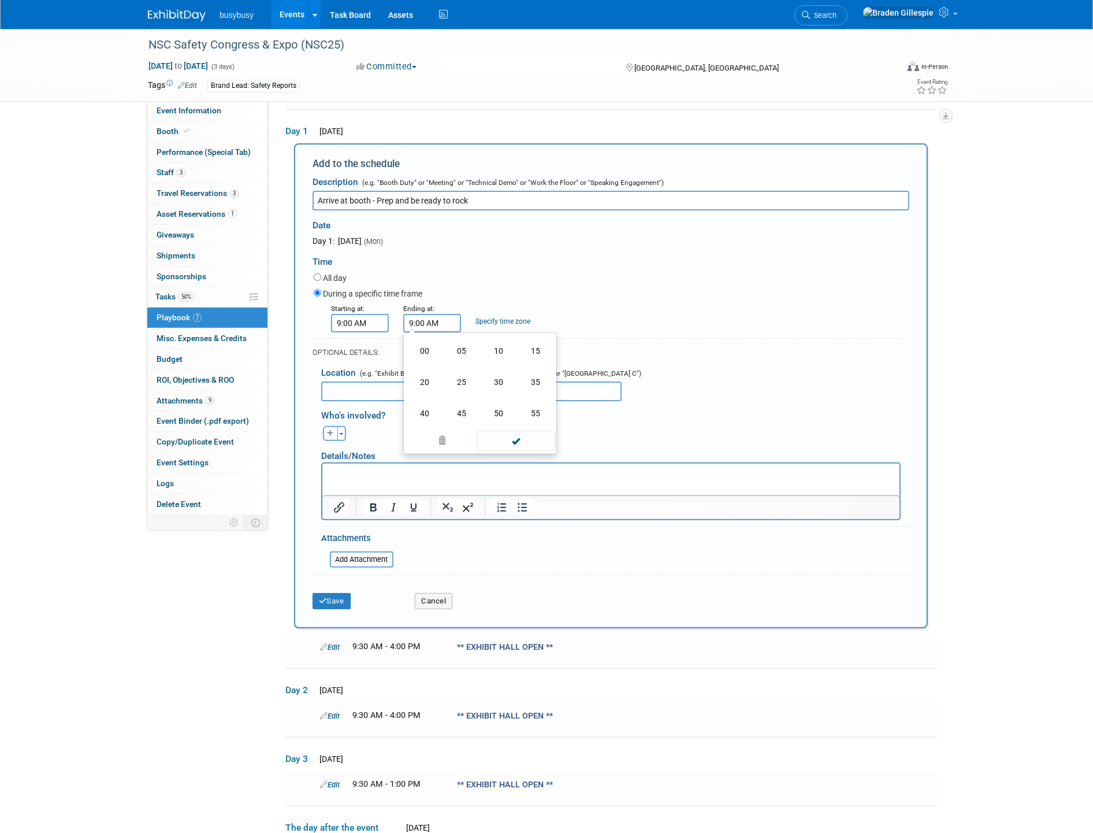
type input "9:30 AM"
click at [511, 415] on td at bounding box center [515, 426] width 78 height 23
click at [511, 417] on span at bounding box center [516, 427] width 78 height 20
click at [336, 596] on button "Save" at bounding box center [332, 601] width 38 height 16
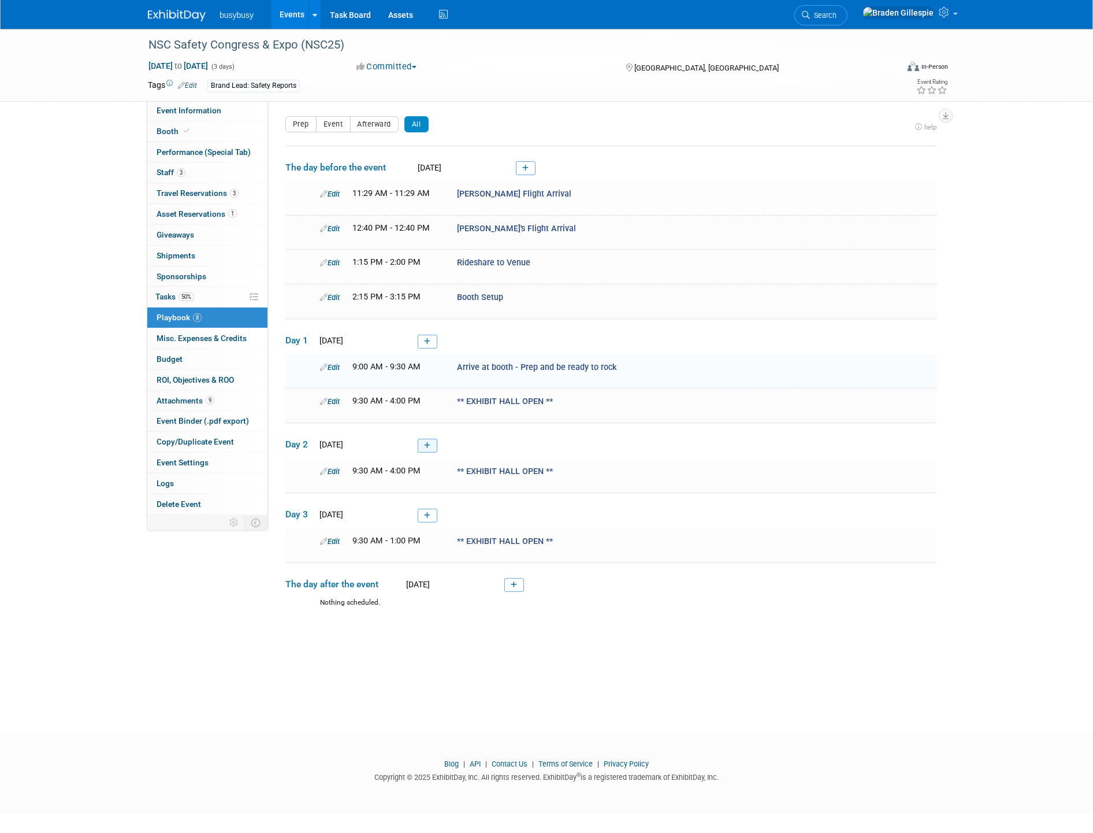
click at [435, 439] on link at bounding box center [428, 446] width 20 height 14
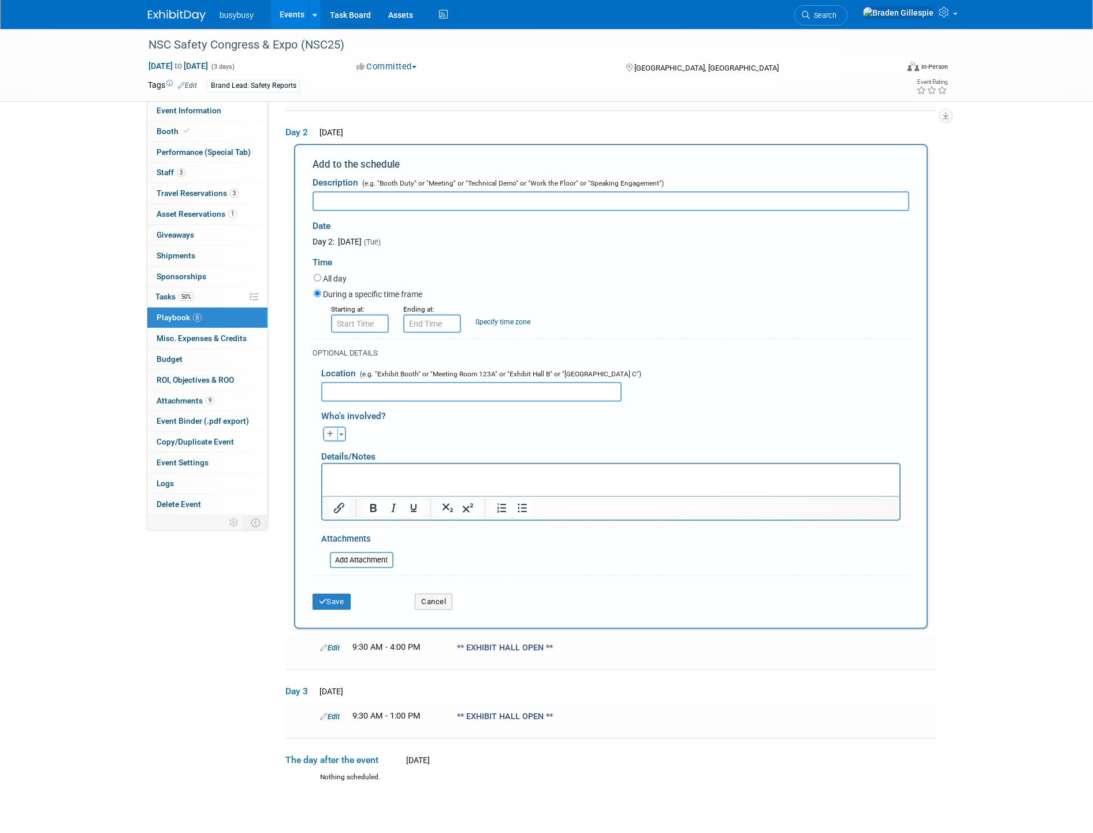
scroll to position [118, 0]
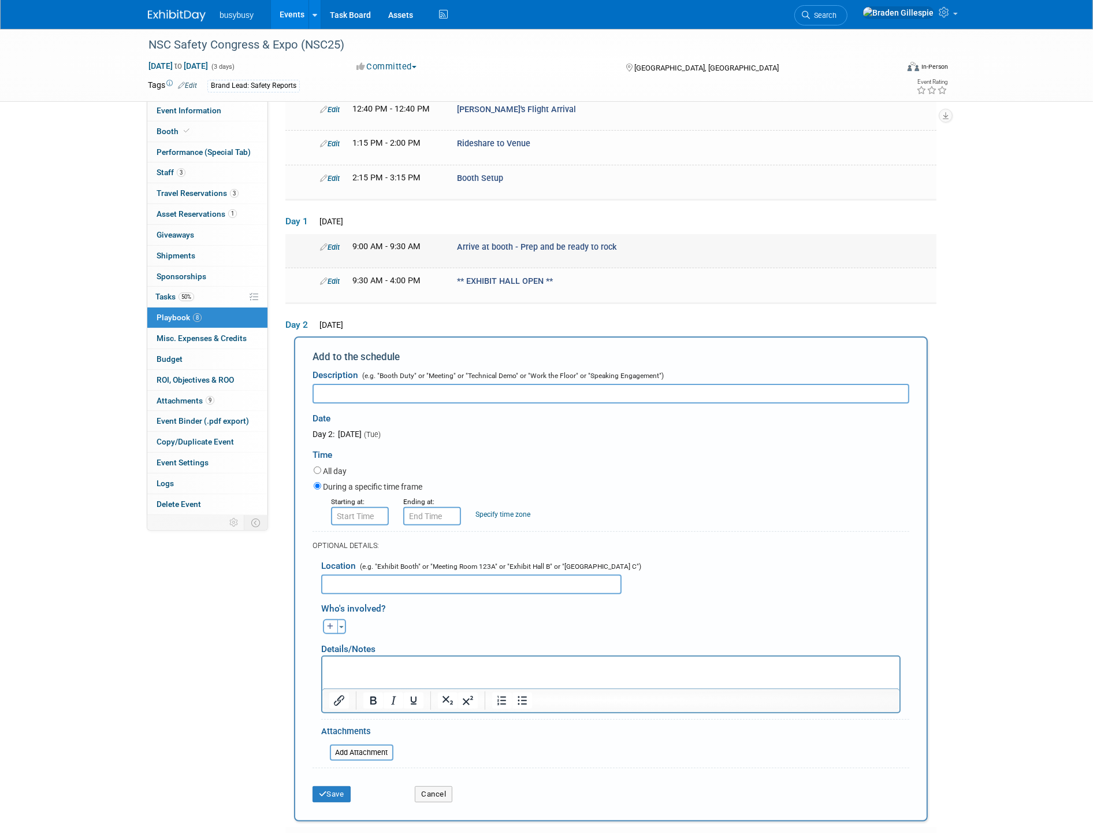
drag, startPoint x: 633, startPoint y: 243, endPoint x: 455, endPoint y: 248, distance: 178.0
click at [455, 248] on div "Arrive at booth - Prep and be ready to rock" at bounding box center [605, 247] width 314 height 12
copy span "Arrive at booth - Prep and be ready to rock"
click at [406, 385] on input "text" at bounding box center [611, 394] width 597 height 20
paste input "Arrive at booth - Prep and be ready to rock"
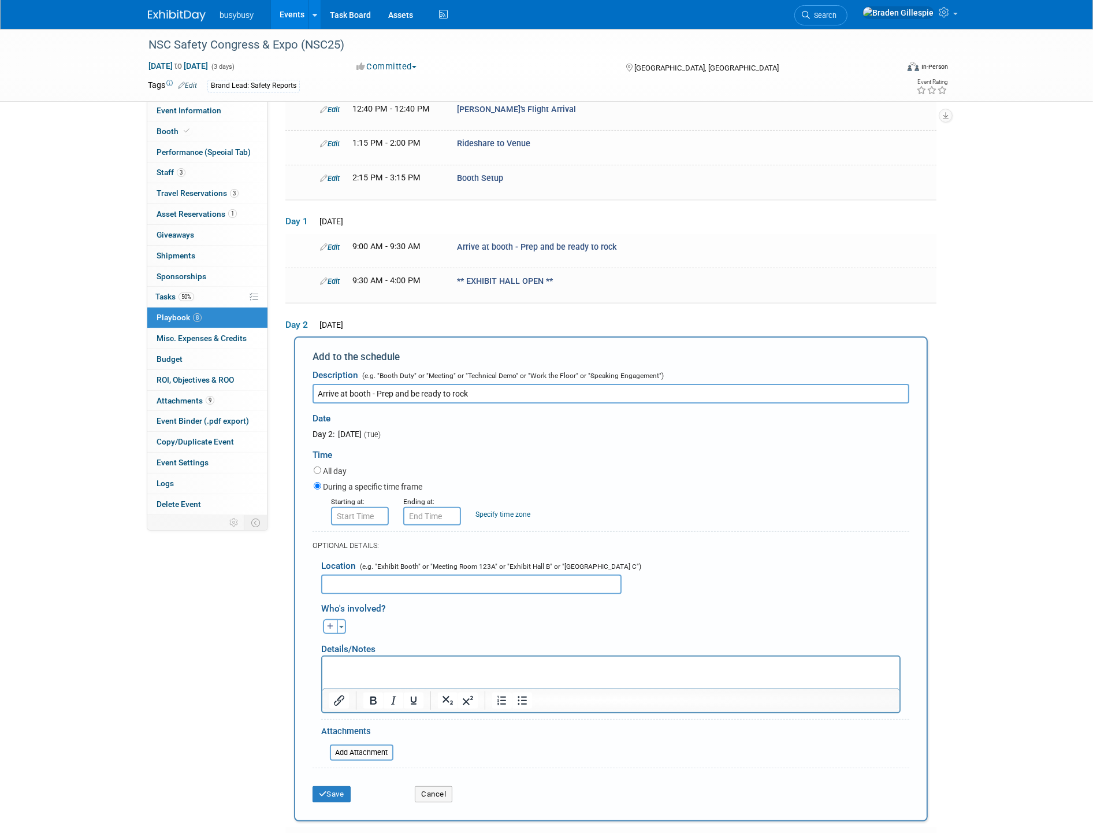
type input "Arrive at booth - Prep and be ready to rock"
click at [365, 511] on input "8:00 AM" at bounding box center [360, 516] width 58 height 18
drag, startPoint x: 370, startPoint y: 507, endPoint x: 314, endPoint y: 509, distance: 56.7
click at [315, 508] on div "Starting at: 8:00 AM 08 : 00 AM 12 01 02 03 04 05 06 07 08 09 10 11 00 05 10 15…" at bounding box center [611, 510] width 613 height 30
type input "9:15 AM"
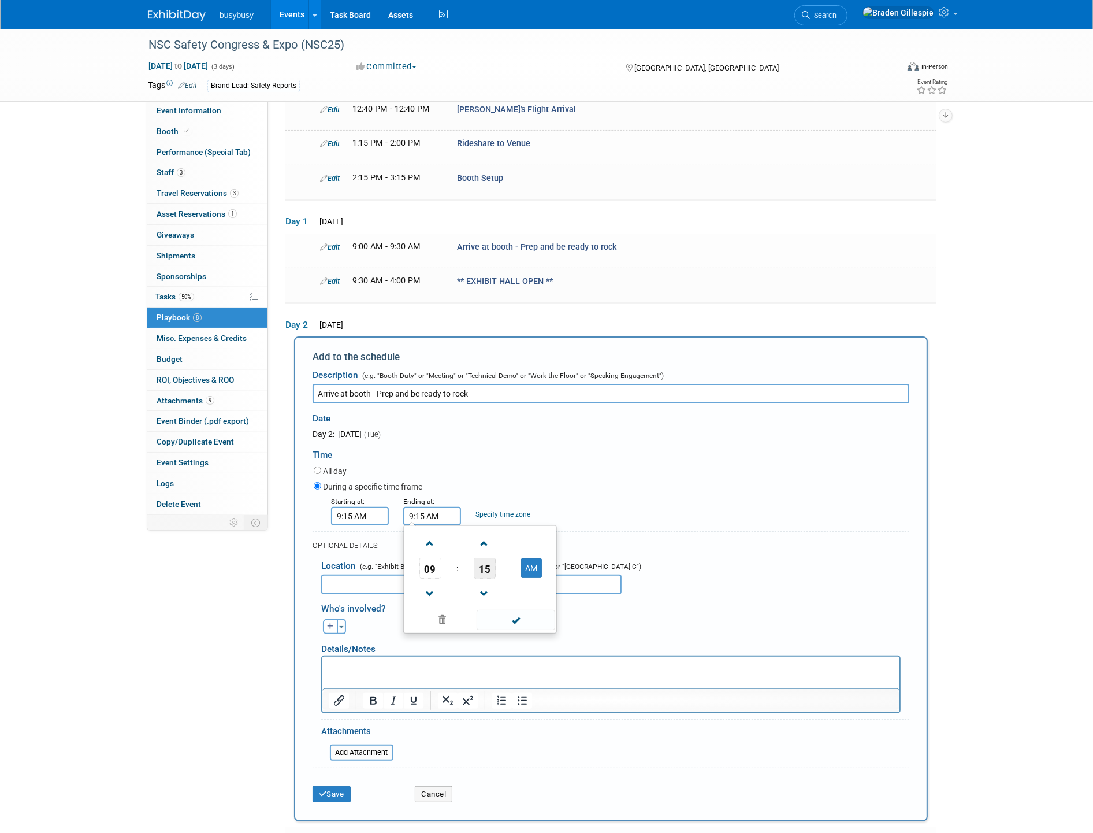
click at [487, 567] on span "15" at bounding box center [485, 568] width 22 height 21
click at [495, 567] on td "30" at bounding box center [498, 574] width 37 height 31
type input "9:30 AM"
drag, startPoint x: 528, startPoint y: 614, endPoint x: 405, endPoint y: 699, distance: 149.1
click at [526, 614] on span at bounding box center [516, 620] width 78 height 20
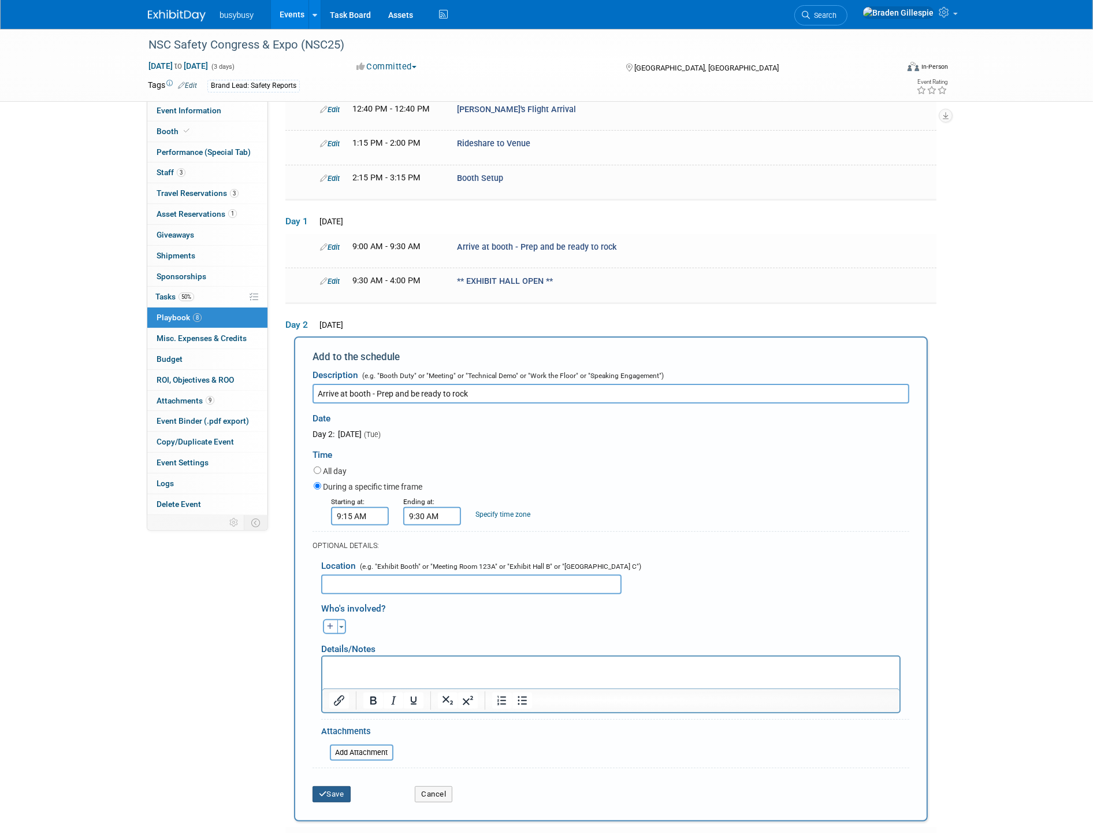
click at [335, 788] on button "Save" at bounding box center [332, 794] width 38 height 16
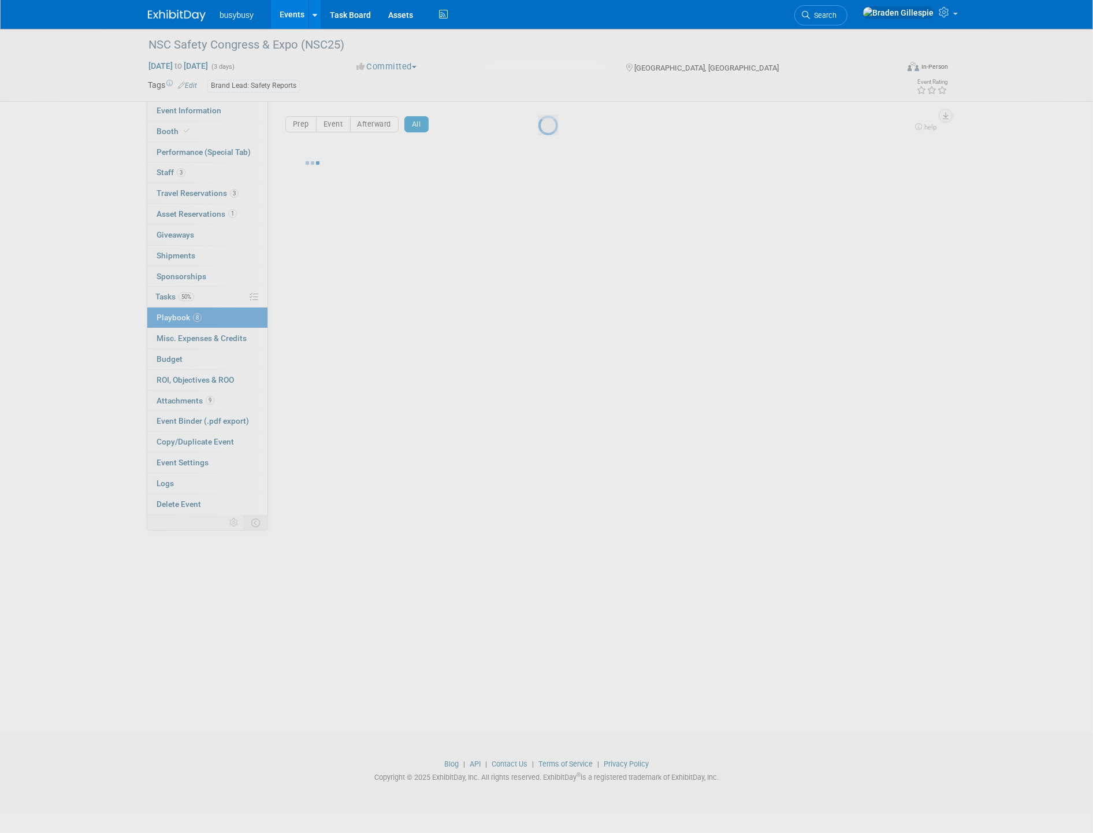
scroll to position [0, 0]
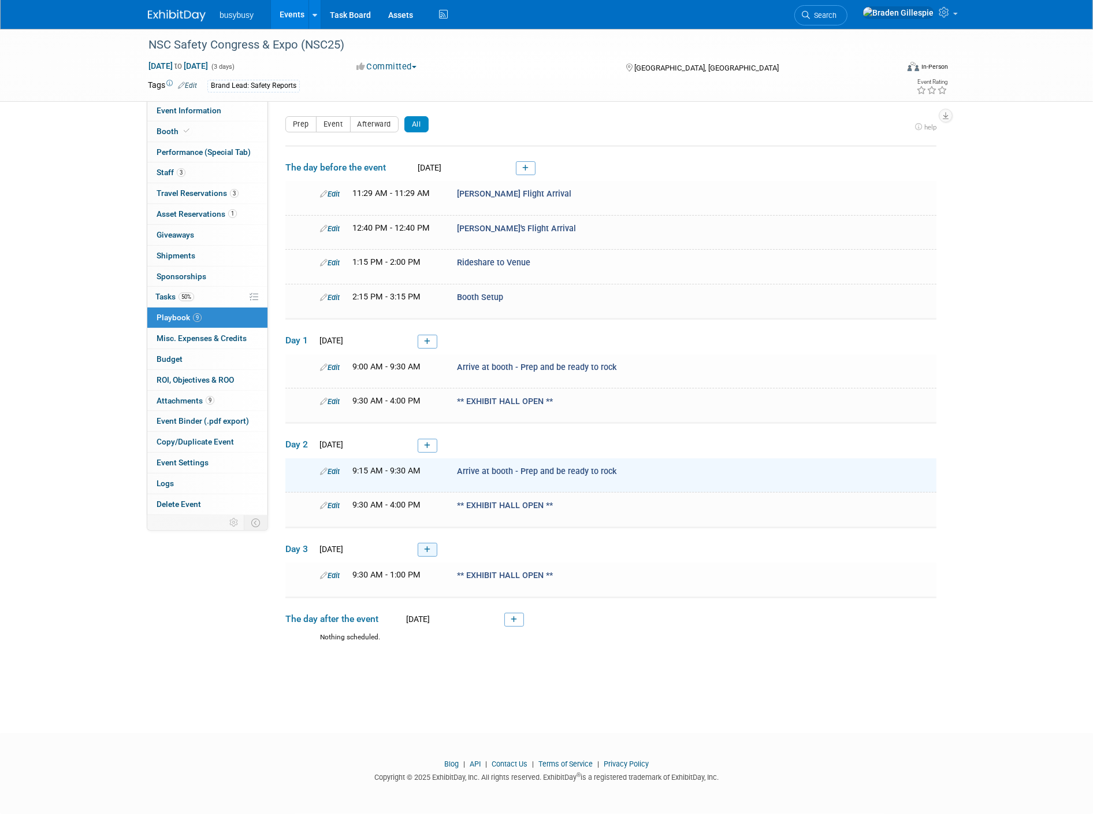
click at [422, 547] on link at bounding box center [428, 550] width 20 height 14
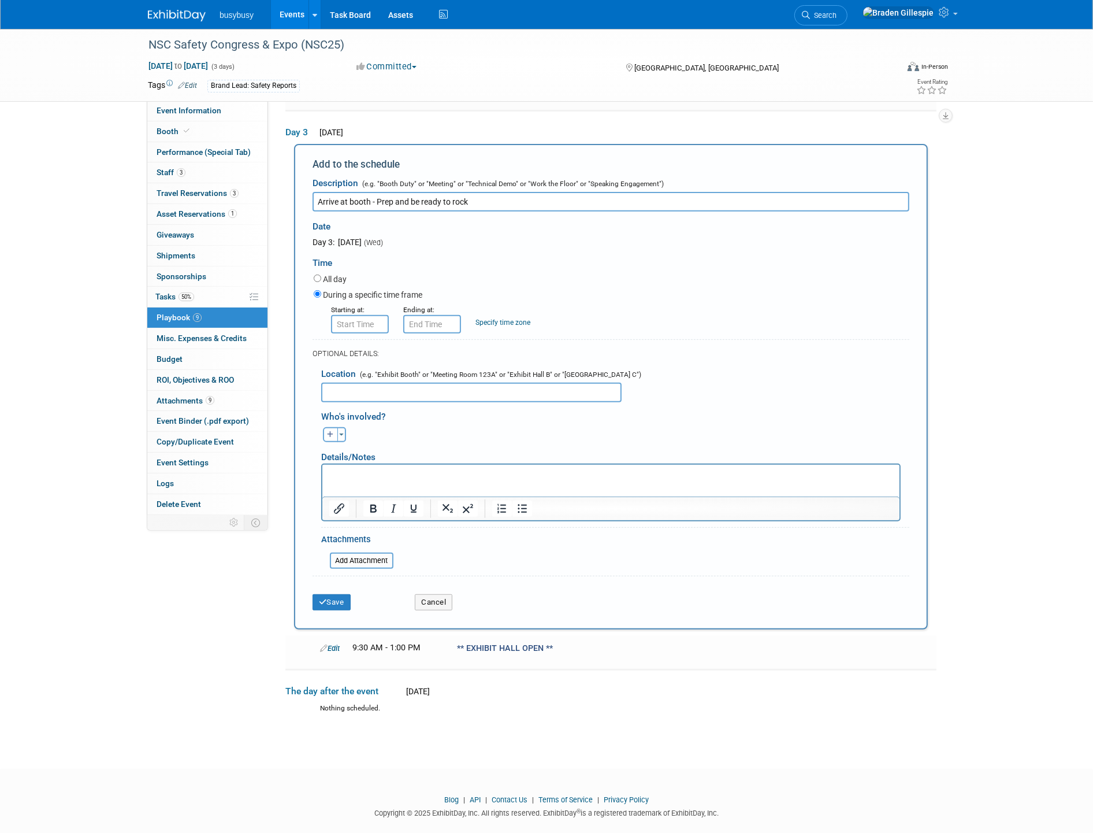
type input "Arrive at booth - Prep and be ready to rock"
click at [372, 315] on input "8:00 AM" at bounding box center [360, 324] width 58 height 18
drag, startPoint x: 350, startPoint y: 320, endPoint x: 296, endPoint y: 328, distance: 53.9
click at [298, 326] on div "Add to the schedule Description (e.g. "Booth Duty" or "Meeting" or "Technical D…" at bounding box center [611, 386] width 634 height 485
type input "9:15 AM"
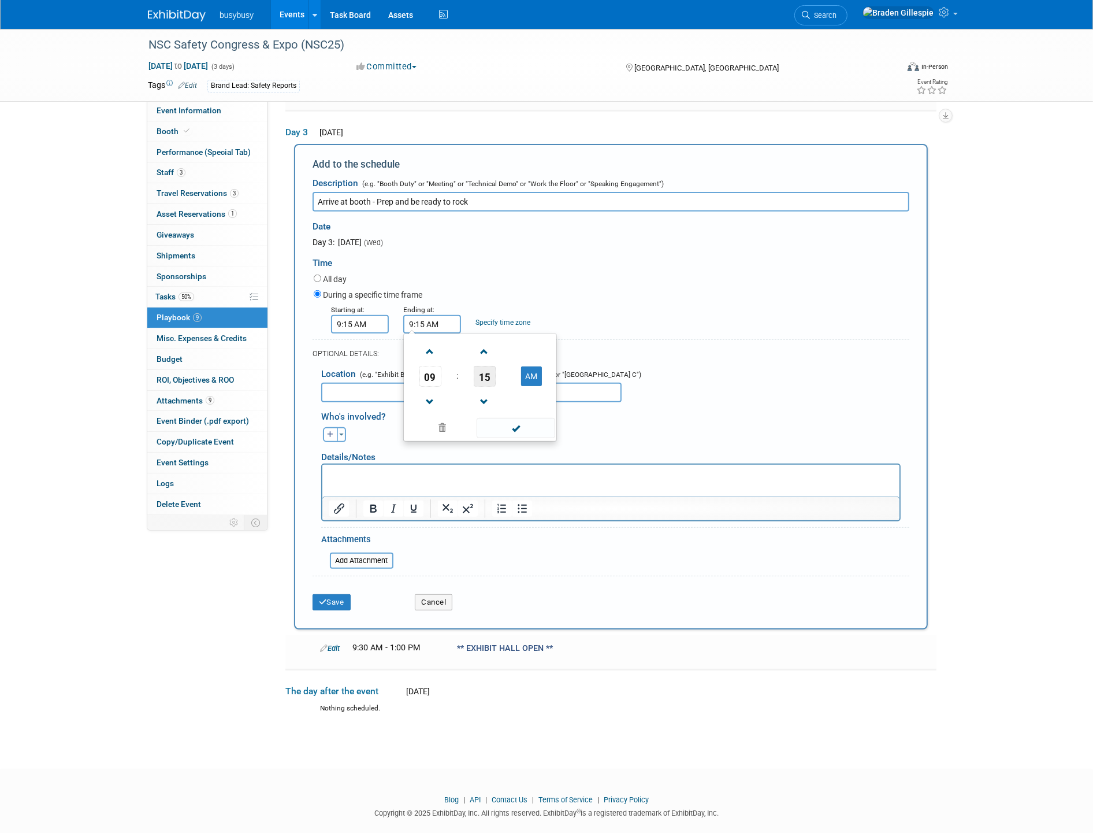
click at [488, 368] on span "15" at bounding box center [485, 376] width 22 height 21
click at [497, 384] on td "30" at bounding box center [498, 382] width 37 height 31
type input "9:30 AM"
drag, startPoint x: 514, startPoint y: 423, endPoint x: 122, endPoint y: 29, distance: 555.3
click at [514, 423] on span at bounding box center [516, 428] width 78 height 20
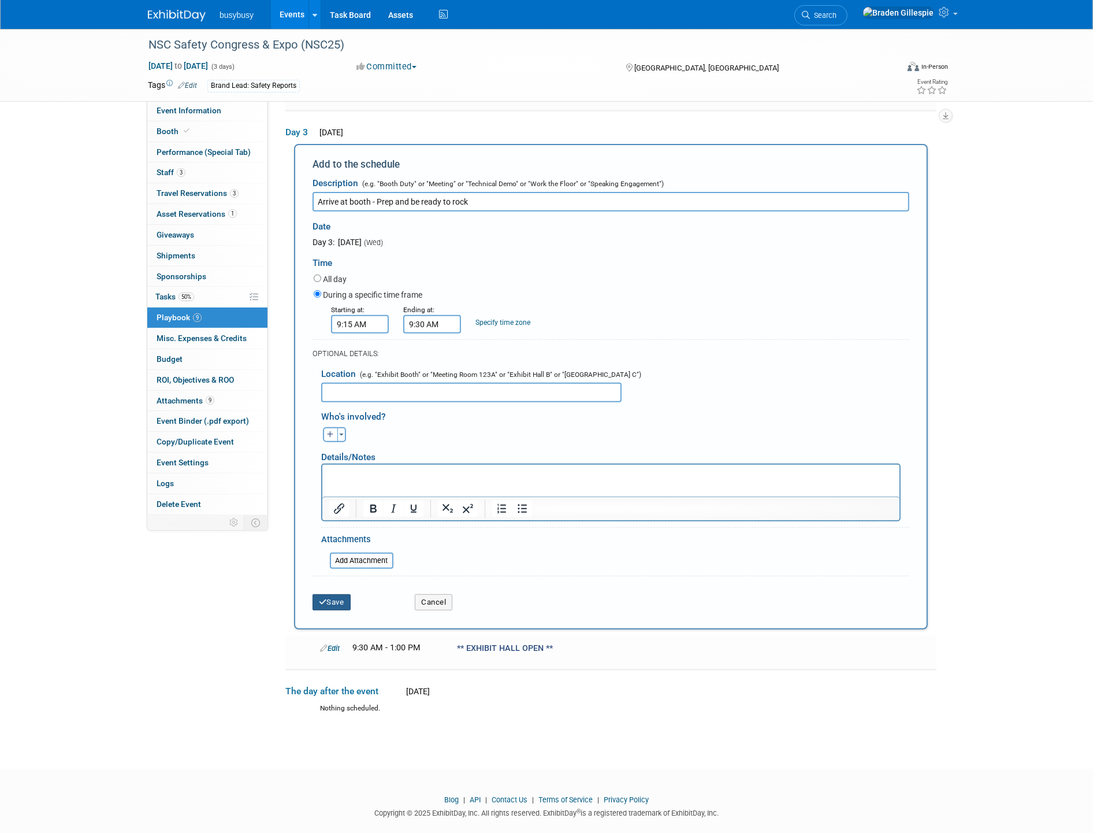
click at [331, 599] on button "Save" at bounding box center [332, 602] width 38 height 16
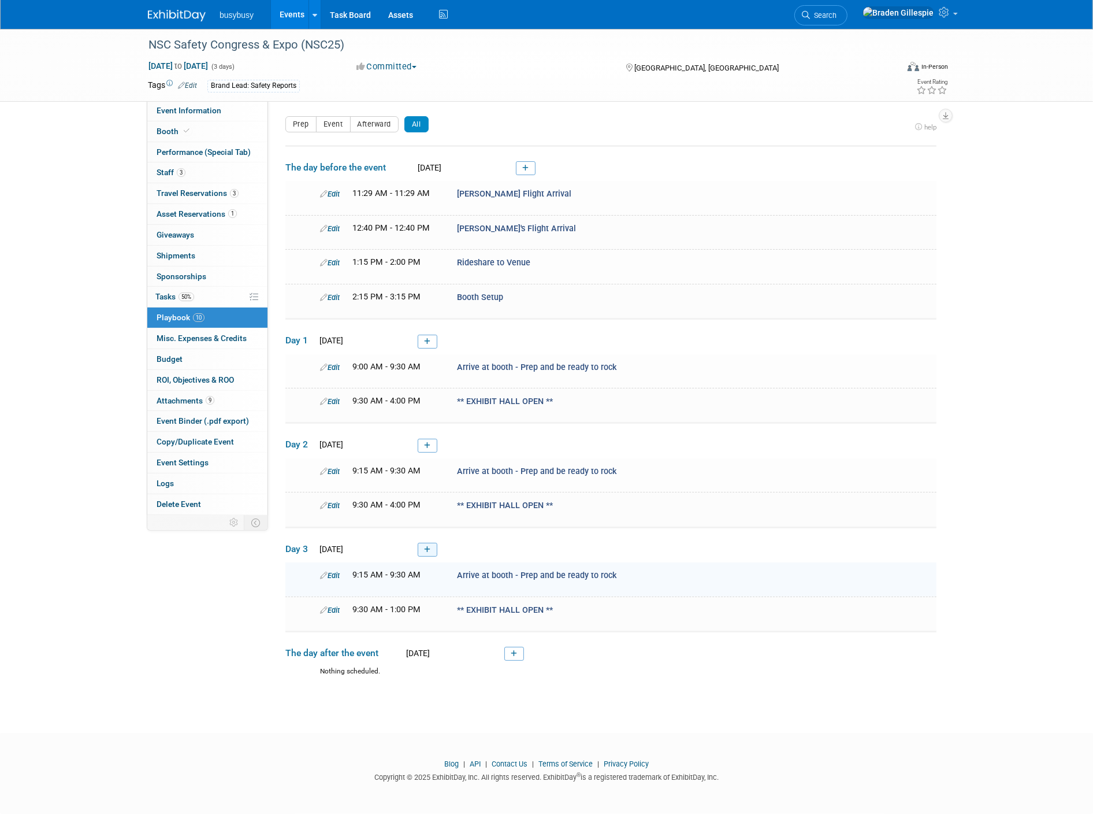
click at [428, 546] on icon at bounding box center [427, 549] width 6 height 7
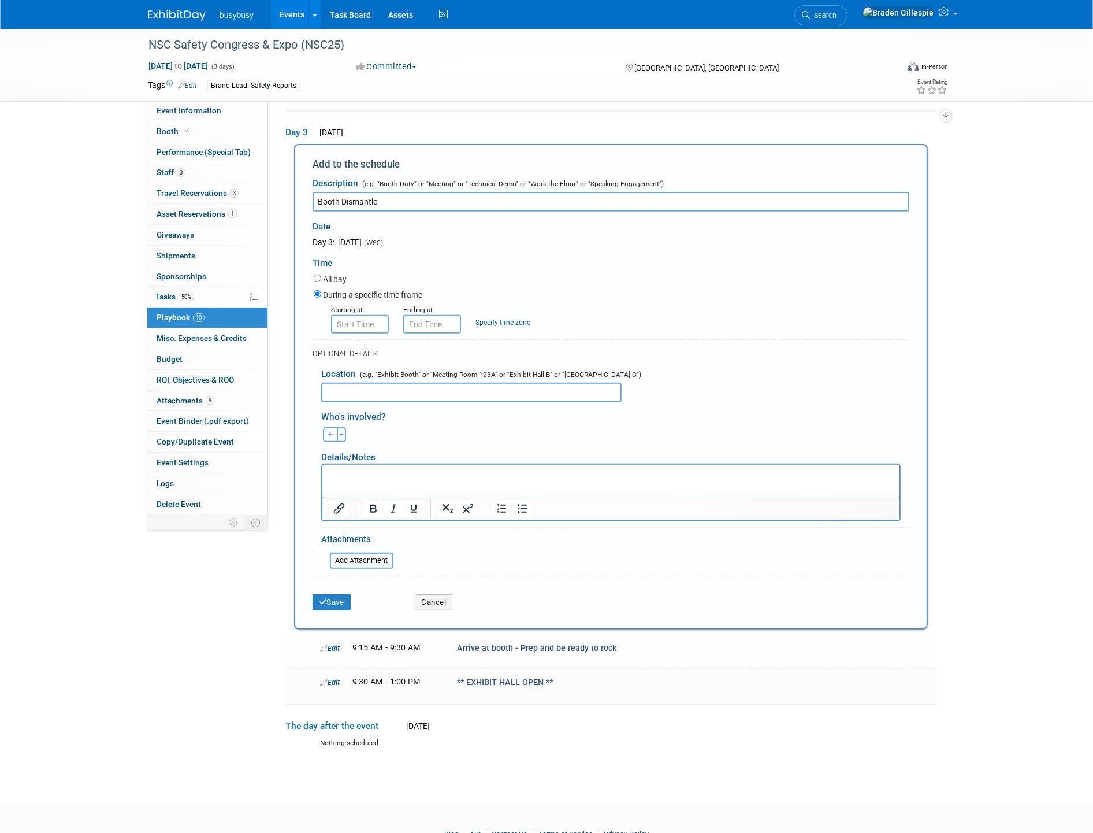
type input "Booth Dismantle"
click at [383, 317] on input "8:00 AM" at bounding box center [360, 324] width 58 height 18
drag, startPoint x: 377, startPoint y: 319, endPoint x: 276, endPoint y: 321, distance: 101.7
click at [276, 321] on div "Event Information Event Info Booth Booth Performance (Special Tab) Performance …" at bounding box center [546, 188] width 815 height 1144
type input "1:00 PM"
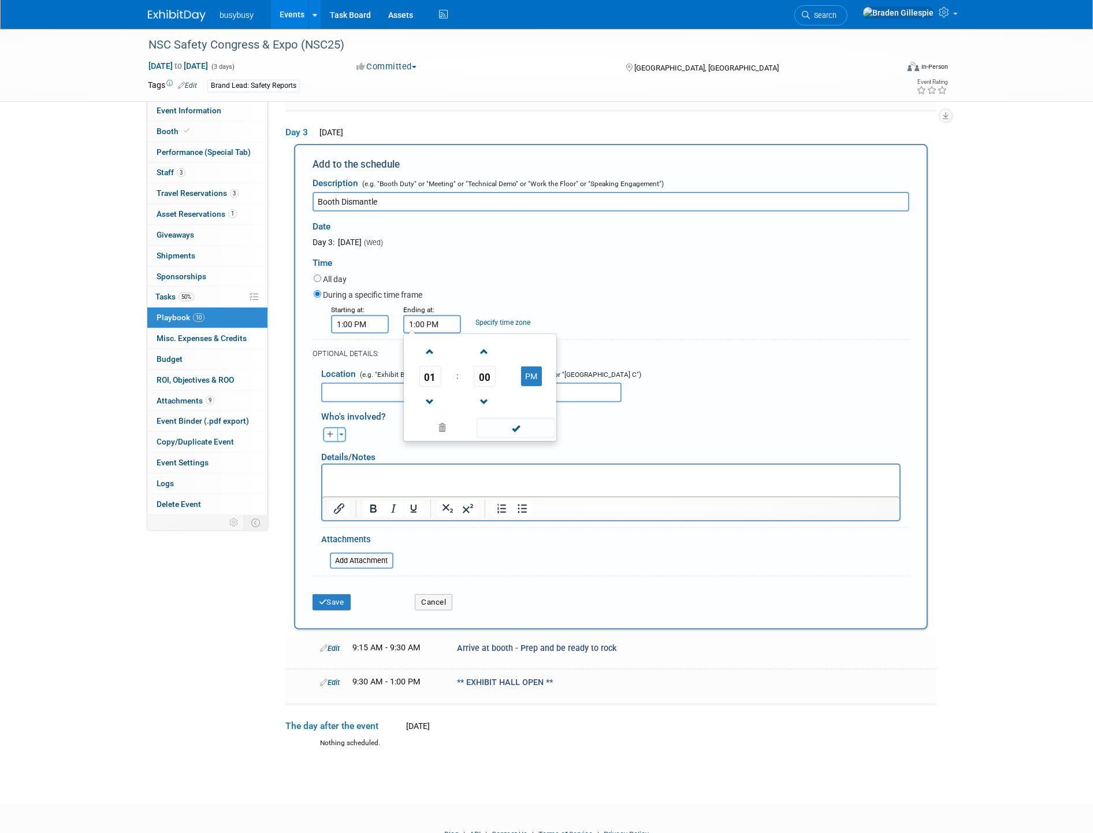
click at [472, 368] on td "00" at bounding box center [485, 376] width 48 height 21
click at [481, 368] on span "00" at bounding box center [485, 376] width 22 height 21
click at [524, 350] on td "15" at bounding box center [535, 351] width 37 height 31
type input "1:15 PM"
click at [510, 424] on span at bounding box center [516, 428] width 78 height 20
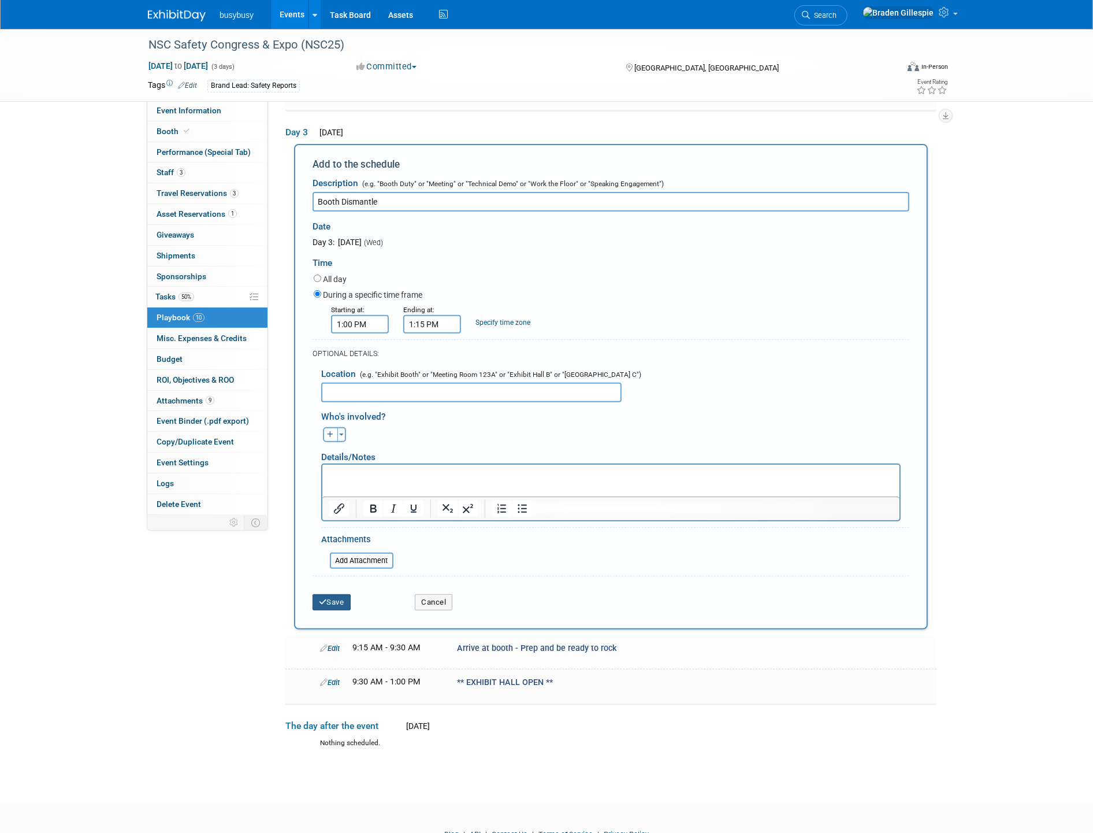
click at [337, 594] on button "Save" at bounding box center [332, 602] width 38 height 16
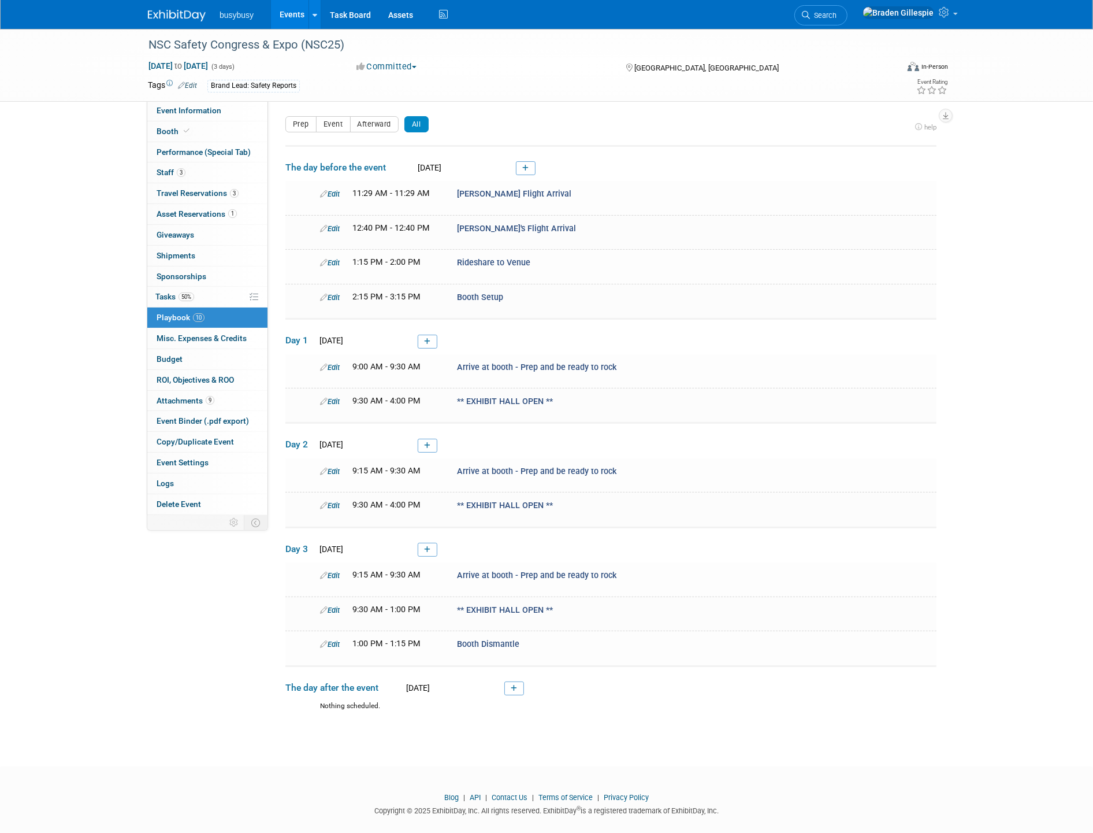
scroll to position [6, 0]
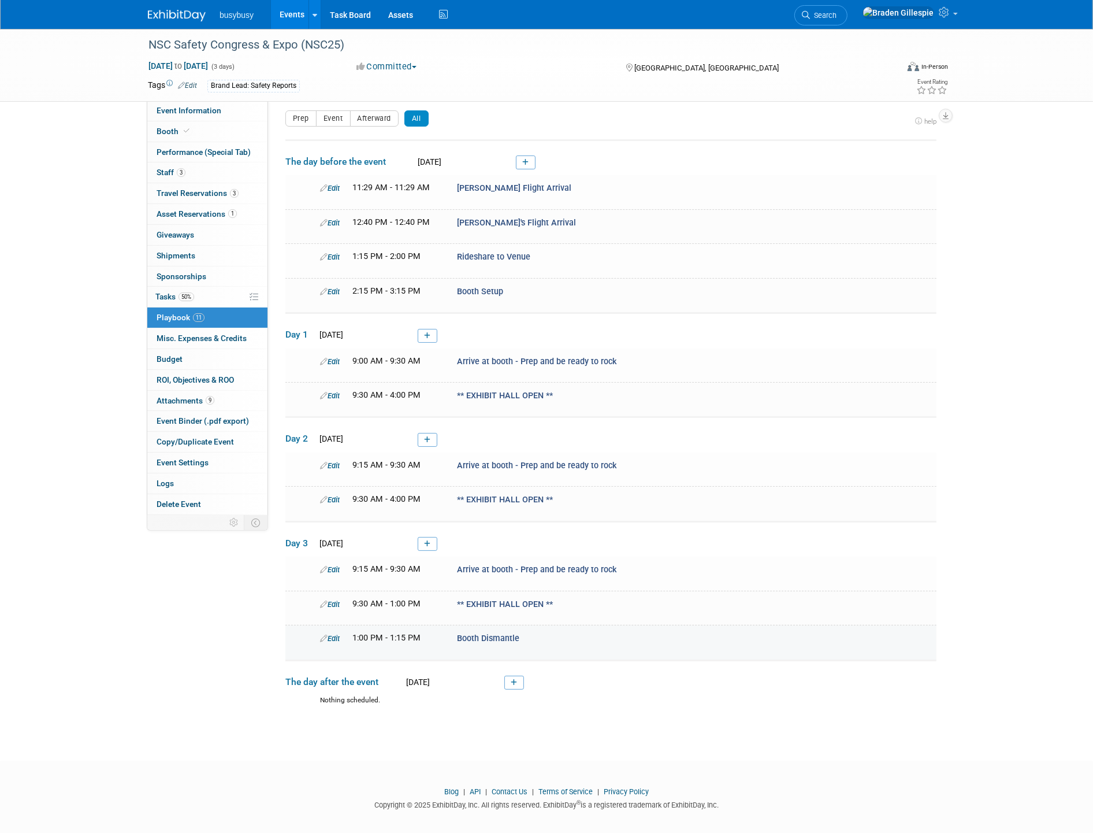
click at [339, 634] on link "Edit" at bounding box center [330, 638] width 20 height 9
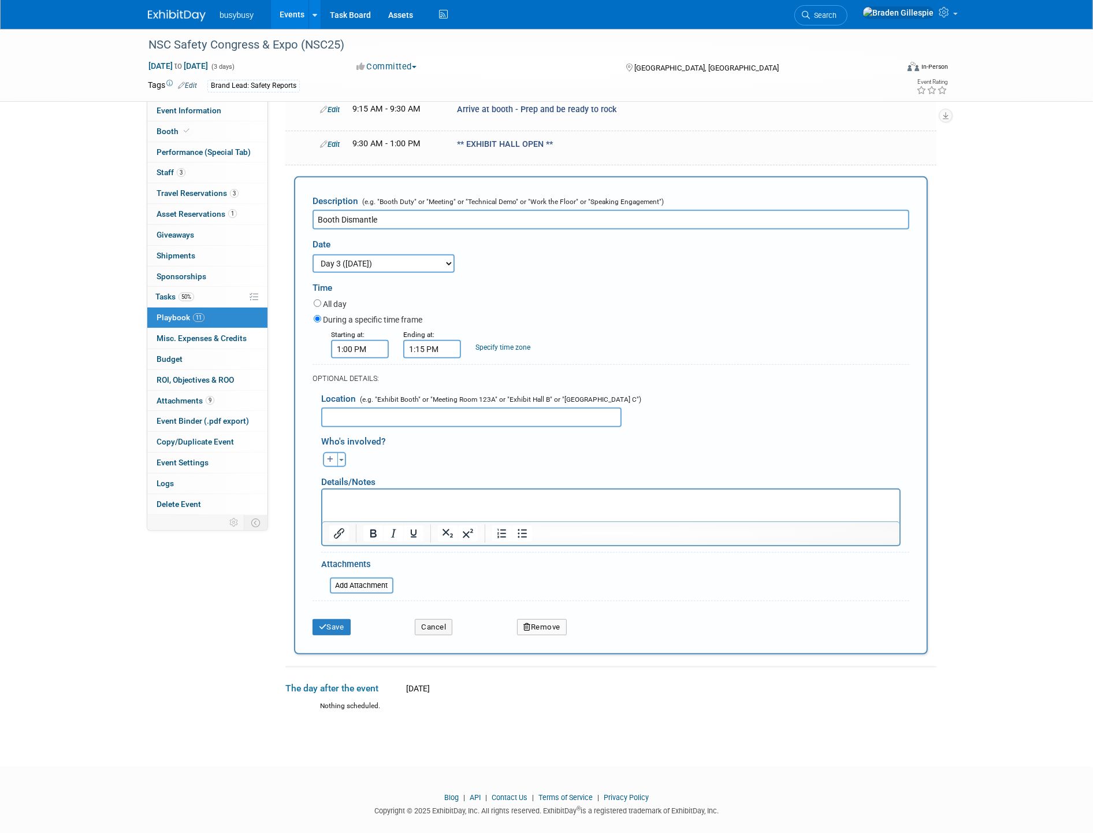
scroll to position [0, 0]
click at [436, 340] on input "1:15 PM" at bounding box center [432, 349] width 58 height 18
click at [477, 391] on span "15" at bounding box center [485, 401] width 22 height 21
click at [425, 407] on td "20" at bounding box center [424, 408] width 37 height 31
type input "1:20 PM"
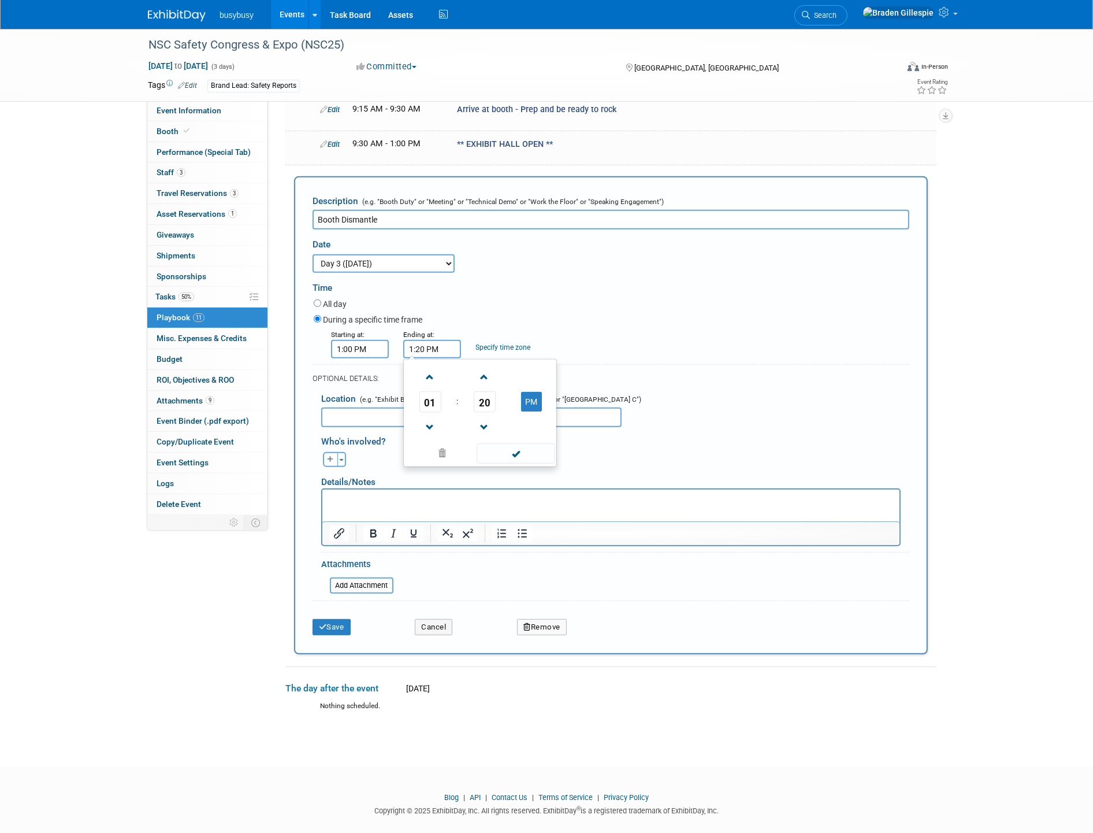
click at [521, 451] on span at bounding box center [516, 453] width 78 height 20
click at [334, 619] on button "Save" at bounding box center [332, 627] width 38 height 16
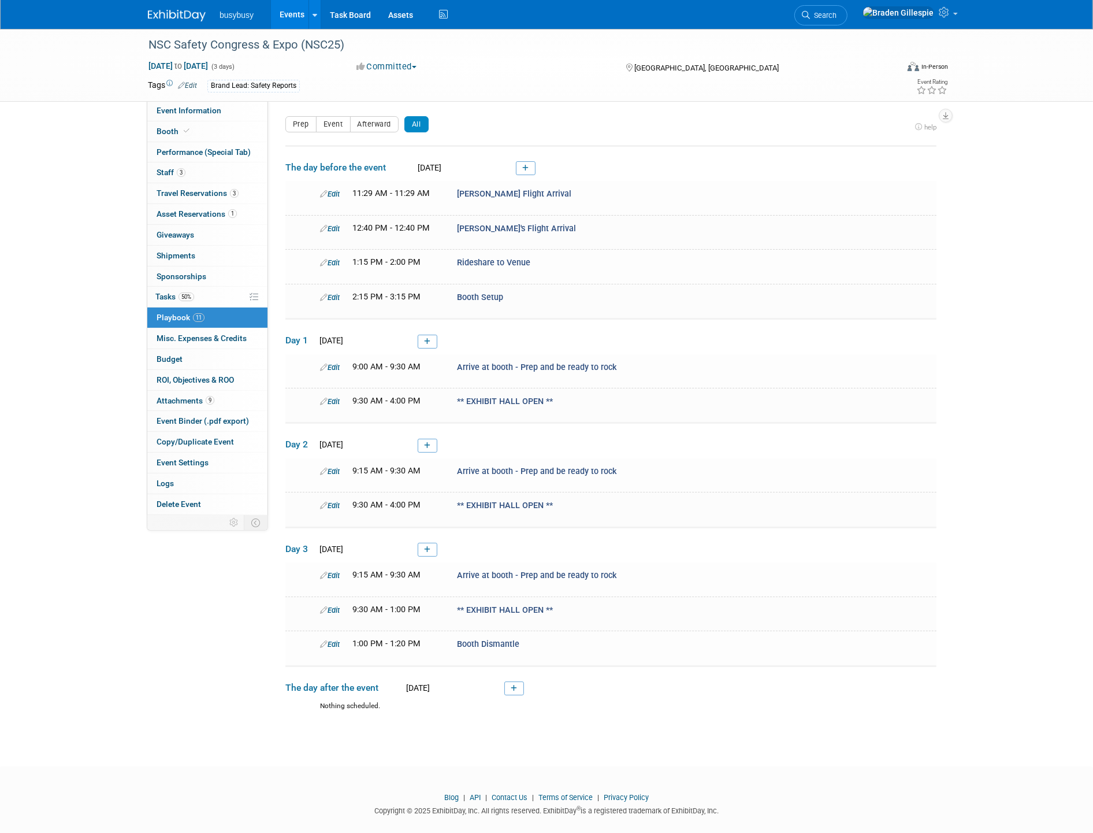
scroll to position [6, 0]
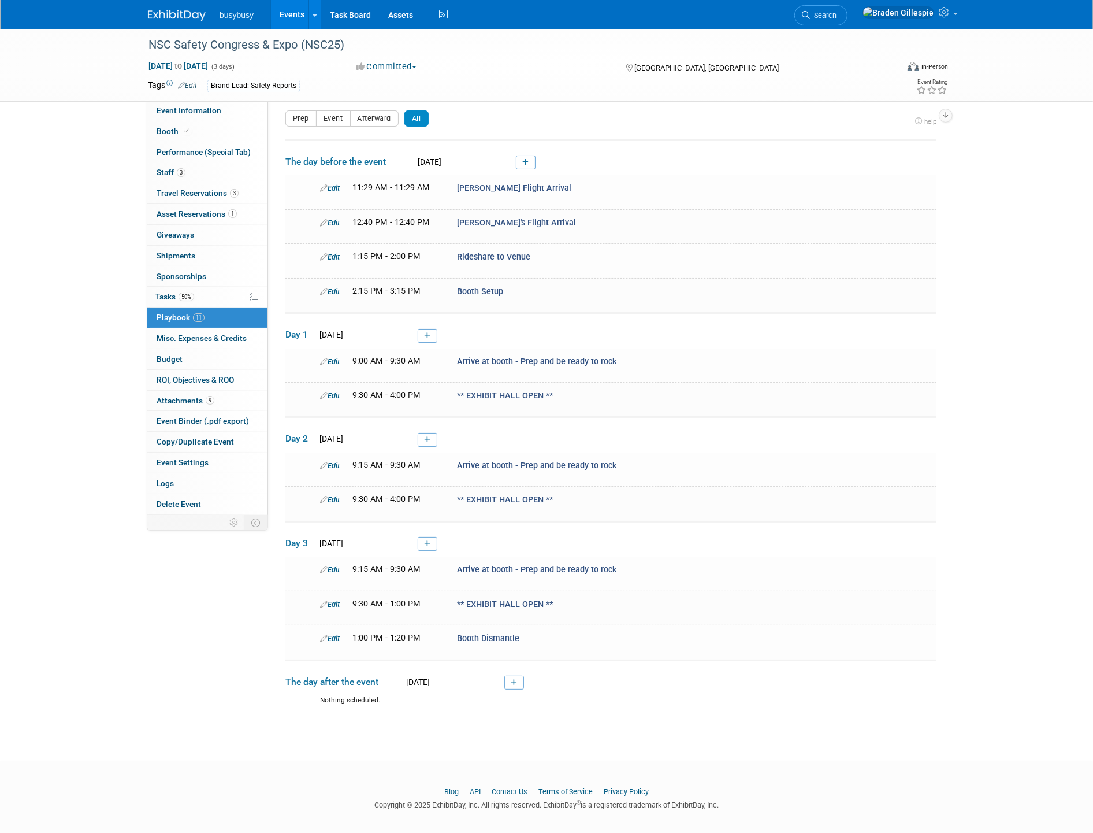
click at [425, 540] on icon at bounding box center [427, 543] width 6 height 7
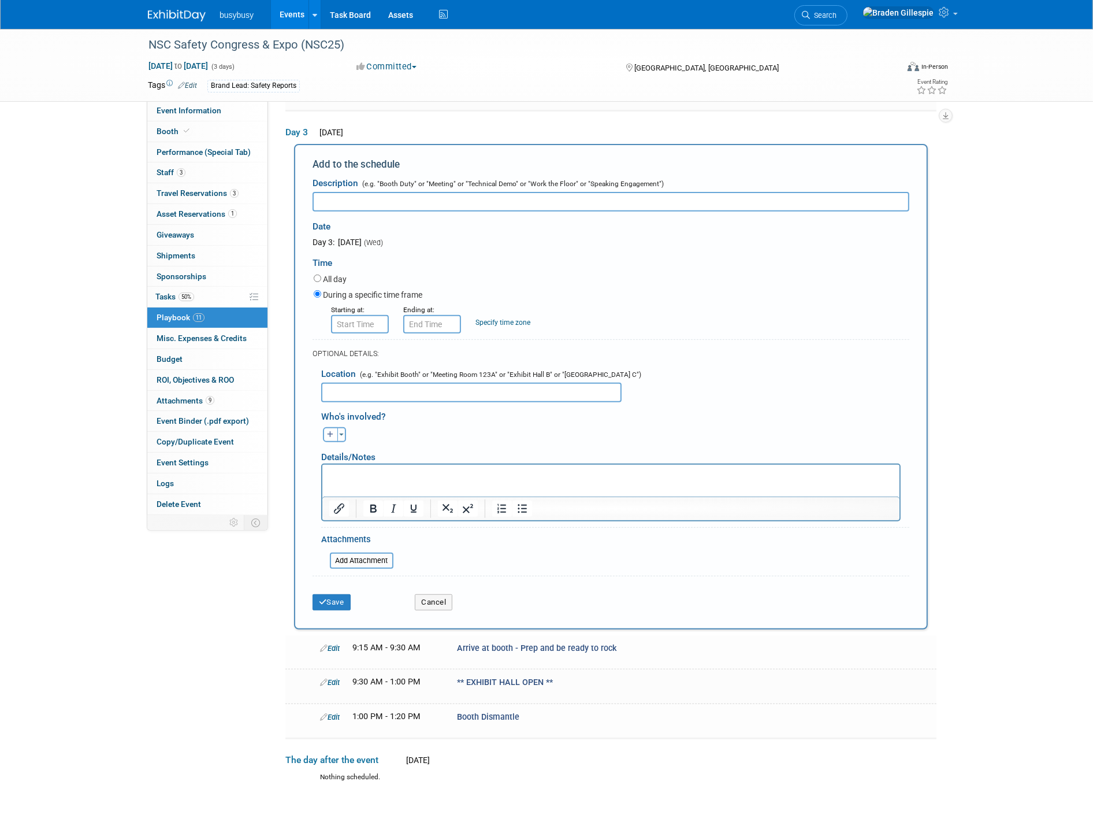
scroll to position [0, 0]
type input "[PERSON_NAME] to Airport"
drag, startPoint x: 369, startPoint y: 314, endPoint x: 361, endPoint y: 321, distance: 10.6
click at [368, 315] on input "8:00 AM" at bounding box center [360, 324] width 58 height 18
click at [356, 343] on span at bounding box center [358, 351] width 20 height 20
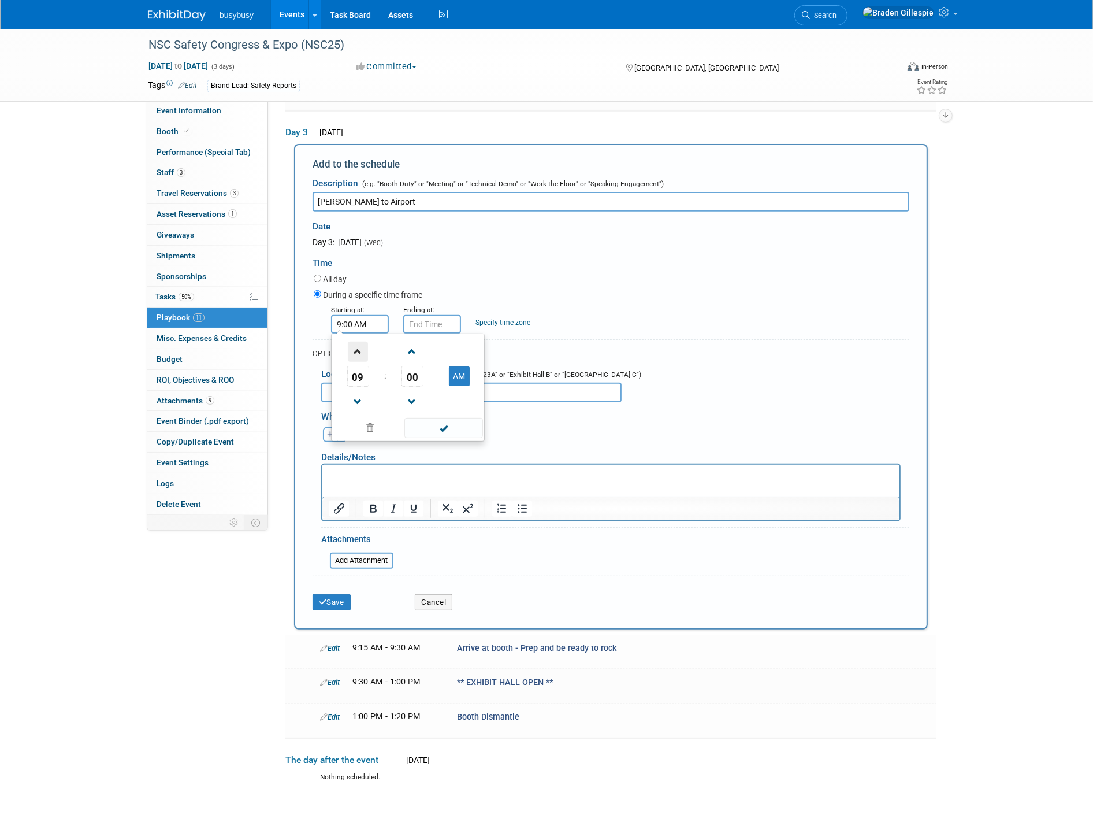
click at [356, 343] on span at bounding box center [358, 351] width 20 height 20
type input "1:00 PM"
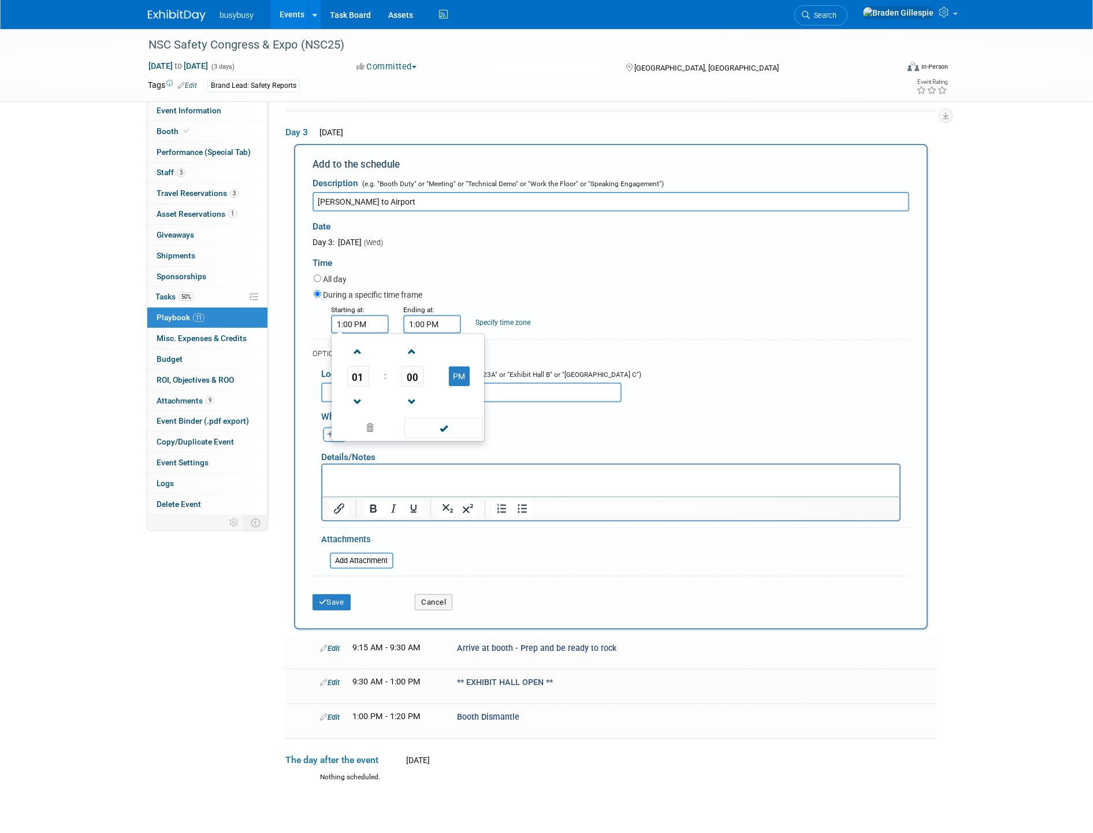
click at [428, 321] on input "1:00 PM" at bounding box center [432, 324] width 58 height 18
drag, startPoint x: 482, startPoint y: 370, endPoint x: 487, endPoint y: 376, distance: 7.1
click at [482, 370] on span "00" at bounding box center [485, 376] width 22 height 21
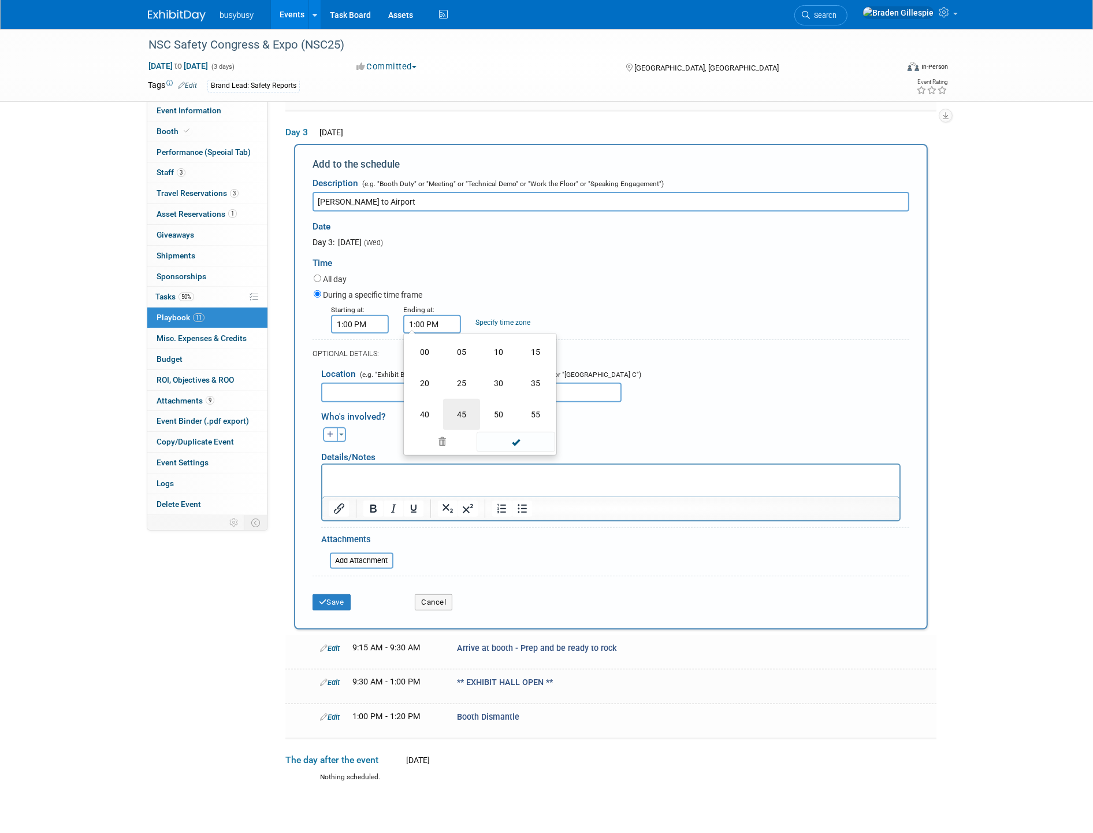
click at [459, 402] on td "45" at bounding box center [461, 414] width 37 height 31
type input "1:45 PM"
click at [516, 426] on span at bounding box center [516, 428] width 78 height 20
click at [352, 315] on input "1:00 PM" at bounding box center [360, 324] width 58 height 18
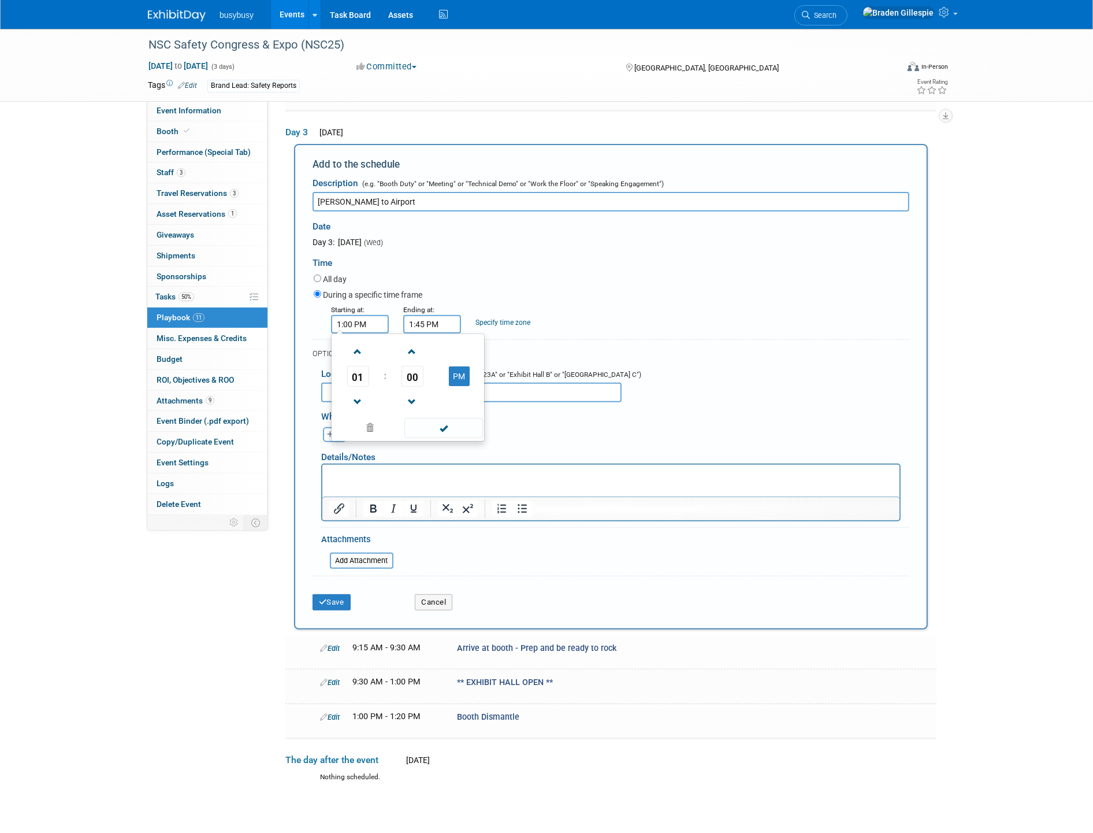
click at [434, 422] on span at bounding box center [443, 428] width 78 height 20
click at [342, 594] on button "Save" at bounding box center [332, 602] width 38 height 16
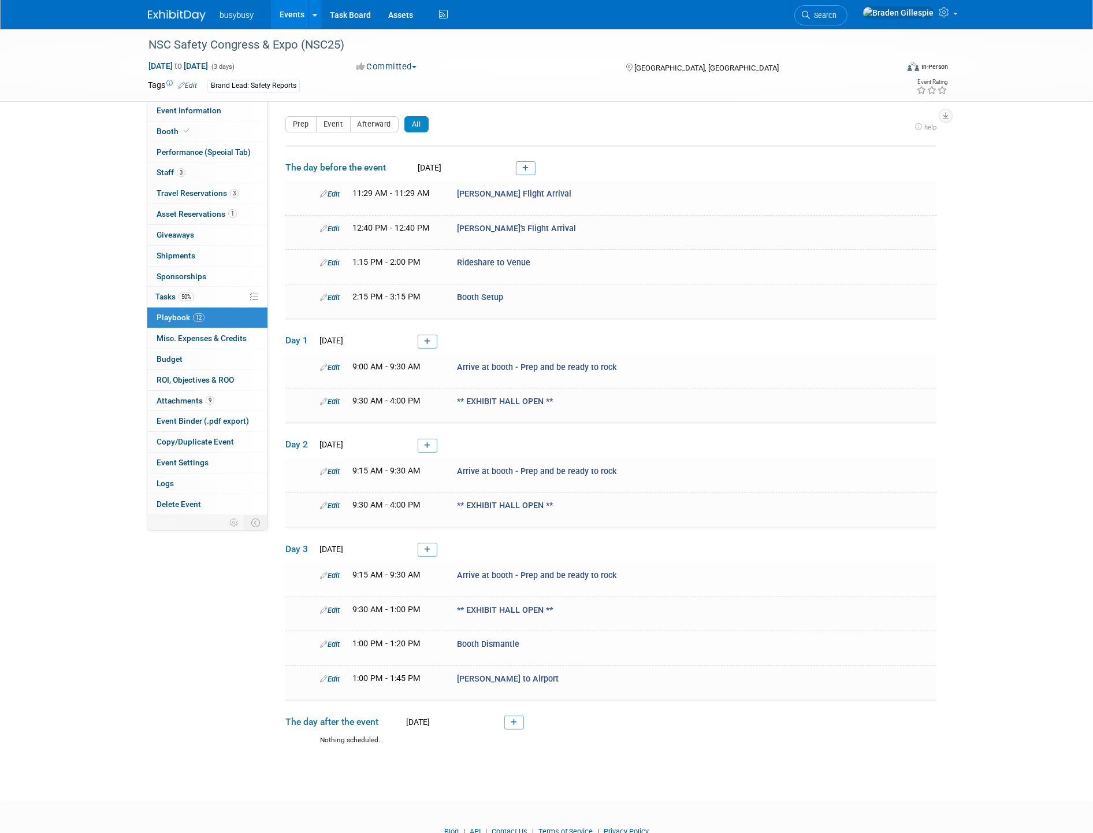
scroll to position [39, 0]
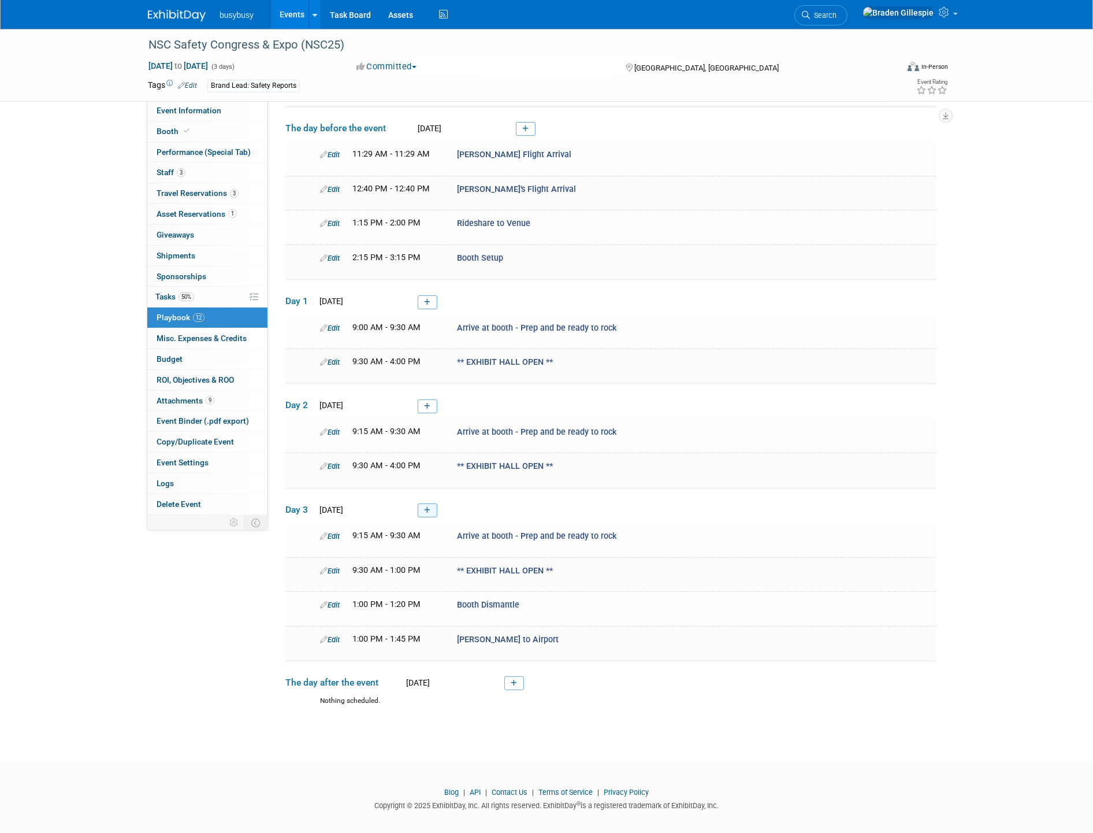
click at [423, 503] on link at bounding box center [428, 510] width 20 height 14
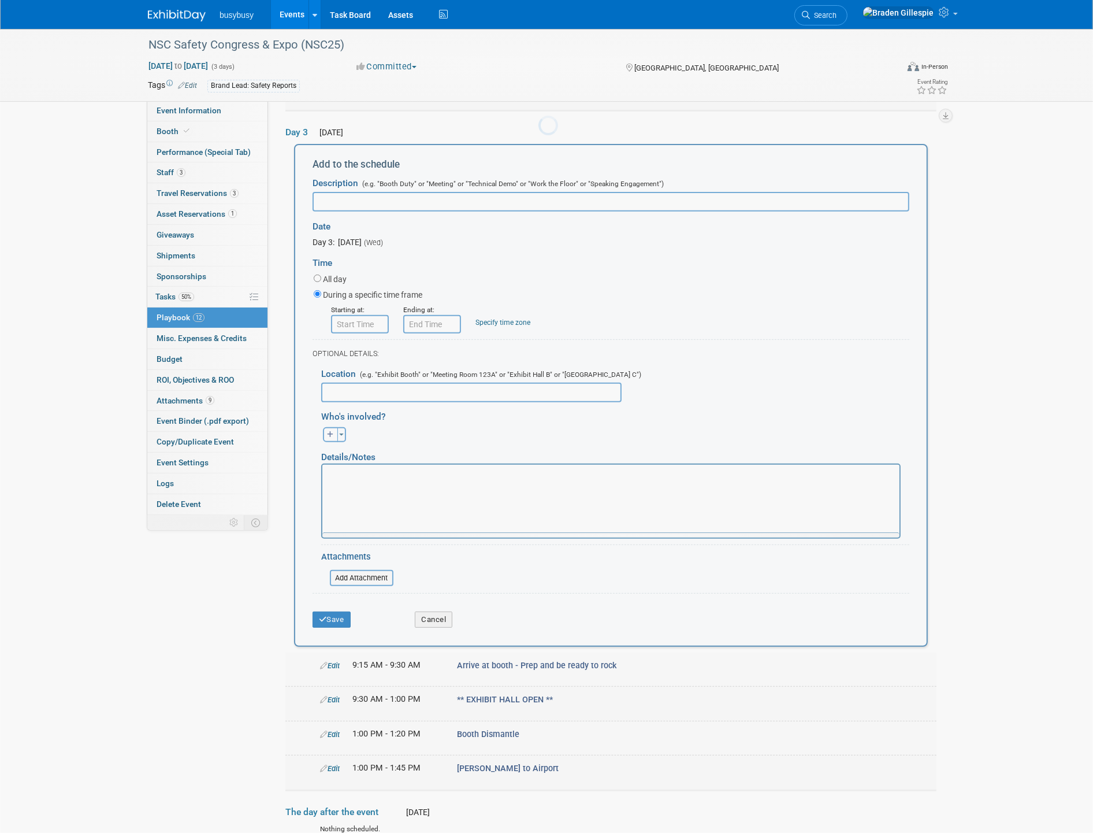
scroll to position [0, 0]
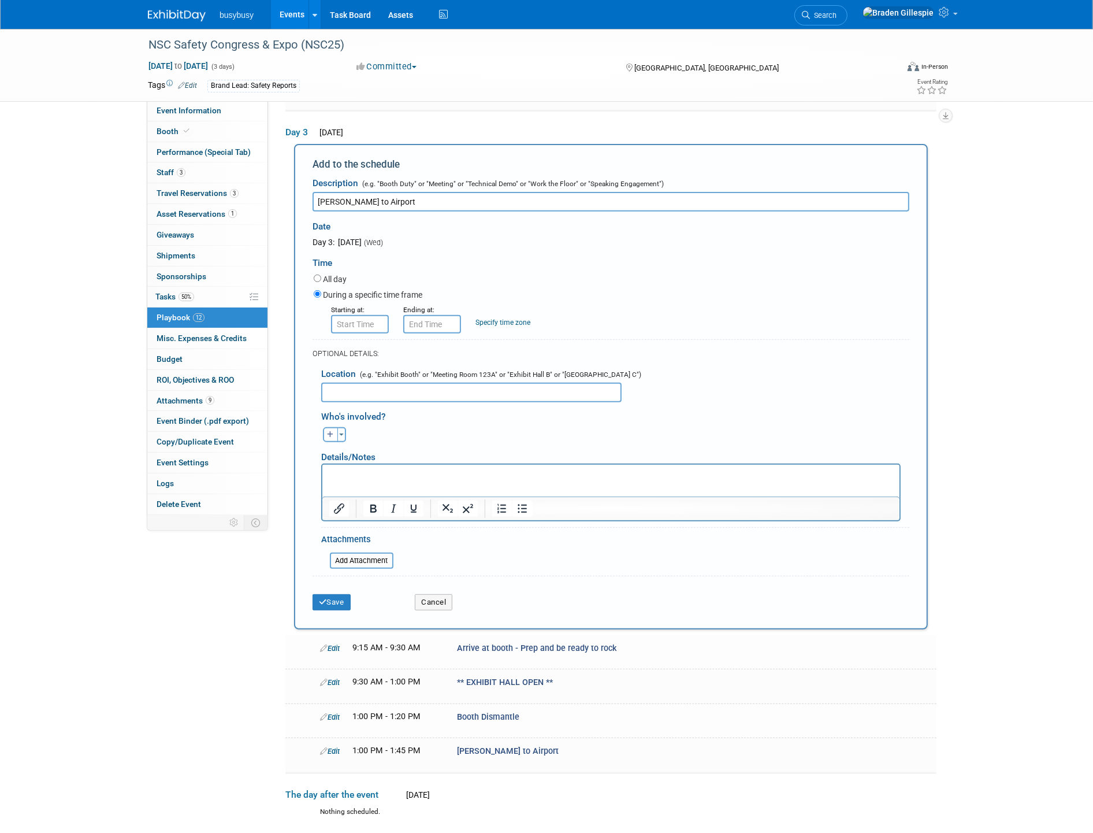
type input "[PERSON_NAME] to Airport"
click at [370, 321] on input "8:00 AM" at bounding box center [360, 324] width 58 height 18
drag, startPoint x: 315, startPoint y: 314, endPoint x: 295, endPoint y: 314, distance: 20.2
click at [295, 314] on div "Add to the schedule Description (e.g. "Booth Duty" or "Meeting" or "Technical D…" at bounding box center [611, 386] width 634 height 485
click at [374, 315] on input "8:00 AM" at bounding box center [360, 324] width 58 height 18
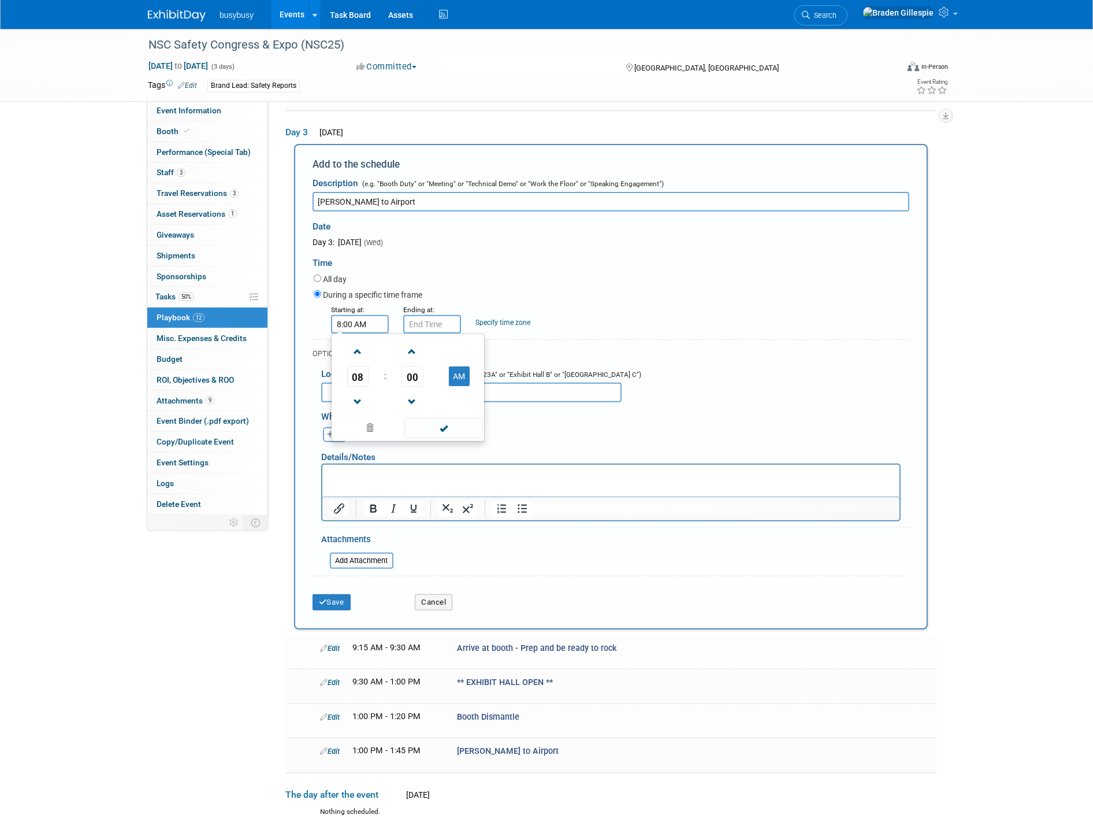
drag, startPoint x: 371, startPoint y: 314, endPoint x: 287, endPoint y: 314, distance: 84.4
click at [287, 314] on div "Add to the schedule Description (e.g. "Booth Duty" or "Meeting" or "Technical D…" at bounding box center [610, 386] width 651 height 485
type input "1:30 pm"
type input "1:30 PM"
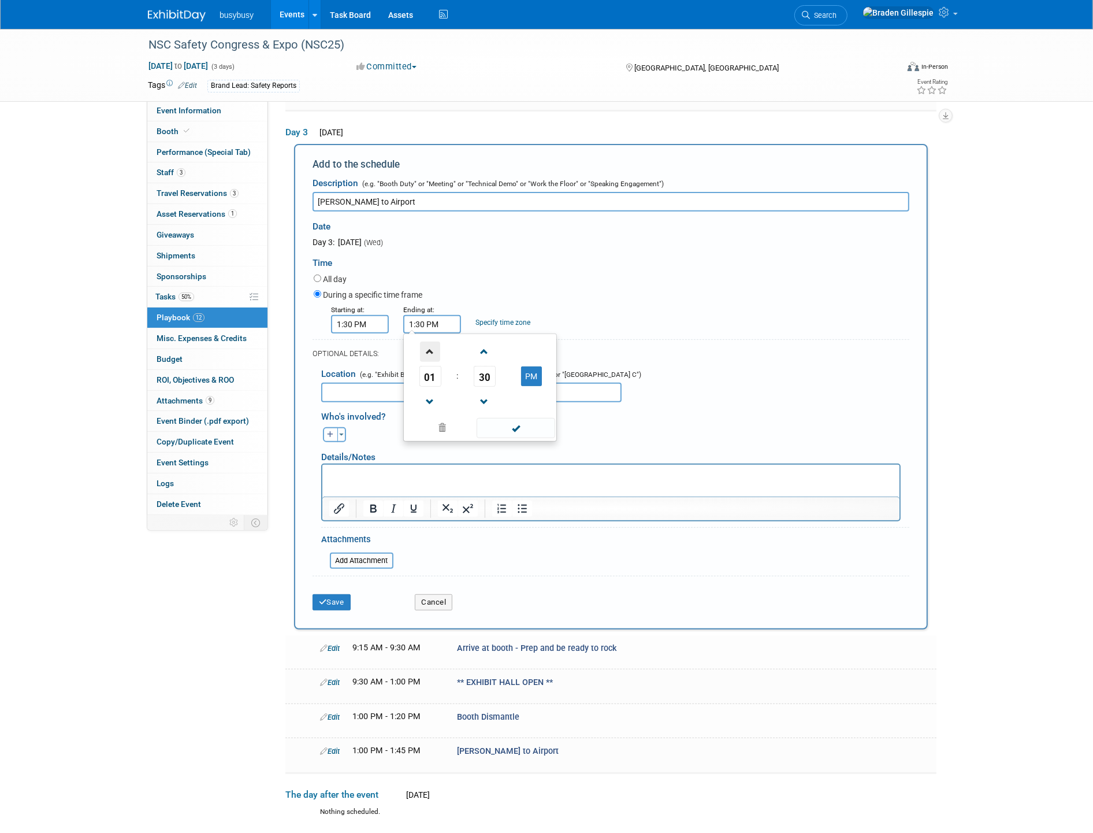
click at [432, 346] on span at bounding box center [430, 351] width 20 height 20
click at [478, 372] on span "30" at bounding box center [485, 376] width 22 height 21
click at [534, 347] on td "15" at bounding box center [535, 351] width 37 height 31
type input "2:15 PM"
click at [513, 418] on span at bounding box center [516, 428] width 78 height 20
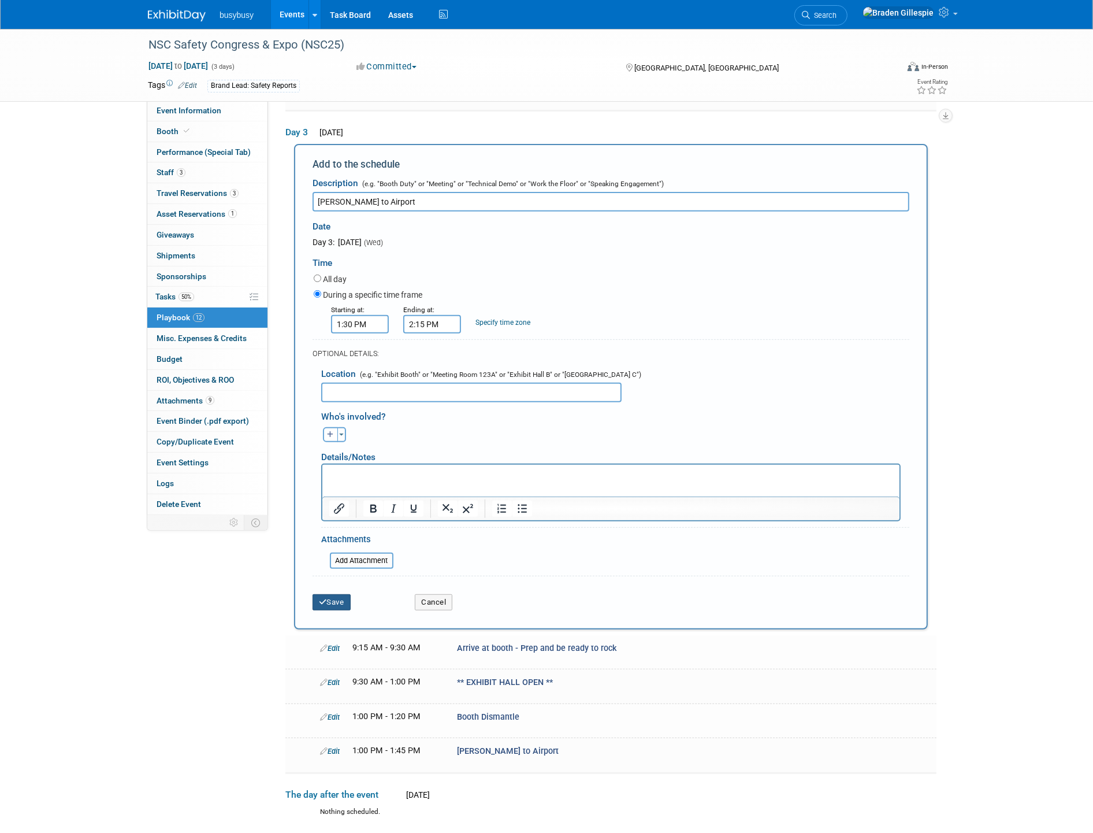
click at [328, 594] on button "Save" at bounding box center [332, 602] width 38 height 16
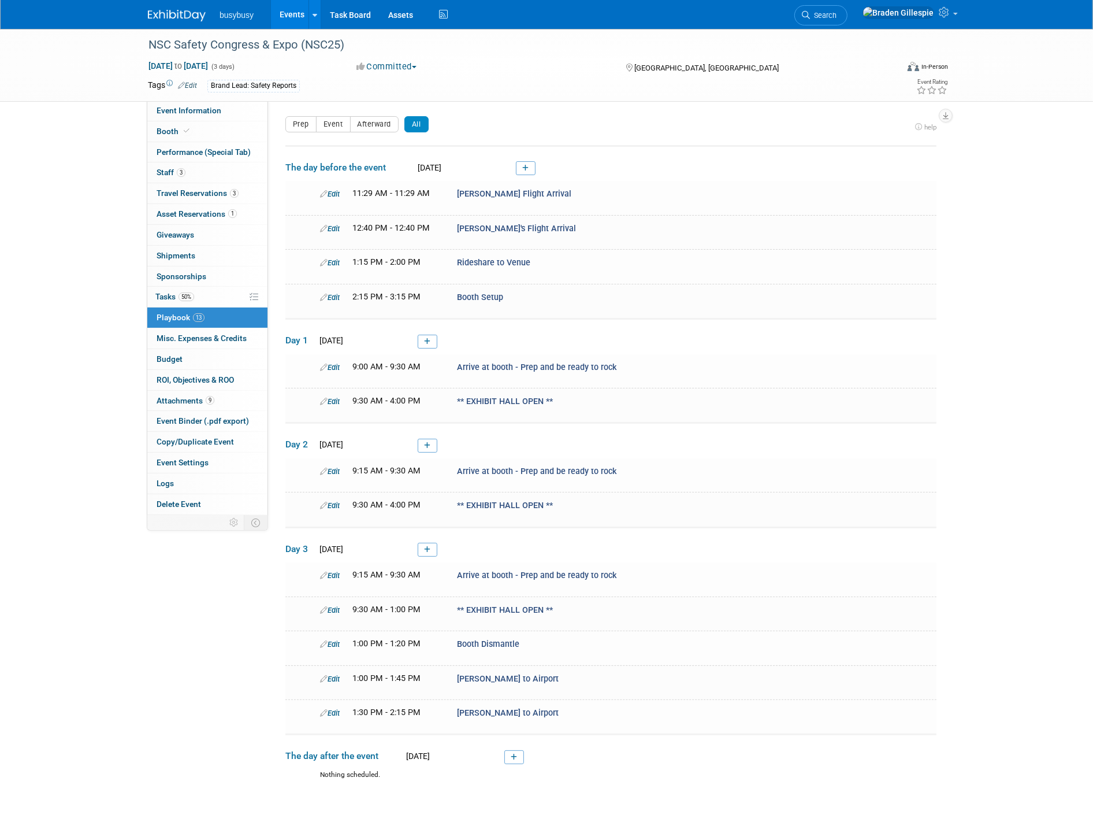
scroll to position [73, 0]
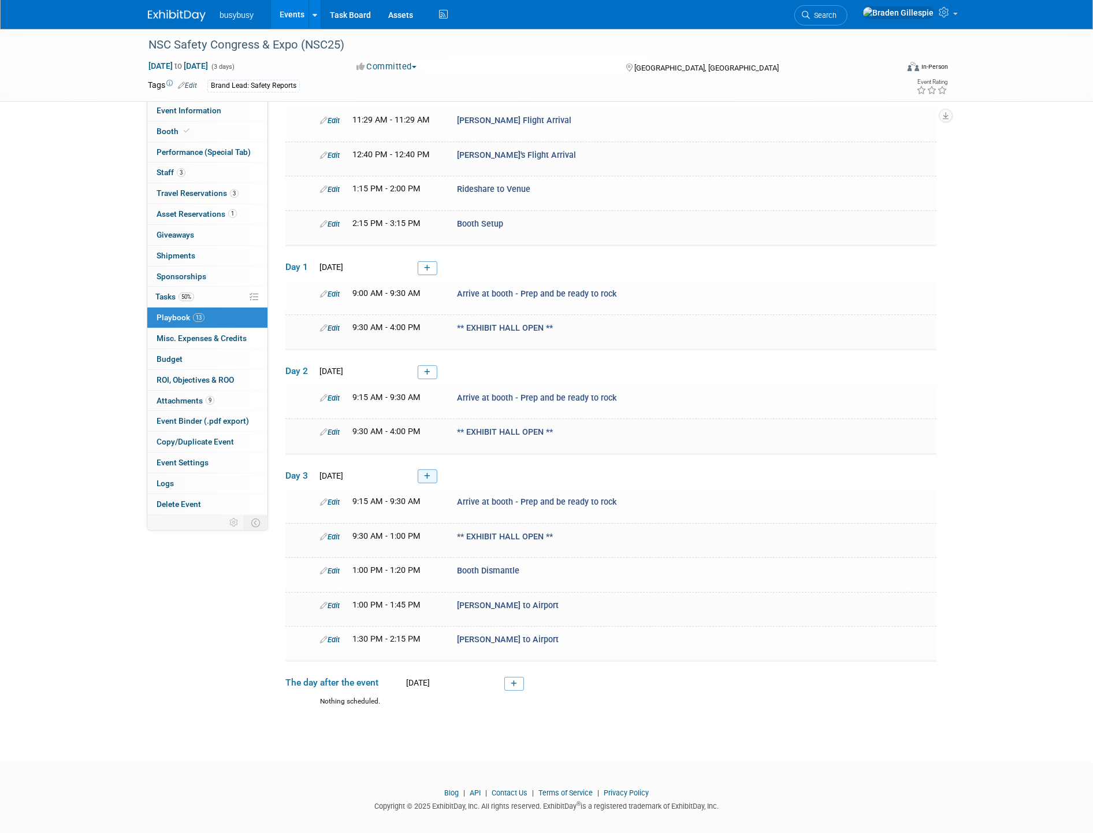
click at [429, 473] on icon at bounding box center [427, 476] width 6 height 7
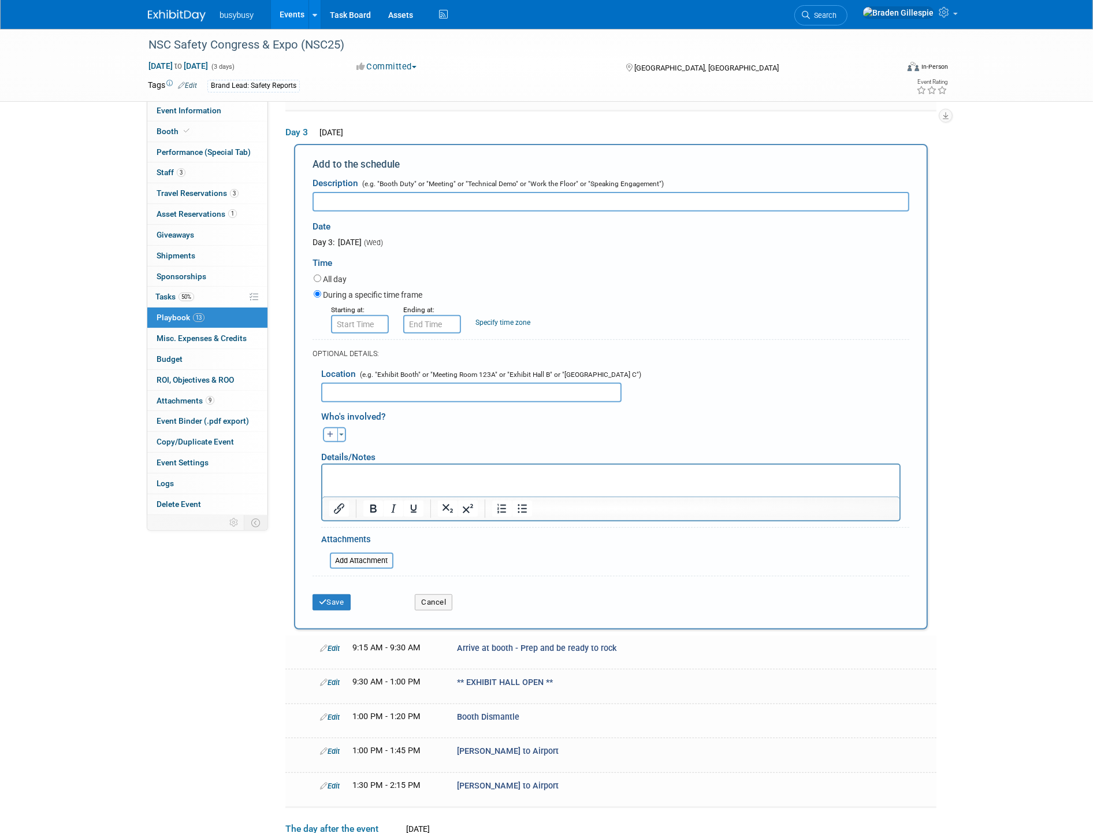
scroll to position [0, 0]
type input "[PERSON_NAME] Departure Flight"
drag, startPoint x: 428, startPoint y: 380, endPoint x: 411, endPoint y: 338, distance: 45.6
click at [428, 383] on input "text" at bounding box center [471, 393] width 300 height 20
click at [377, 315] on input "8:00 AM" at bounding box center [360, 324] width 58 height 18
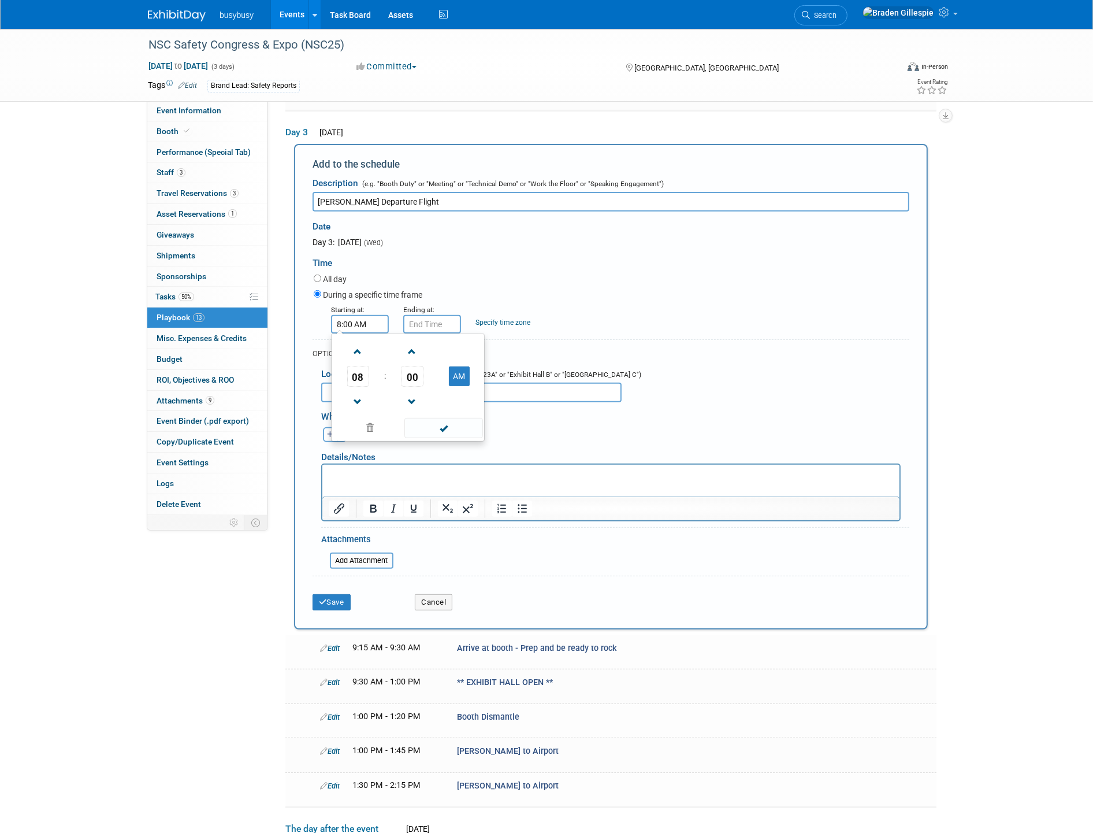
drag, startPoint x: 377, startPoint y: 314, endPoint x: 262, endPoint y: 316, distance: 115.0
click at [261, 315] on div "Event Information Event Info Booth Booth Performance (Special Tab) Performance …" at bounding box center [546, 239] width 815 height 1246
type input "3:40 pm"
type input "3:40 PM"
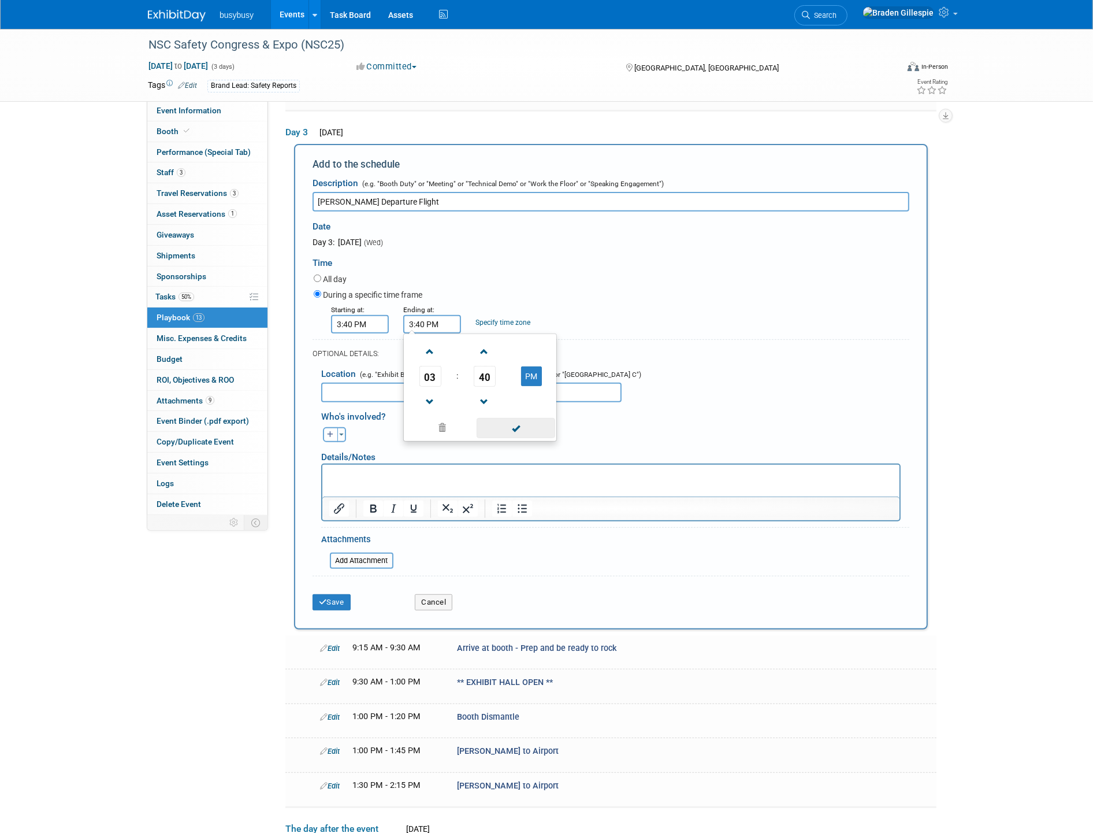
click at [513, 418] on span at bounding box center [516, 428] width 78 height 20
click at [343, 594] on button "Save" at bounding box center [332, 602] width 38 height 16
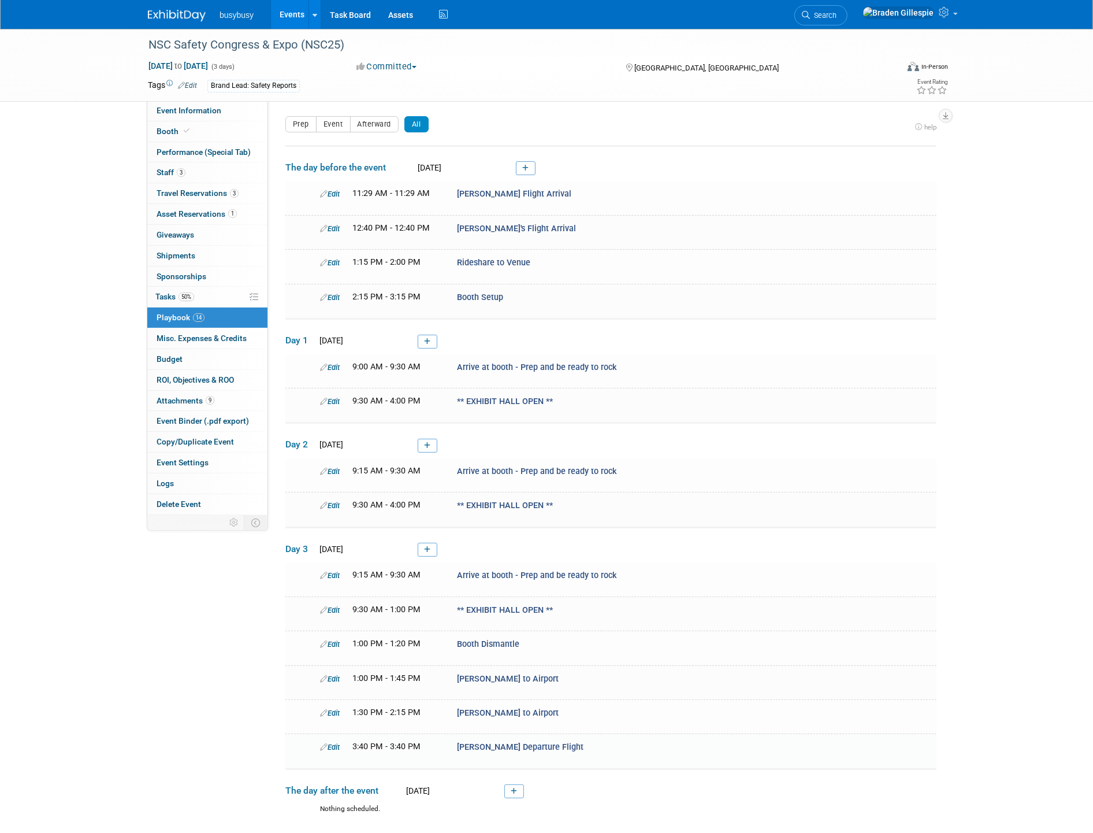
scroll to position [107, 0]
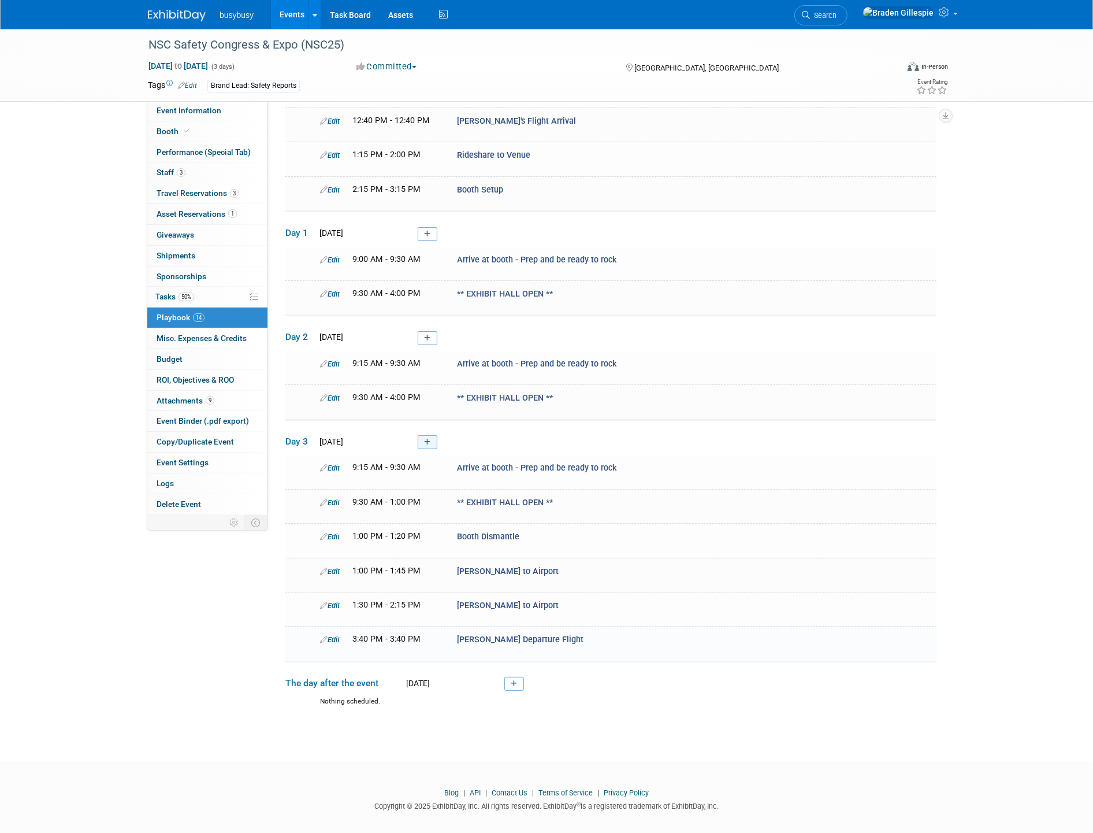
click at [426, 439] on icon at bounding box center [427, 442] width 6 height 7
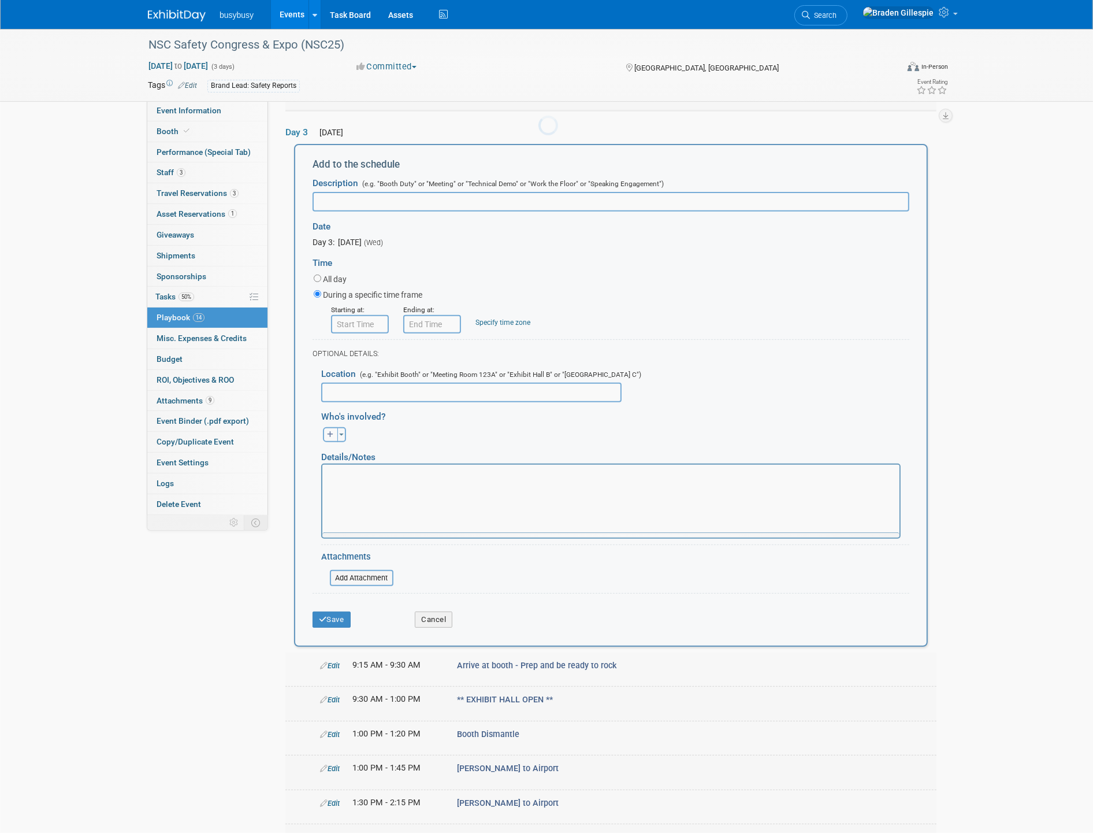
scroll to position [0, 0]
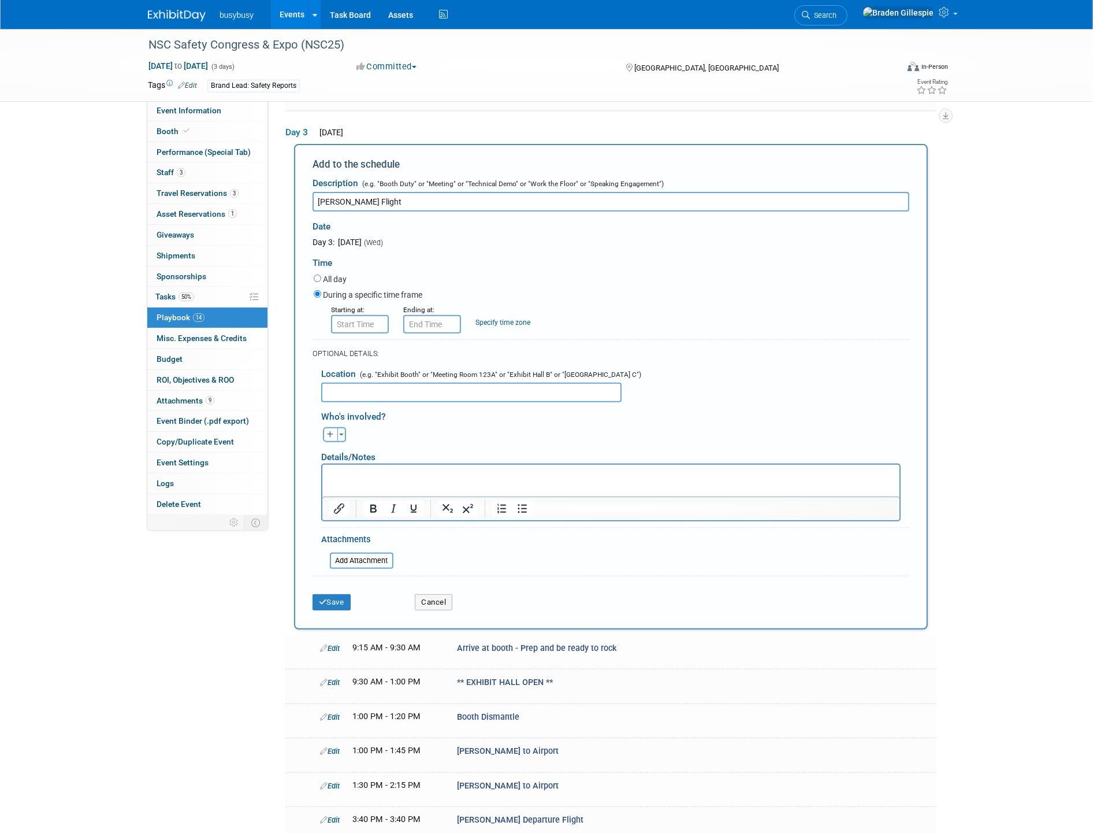
type input "[PERSON_NAME] Flight"
click at [361, 324] on input "8:00 AM" at bounding box center [360, 324] width 58 height 18
drag, startPoint x: 374, startPoint y: 314, endPoint x: 282, endPoint y: 320, distance: 92.6
click at [287, 321] on div "Add to the schedule Description (e.g. "Booth Duty" or "Meeting" or "Technical D…" at bounding box center [610, 386] width 651 height 485
type input "9:03 PM"
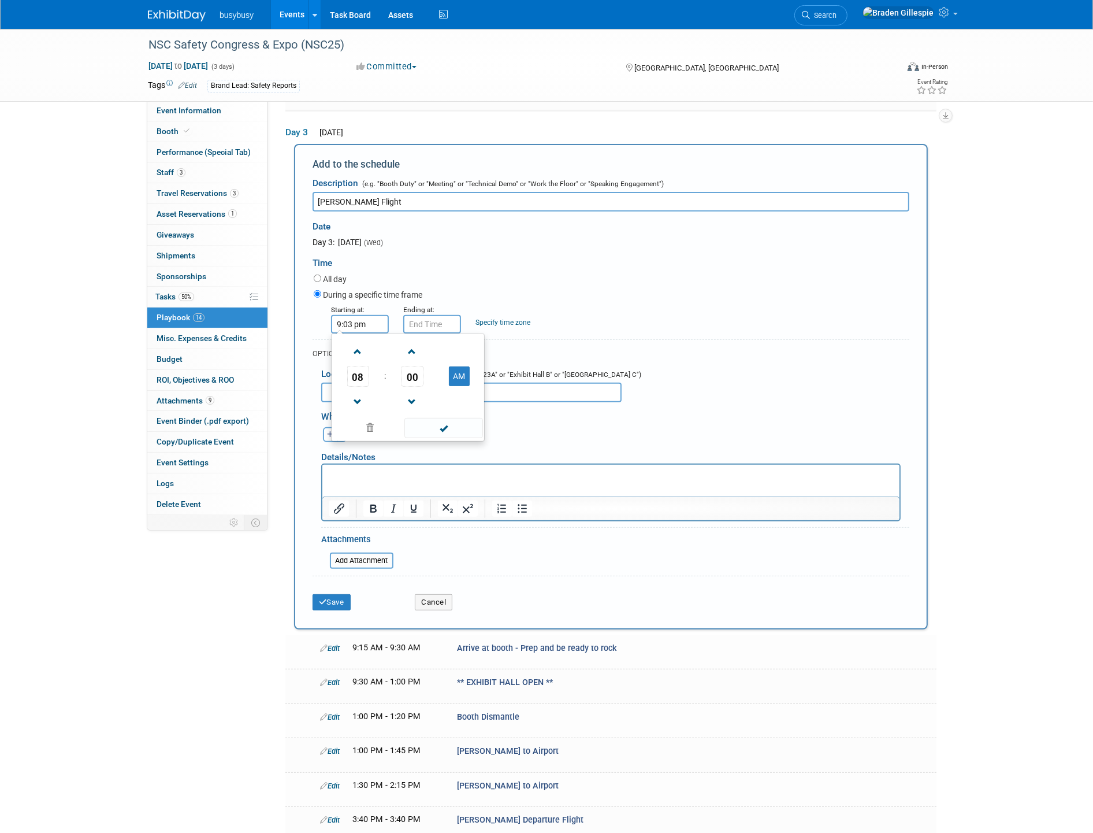
type input "9:03 PM"
click at [343, 594] on button "Save" at bounding box center [332, 602] width 38 height 16
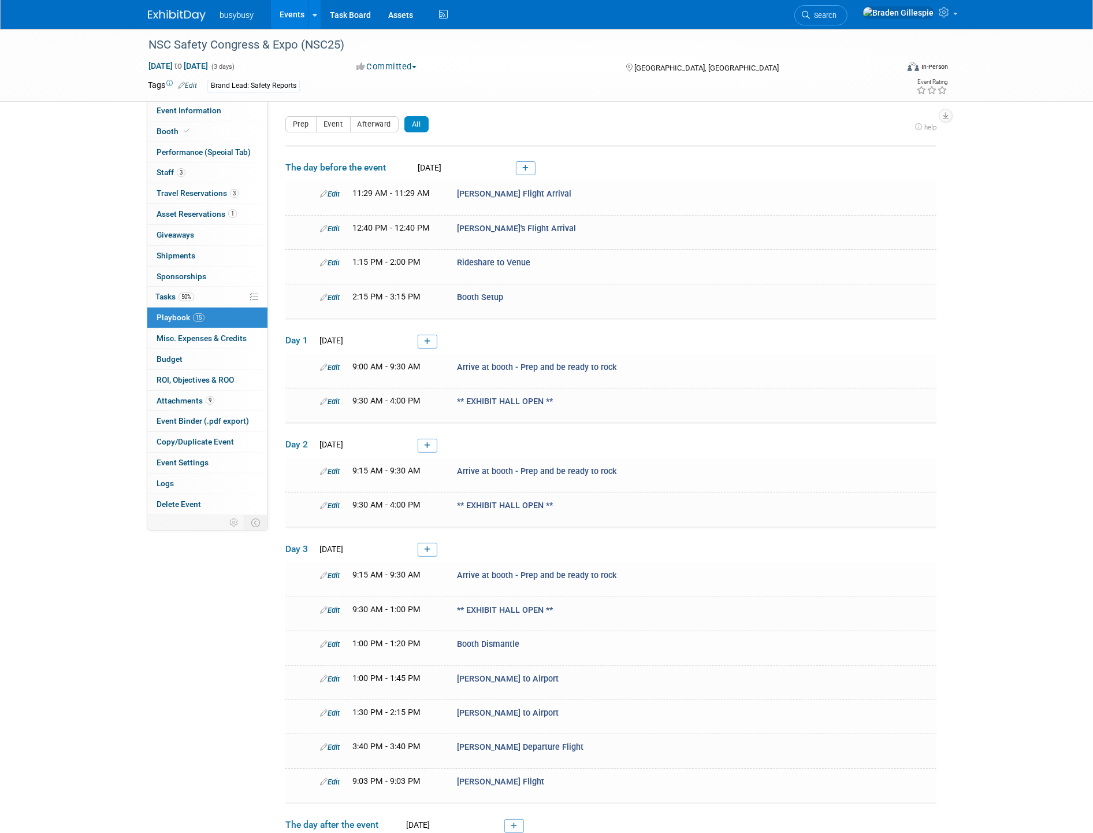
scroll to position [141, 0]
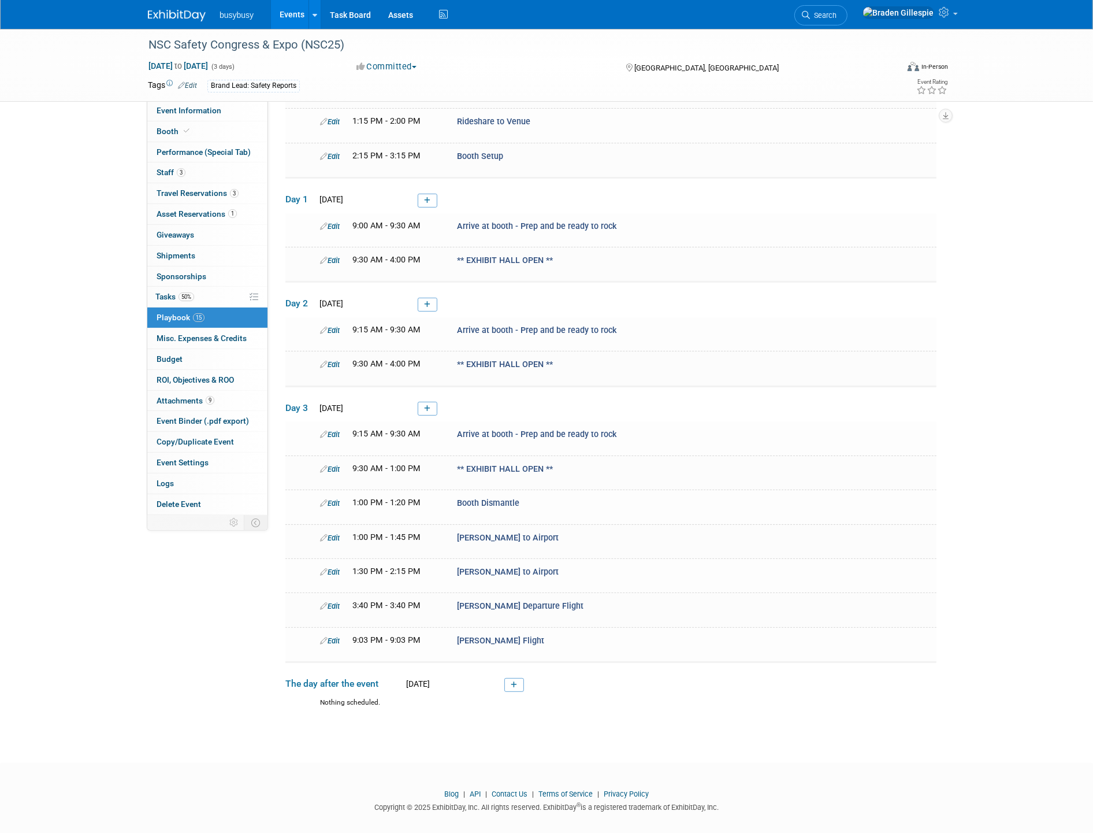
click at [173, 17] on img at bounding box center [177, 16] width 58 height 12
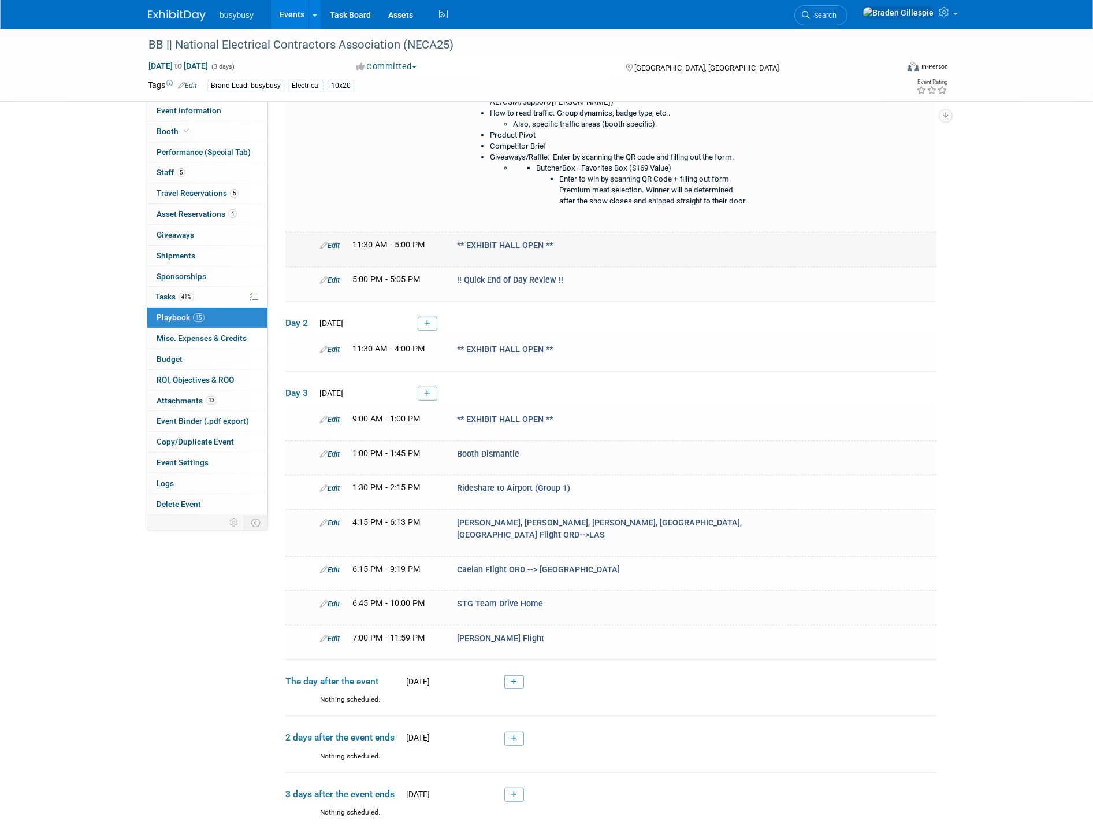
scroll to position [495, 0]
click at [183, 15] on img at bounding box center [177, 16] width 58 height 12
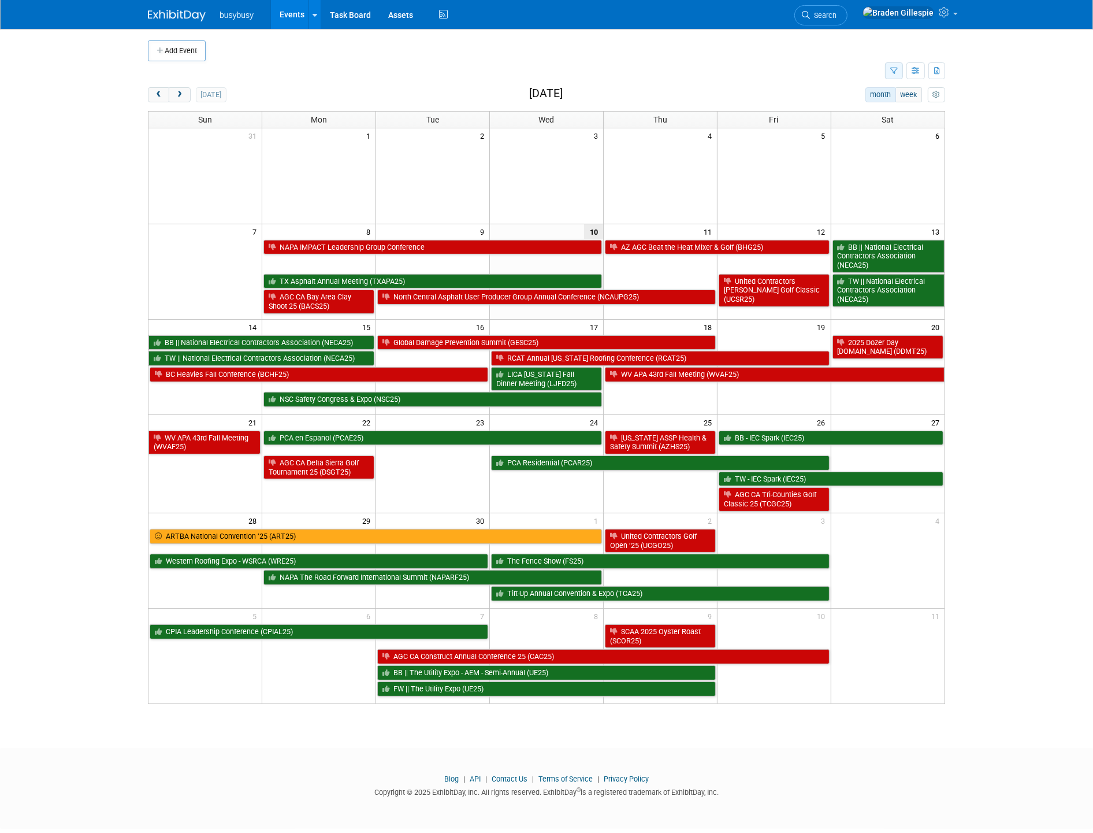
click at [892, 70] on icon "button" at bounding box center [894, 72] width 8 height 8
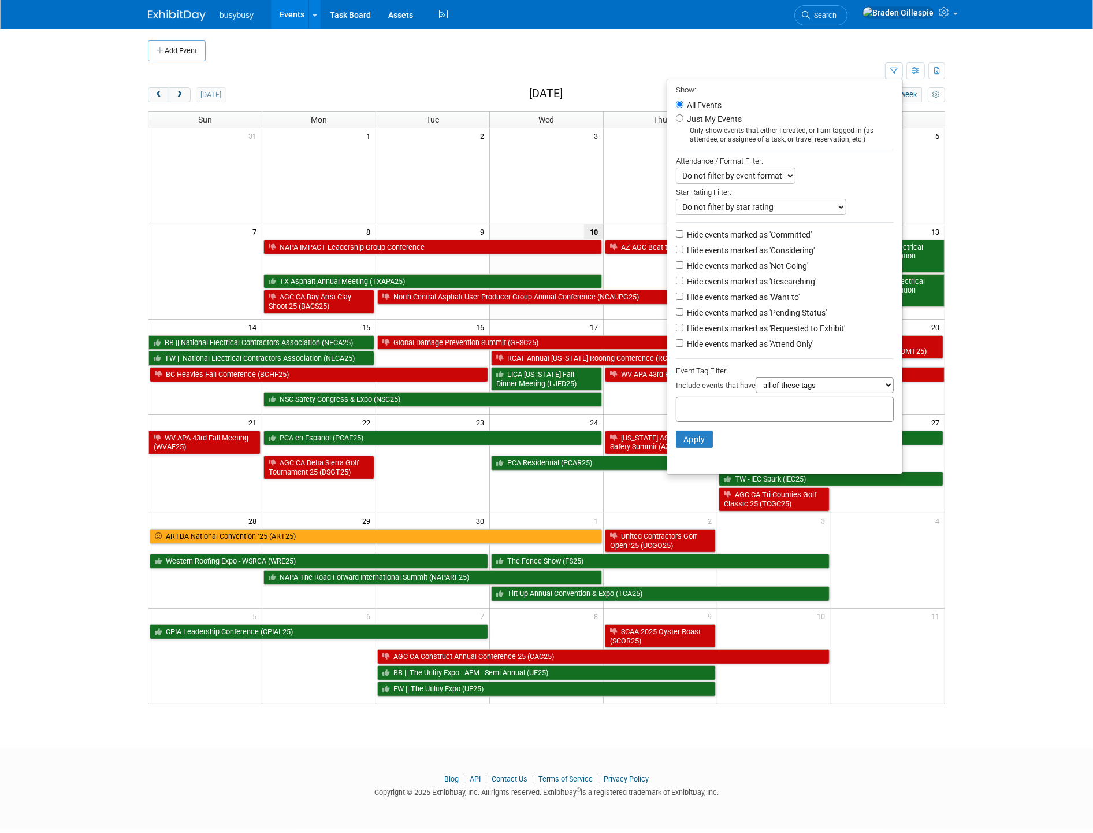
click at [1003, 116] on body "busybusy Events Add Event Bulk Upload Events Shareable Event Boards Recently Vi…" at bounding box center [546, 416] width 1093 height 833
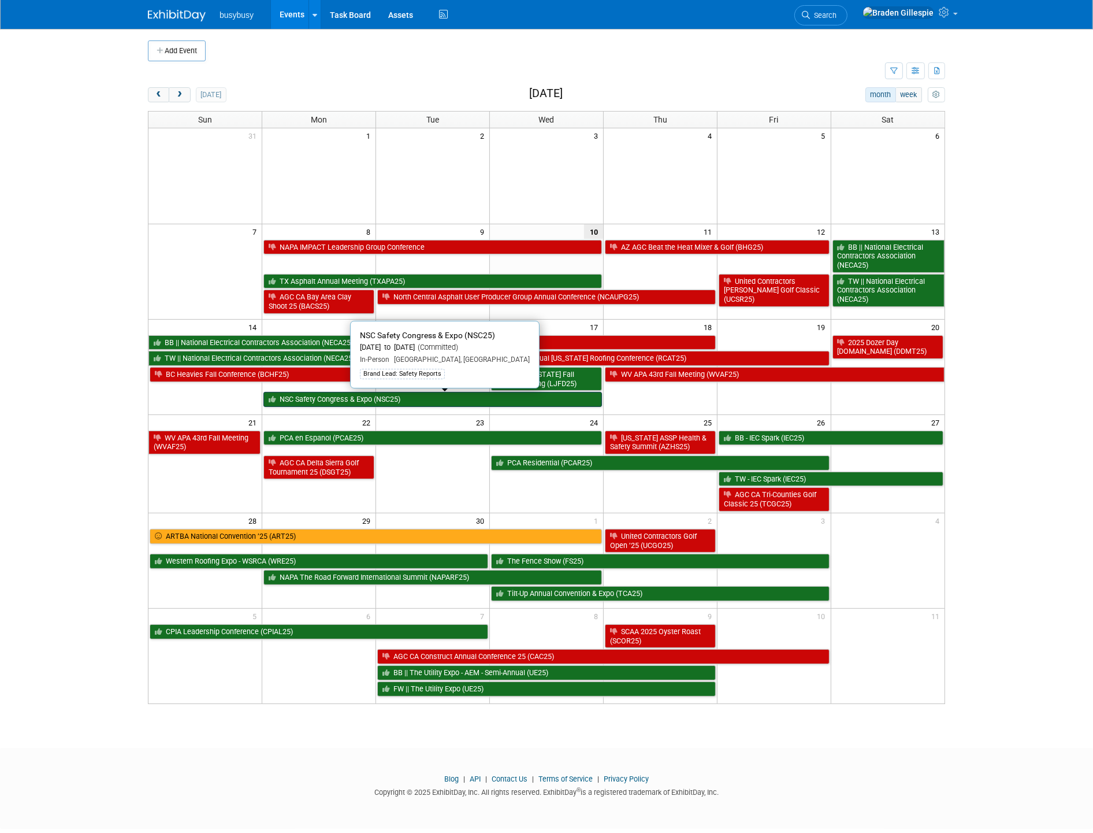
click at [385, 402] on link "NSC Safety Congress & Expo (NSC25)" at bounding box center [432, 399] width 339 height 15
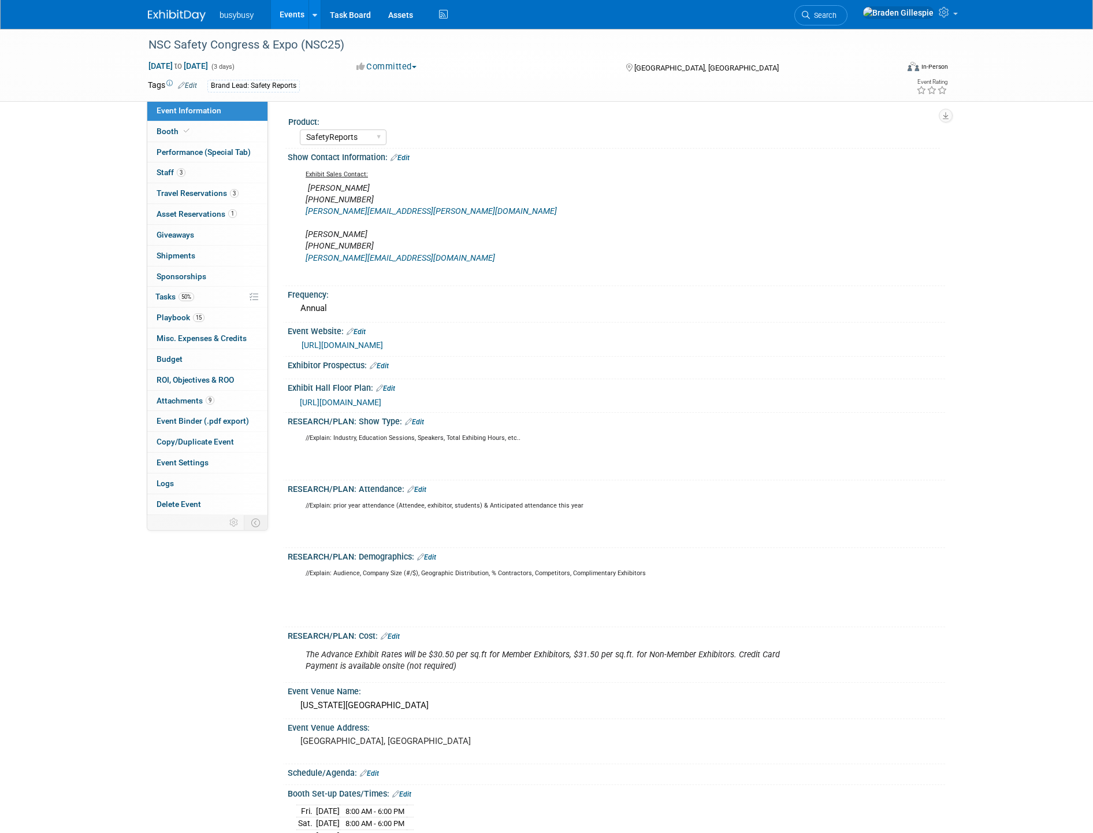
select select "SafetyReports"
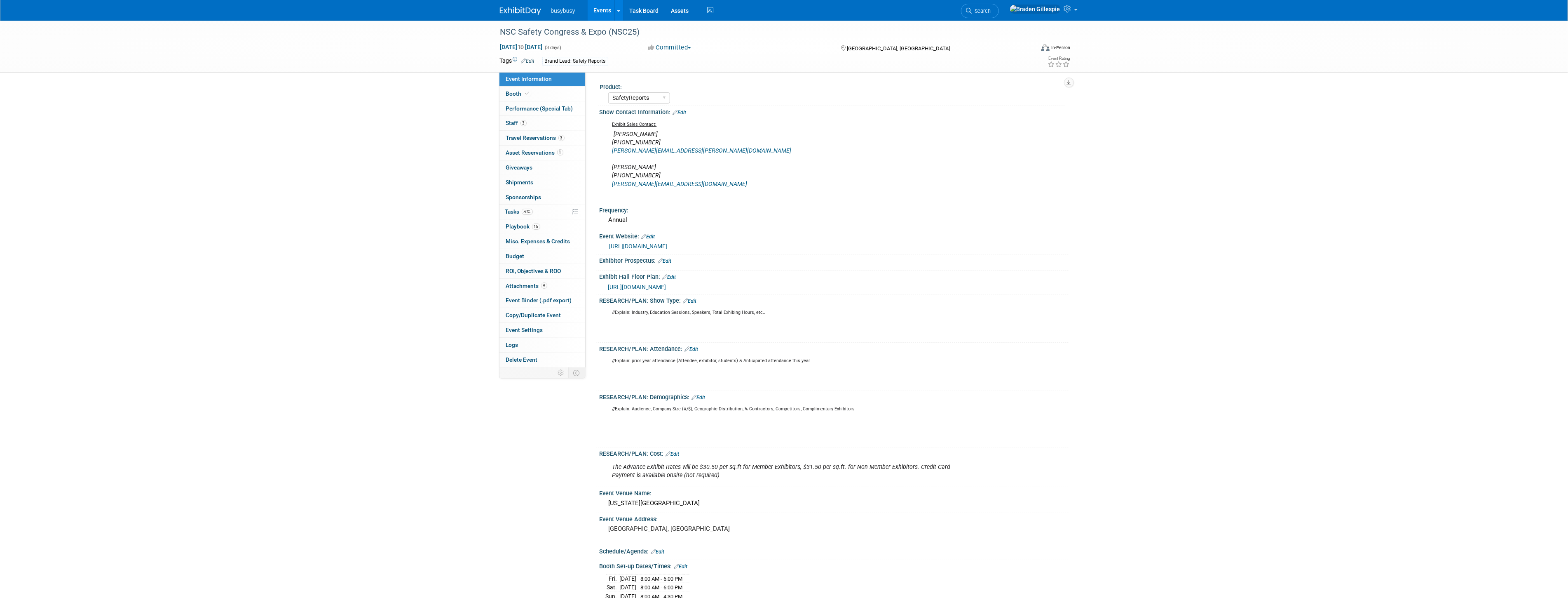
click at [667, 247] on link "[URL][DOMAIN_NAME]" at bounding box center [638, 245] width 58 height 6
click at [666, 287] on span "[URL][DOMAIN_NAME]" at bounding box center [637, 287] width 58 height 6
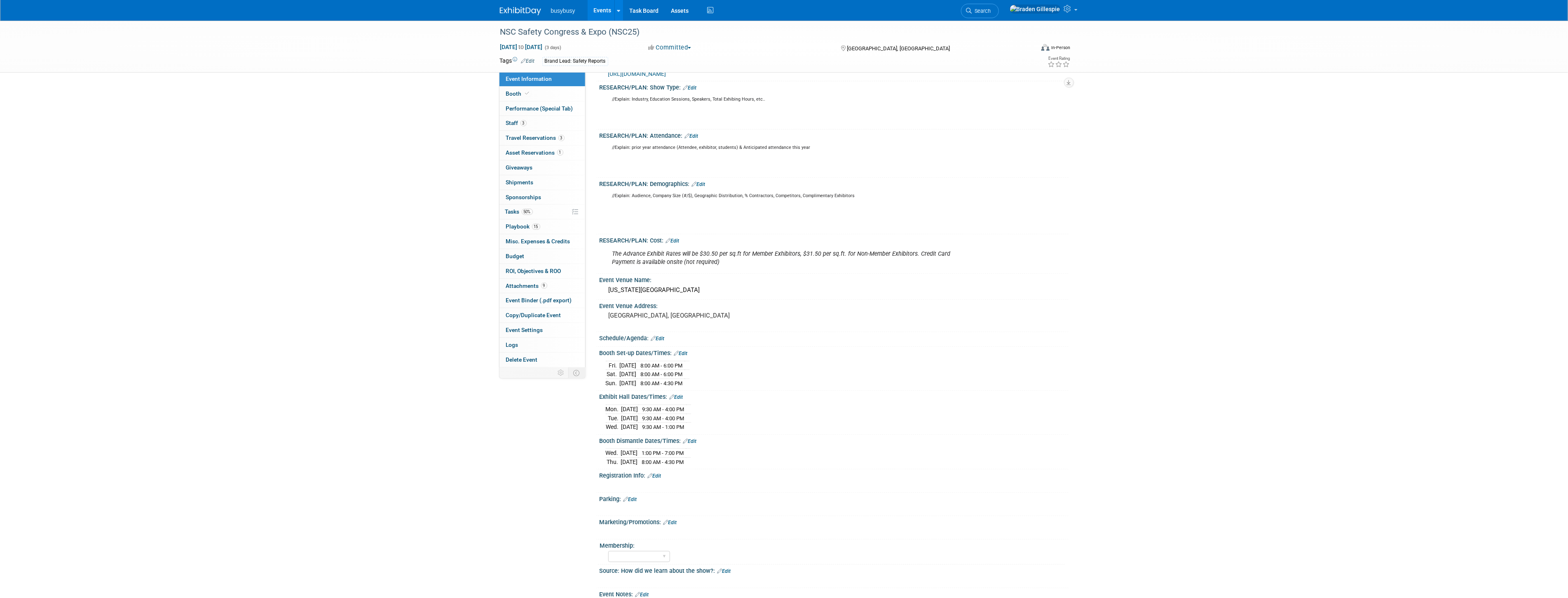
scroll to position [229, 0]
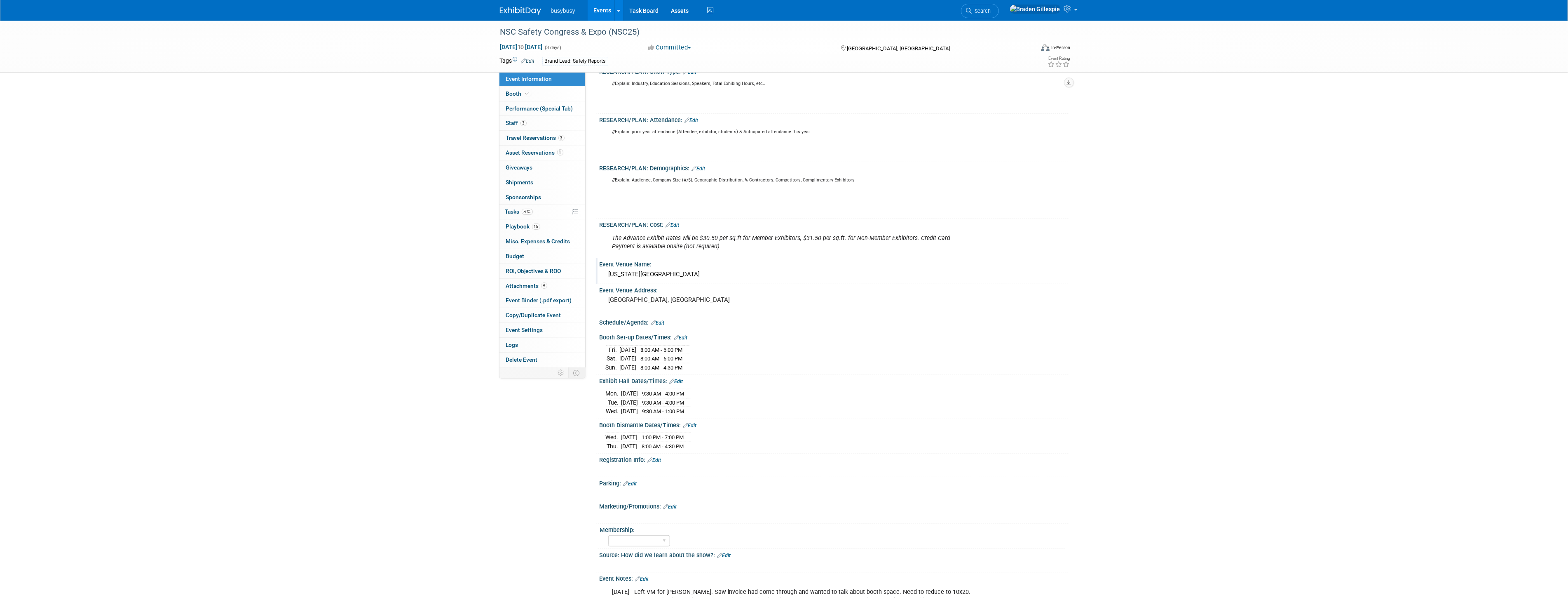
drag, startPoint x: 689, startPoint y: 274, endPoint x: 684, endPoint y: 278, distance: 6.4
click at [687, 274] on div "[US_STATE][GEOGRAPHIC_DATA]" at bounding box center [834, 275] width 456 height 13
click at [657, 390] on td "9:30 AM - 4:00 PM" at bounding box center [662, 393] width 48 height 9
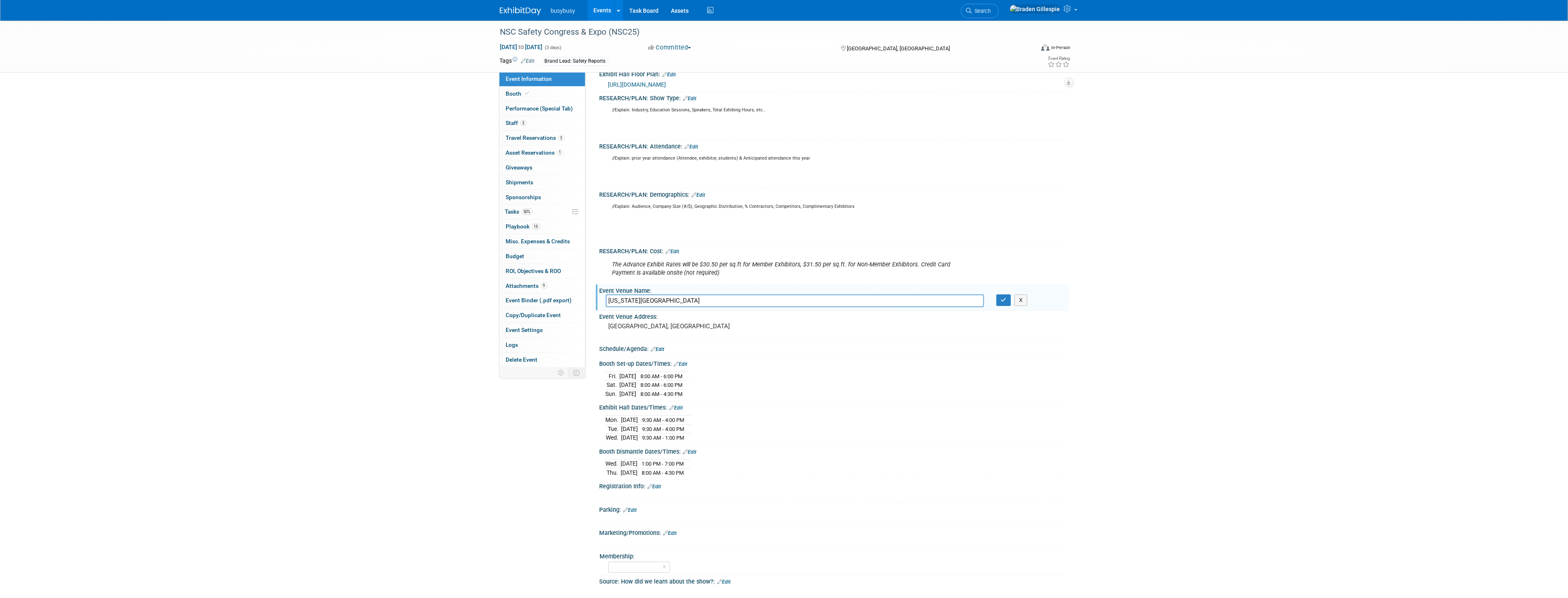
scroll to position [183, 0]
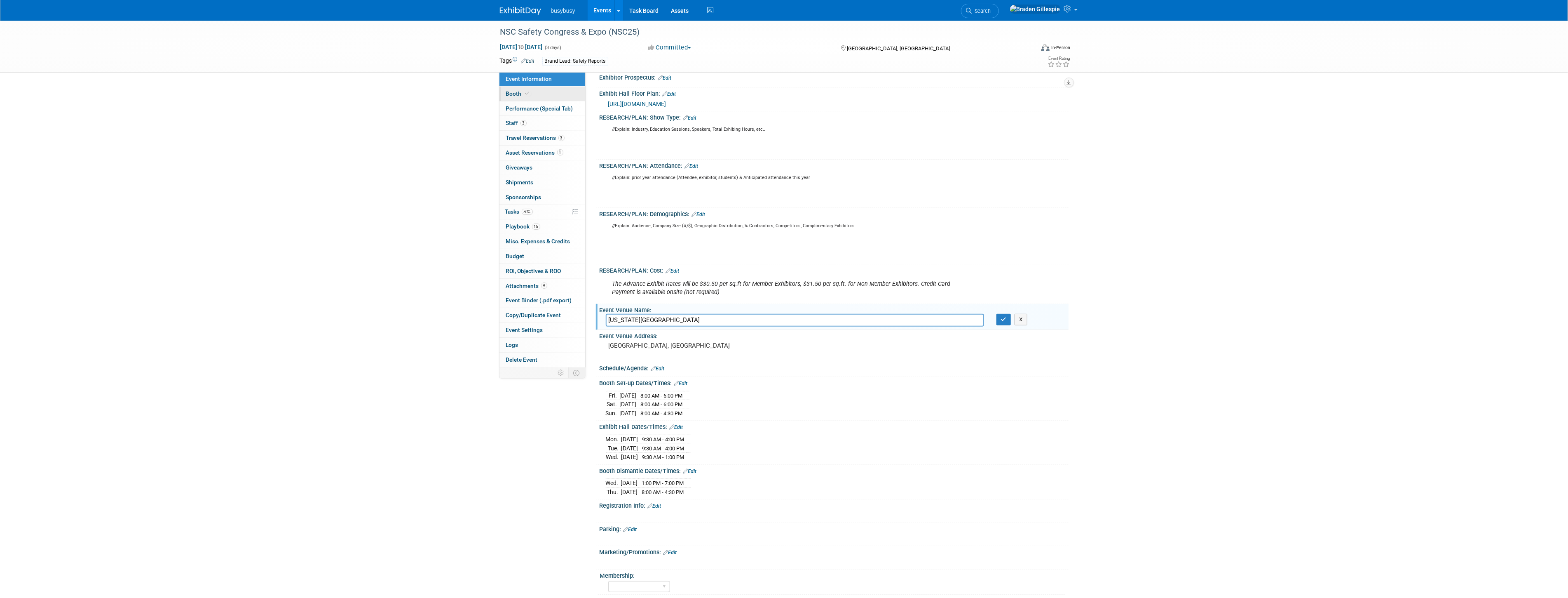
click at [543, 88] on link "Booth" at bounding box center [542, 93] width 86 height 14
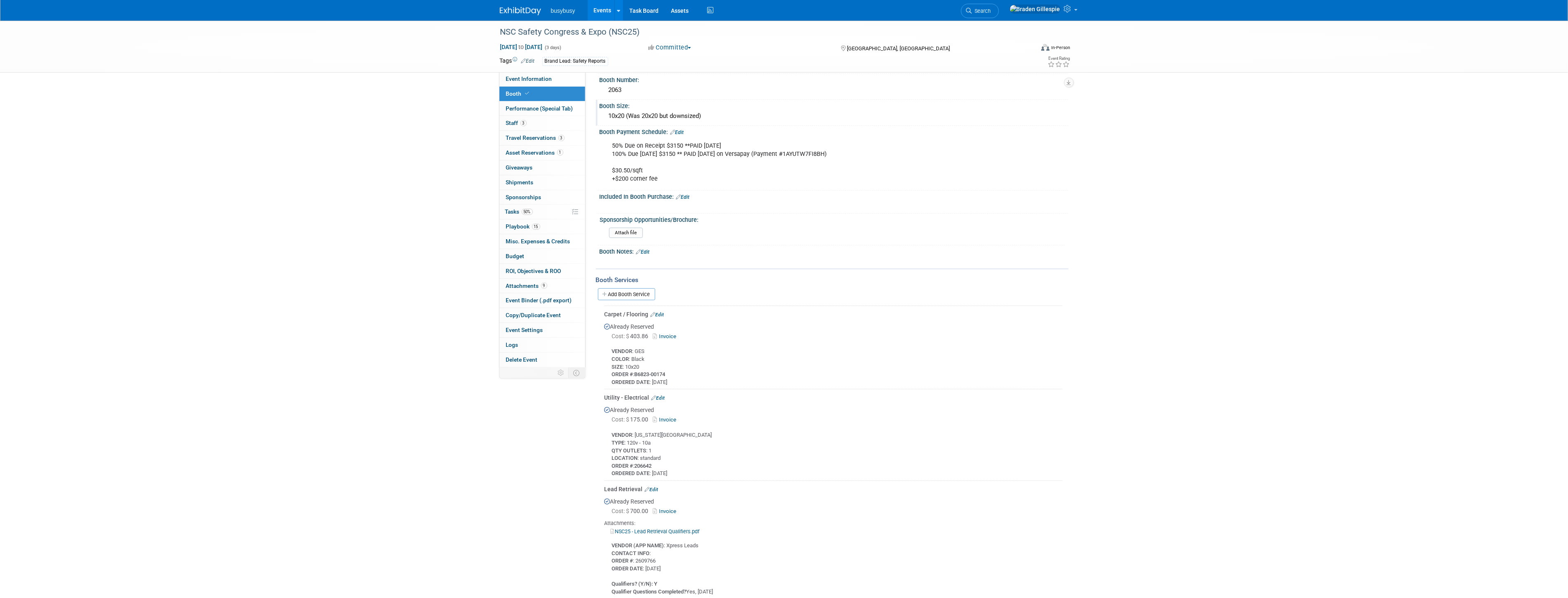
scroll to position [229, 0]
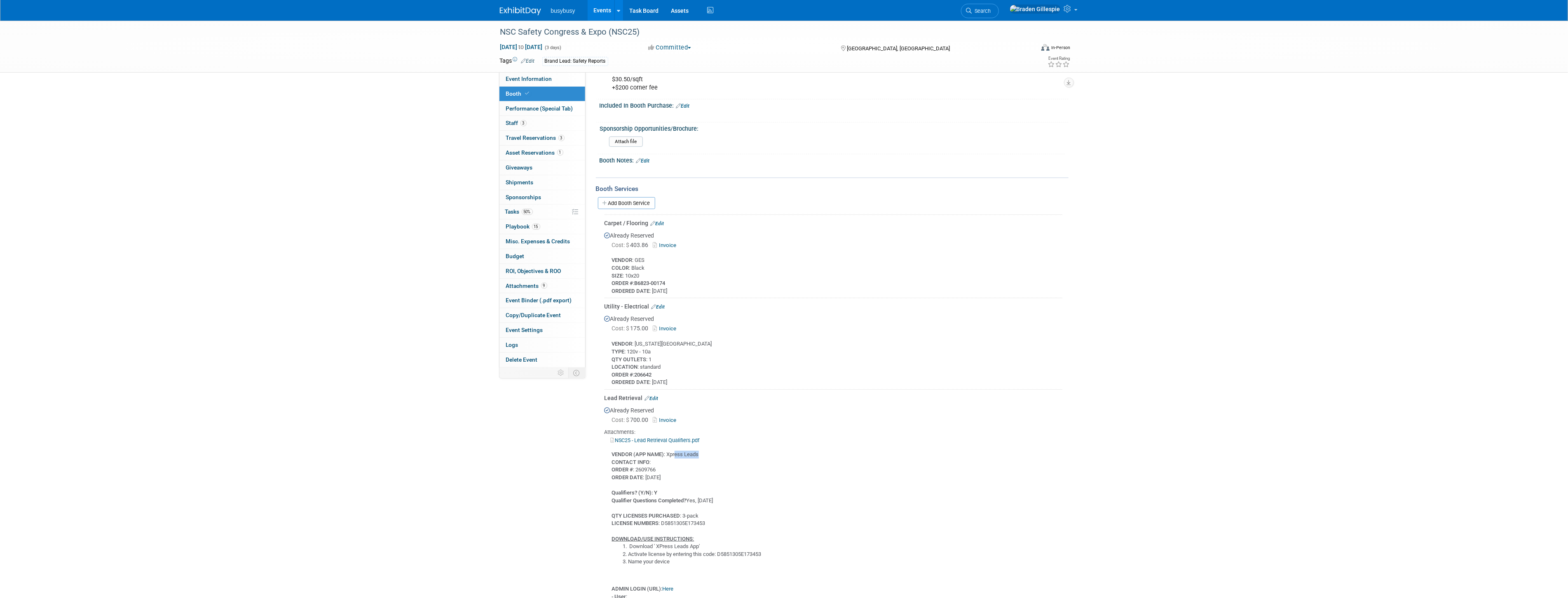
drag, startPoint x: 699, startPoint y: 445, endPoint x: 674, endPoint y: 448, distance: 25.2
click at [674, 448] on div "VENDOR (APP NAME) : Xpress Leads CONTACT INFO : ORDER # : 2609766 ORDER DATE : …" at bounding box center [834, 526] width 458 height 164
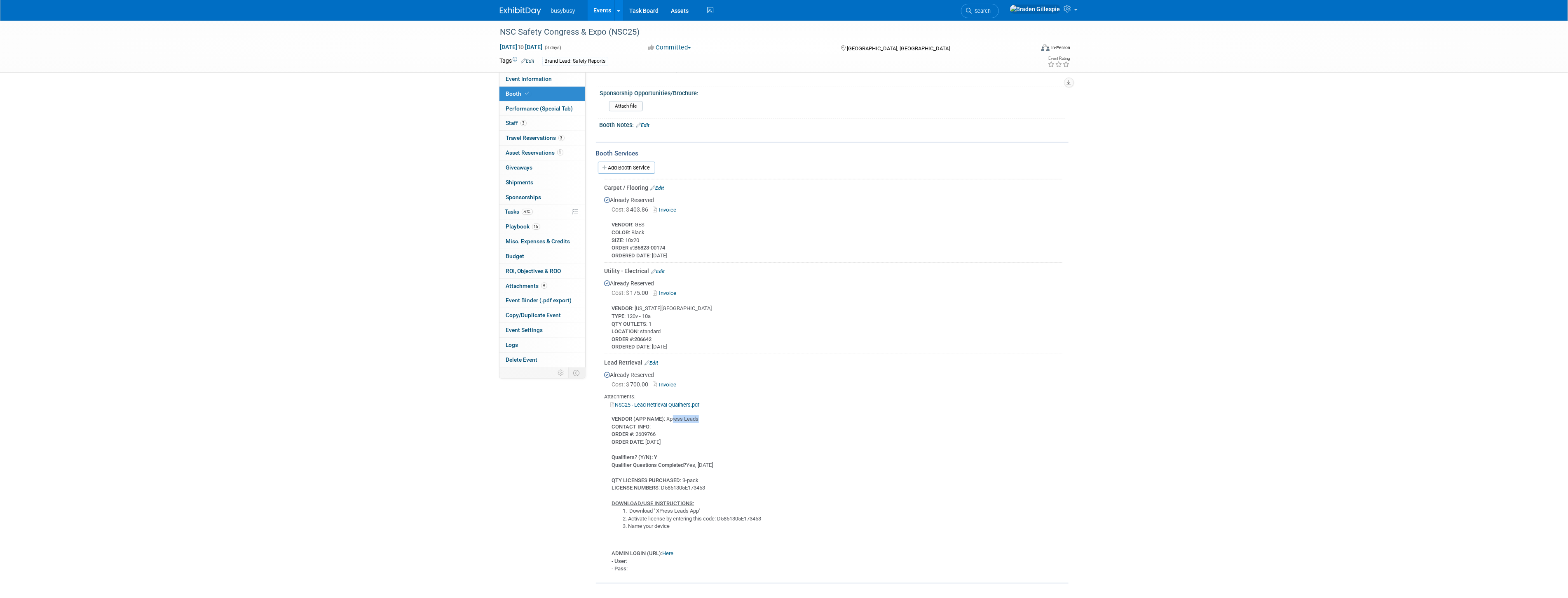
scroll to position [320, 0]
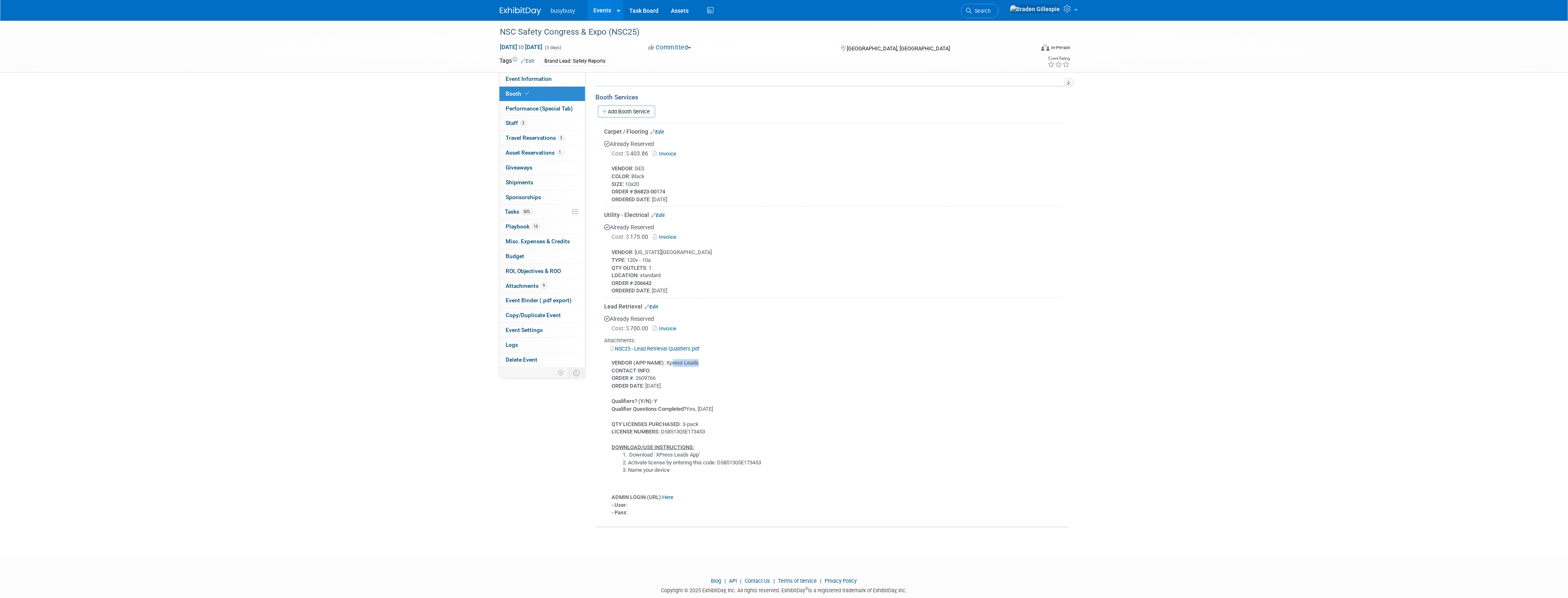
drag, startPoint x: 704, startPoint y: 446, endPoint x: 651, endPoint y: 446, distance: 53.0
click at [651, 451] on li "Download ' XPress Leads App'" at bounding box center [845, 455] width 434 height 8
click at [779, 14] on link "Search" at bounding box center [979, 11] width 38 height 14
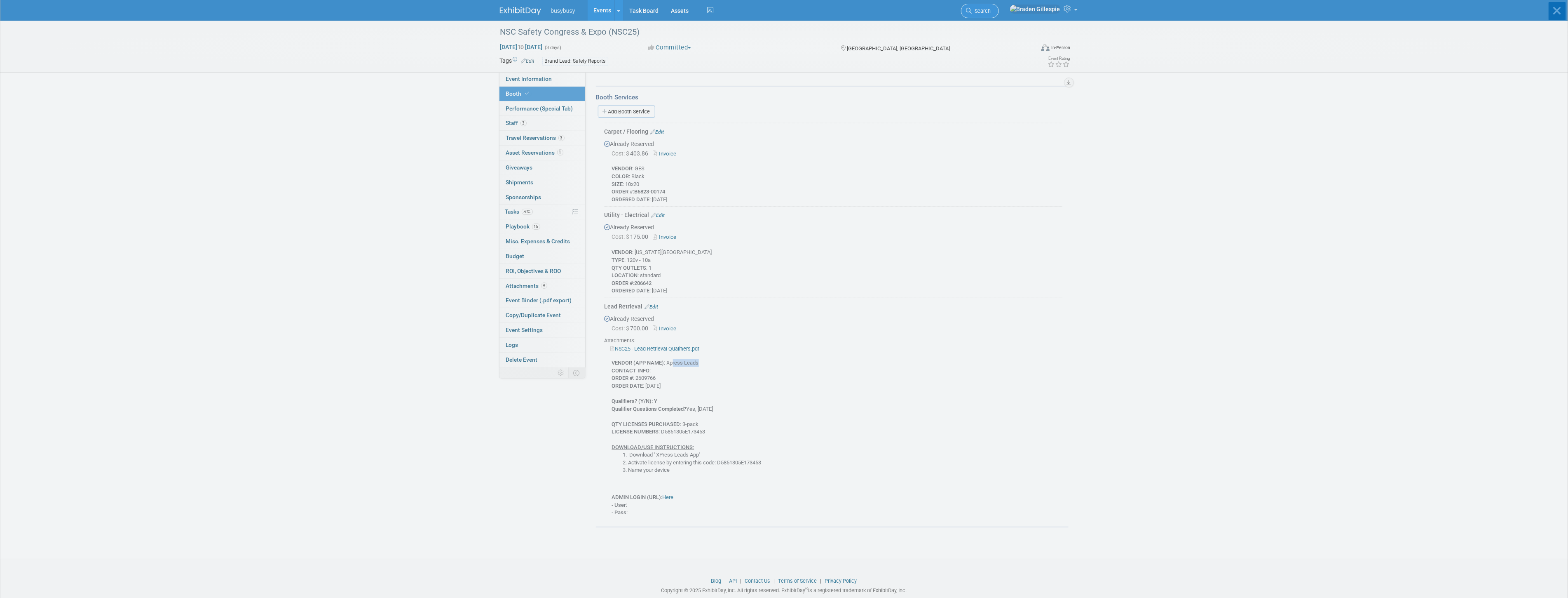
scroll to position [0, 0]
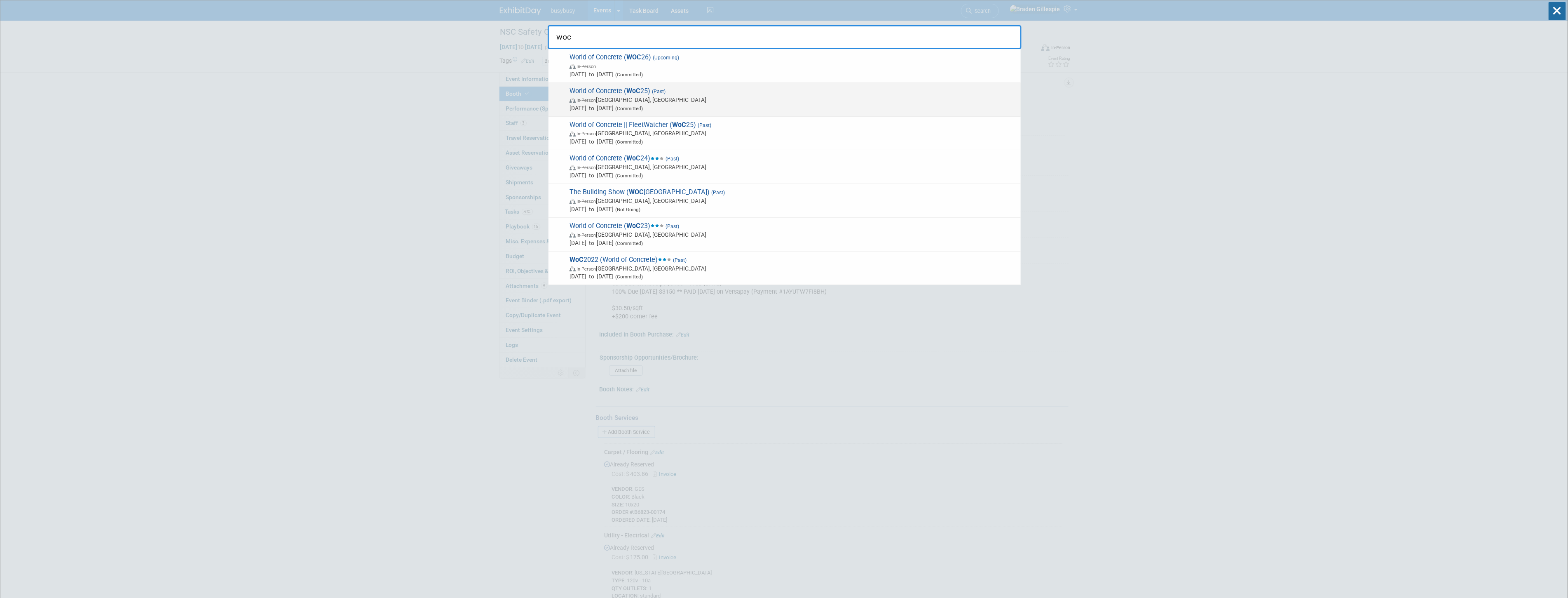
type input "woc"
click at [779, 106] on span "[DATE] to [DATE] (Committed)" at bounding box center [793, 108] width 447 height 9
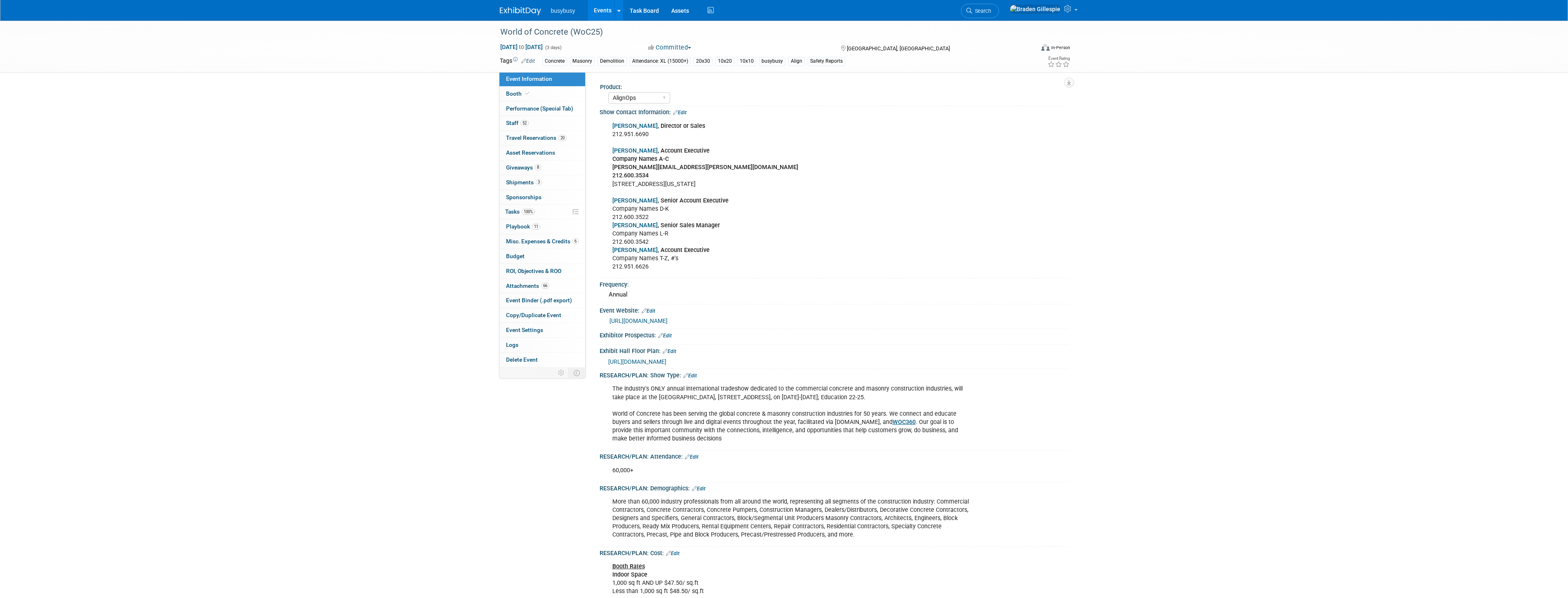
select select "AlignOps"
click at [551, 92] on link "Booth" at bounding box center [542, 93] width 86 height 14
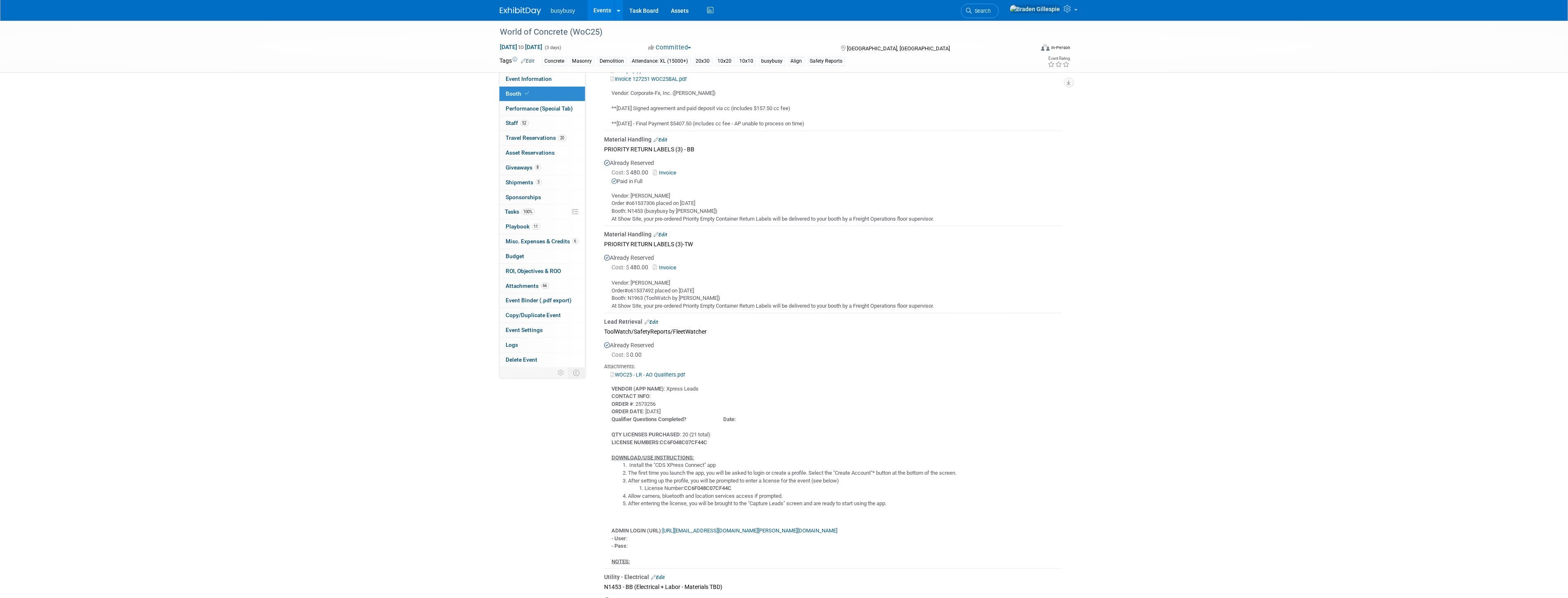
scroll to position [733, 0]
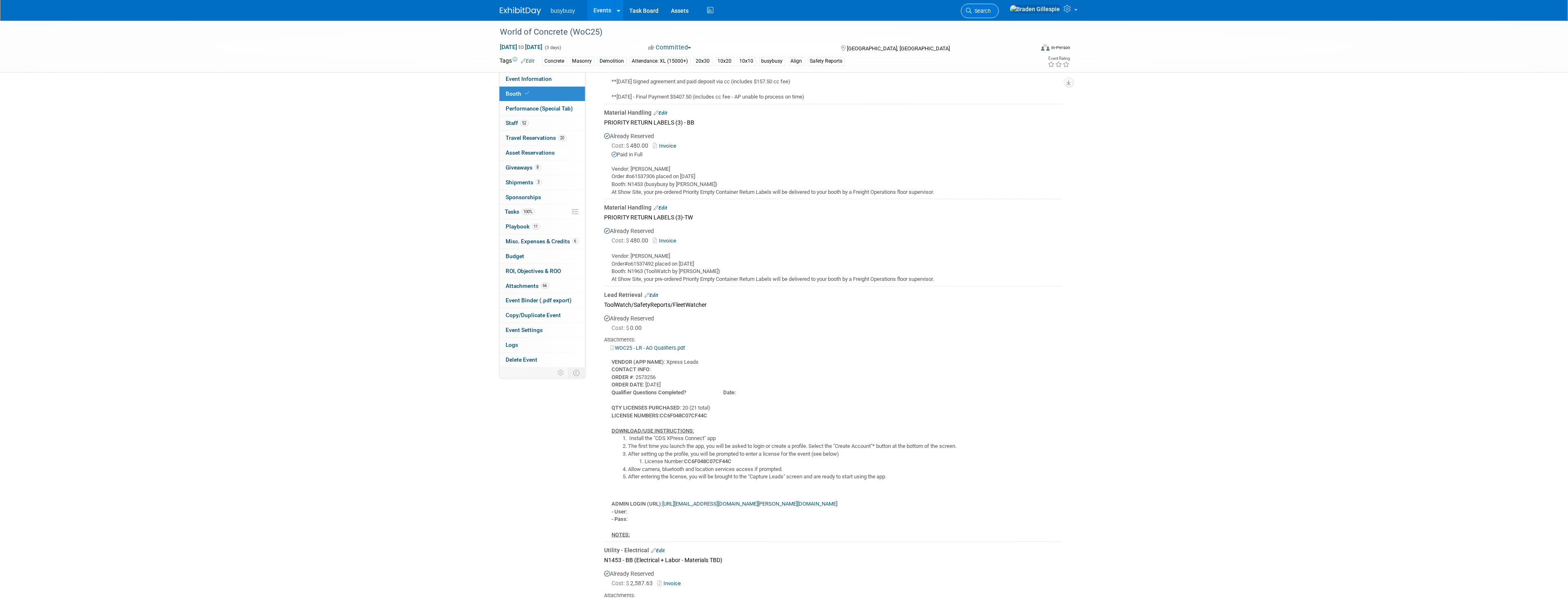
click at [999, 14] on link "Search" at bounding box center [979, 11] width 38 height 14
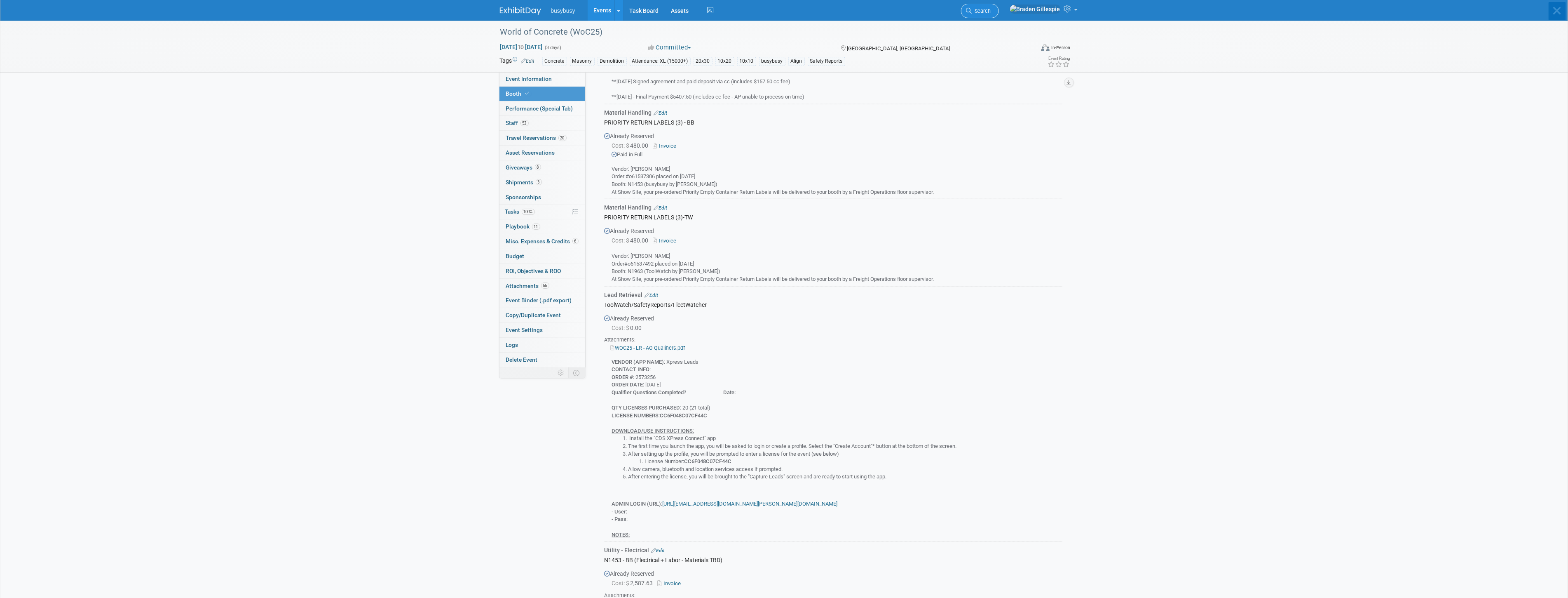
scroll to position [0, 0]
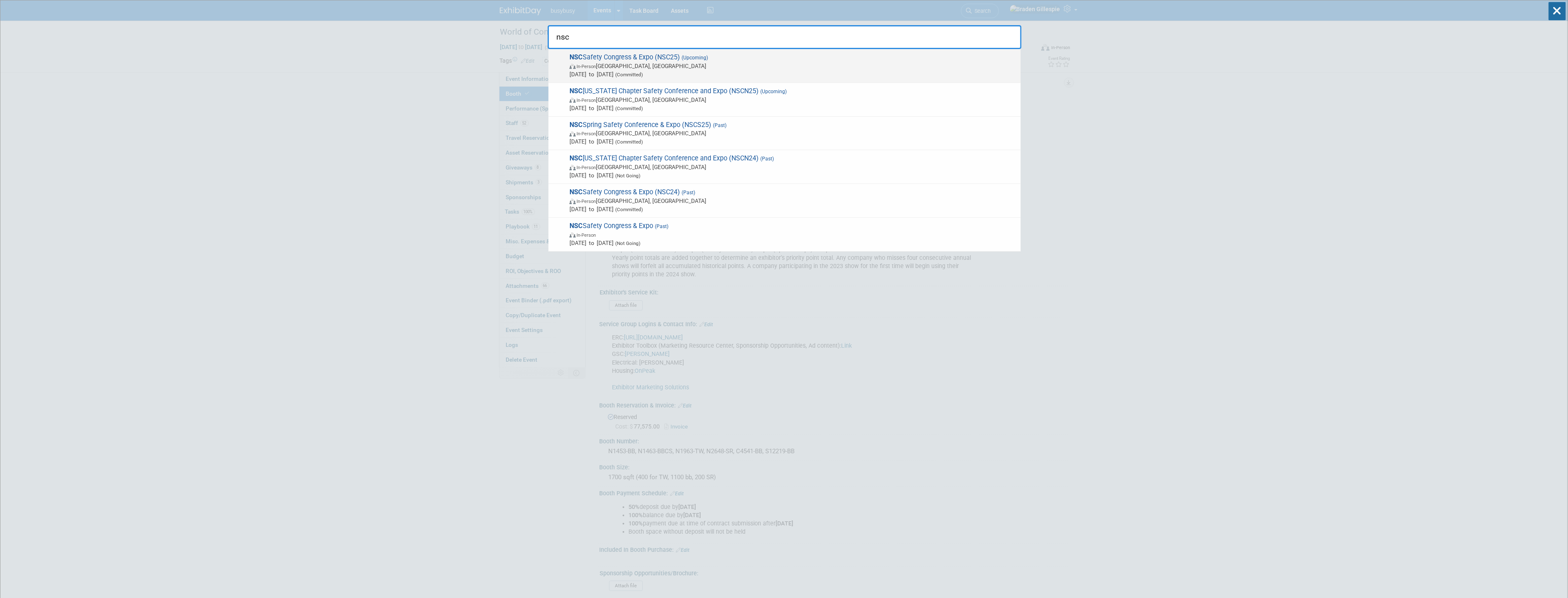
type input "nsc"
click at [873, 74] on span "Sep 15, 2025 to Sep 17, 2025 (Committed)" at bounding box center [793, 74] width 447 height 9
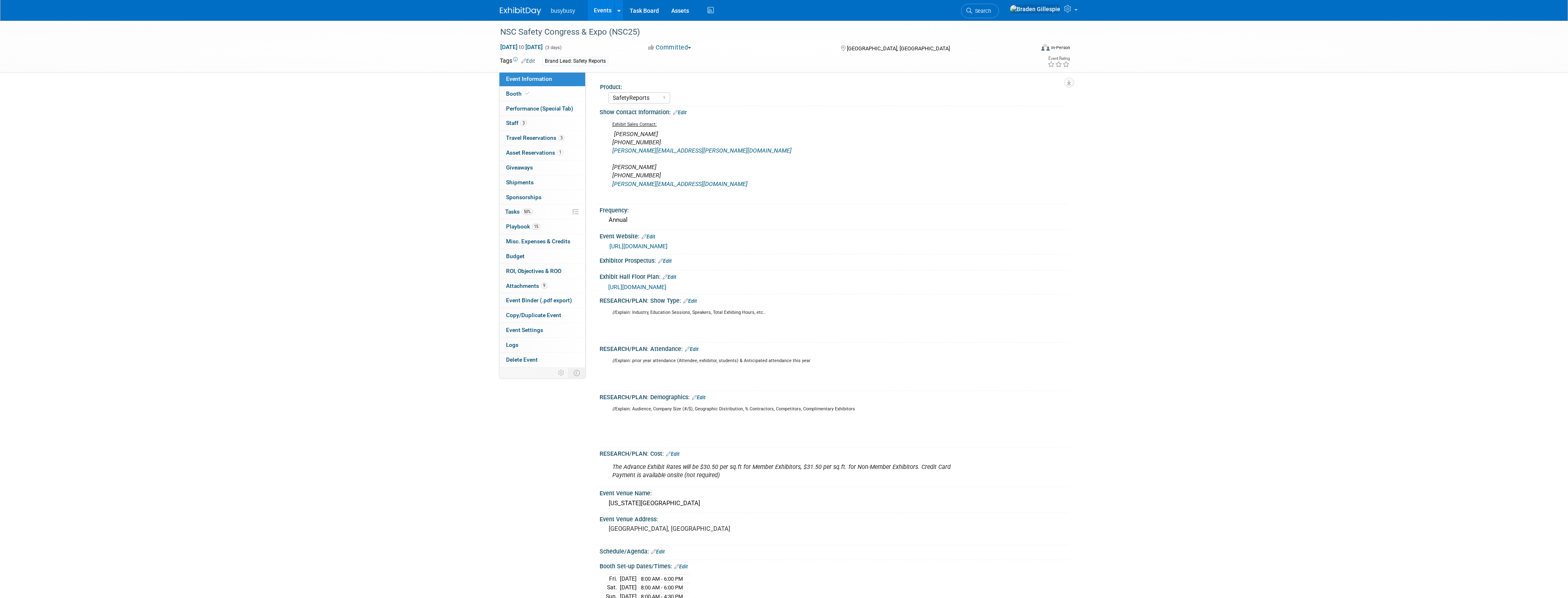
select select "SafetyReports"
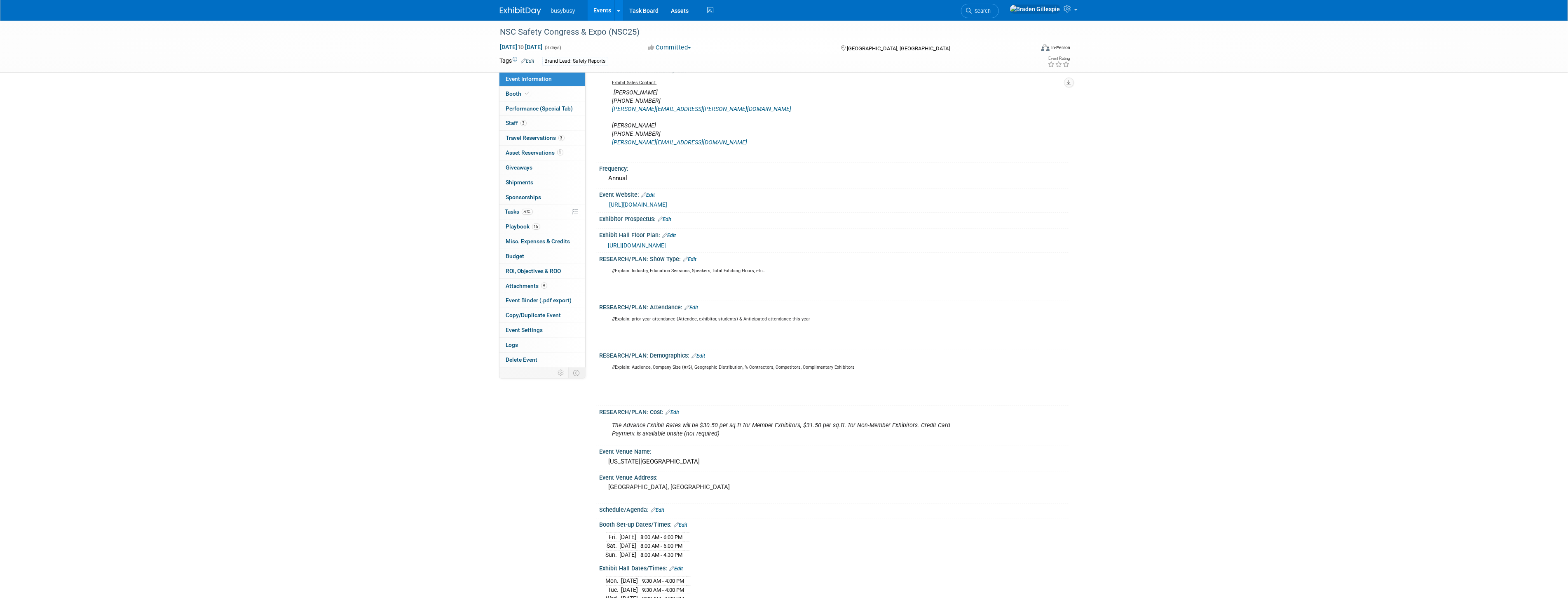
scroll to position [91, 0]
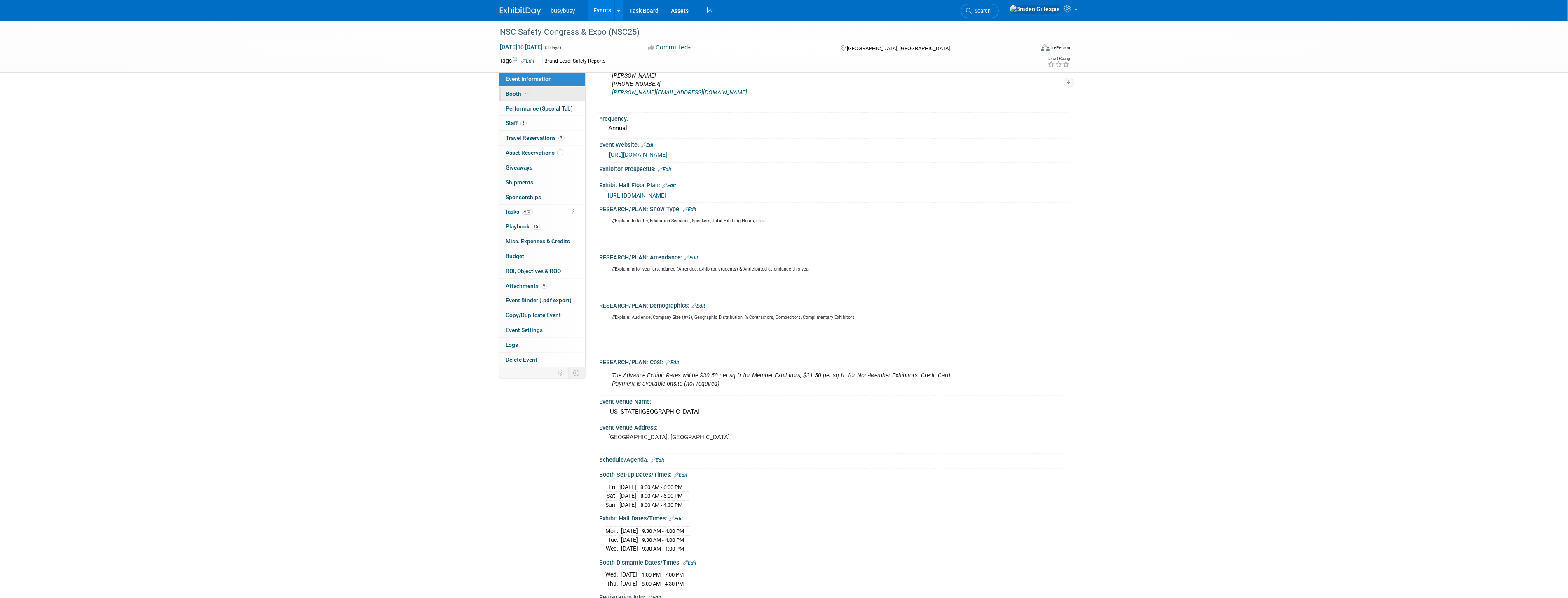
click at [538, 90] on link "Booth" at bounding box center [542, 93] width 86 height 14
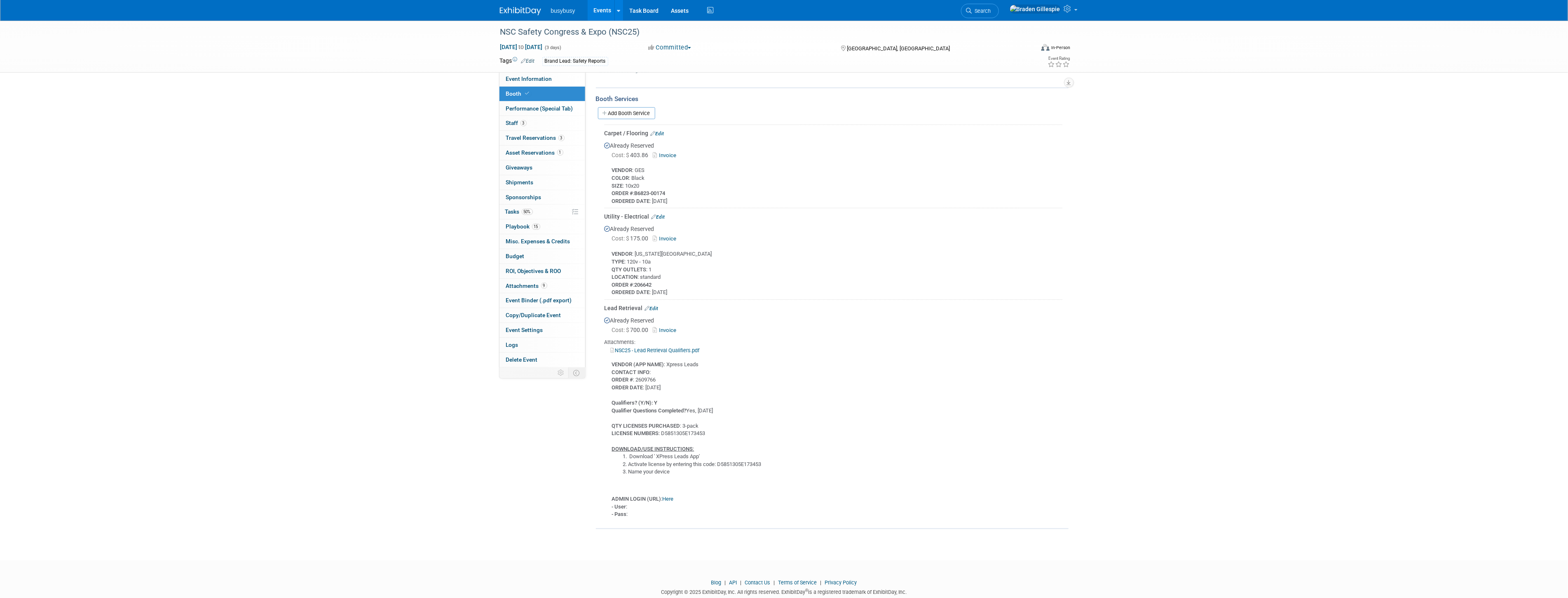
scroll to position [320, 0]
drag, startPoint x: 713, startPoint y: 423, endPoint x: 662, endPoint y: 425, distance: 51.0
click at [662, 425] on div "VENDOR (APP NAME) : Xpress Leads CONTACT INFO : ORDER # : 2609766 ORDER DATE : …" at bounding box center [834, 435] width 458 height 164
click at [554, 106] on span "Performance (Special Tab)" at bounding box center [540, 108] width 67 height 6
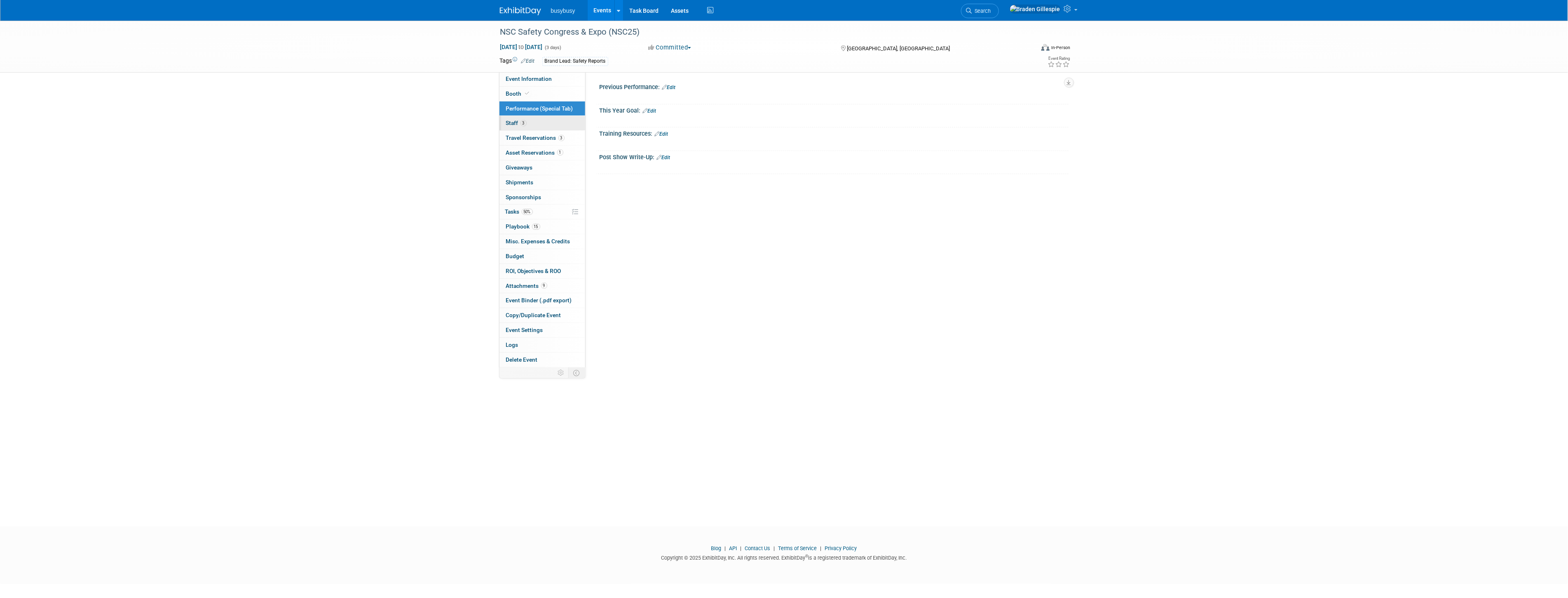
click at [544, 121] on link "3 Staff 3" at bounding box center [542, 123] width 86 height 14
click at [550, 138] on span "Travel Reservations 3" at bounding box center [536, 137] width 58 height 6
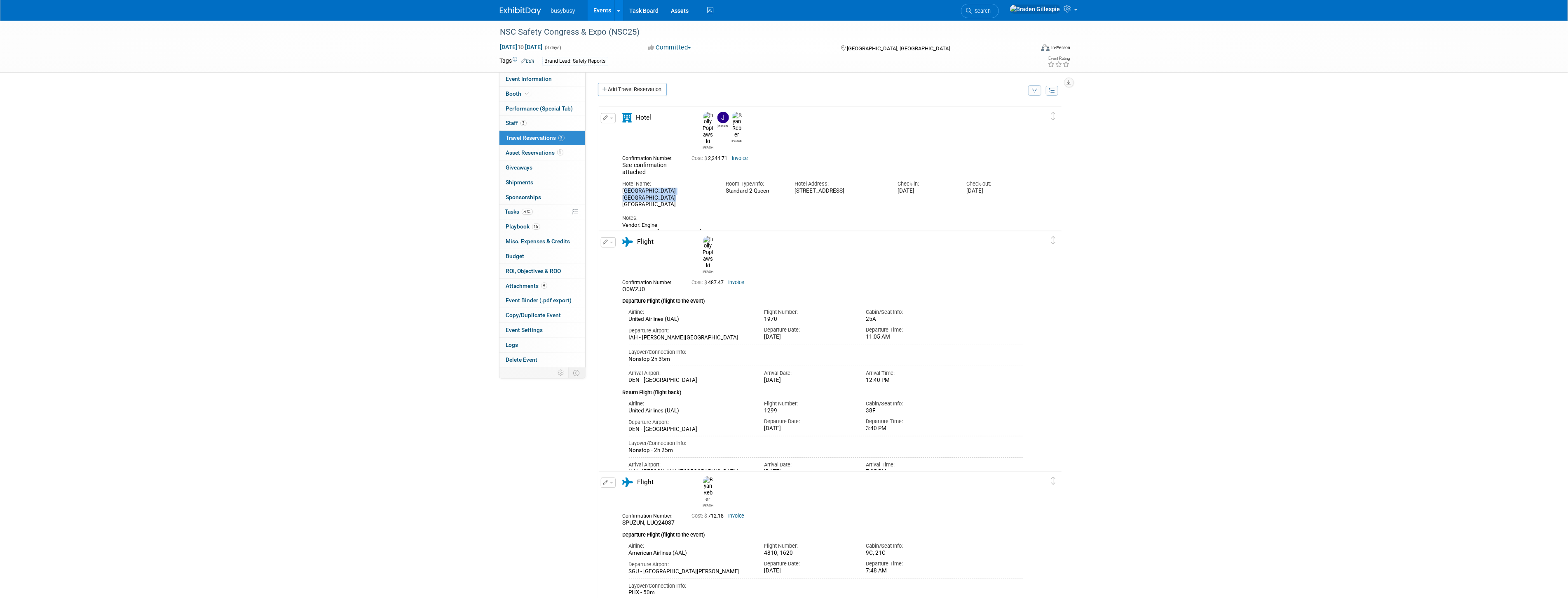
drag, startPoint x: 622, startPoint y: 167, endPoint x: 637, endPoint y: 174, distance: 16.6
click at [637, 188] on div "[GEOGRAPHIC_DATA] [GEOGRAPHIC_DATA] [GEOGRAPHIC_DATA]" at bounding box center [667, 198] width 91 height 21
click at [635, 188] on div "[GEOGRAPHIC_DATA] [GEOGRAPHIC_DATA] [GEOGRAPHIC_DATA]" at bounding box center [667, 198] width 91 height 21
drag, startPoint x: 635, startPoint y: 176, endPoint x: 620, endPoint y: 176, distance: 15.0
click at [620, 176] on div "Hotel Name: [GEOGRAPHIC_DATA] [GEOGRAPHIC_DATA]" at bounding box center [667, 192] width 103 height 32
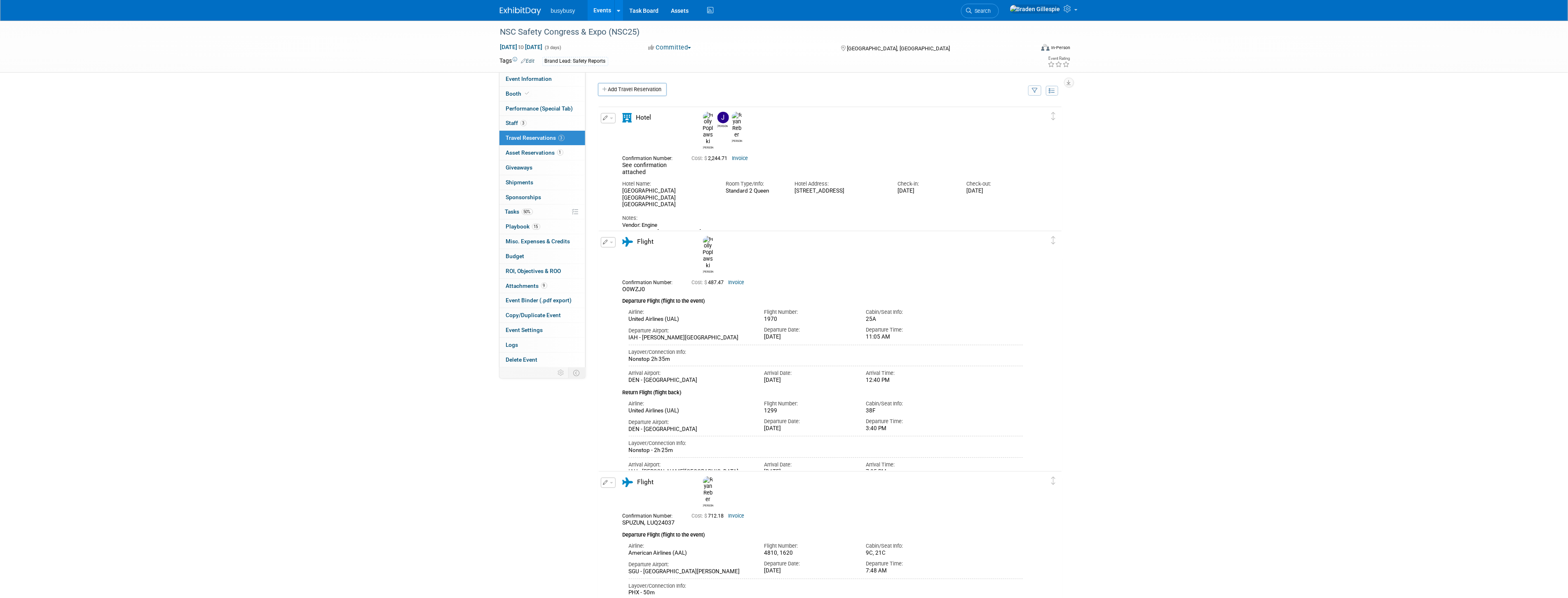
click at [628, 223] on div "Vendor: [GEOGRAPHIC_DATA] Phone#: [PHONE_NUMBER] Refundable Breakfast is not in…" at bounding box center [823, 238] width 401 height 34
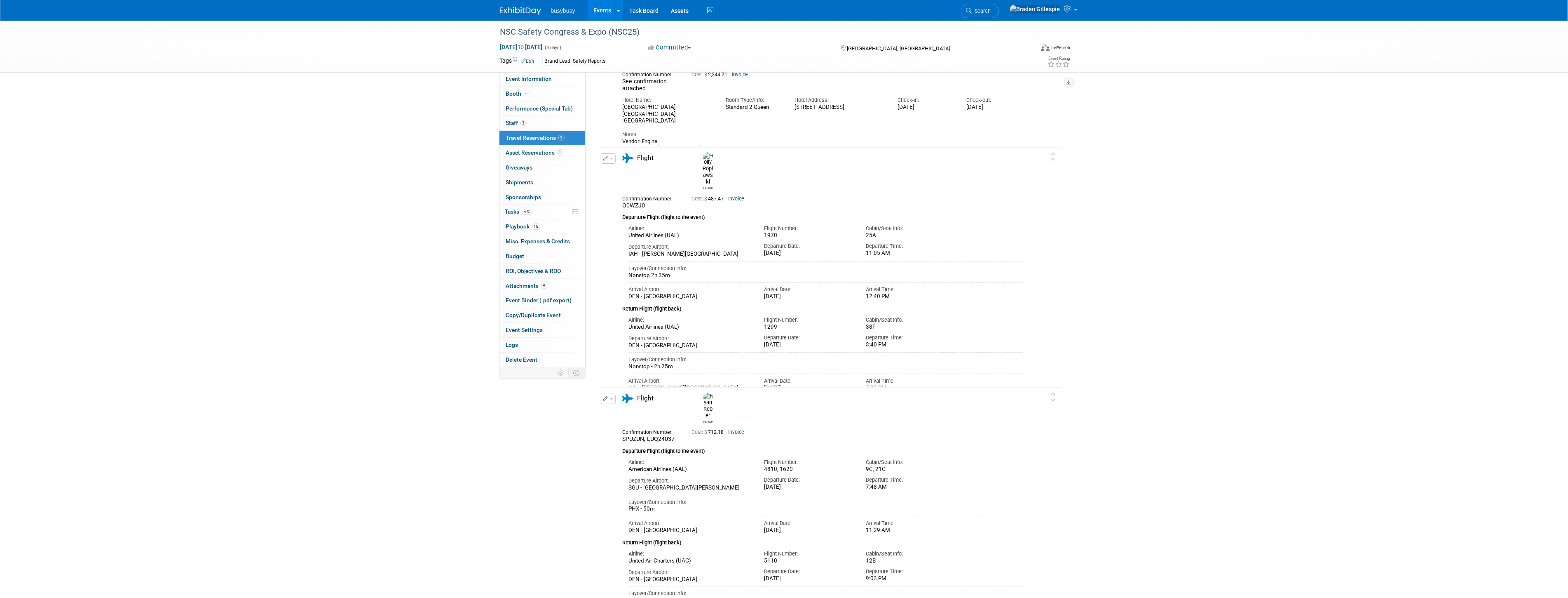
scroll to position [137, 0]
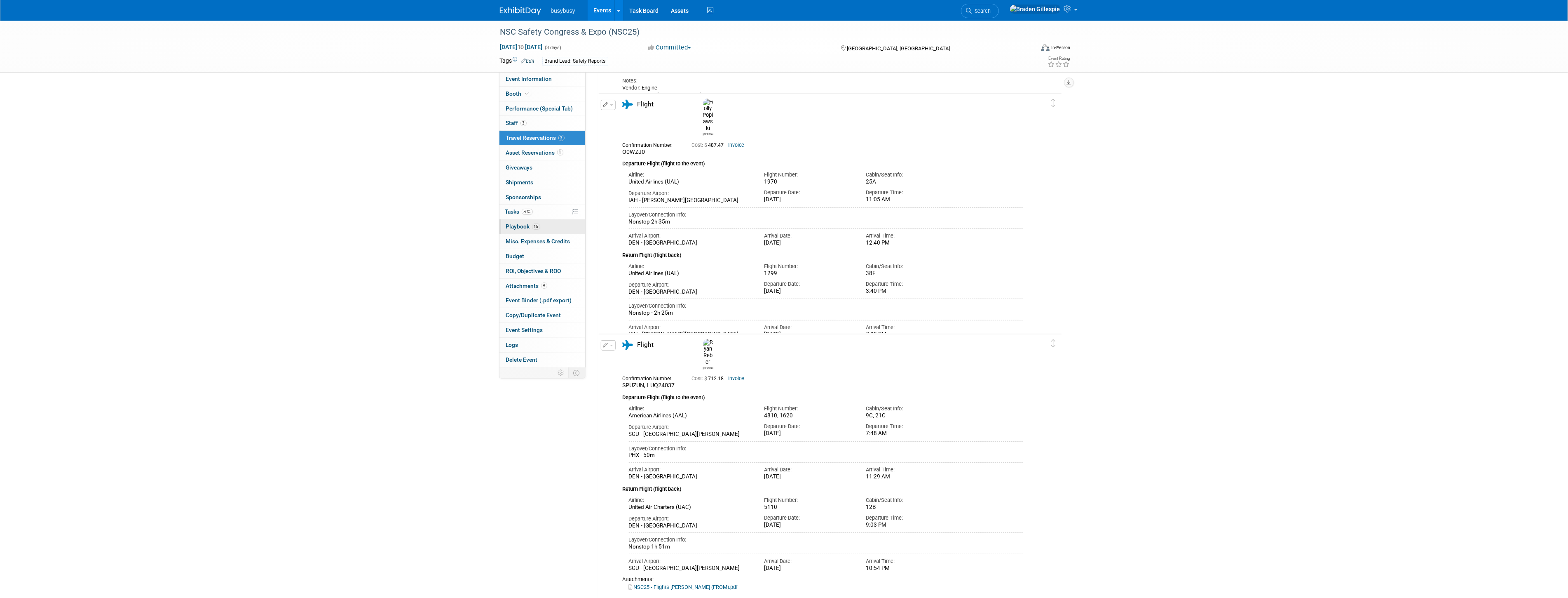
click at [535, 226] on span "15" at bounding box center [536, 226] width 9 height 6
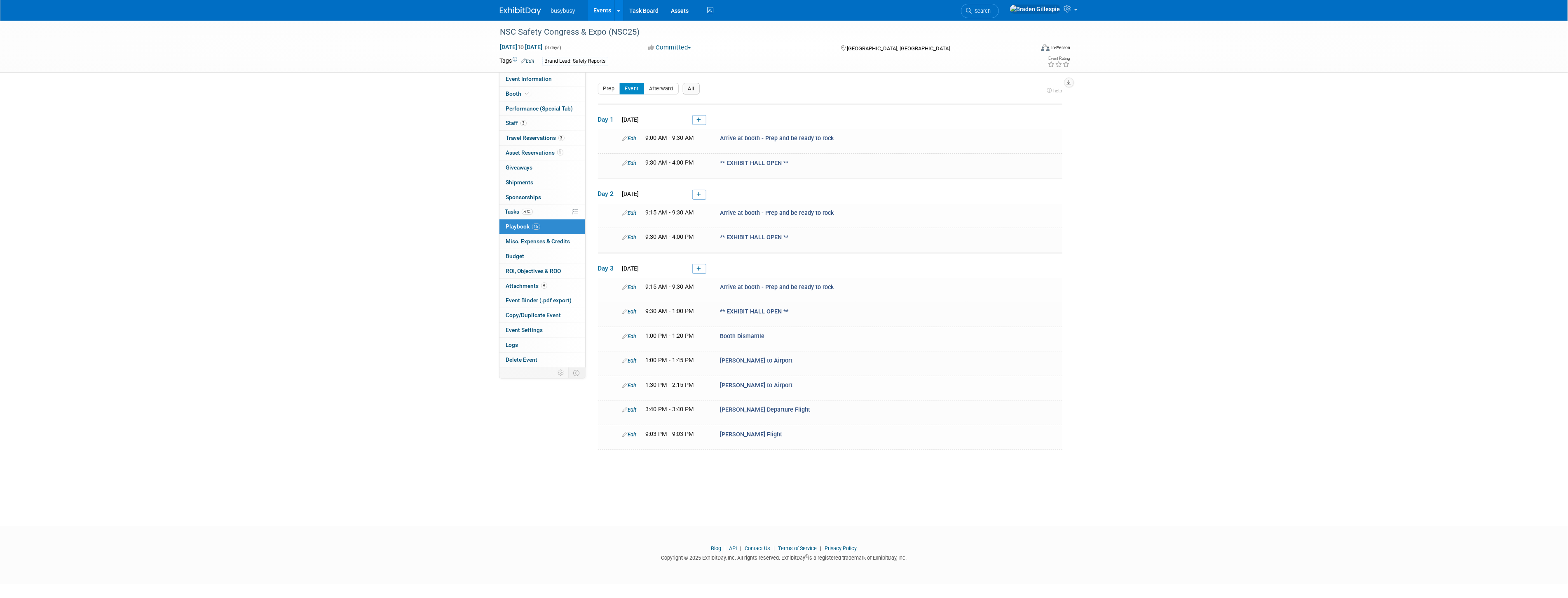
click at [692, 90] on button "All" at bounding box center [691, 88] width 17 height 11
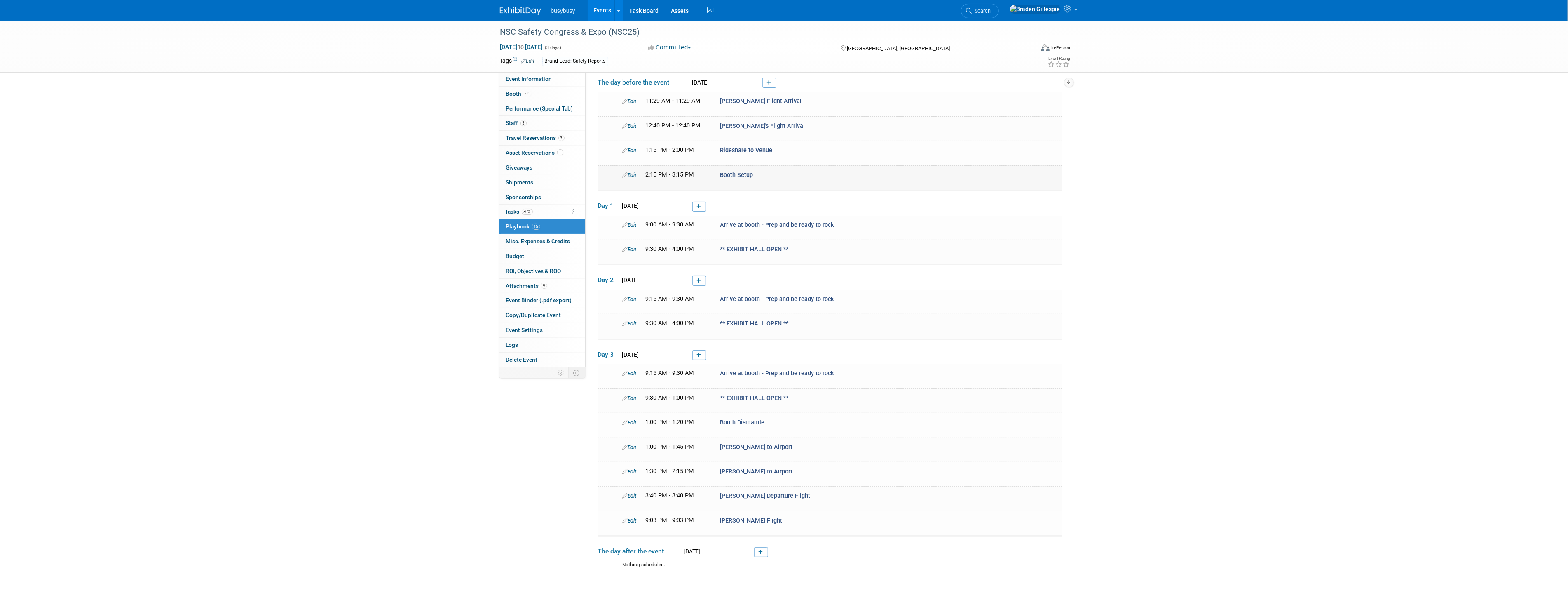
scroll to position [46, 0]
drag, startPoint x: 695, startPoint y: 163, endPoint x: 662, endPoint y: 163, distance: 33.0
click at [662, 163] on div "2:15 PM - 3:15 PM" at bounding box center [676, 166] width 62 height 9
click at [684, 163] on span "2:15 PM - 3:15 PM" at bounding box center [670, 166] width 48 height 7
drag, startPoint x: 684, startPoint y: 163, endPoint x: 668, endPoint y: 163, distance: 16.0
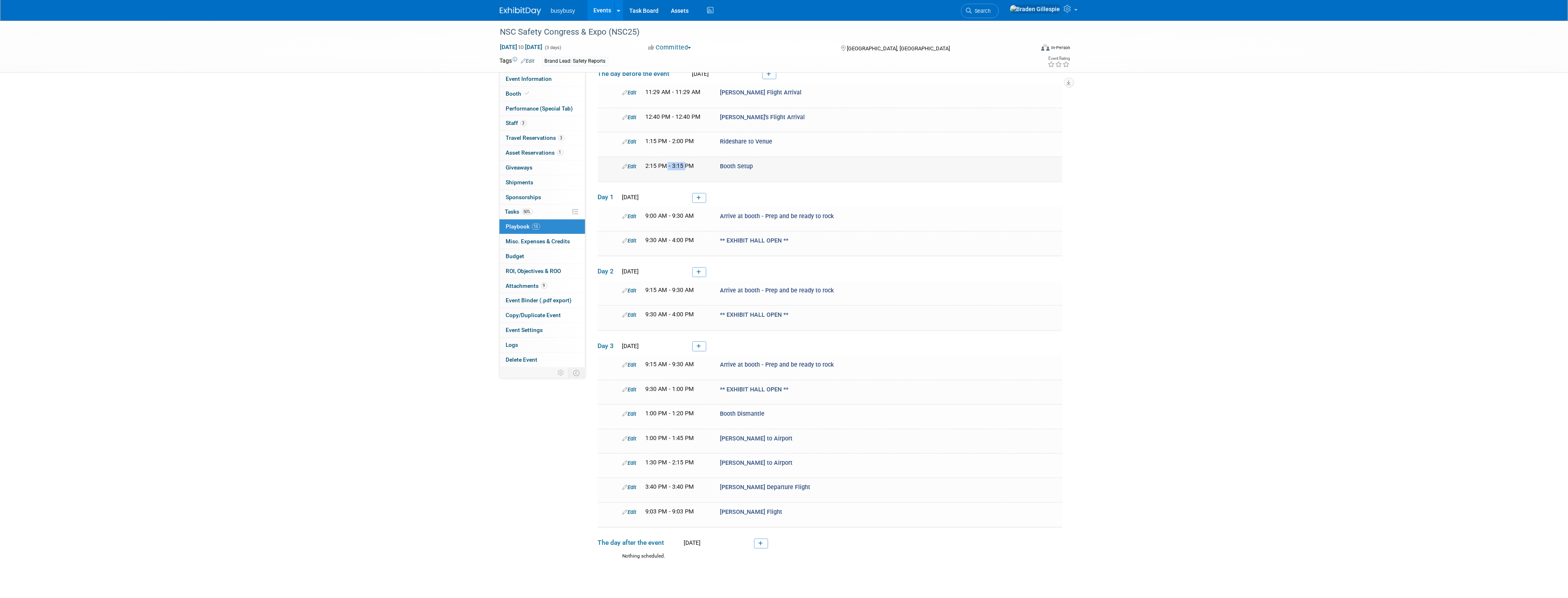
click at [668, 163] on span "2:15 PM - 3:15 PM" at bounding box center [670, 166] width 48 height 7
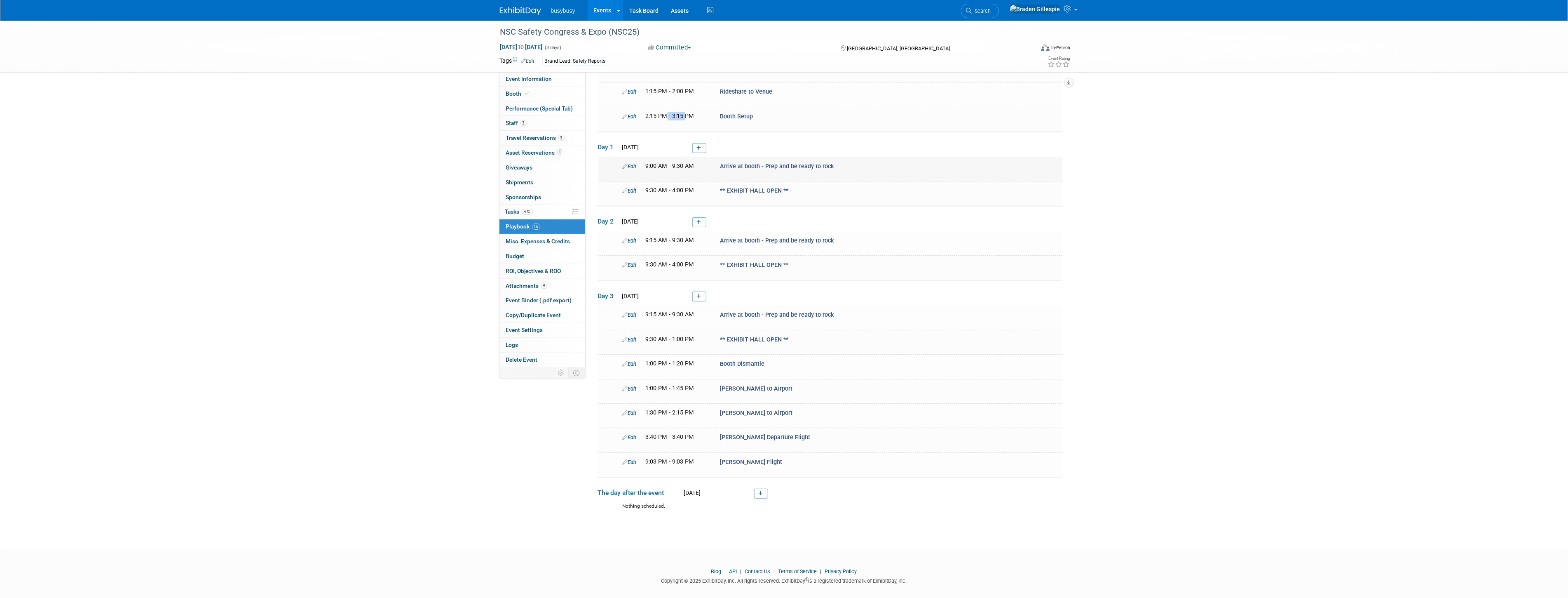
scroll to position [97, 0]
click at [661, 161] on span "9:00 AM - 9:30 AM" at bounding box center [670, 165] width 48 height 7
click at [681, 161] on span "9:00 AM - 9:30 AM" at bounding box center [670, 165] width 48 height 7
click at [652, 161] on span "9:00 AM - 9:30 AM" at bounding box center [670, 165] width 48 height 7
drag, startPoint x: 656, startPoint y: 160, endPoint x: 643, endPoint y: 162, distance: 13.2
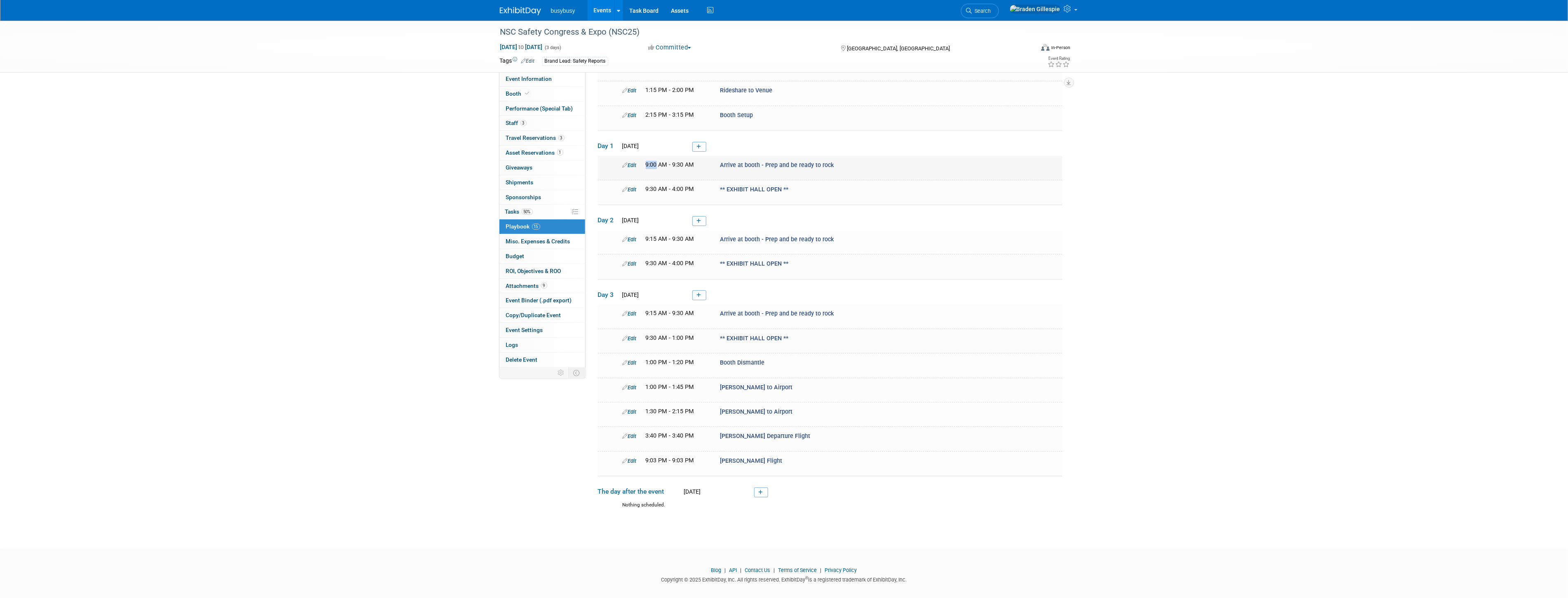
click at [643, 162] on div "9:00 AM - 9:30 AM" at bounding box center [677, 165] width 75 height 9
drag, startPoint x: 657, startPoint y: 235, endPoint x: 645, endPoint y: 233, distance: 12.2
click at [645, 235] on span "9:15 AM - 9:30 AM" at bounding box center [670, 239] width 48 height 7
drag, startPoint x: 647, startPoint y: 359, endPoint x: 664, endPoint y: 360, distance: 17.0
click at [664, 360] on span "1:00 PM - 1:20 PM" at bounding box center [670, 363] width 48 height 7
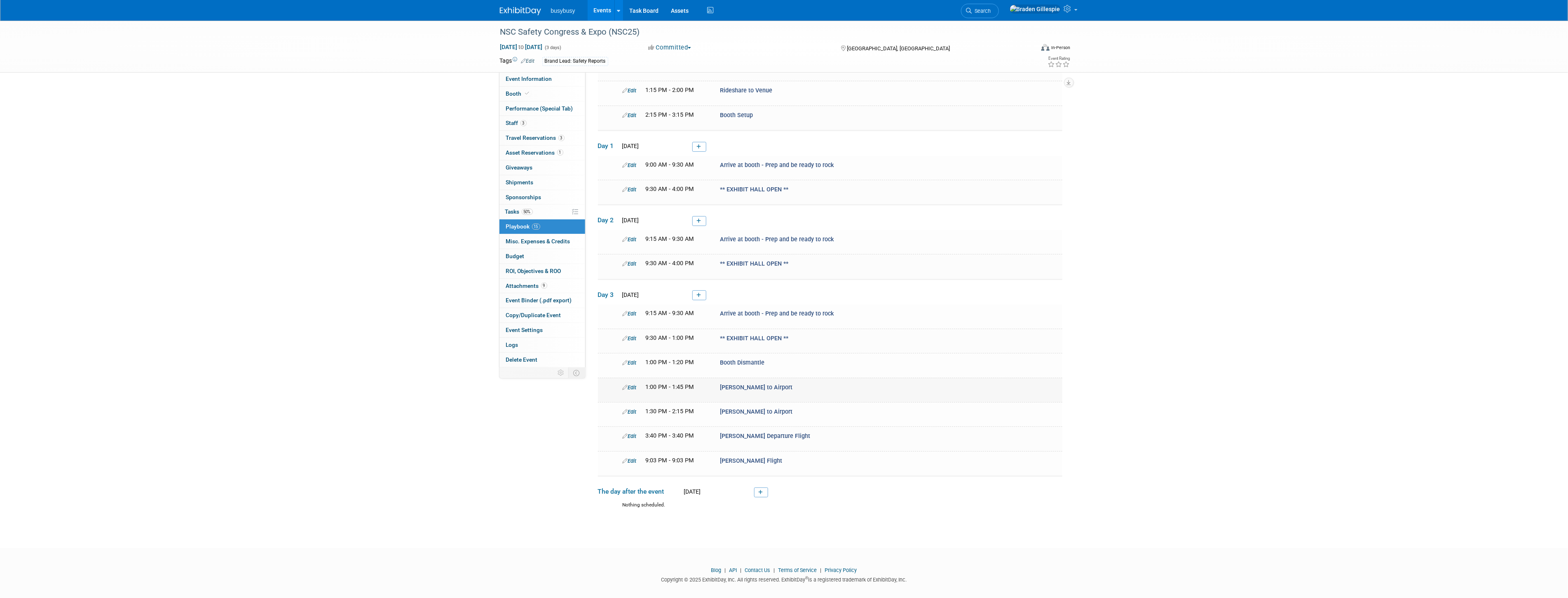
click at [650, 383] on span "1:00 PM - 1:45 PM" at bounding box center [670, 387] width 48 height 7
drag, startPoint x: 647, startPoint y: 378, endPoint x: 664, endPoint y: 385, distance: 18.4
click at [664, 385] on span "1:00 PM - 1:45 PM" at bounding box center [670, 387] width 48 height 7
drag, startPoint x: 672, startPoint y: 382, endPoint x: 679, endPoint y: 382, distance: 7.0
click at [681, 383] on span "1:00 PM - 1:45 PM" at bounding box center [670, 387] width 48 height 7
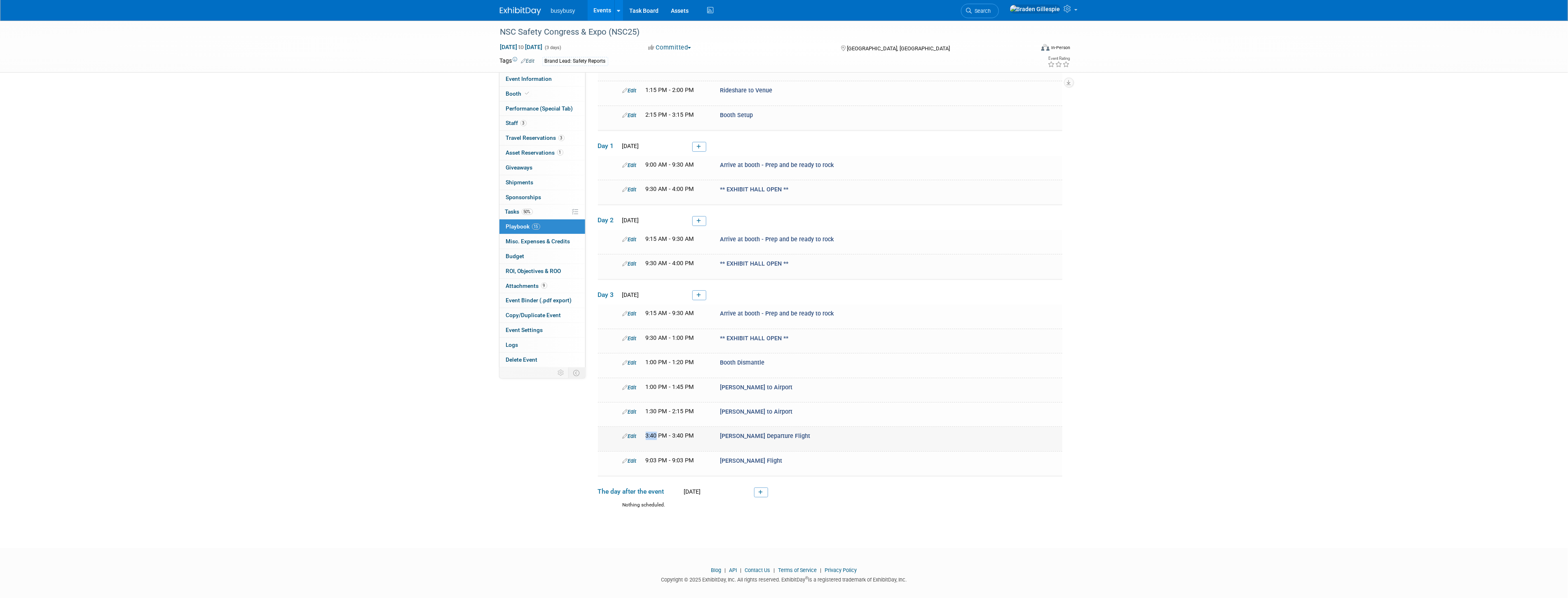
drag, startPoint x: 655, startPoint y: 430, endPoint x: 642, endPoint y: 434, distance: 13.6
click at [642, 432] on div "3:40 PM - 3:40 PM" at bounding box center [677, 436] width 75 height 9
click at [673, 432] on span "3:40 PM - 3:40 PM" at bounding box center [670, 436] width 48 height 7
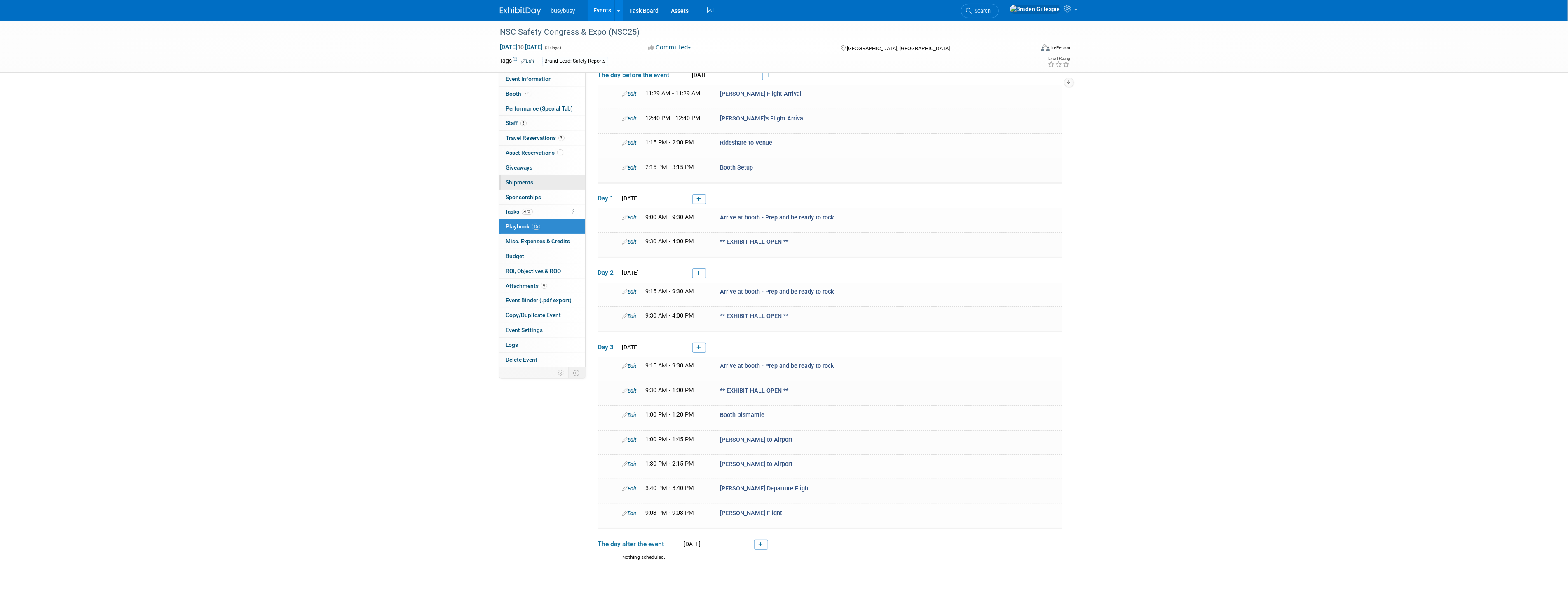
scroll to position [0, 0]
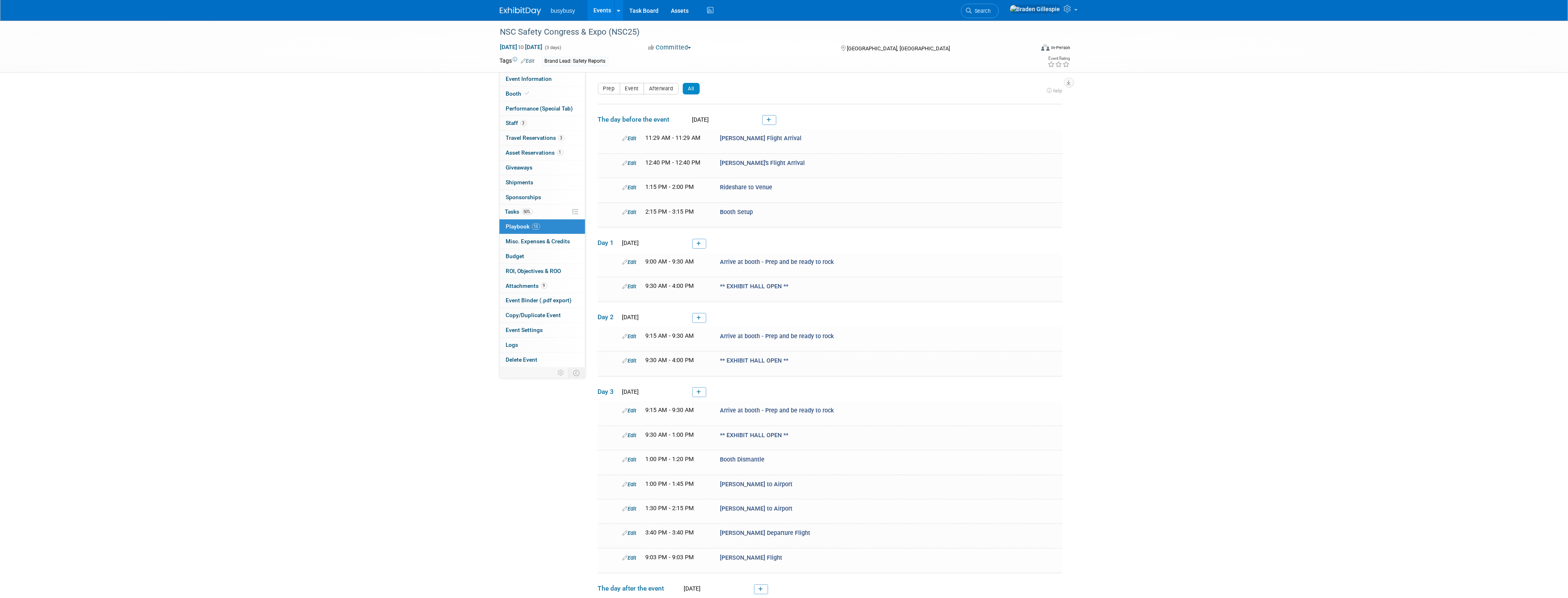
click at [518, 7] on img at bounding box center [521, 11] width 41 height 9
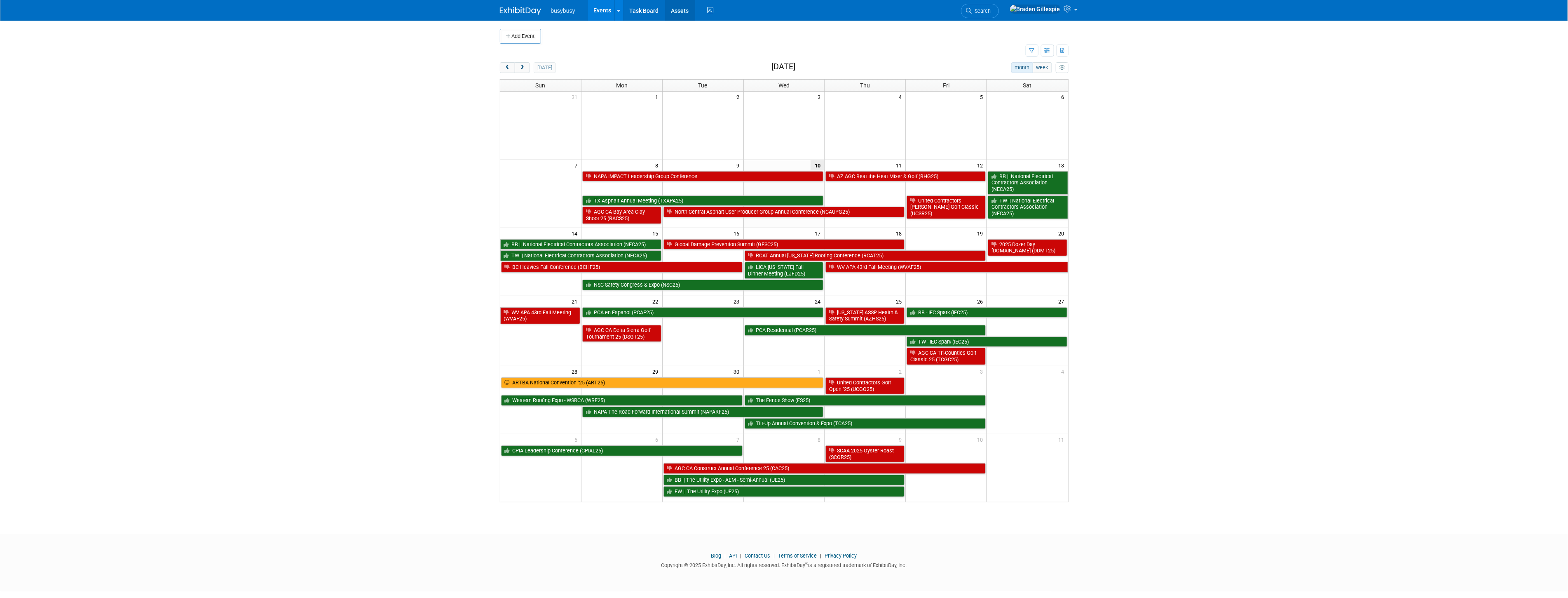
click at [674, 12] on link "Assets" at bounding box center [680, 10] width 30 height 21
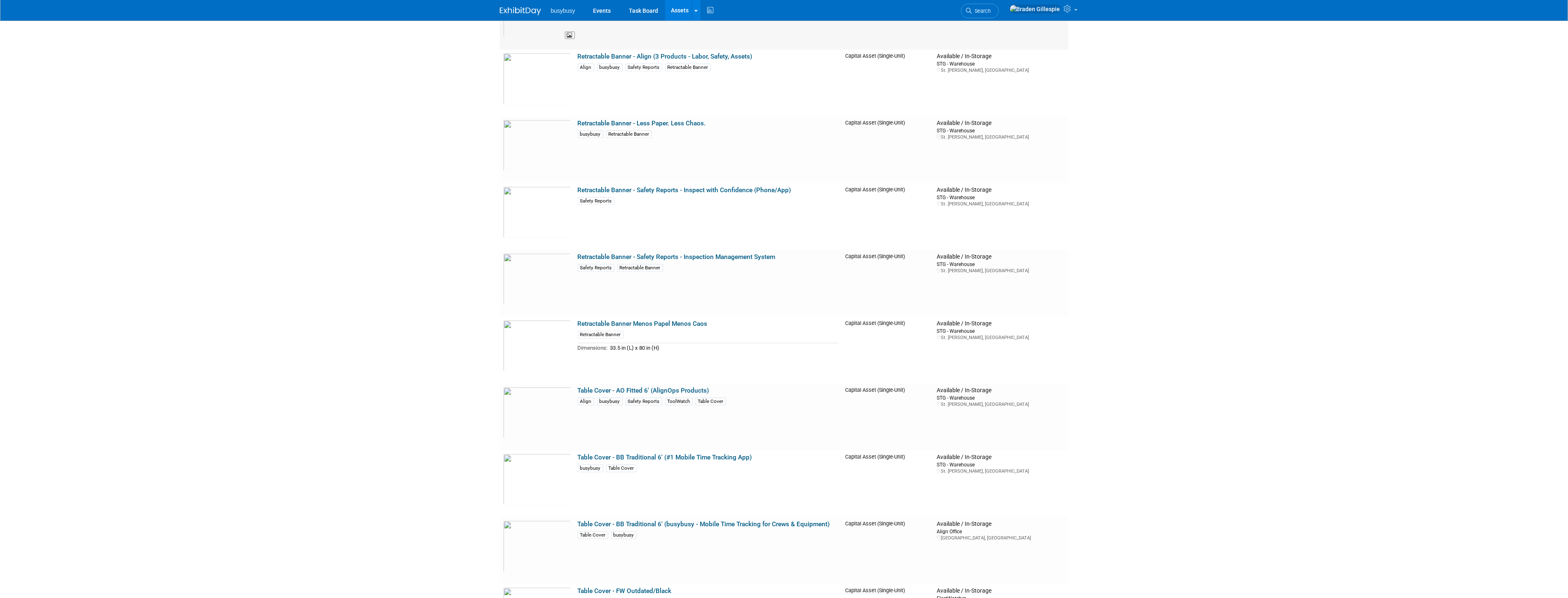
scroll to position [4719, 0]
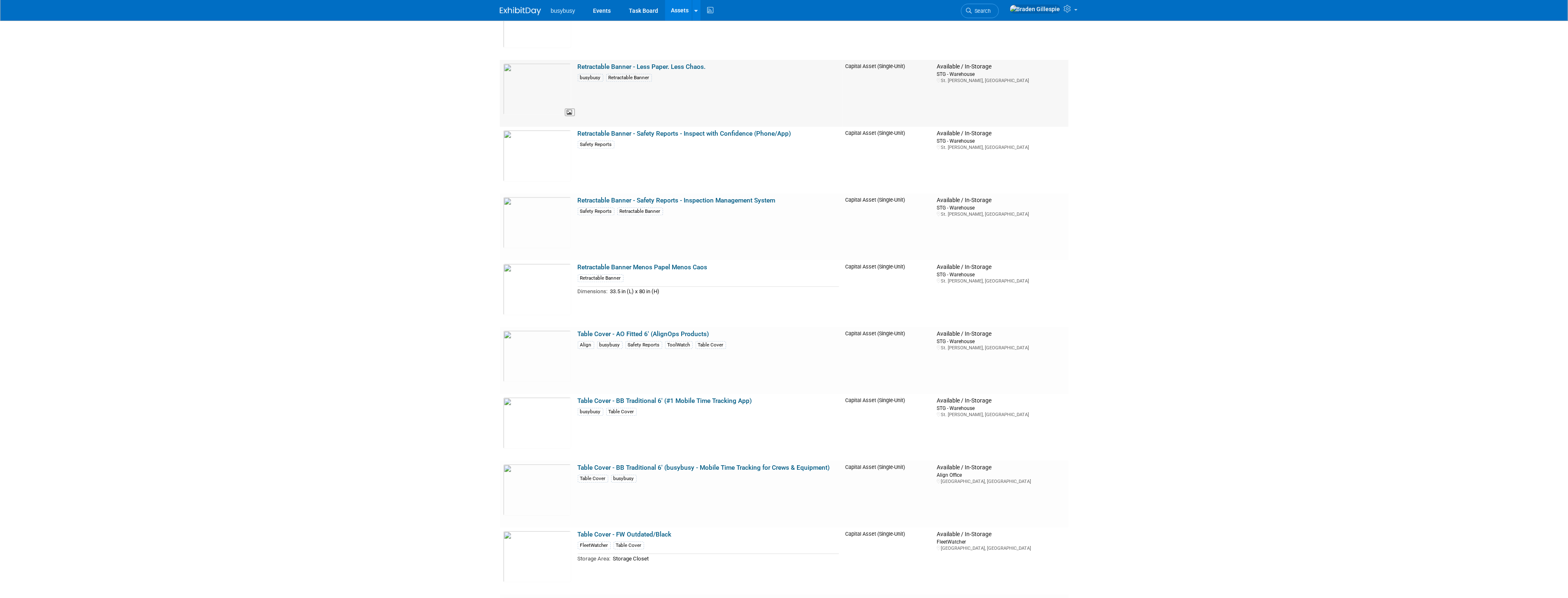
click at [545, 93] on img at bounding box center [537, 88] width 68 height 51
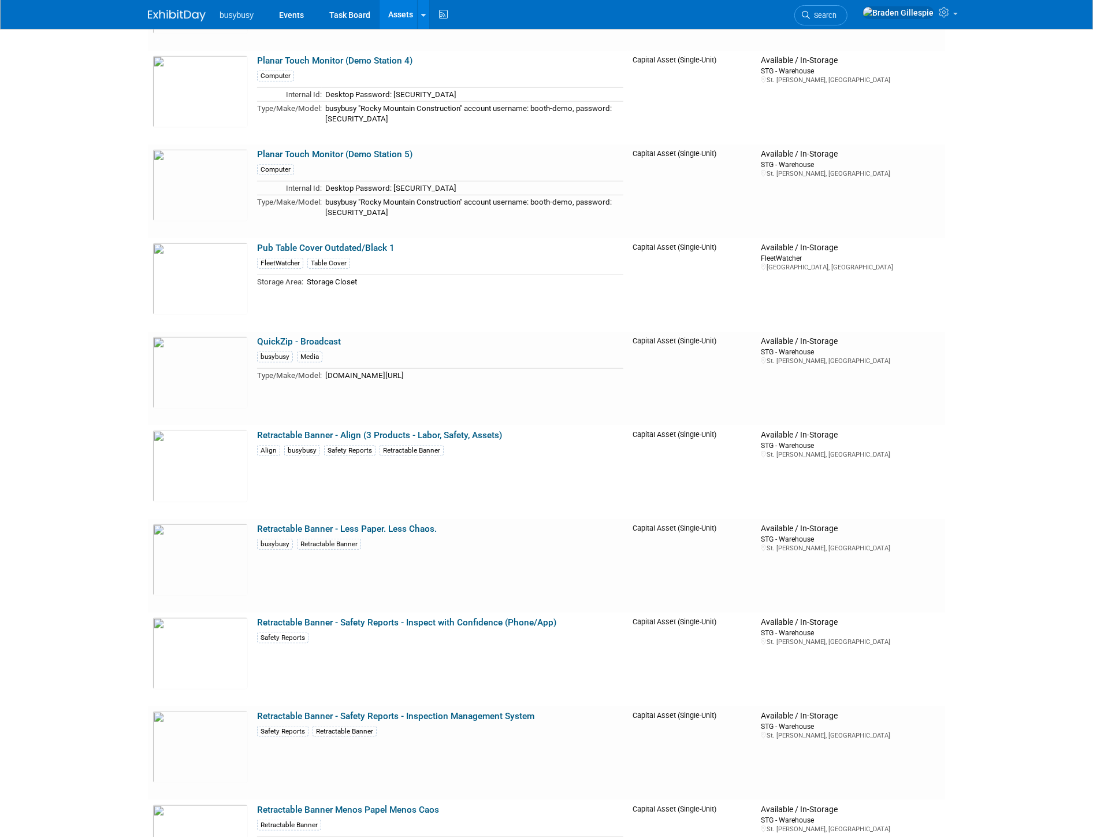
scroll to position [6054, 0]
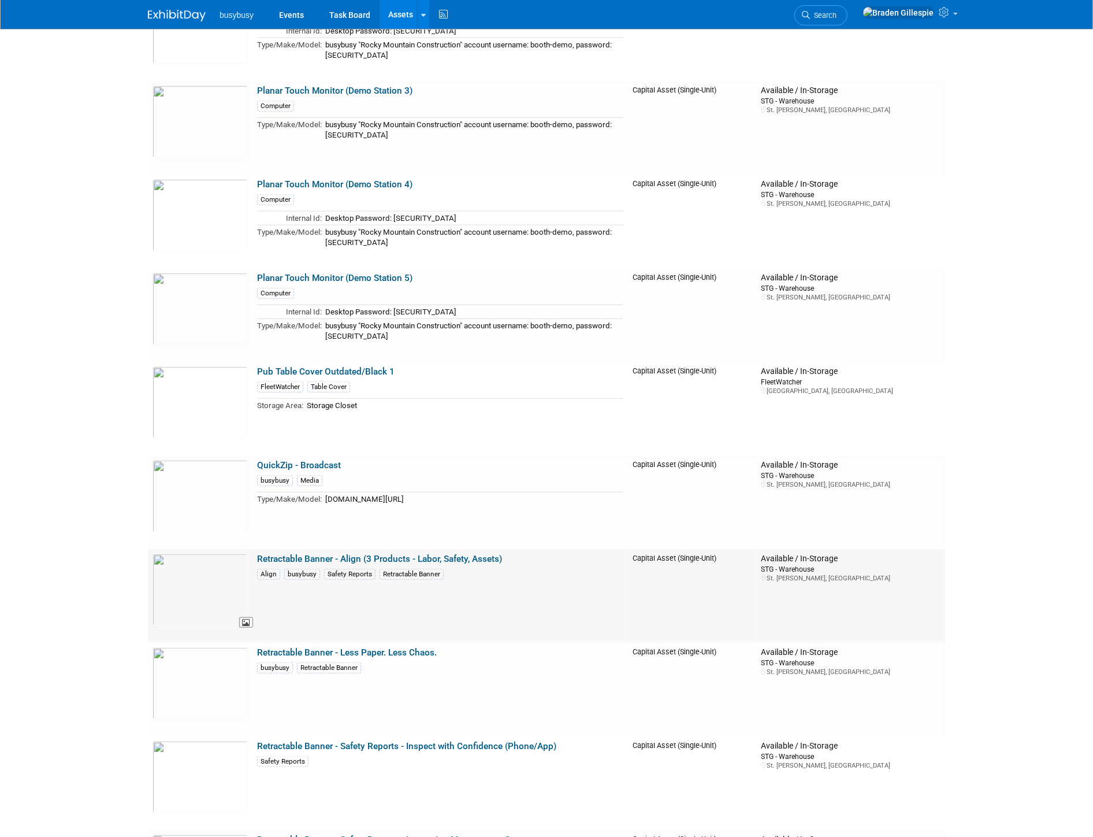
click at [209, 573] on img at bounding box center [200, 590] width 95 height 72
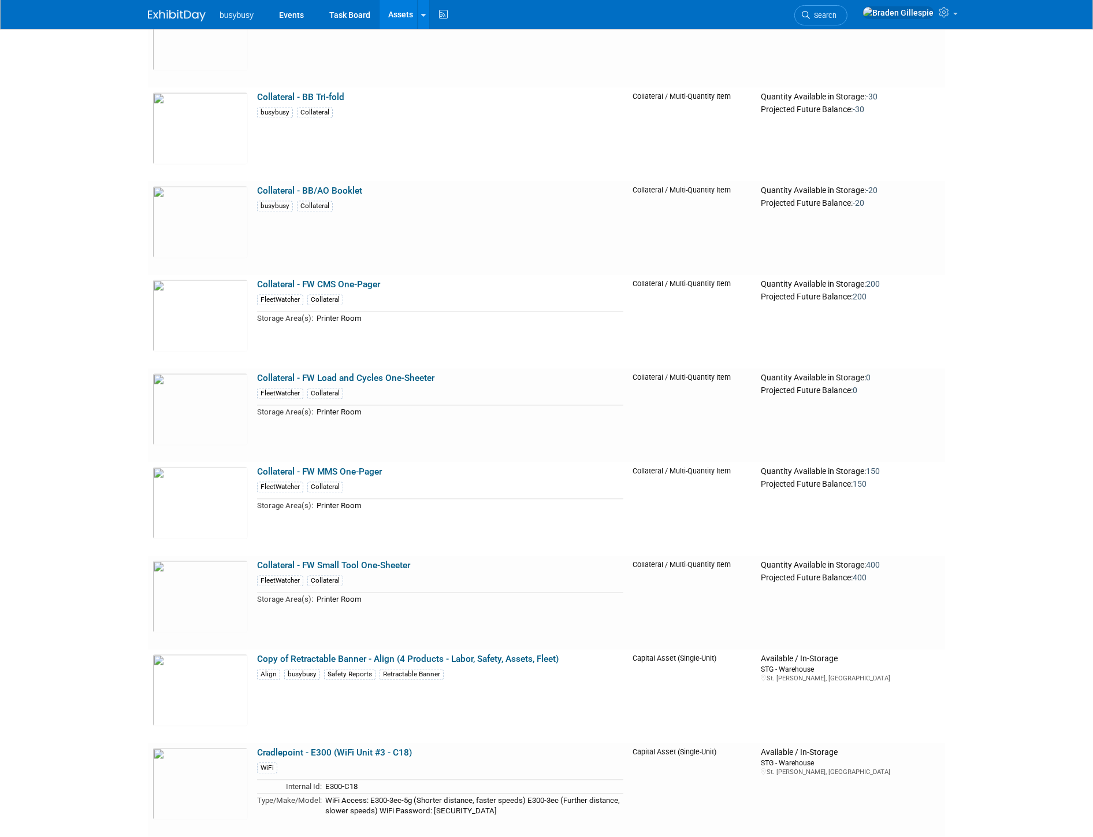
scroll to position [2395, 0]
click at [209, 703] on img at bounding box center [200, 692] width 95 height 72
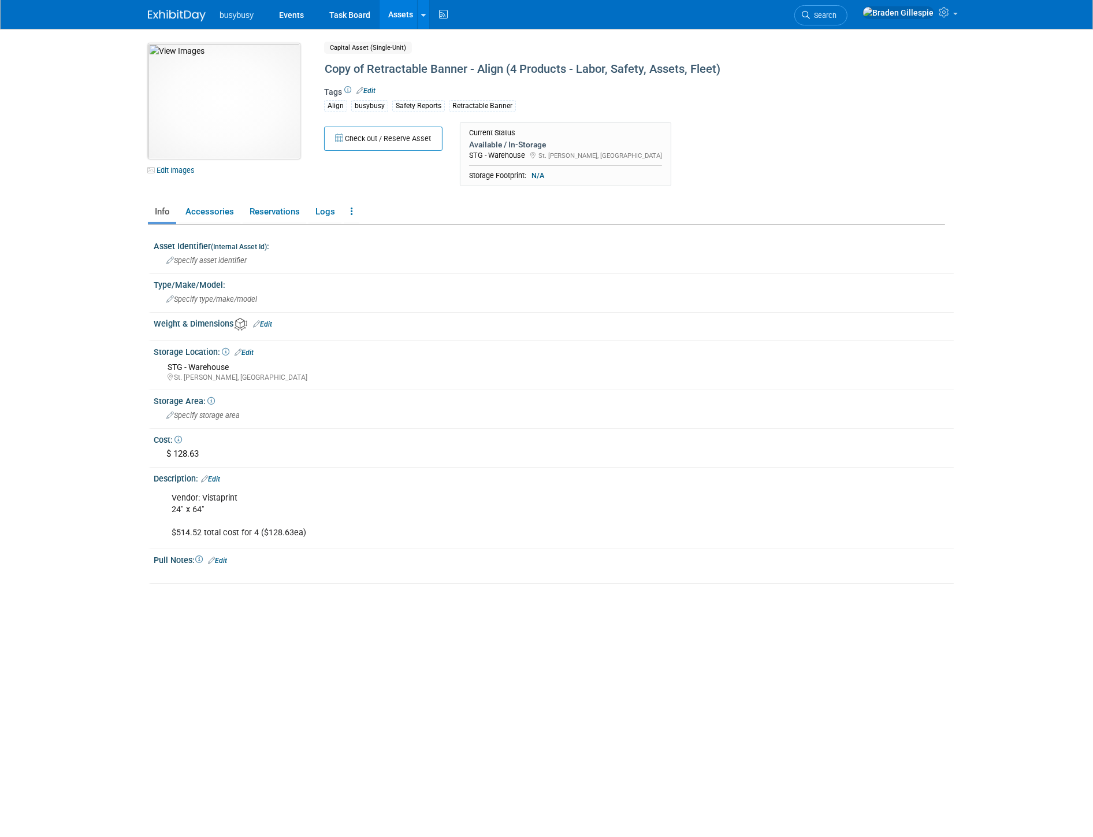
click at [244, 94] on img at bounding box center [224, 101] width 153 height 116
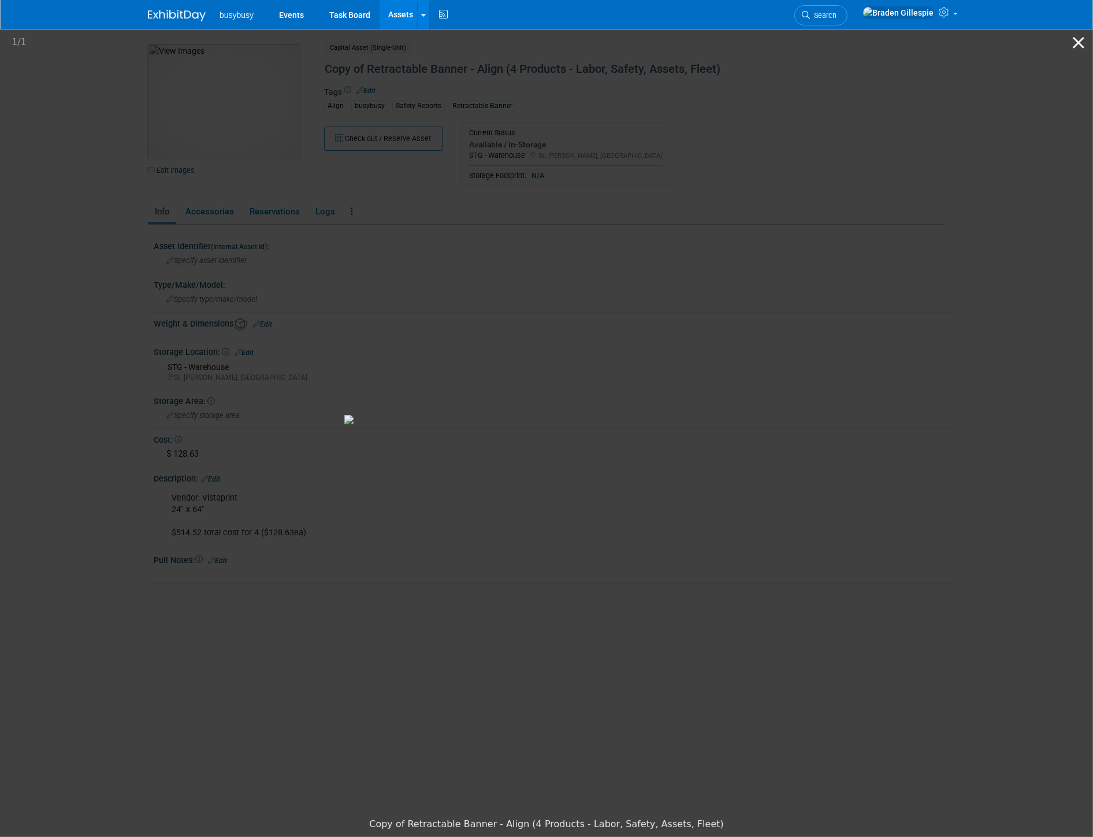
click at [1076, 42] on button "Close gallery" at bounding box center [1078, 42] width 29 height 27
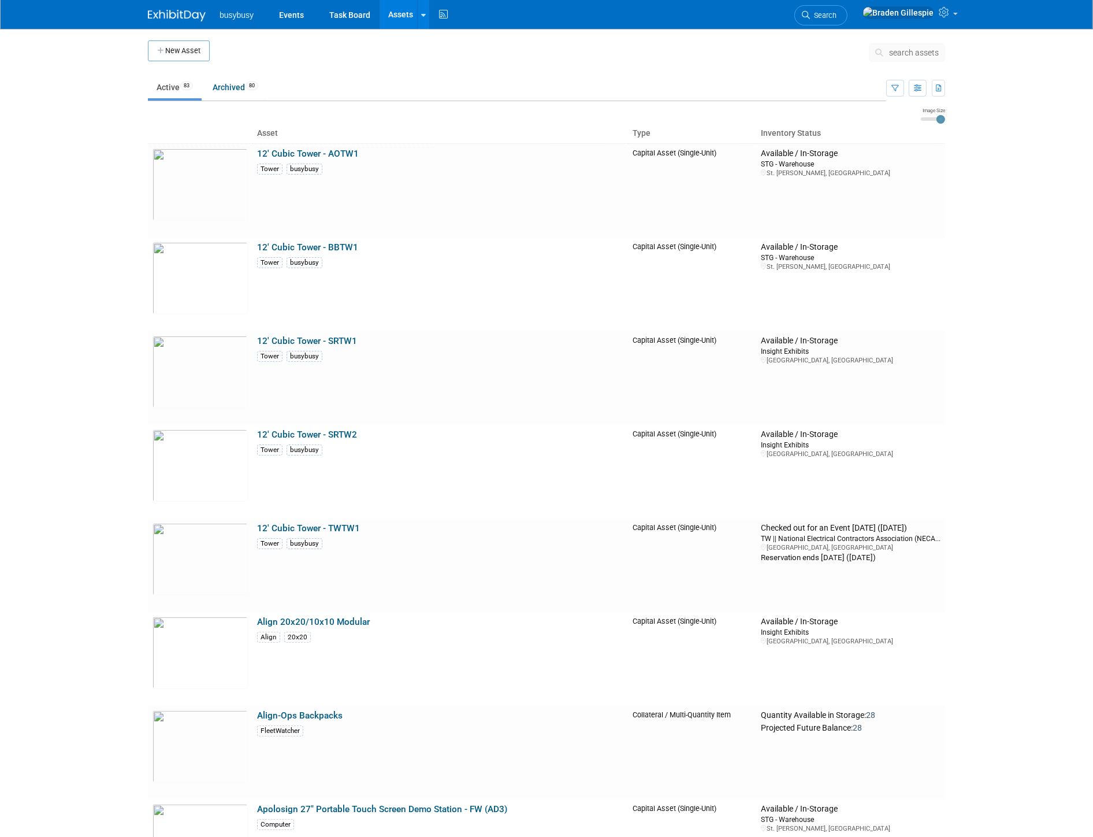
click at [181, 20] on img at bounding box center [177, 16] width 58 height 12
